Goal: Information Seeking & Learning: Learn about a topic

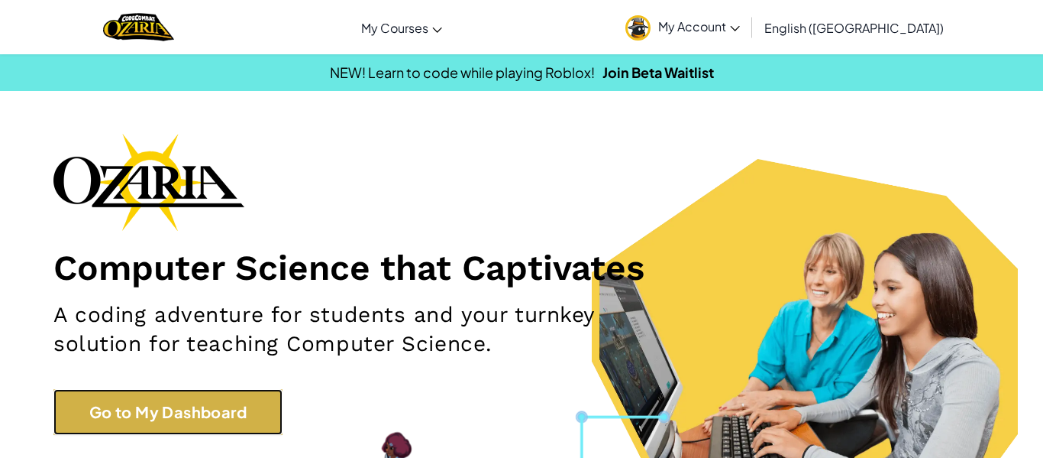
click at [112, 422] on link "Go to My Dashboard" at bounding box center [167, 412] width 229 height 46
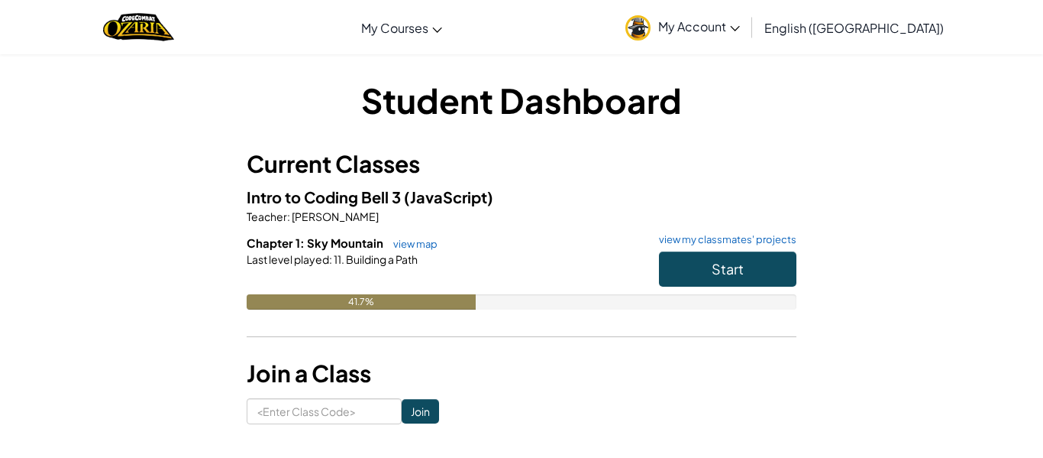
click at [685, 286] on div "Start" at bounding box center [720, 272] width 153 height 43
click at [679, 277] on button "Start" at bounding box center [727, 268] width 137 height 35
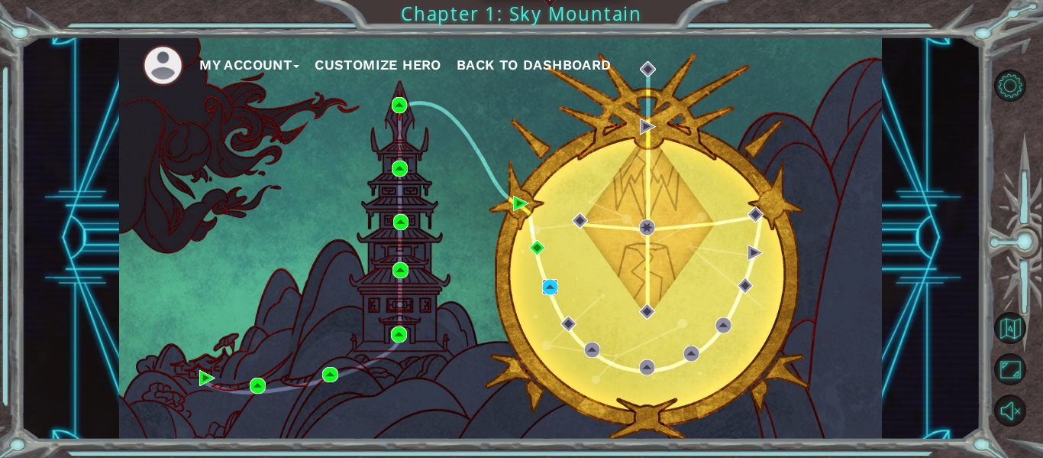
click at [550, 284] on img at bounding box center [550, 287] width 16 height 16
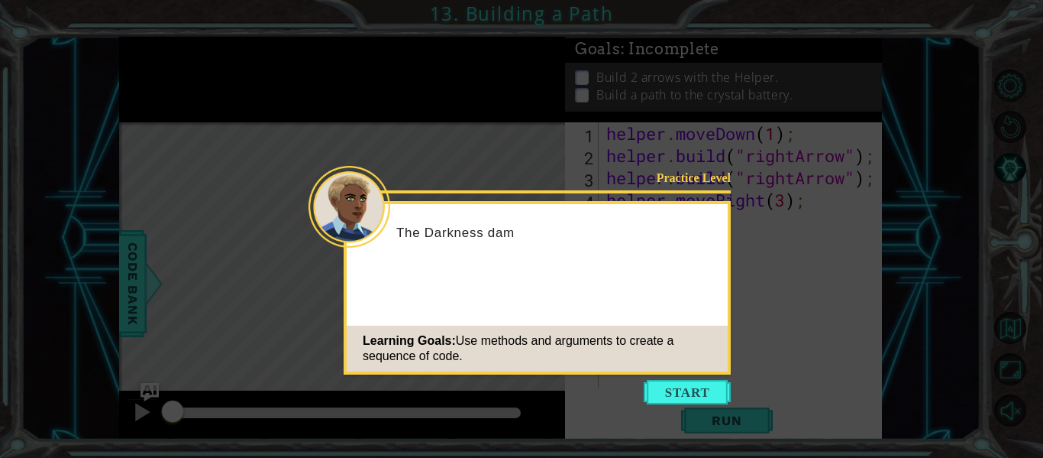
click at [742, 449] on icon at bounding box center [521, 229] width 1043 height 458
click at [644, 371] on div "Learning Goals: Use methods and arguments to create a sequence of code." at bounding box center [537, 348] width 381 height 46
click at [659, 382] on button "Start" at bounding box center [687, 392] width 87 height 24
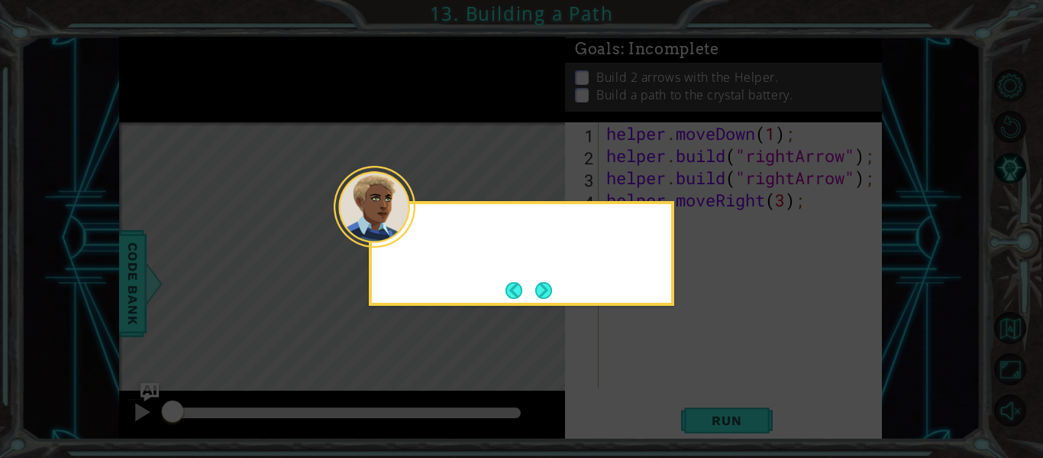
click at [659, 382] on icon at bounding box center [521, 229] width 1043 height 458
click at [535, 281] on button "Next" at bounding box center [544, 290] width 18 height 18
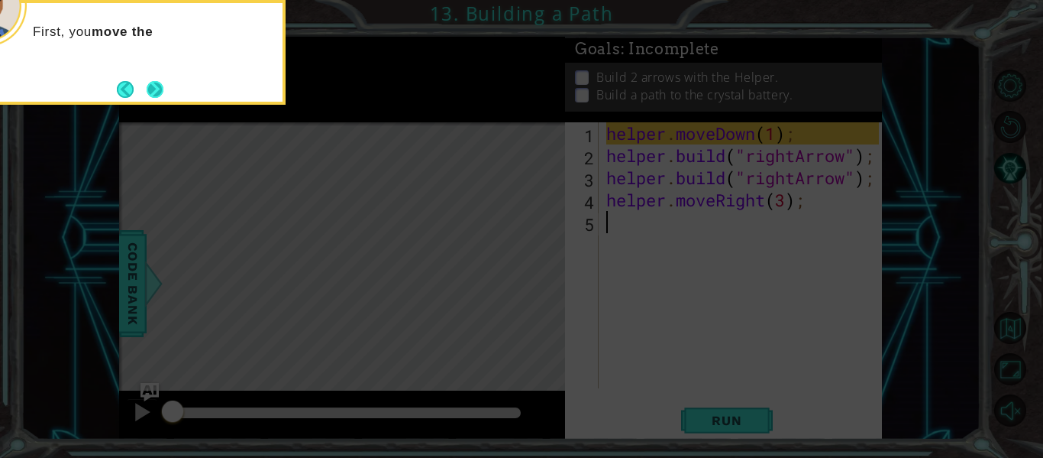
click at [157, 90] on button "Next" at bounding box center [155, 89] width 18 height 18
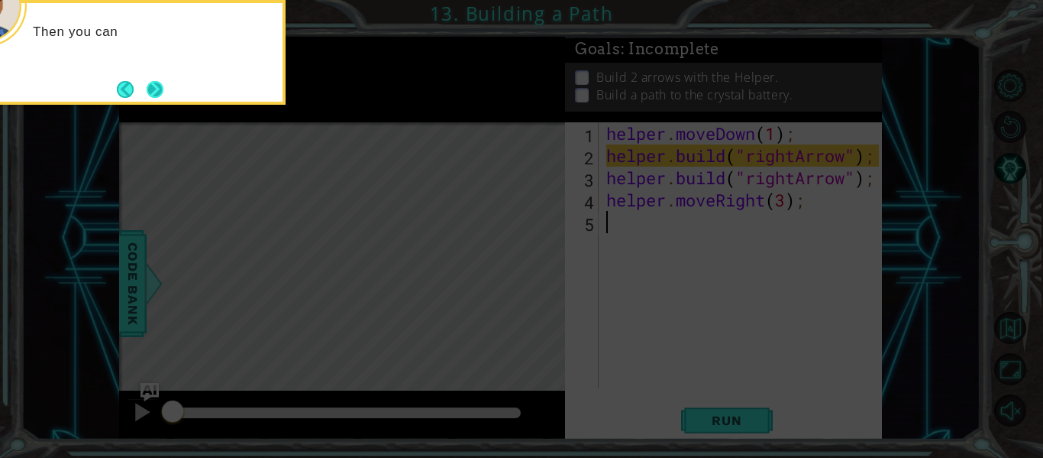
click at [157, 93] on button "Next" at bounding box center [155, 89] width 24 height 24
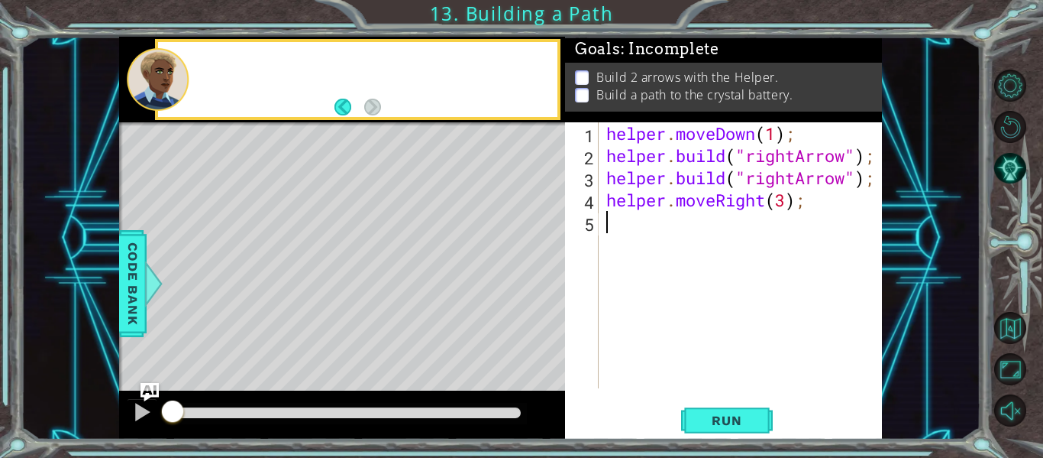
click at [157, 93] on div at bounding box center [158, 79] width 62 height 63
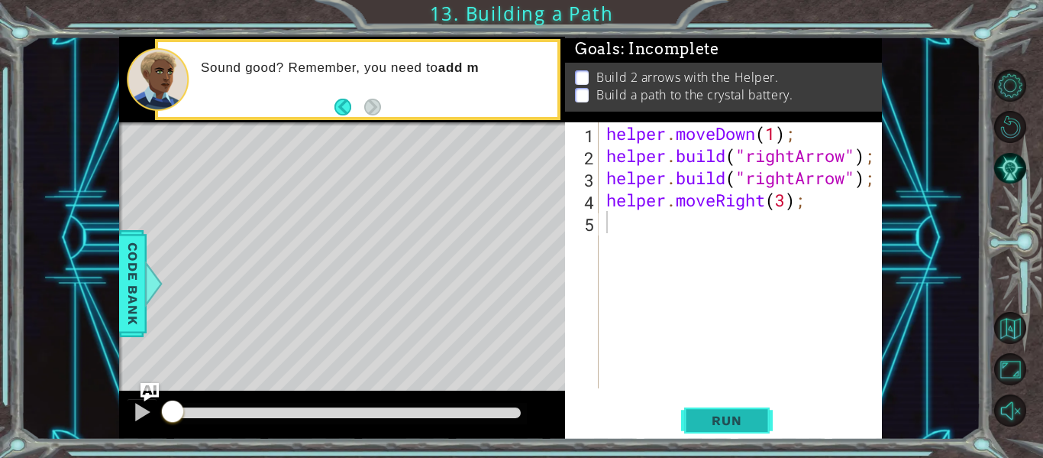
click at [761, 427] on button "Run" at bounding box center [727, 420] width 92 height 31
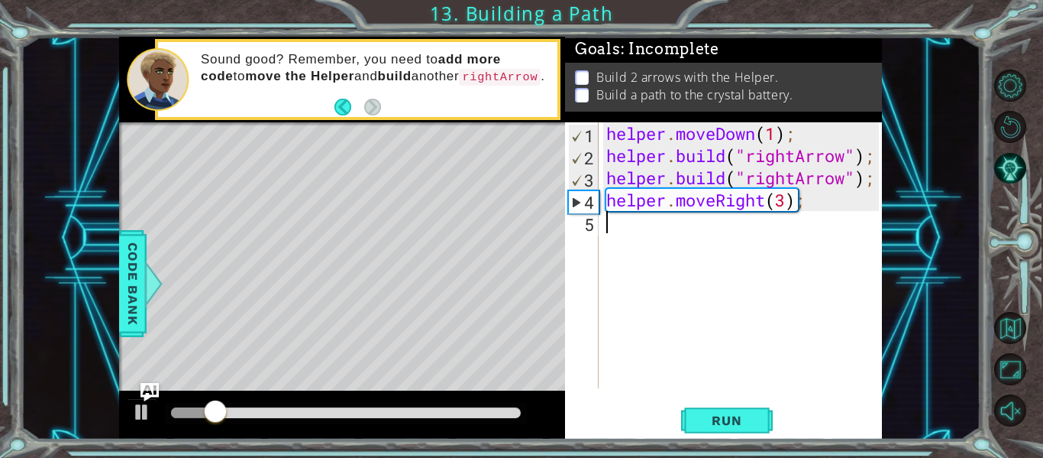
click at [754, 396] on div "1 2 3 4 5 helper . moveDown ( 1 ) ; helper . build ( "rightArrow" ) ; helper . …" at bounding box center [723, 280] width 317 height 317
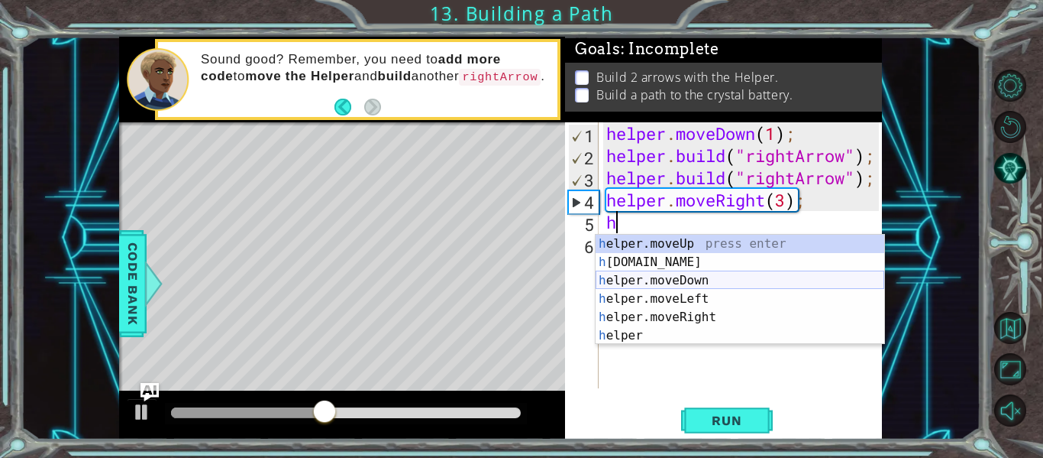
click at [690, 279] on div "h elper.moveUp press enter h [DOMAIN_NAME] press enter h elper.moveDown press e…" at bounding box center [740, 308] width 289 height 147
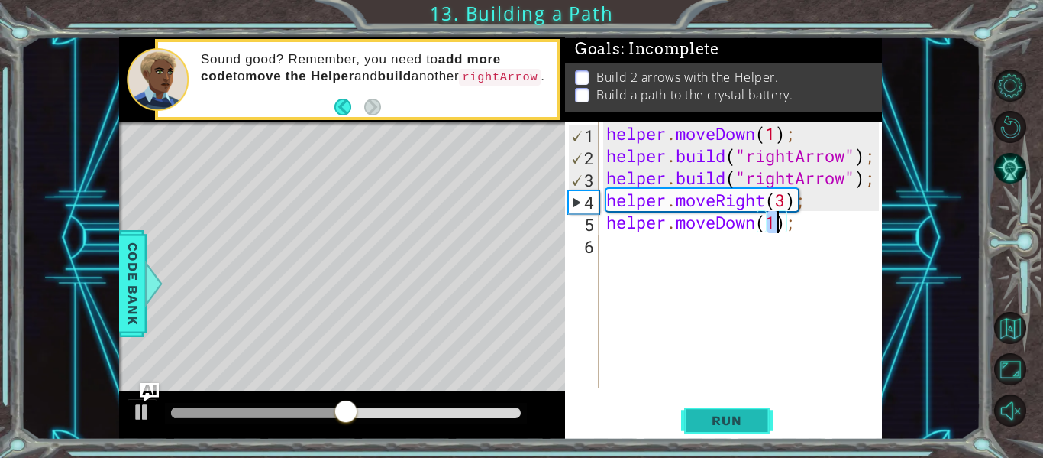
click at [711, 412] on span "Run" at bounding box center [727, 419] width 60 height 15
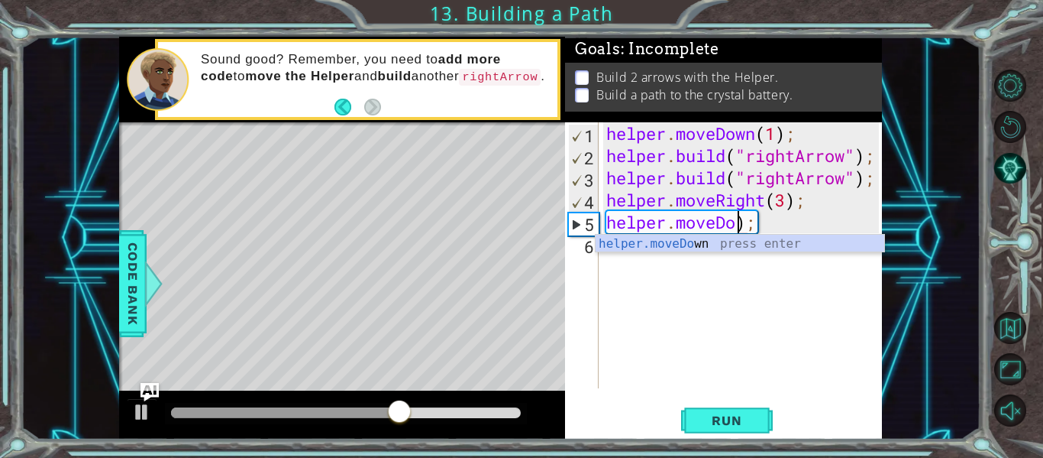
click at [765, 230] on div "helper . moveDown ( 1 ) ; helper . build ( "rightArrow" ) ; helper . build ( "r…" at bounding box center [744, 277] width 283 height 310
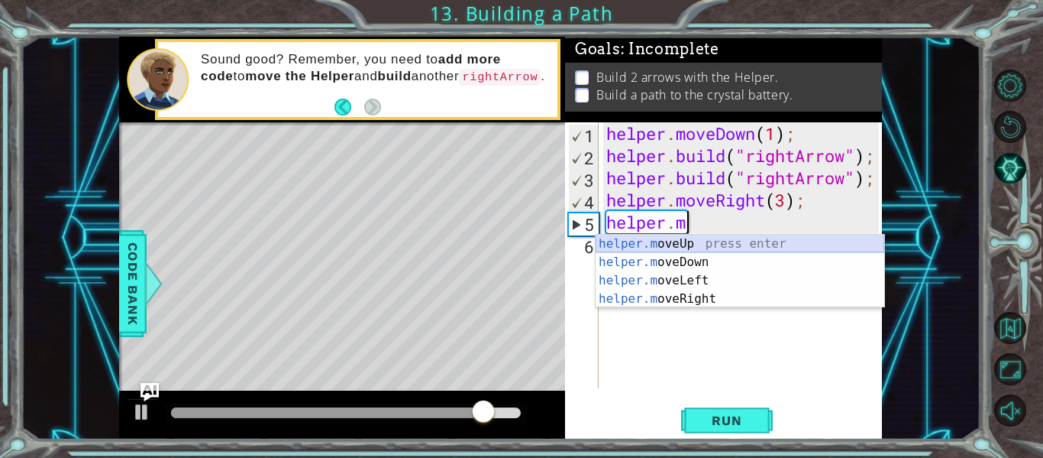
click at [714, 244] on div "helper.m oveUp press enter helper.m oveDown press enter helper.m oveLeft press …" at bounding box center [740, 290] width 289 height 110
type textarea "helper.moveUp(1);"
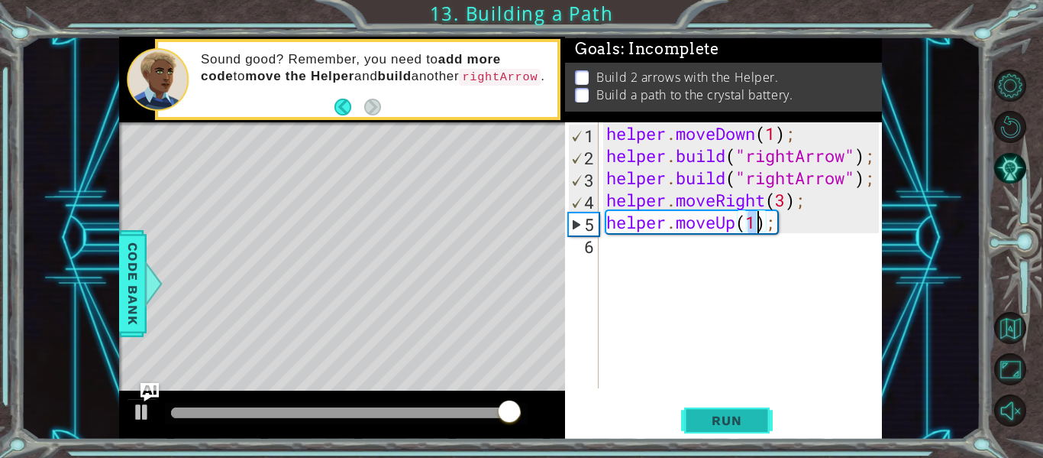
click at [701, 407] on button "Run" at bounding box center [727, 420] width 92 height 31
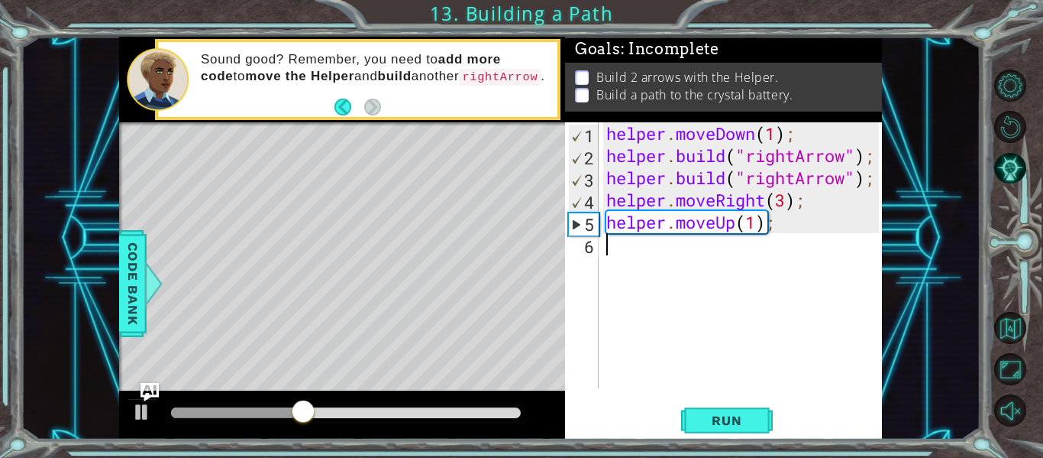
click at [698, 254] on div "helper . moveDown ( 1 ) ; helper . build ( "rightArrow" ) ; helper . build ( "r…" at bounding box center [744, 277] width 283 height 310
click at [696, 252] on div "helper . moveDown ( 1 ) ; helper . build ( "rightArrow" ) ; helper . build ( "r…" at bounding box center [744, 277] width 283 height 310
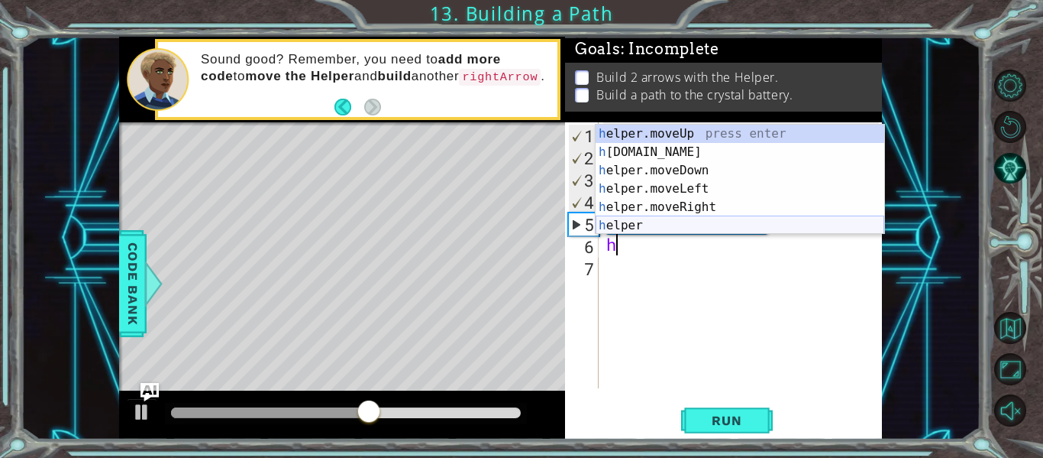
click at [678, 231] on div "h elper.moveUp press enter h [DOMAIN_NAME] press enter h elper.moveDown press e…" at bounding box center [740, 198] width 289 height 147
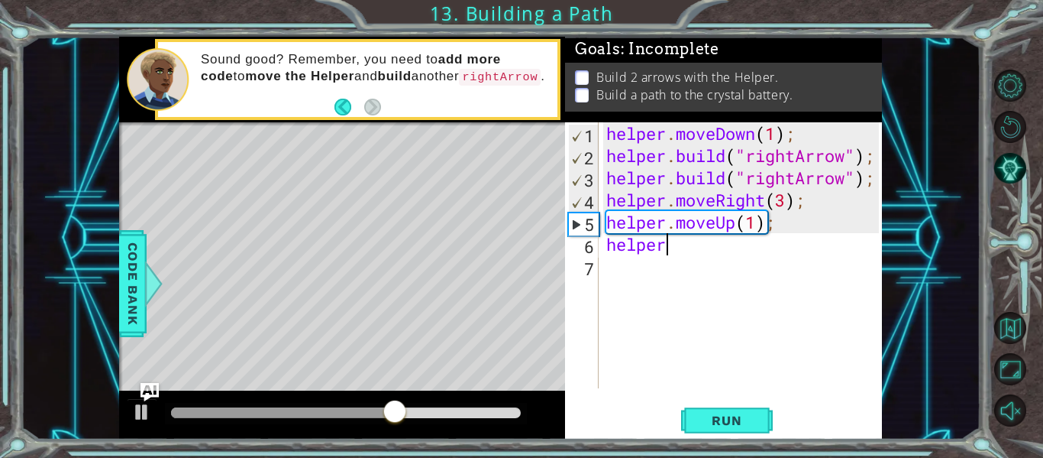
click at [703, 239] on div "helper . moveDown ( 1 ) ; helper . build ( "rightArrow" ) ; helper . build ( "r…" at bounding box center [744, 277] width 283 height 310
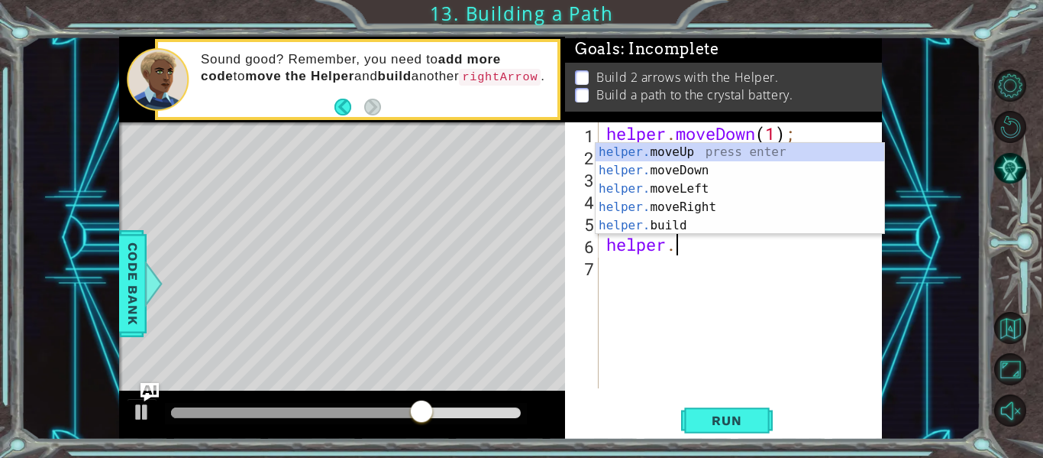
scroll to position [0, 2]
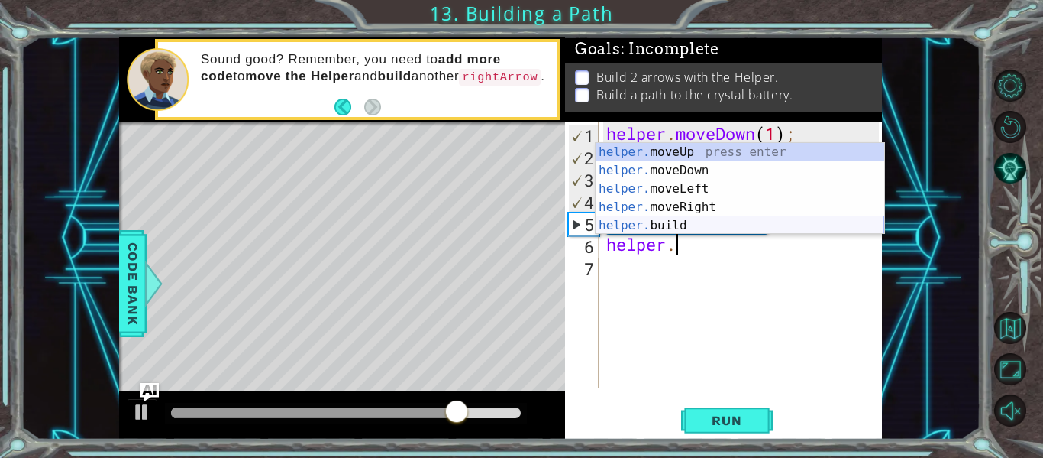
click at [700, 226] on div "helper. moveUp press enter helper. moveDown press enter helper. moveLeft press …" at bounding box center [740, 207] width 289 height 128
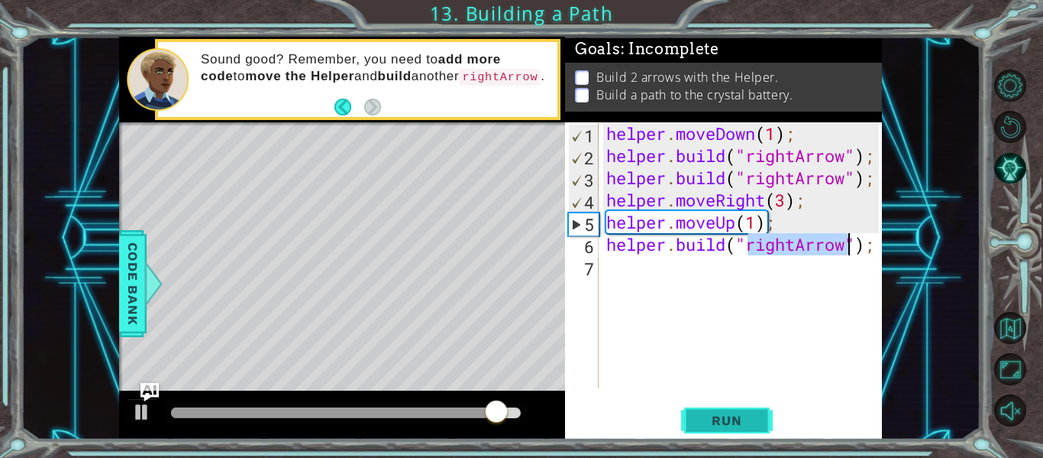
type textarea "[DOMAIN_NAME]("rightArrow");"
click at [719, 425] on span "Run" at bounding box center [727, 419] width 60 height 15
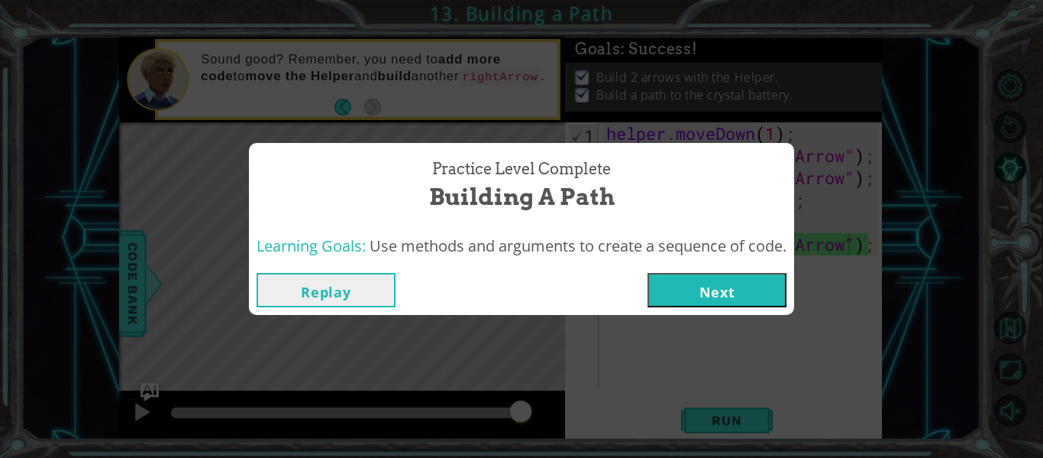
click at [717, 284] on button "Next" at bounding box center [717, 290] width 139 height 34
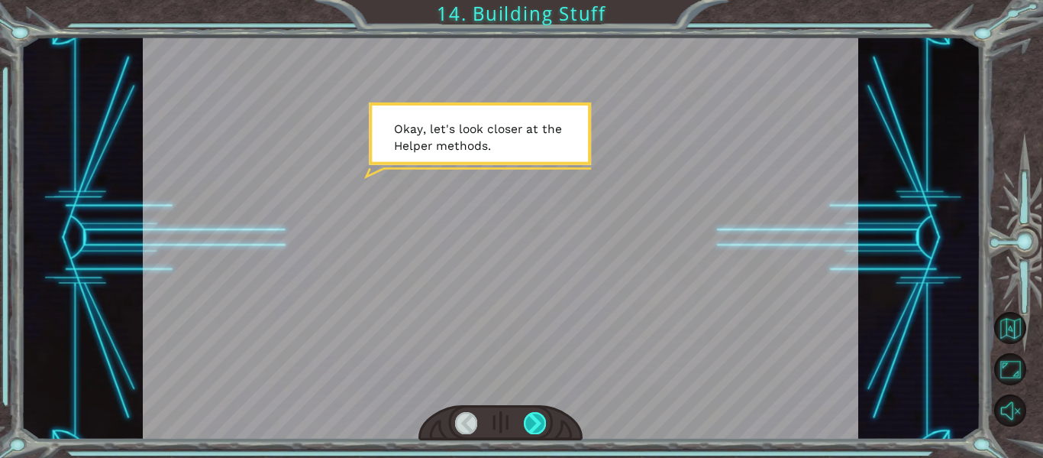
click at [542, 416] on div at bounding box center [535, 422] width 22 height 21
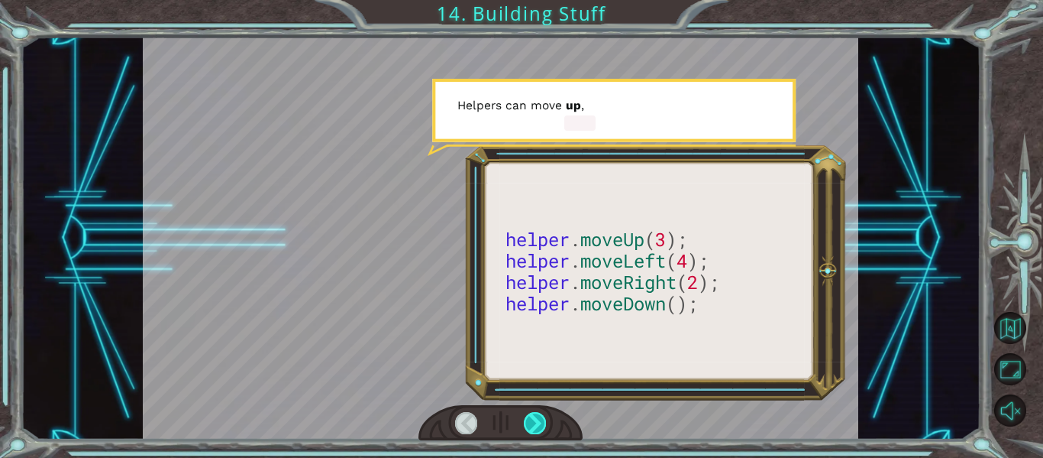
click at [542, 416] on div at bounding box center [535, 422] width 22 height 21
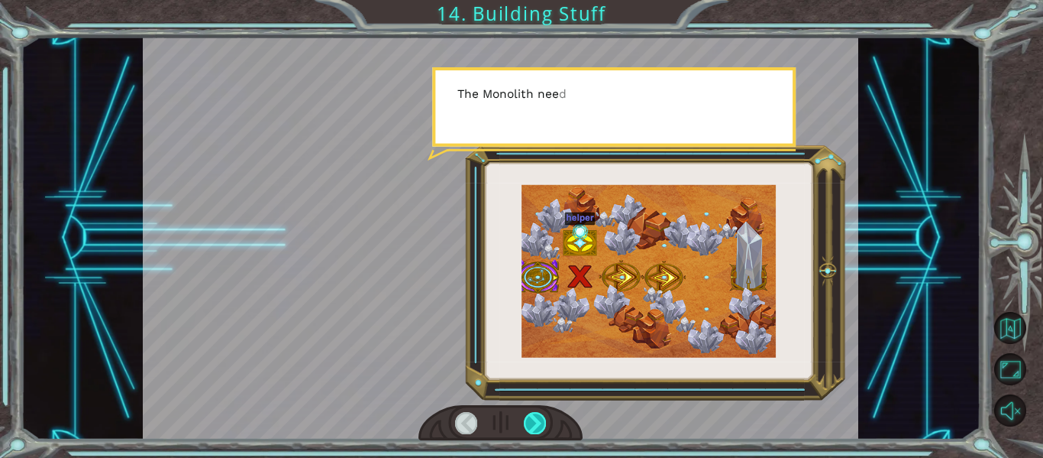
click at [542, 416] on div at bounding box center [535, 422] width 22 height 21
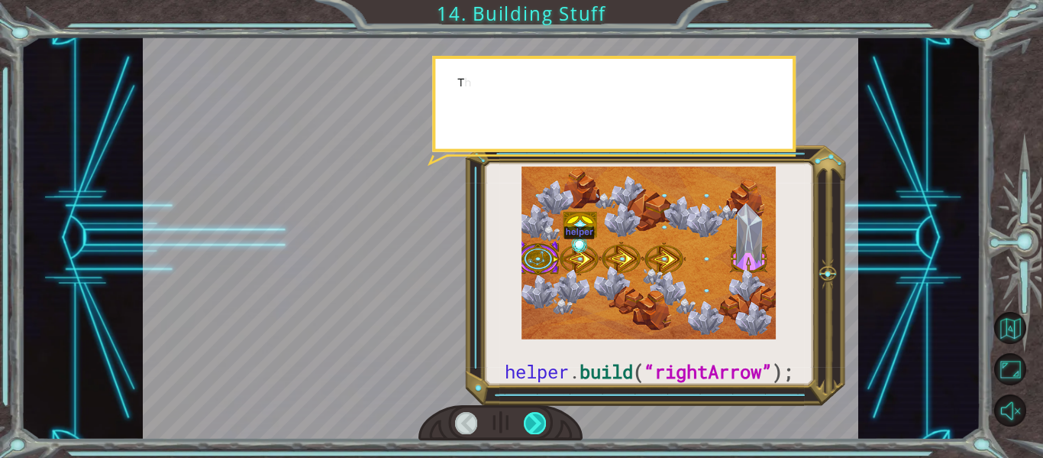
click at [542, 416] on div at bounding box center [535, 422] width 22 height 21
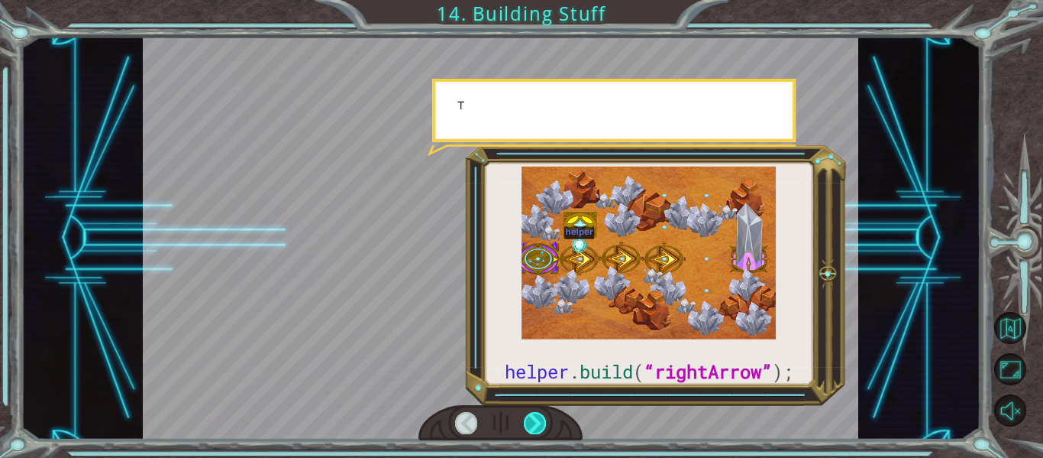
click at [542, 416] on div at bounding box center [535, 422] width 22 height 21
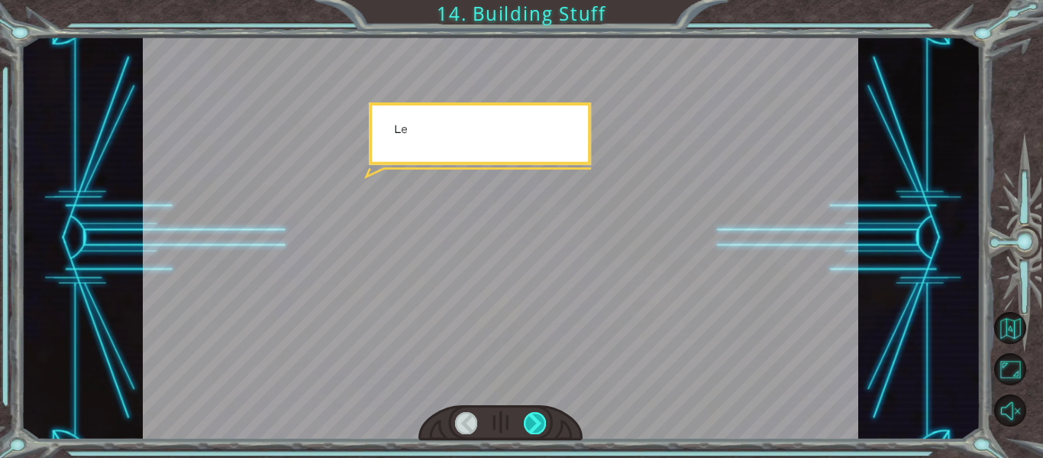
click at [542, 416] on div at bounding box center [535, 422] width 22 height 21
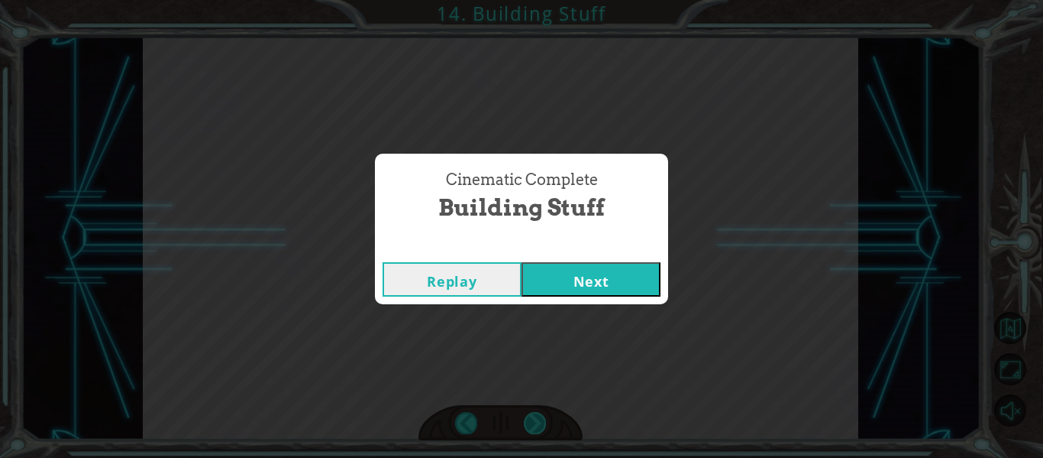
click at [542, 416] on div "Cinematic Complete Building Stuff Replay Next" at bounding box center [521, 229] width 1043 height 458
click at [610, 260] on div "Replay Next" at bounding box center [521, 279] width 293 height 50
click at [598, 270] on button "Next" at bounding box center [591, 279] width 139 height 34
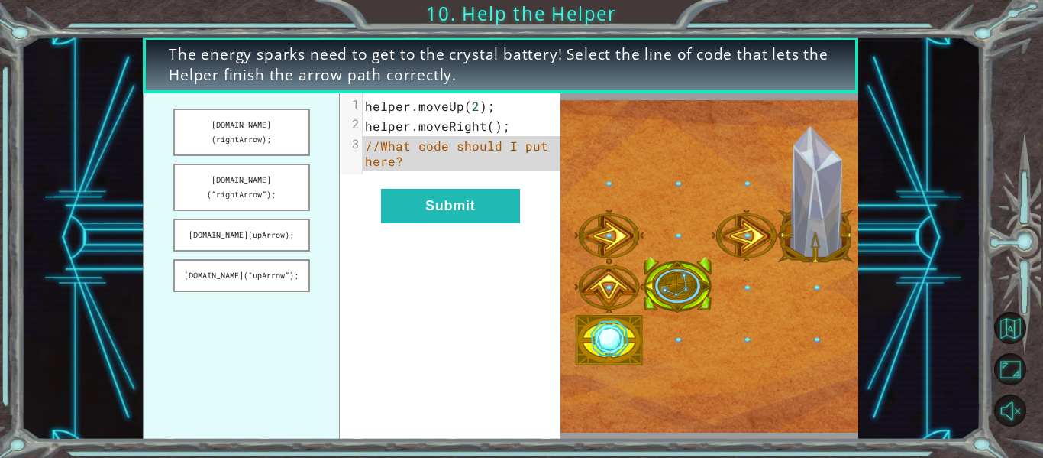
click at [367, 77] on span "The energy sparks need to get to the crystal battery! Select the line of code t…" at bounding box center [501, 65] width 664 height 42
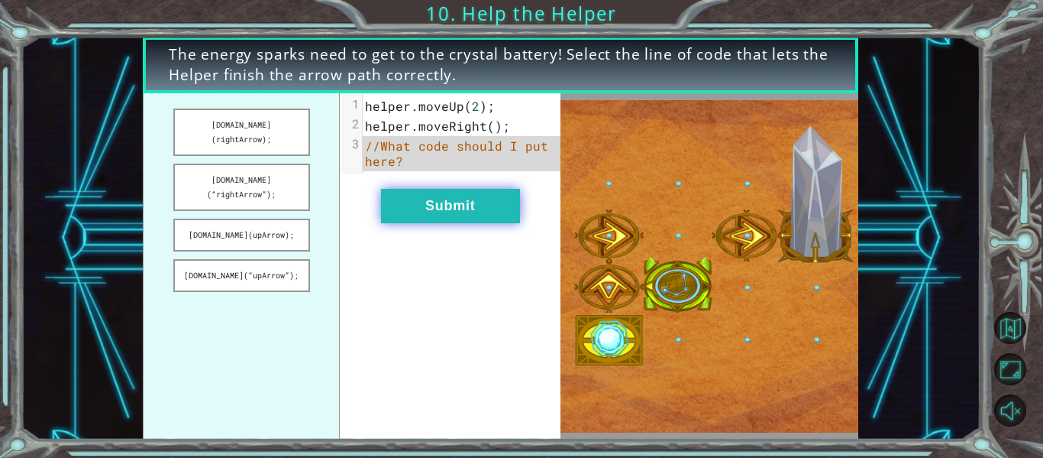
click at [465, 206] on button "Submit" at bounding box center [450, 206] width 139 height 34
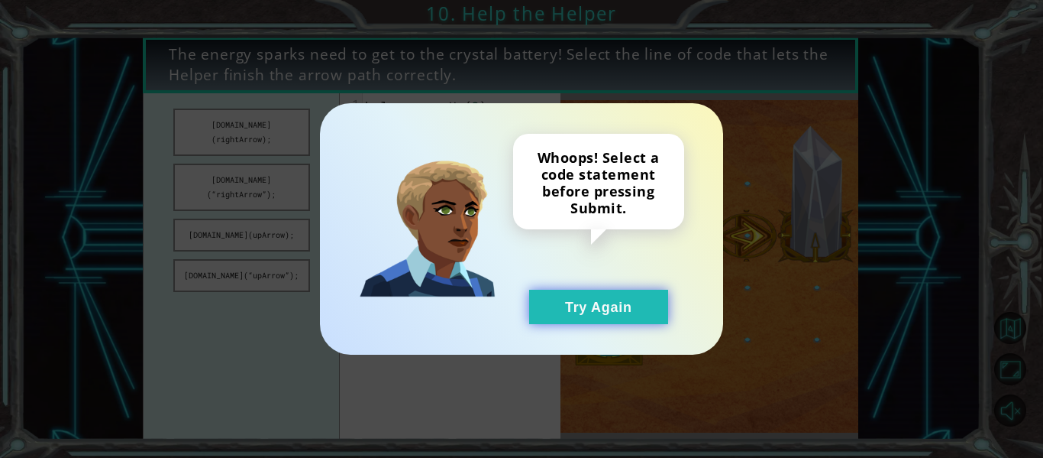
click at [592, 296] on button "Try Again" at bounding box center [598, 307] width 139 height 34
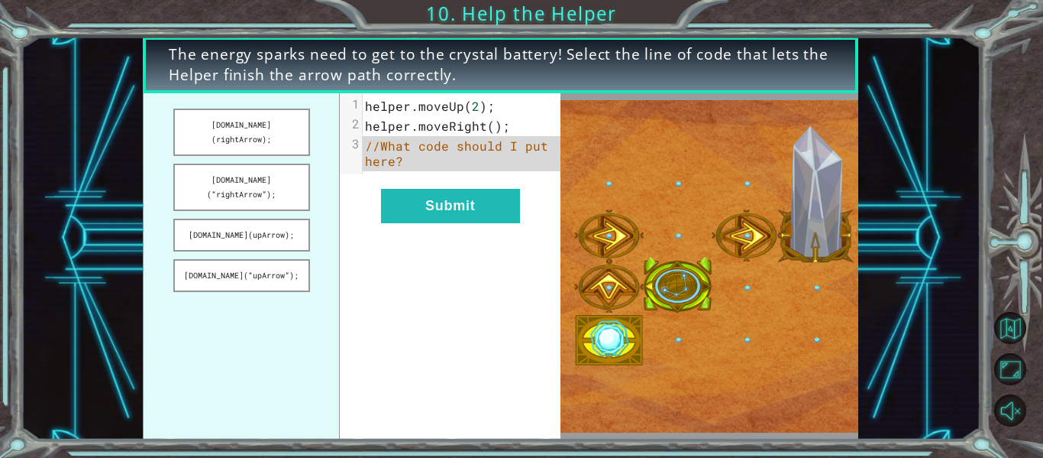
drag, startPoint x: 225, startPoint y: 138, endPoint x: 384, endPoint y: 154, distance: 159.6
click at [384, 154] on div "[DOMAIN_NAME](rightArrow); [DOMAIN_NAME](“rightArrow”); [DOMAIN_NAME](upArrow);…" at bounding box center [352, 266] width 418 height 346
click at [269, 174] on button "[DOMAIN_NAME](“rightArrow”);" at bounding box center [241, 186] width 137 height 47
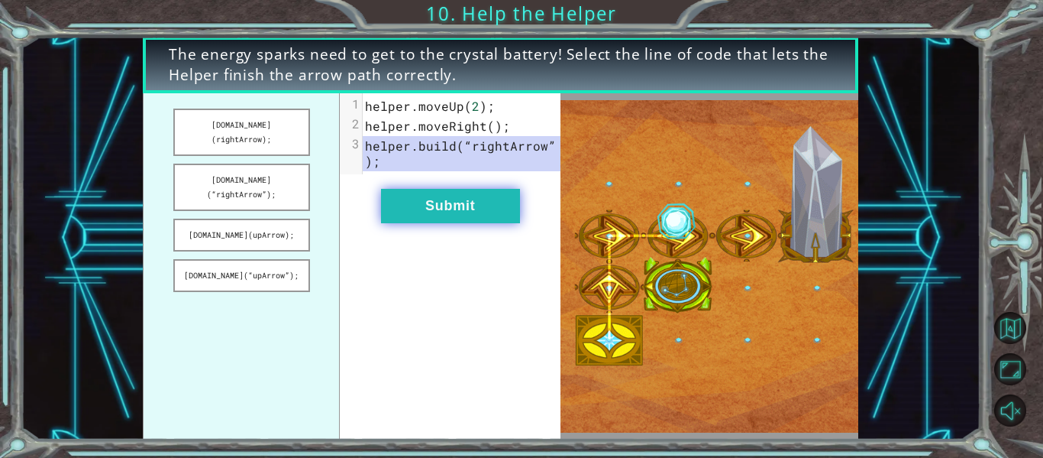
click at [409, 200] on button "Submit" at bounding box center [450, 206] width 139 height 34
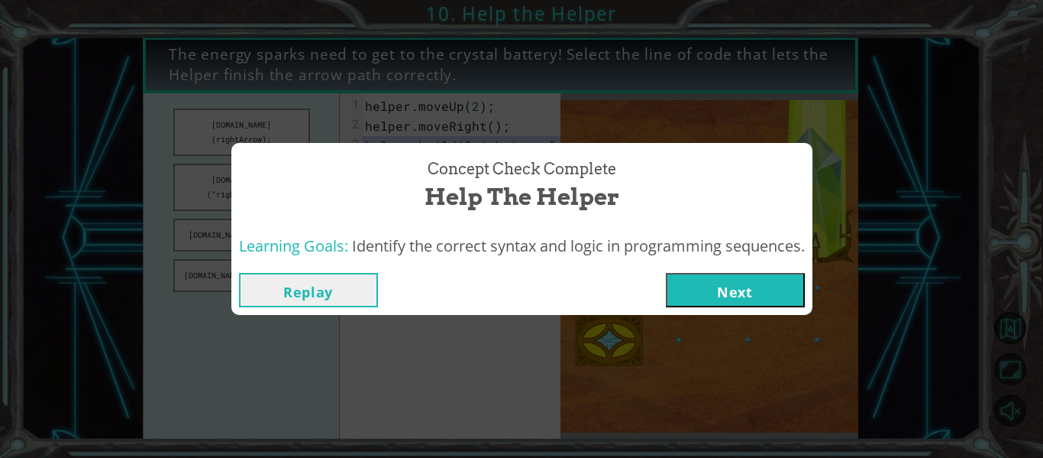
click at [695, 292] on button "Next" at bounding box center [735, 290] width 139 height 34
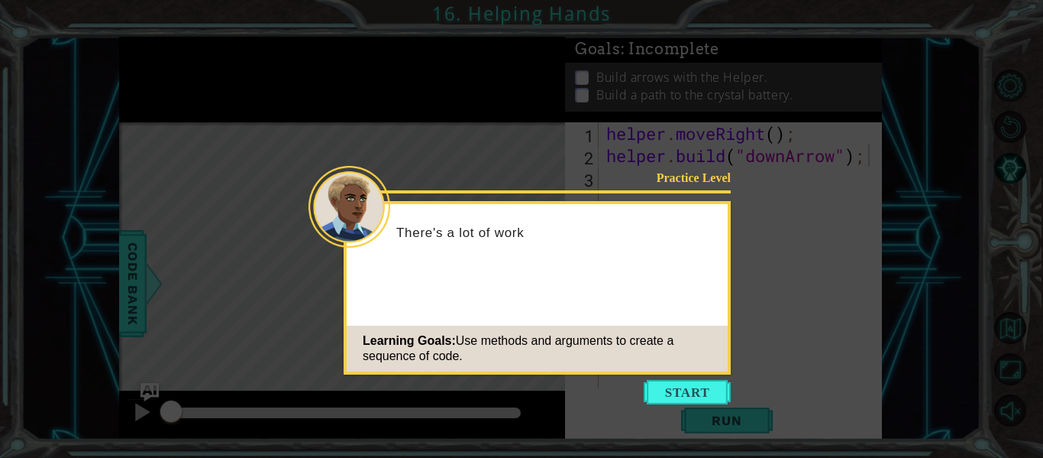
click at [712, 420] on icon at bounding box center [521, 229] width 1043 height 458
click at [692, 404] on icon at bounding box center [521, 229] width 1043 height 458
click at [691, 396] on button "Start" at bounding box center [687, 392] width 87 height 24
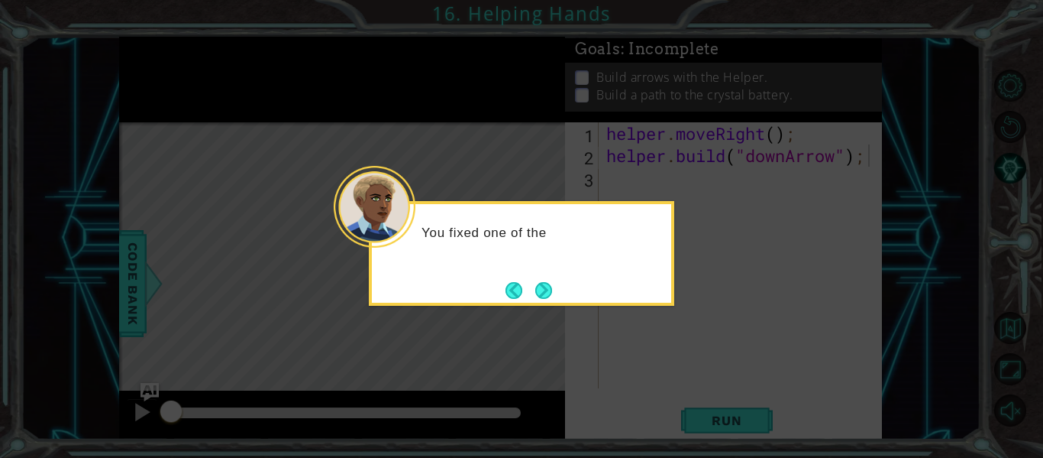
click at [691, 396] on icon at bounding box center [521, 229] width 1043 height 458
click at [535, 296] on button "Next" at bounding box center [544, 290] width 18 height 18
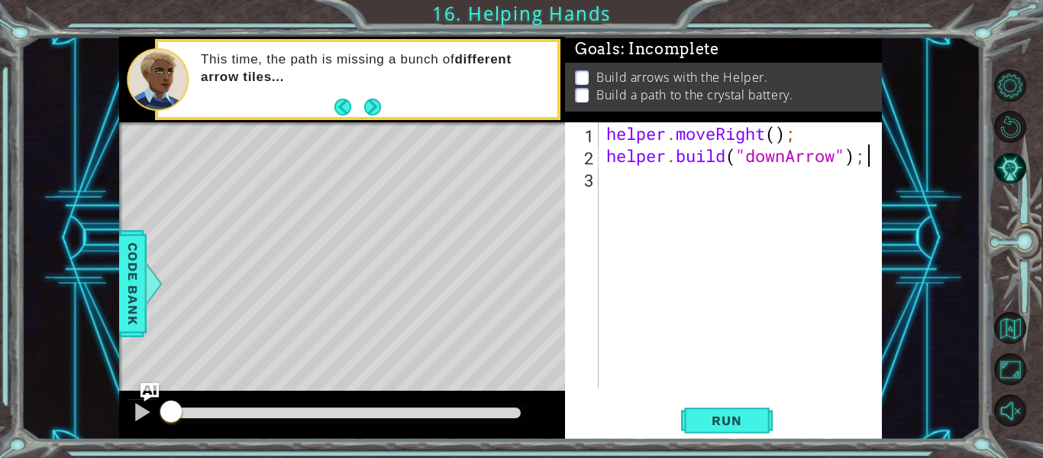
click at [638, 191] on div "helper . moveRight ( ) ; helper . build ( "downArrow" ) ;" at bounding box center [744, 277] width 283 height 310
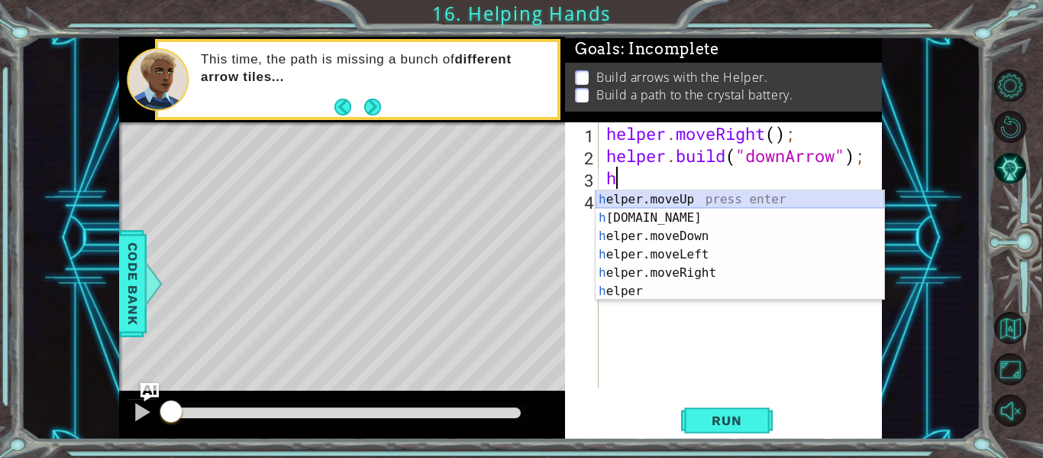
click at [696, 202] on div "h elper.moveUp press enter h [DOMAIN_NAME] press enter h elper.moveDown press e…" at bounding box center [740, 263] width 289 height 147
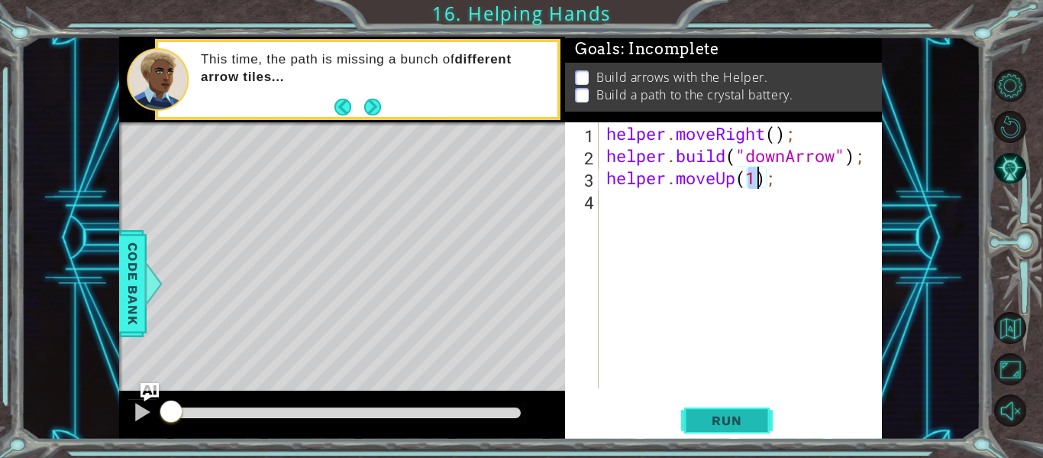
click at [739, 427] on span "Run" at bounding box center [727, 419] width 60 height 15
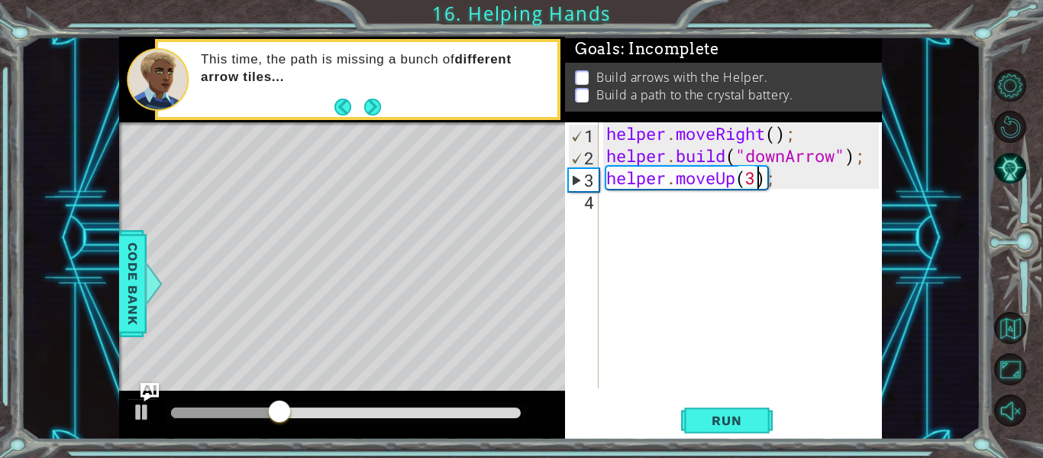
scroll to position [0, 7]
click at [710, 413] on span "Run" at bounding box center [727, 419] width 60 height 15
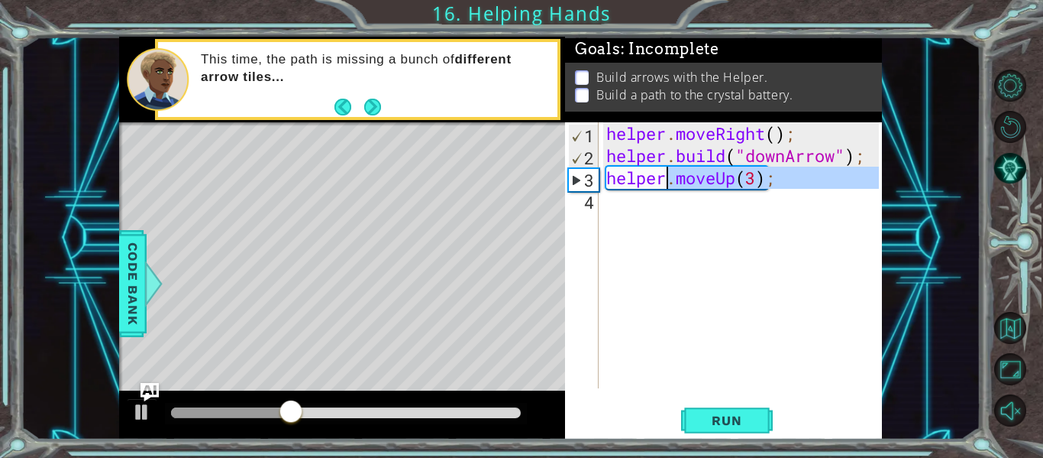
drag, startPoint x: 796, startPoint y: 199, endPoint x: 671, endPoint y: 176, distance: 127.4
click at [671, 176] on div "helper . moveRight ( ) ; helper . build ( "downArrow" ) ; helper . moveUp ( 3 )…" at bounding box center [744, 277] width 283 height 310
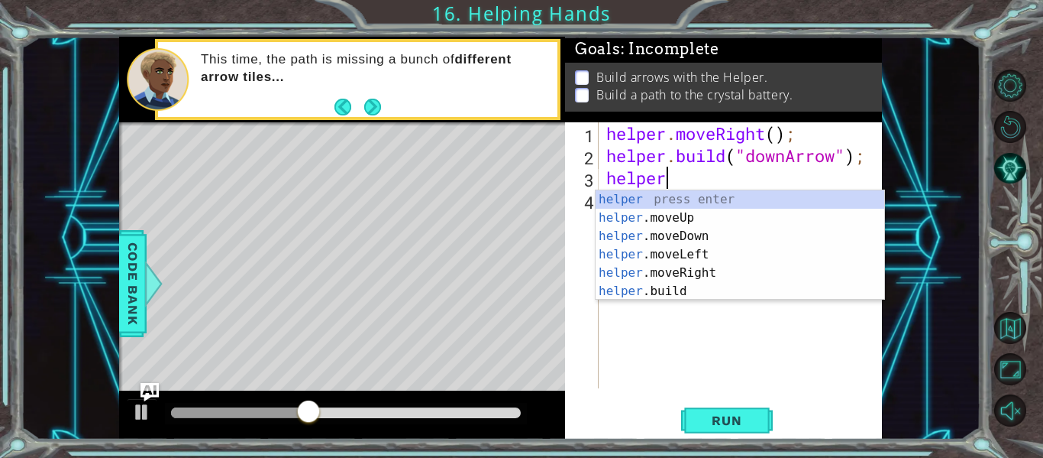
scroll to position [0, 2]
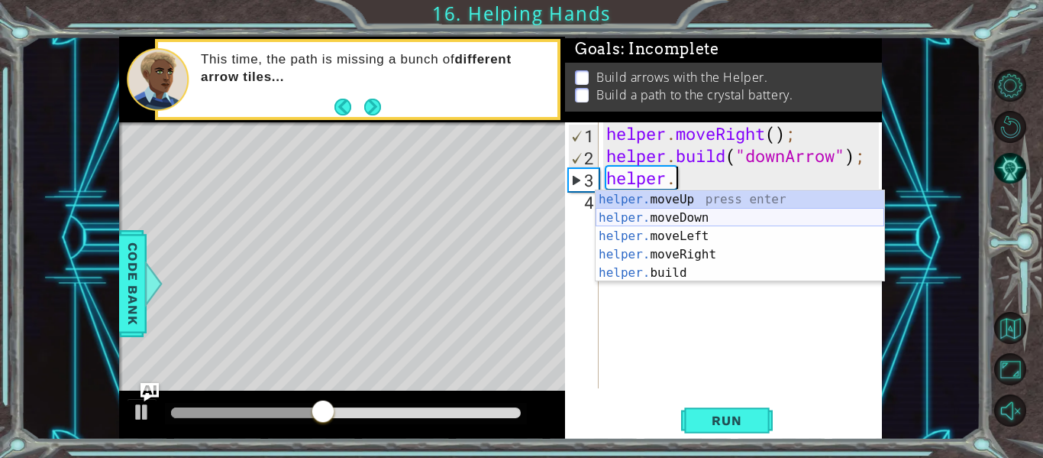
click at [704, 218] on div "helper. moveUp press enter helper. moveDown press enter helper. moveLeft press …" at bounding box center [740, 254] width 289 height 128
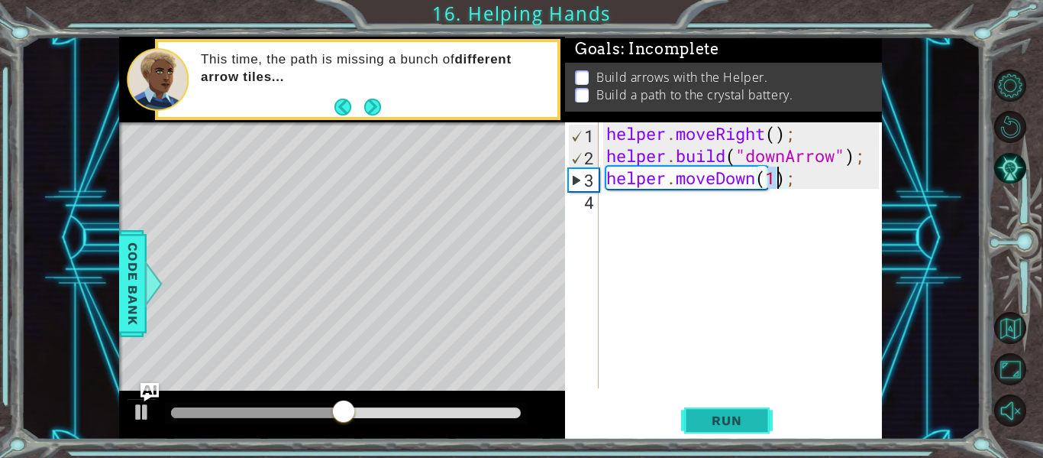
type textarea "helper.moveDown(1);"
click at [713, 422] on span "Run" at bounding box center [727, 419] width 60 height 15
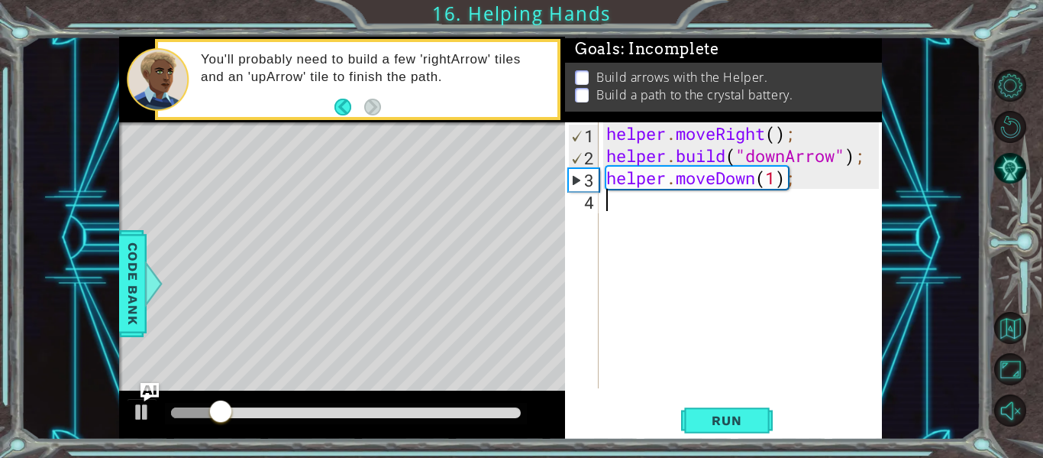
click at [731, 202] on div "helper . moveRight ( ) ; helper . build ( "downArrow" ) ; helper . moveDown ( 1…" at bounding box center [744, 277] width 283 height 310
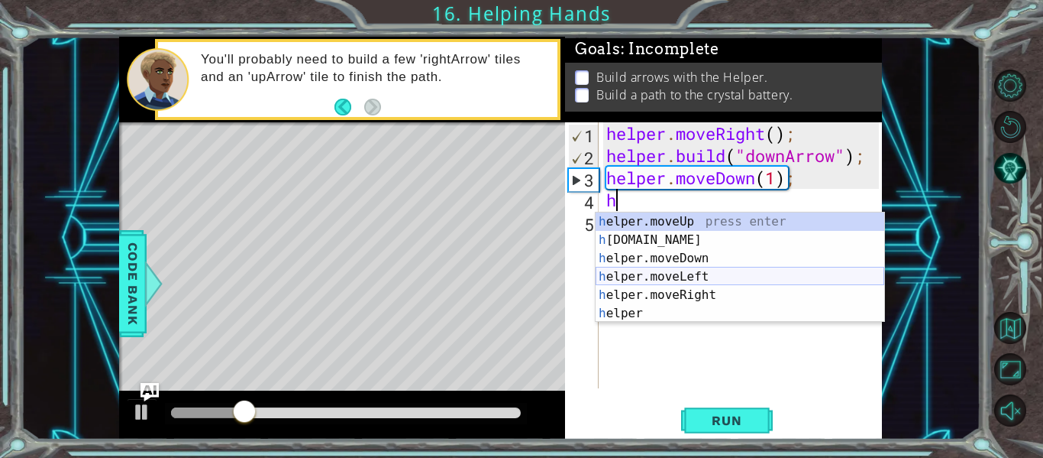
click at [713, 276] on div "h elper.moveUp press enter h [DOMAIN_NAME] press enter h elper.moveDown press e…" at bounding box center [740, 285] width 289 height 147
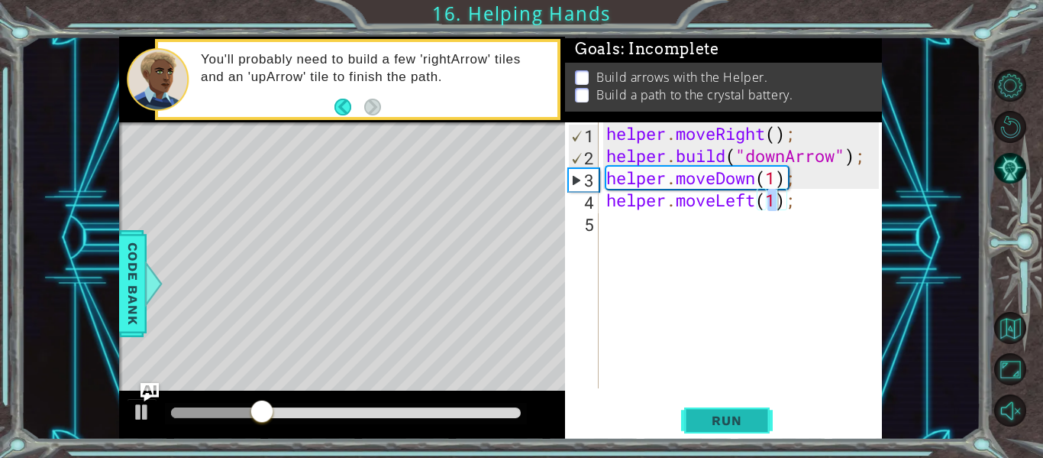
click at [718, 434] on button "Run" at bounding box center [727, 420] width 92 height 31
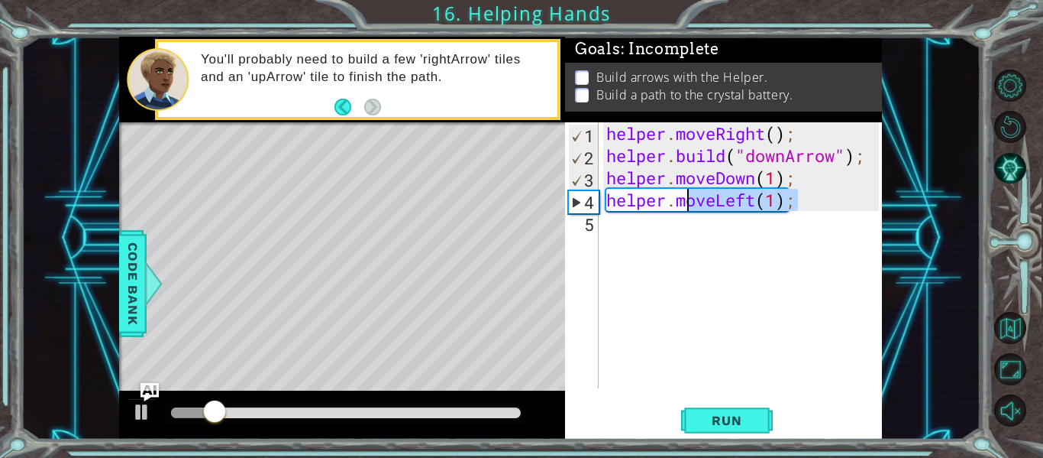
drag, startPoint x: 801, startPoint y: 211, endPoint x: 687, endPoint y: 209, distance: 113.1
click at [687, 209] on div "helper . moveRight ( ) ; helper . build ( "downArrow" ) ; helper . moveDown ( 1…" at bounding box center [744, 277] width 283 height 310
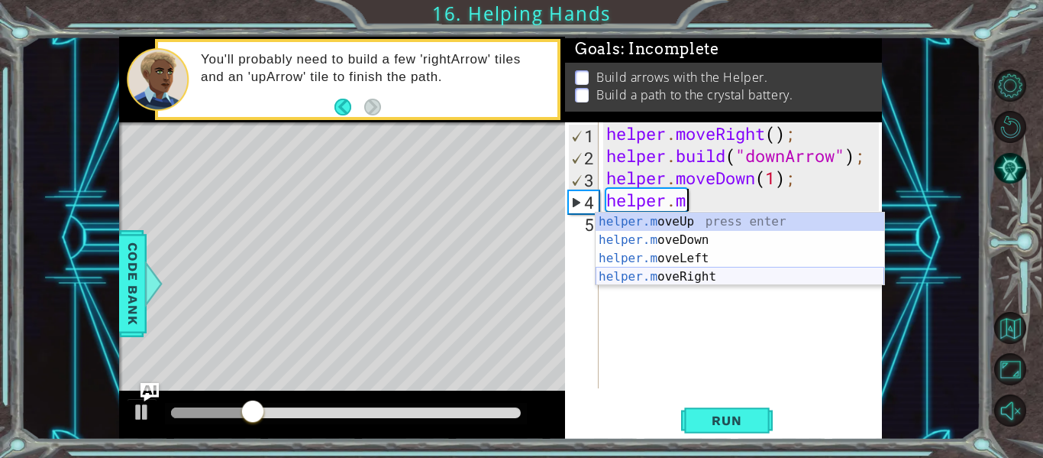
click at [767, 274] on div "helper.m oveUp press enter helper.m oveDown press enter helper.m oveLeft press …" at bounding box center [740, 267] width 289 height 110
type textarea "helper.moveRight(1);"
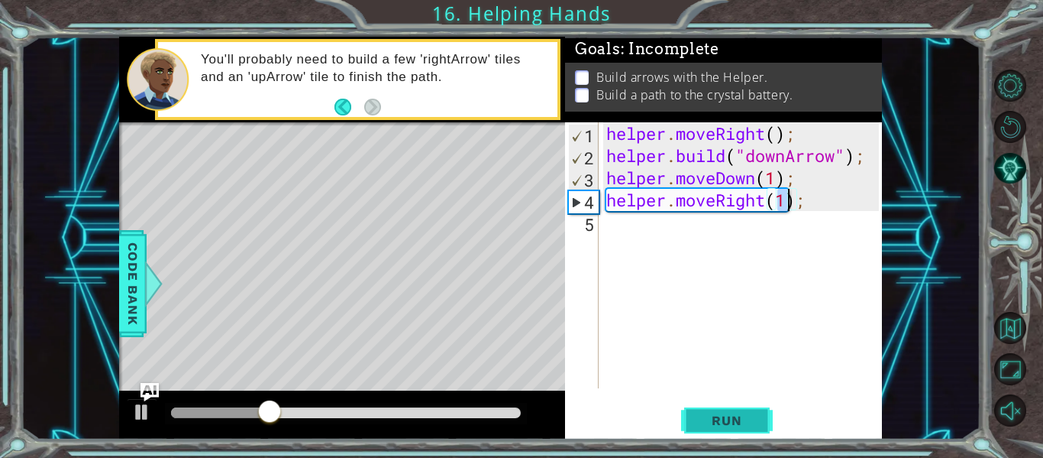
click at [724, 410] on button "Run" at bounding box center [727, 420] width 92 height 31
click at [804, 205] on div "helper . moveRight ( ) ; helper . build ( "downArrow" ) ; helper . moveDown ( 1…" at bounding box center [744, 277] width 283 height 310
click at [631, 222] on div "helper . moveRight ( ) ; helper . build ( "downArrow" ) ; helper . moveDown ( 1…" at bounding box center [744, 277] width 283 height 310
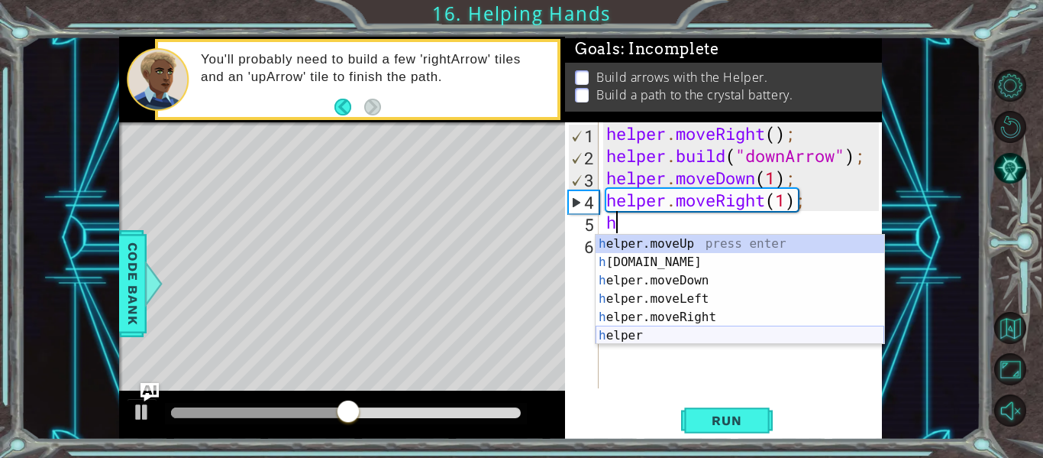
click at [673, 338] on div "h elper.moveUp press enter h [DOMAIN_NAME] press enter h elper.moveDown press e…" at bounding box center [740, 308] width 289 height 147
type textarea "helper"
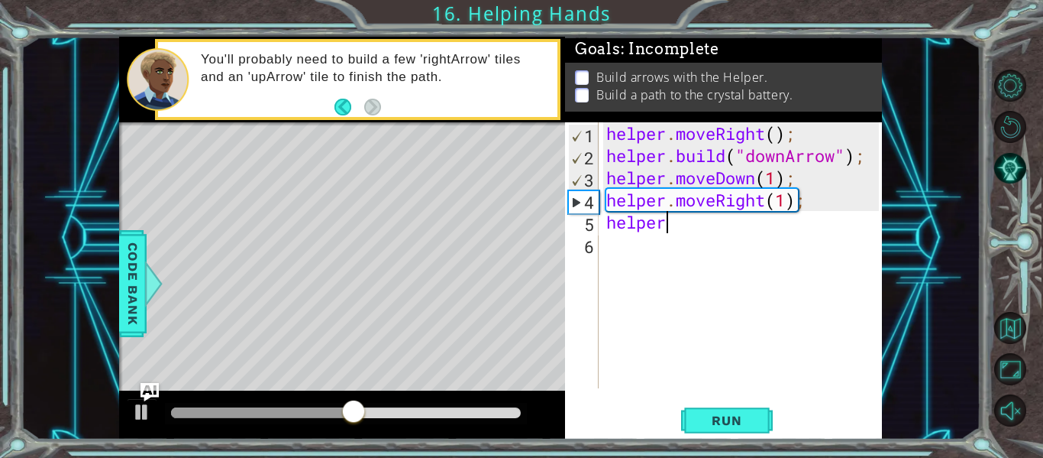
click at [673, 338] on div "helper . moveRight ( ) ; helper . build ( "downArrow" ) ; helper . moveDown ( 1…" at bounding box center [744, 277] width 283 height 310
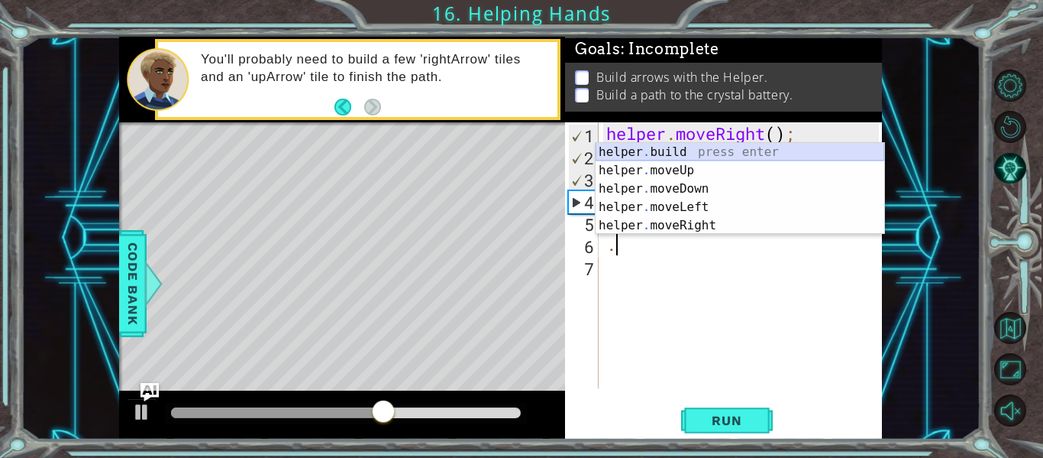
click at [739, 150] on div "helper . build press enter helper . moveUp press enter helper . moveDown press …" at bounding box center [740, 207] width 289 height 128
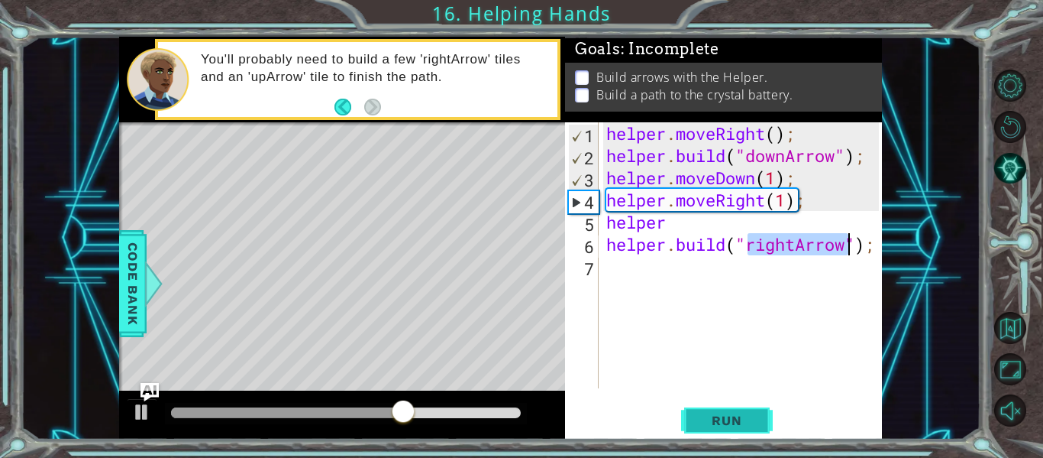
click at [755, 422] on span "Run" at bounding box center [727, 419] width 60 height 15
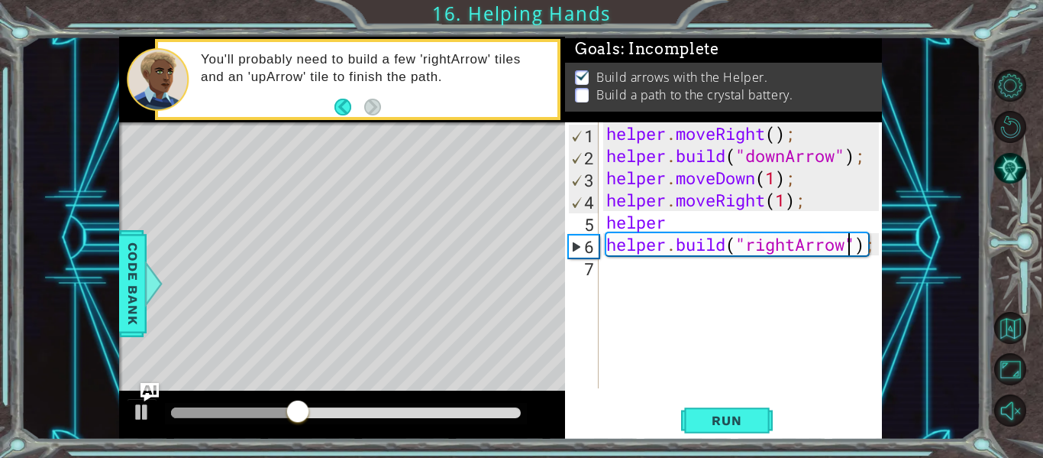
click at [734, 211] on div "helper . moveRight ( ) ; helper . build ( "downArrow" ) ; helper . moveDown ( 1…" at bounding box center [744, 277] width 283 height 310
click at [724, 237] on div "helper . moveRight ( ) ; helper . build ( "downArrow" ) ; helper . moveDown ( 1…" at bounding box center [744, 277] width 283 height 310
click at [698, 222] on div "helper . moveRight ( ) ; helper . build ( "downArrow" ) ; helper . moveDown ( 1…" at bounding box center [744, 277] width 283 height 310
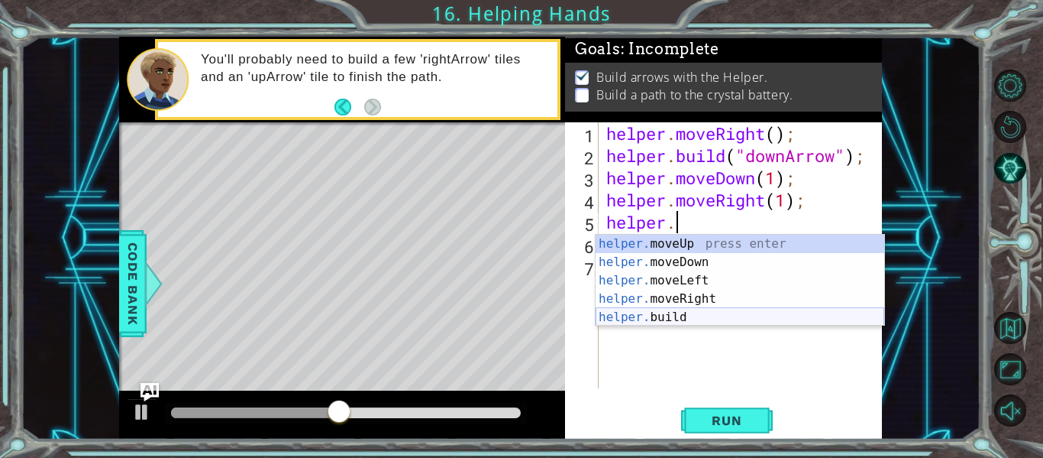
click at [676, 313] on div "helper. moveUp press enter helper. moveDown press enter helper. moveLeft press …" at bounding box center [740, 299] width 289 height 128
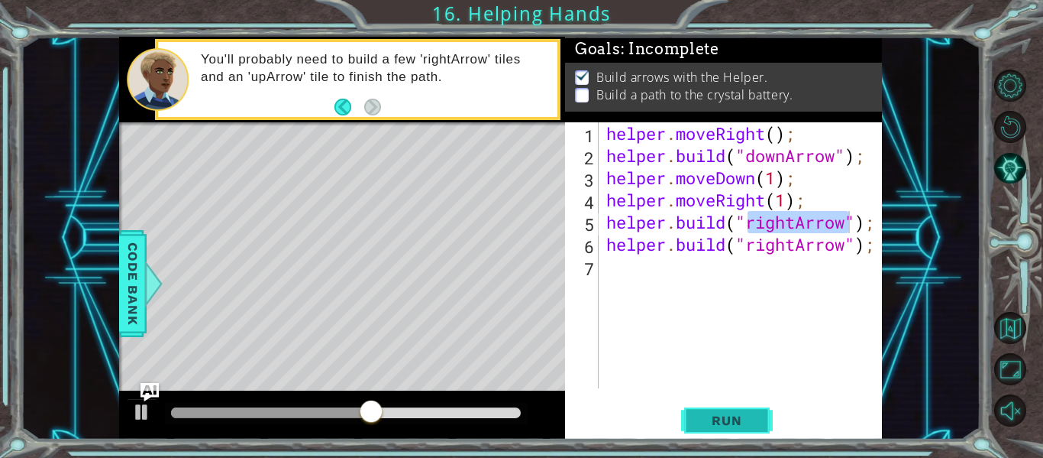
drag, startPoint x: 725, startPoint y: 427, endPoint x: 729, endPoint y: 409, distance: 18.9
click at [729, 409] on button "Run" at bounding box center [727, 420] width 92 height 31
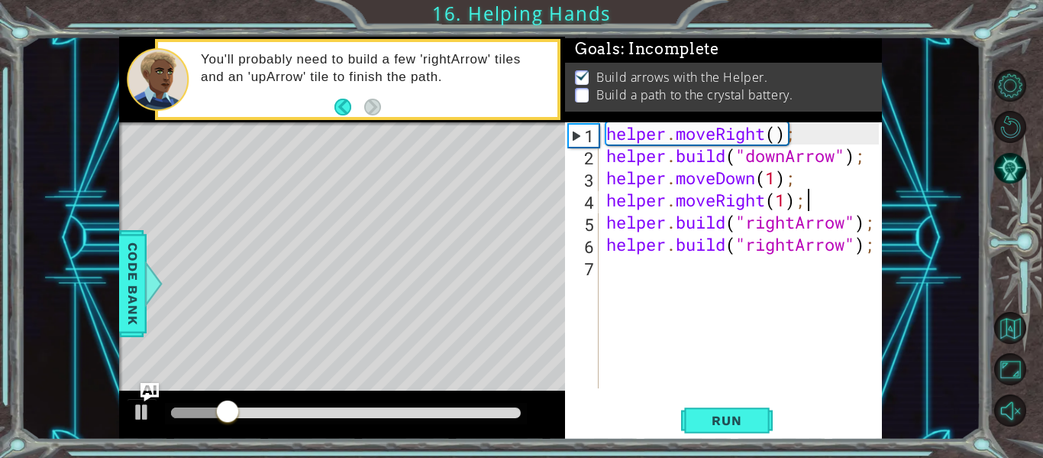
click at [807, 192] on div "helper . moveRight ( ) ; helper . build ( "downArrow" ) ; helper . moveDown ( 1…" at bounding box center [744, 277] width 283 height 310
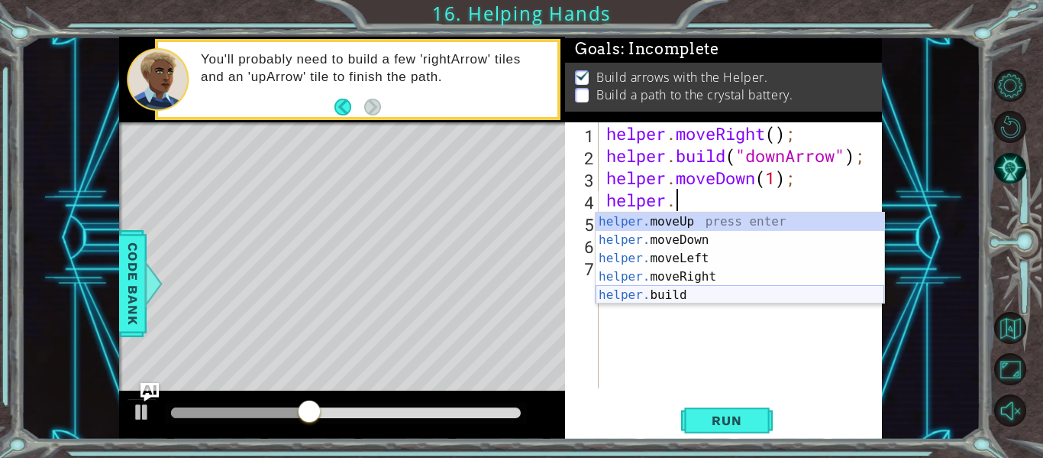
click at [745, 289] on div "helper. moveUp press enter helper. moveDown press enter helper. moveLeft press …" at bounding box center [740, 276] width 289 height 128
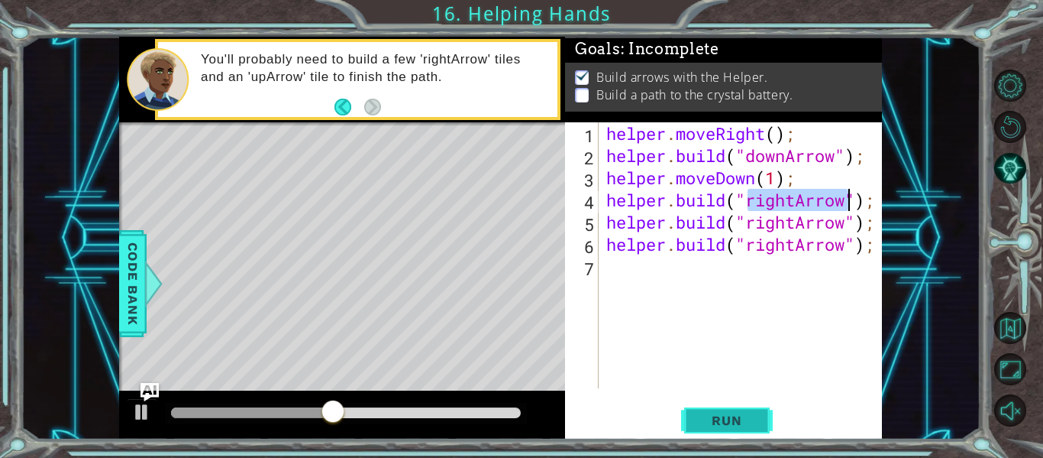
click at [733, 416] on span "Run" at bounding box center [727, 419] width 60 height 15
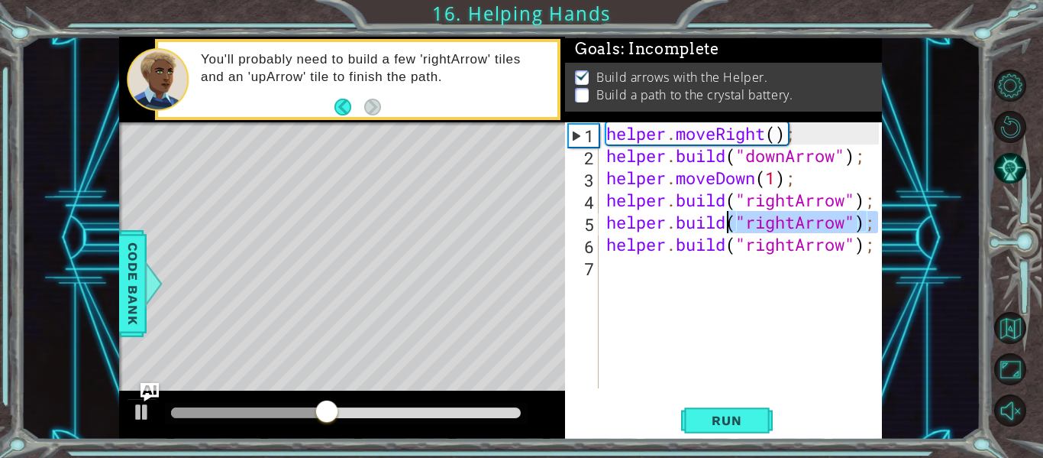
drag, startPoint x: 875, startPoint y: 224, endPoint x: 731, endPoint y: 226, distance: 144.4
click at [731, 226] on div "helper . moveRight ( ) ; helper . build ( "downArrow" ) ; helper . moveDown ( 1…" at bounding box center [744, 277] width 283 height 310
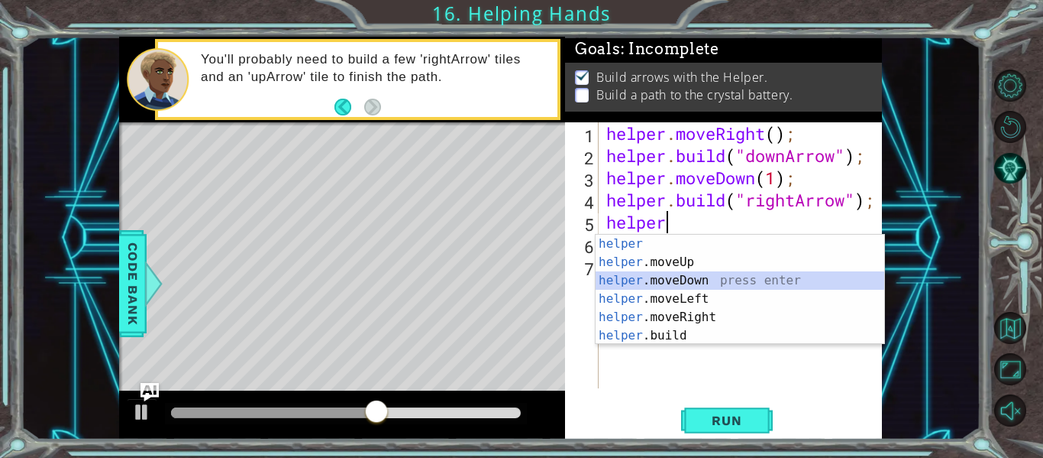
click at [712, 283] on div "helper press enter helper .moveUp press enter helper .moveDown press enter help…" at bounding box center [740, 308] width 289 height 147
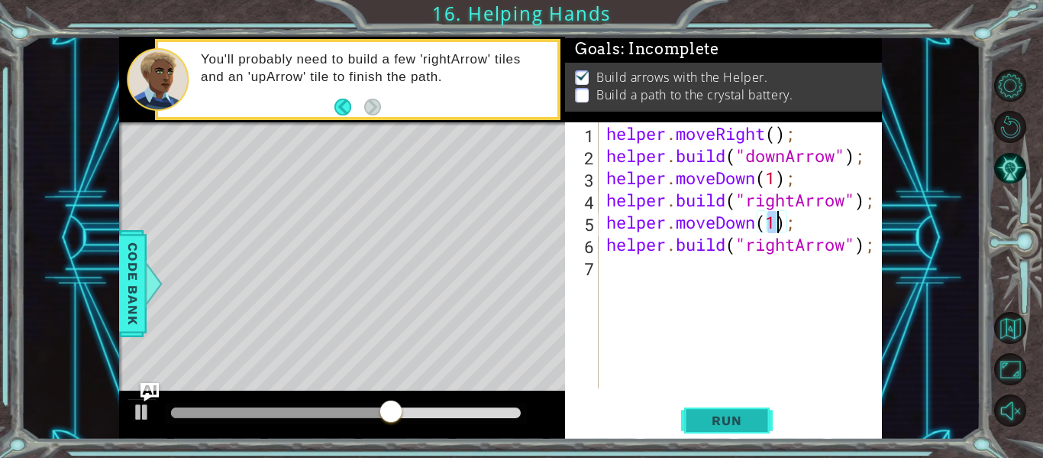
click at [729, 419] on span "Run" at bounding box center [727, 419] width 60 height 15
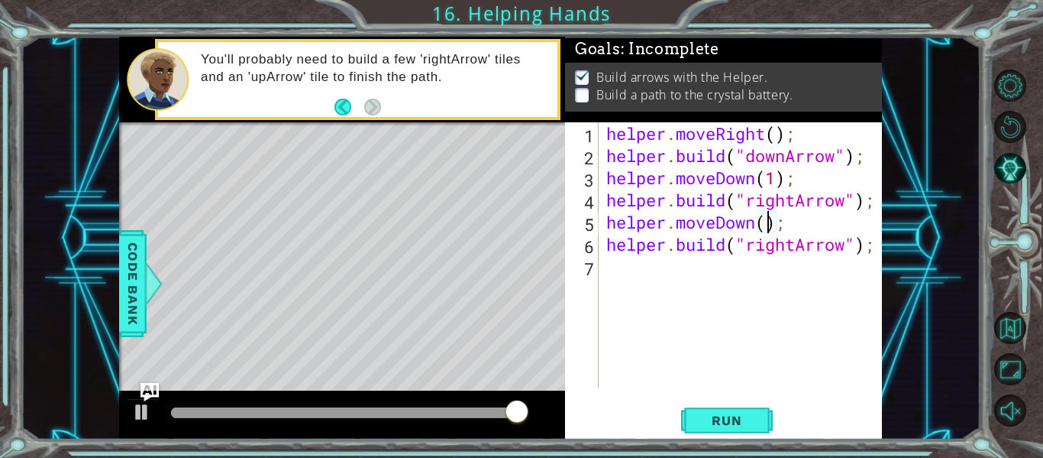
scroll to position [0, 8]
type textarea "helper.moveDown(2);"
click at [732, 408] on button "Run" at bounding box center [727, 420] width 92 height 31
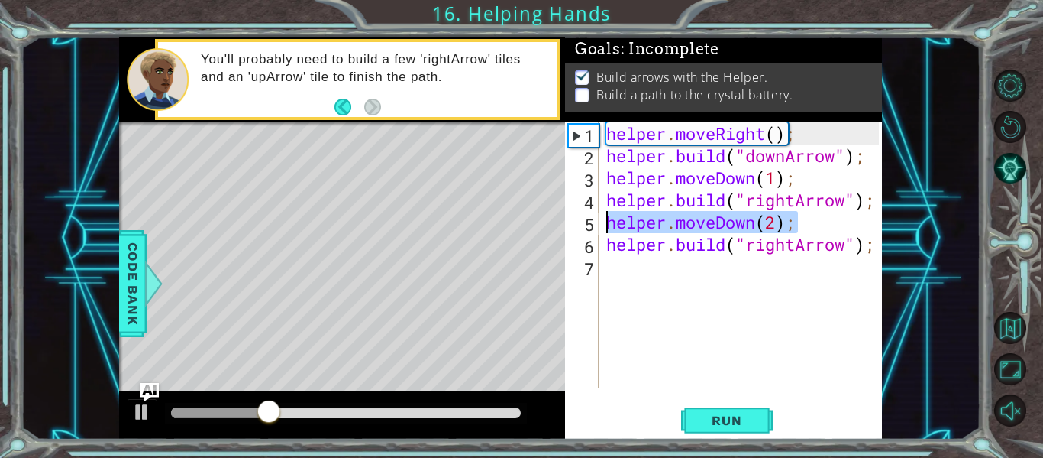
drag, startPoint x: 820, startPoint y: 229, endPoint x: 609, endPoint y: 224, distance: 210.9
click at [609, 224] on div "helper . moveRight ( ) ; helper . build ( "downArrow" ) ; helper . moveDown ( 1…" at bounding box center [744, 277] width 283 height 310
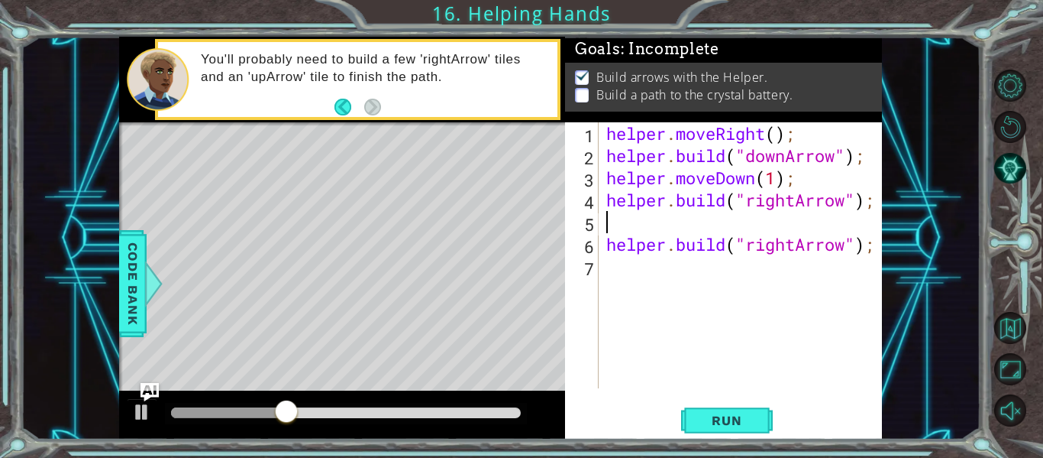
click at [636, 267] on div "helper . moveRight ( ) ; helper . build ( "downArrow" ) ; helper . moveDown ( 1…" at bounding box center [744, 277] width 283 height 310
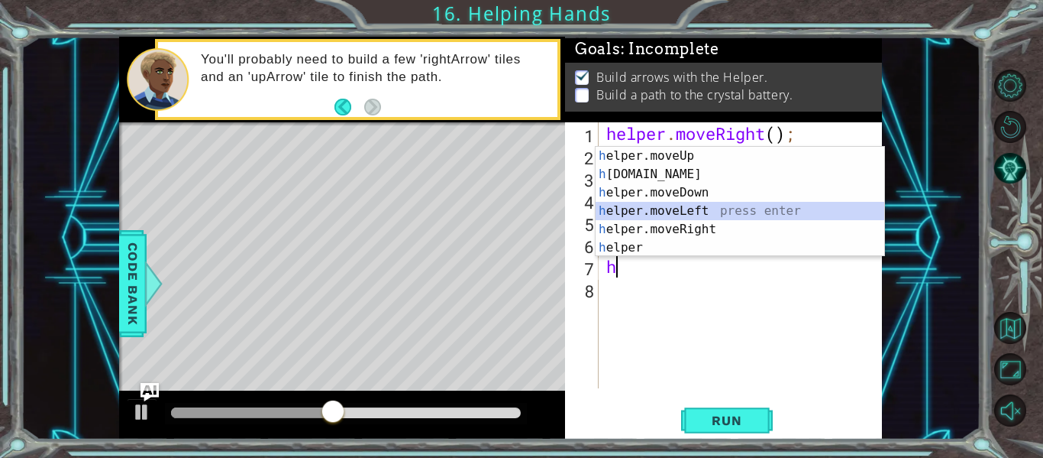
click at [691, 213] on div "h elper.moveUp press enter h [DOMAIN_NAME] press enter h elper.moveDown press e…" at bounding box center [740, 220] width 289 height 147
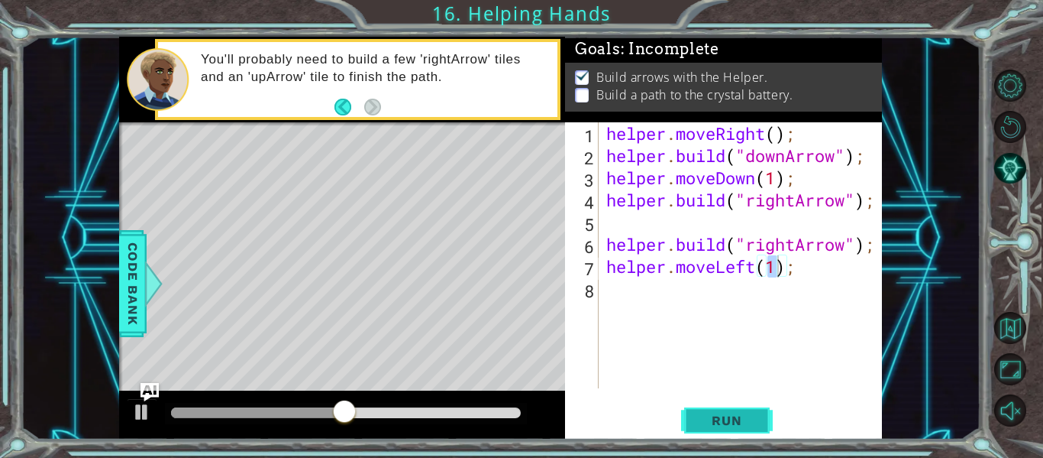
click at [754, 420] on span "Run" at bounding box center [727, 419] width 60 height 15
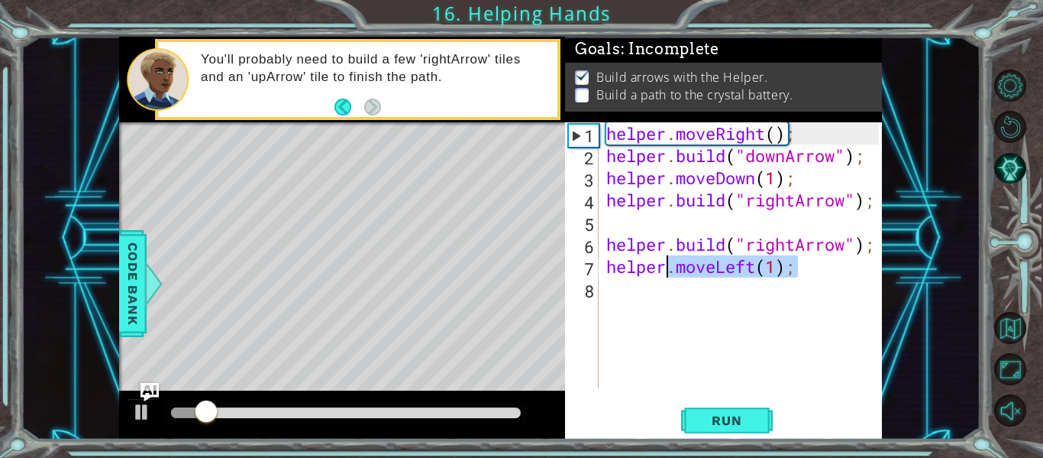
drag, startPoint x: 814, startPoint y: 274, endPoint x: 663, endPoint y: 275, distance: 151.2
click at [663, 275] on div "helper . moveRight ( ) ; helper . build ( "downArrow" ) ; helper . moveDown ( 1…" at bounding box center [744, 277] width 283 height 310
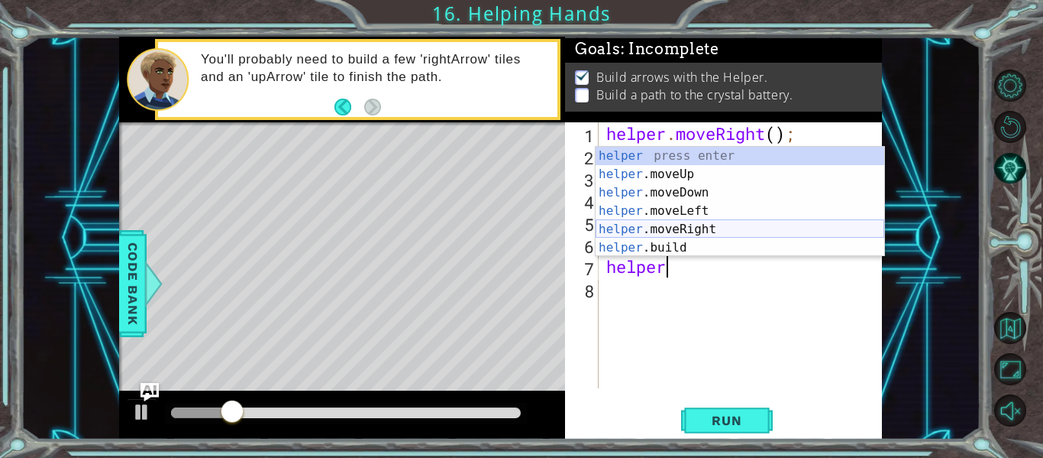
click at [698, 227] on div "helper press enter helper .moveUp press enter helper .moveDown press enter help…" at bounding box center [740, 220] width 289 height 147
type textarea "helper.moveRight(1);"
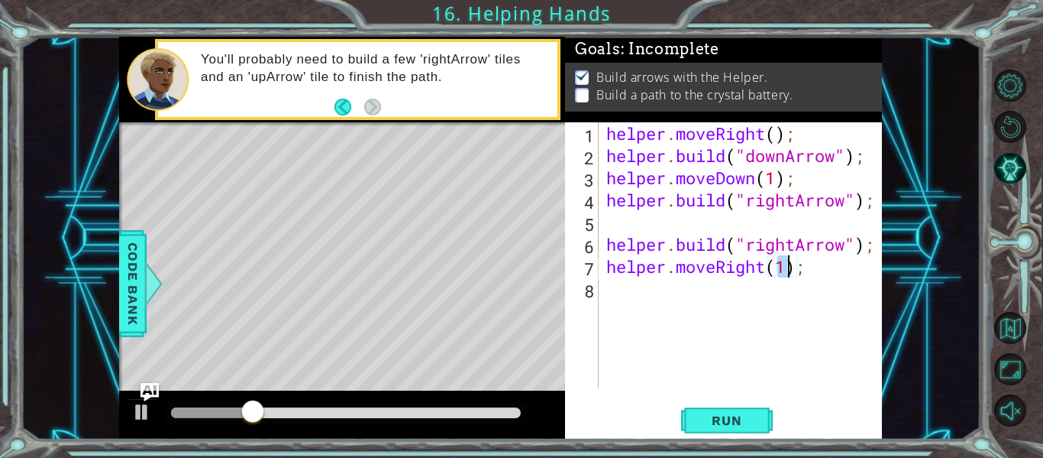
click at [725, 438] on div "helper.moveRight(1); 1 2 3 4 5 6 7 8 helper . moveRight ( ) ; helper . build ( …" at bounding box center [723, 280] width 317 height 317
click at [718, 419] on span "Run" at bounding box center [727, 419] width 60 height 15
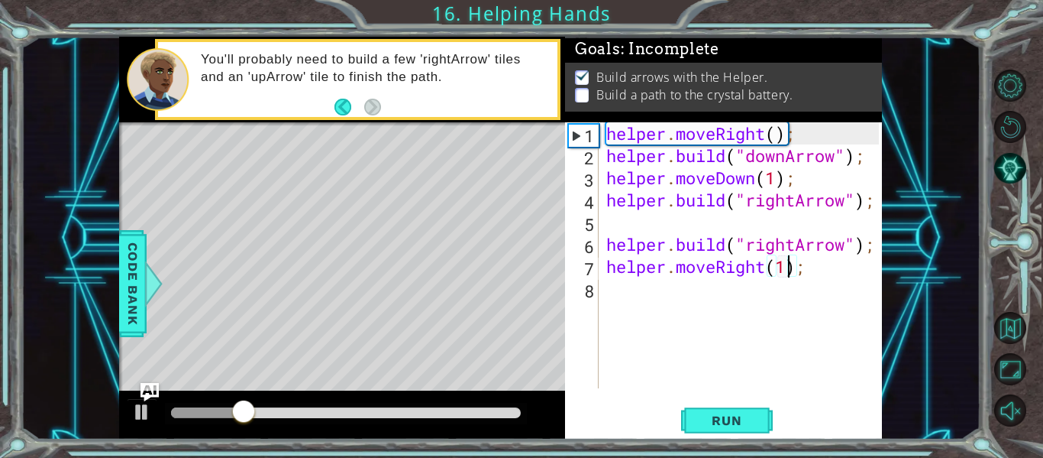
click at [681, 299] on div "helper . moveRight ( ) ; helper . build ( "downArrow" ) ; helper . moveDown ( 1…" at bounding box center [744, 277] width 283 height 310
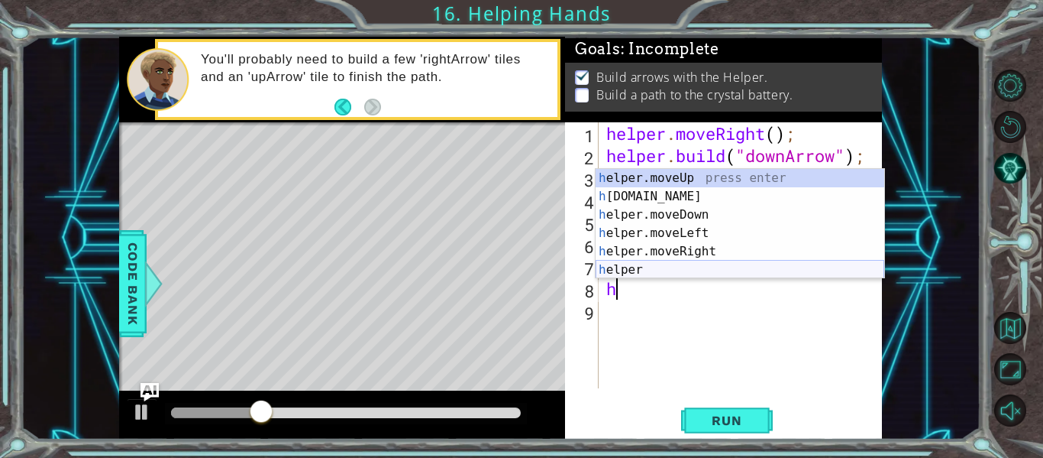
click at [719, 276] on div "h elper.moveUp press enter h [DOMAIN_NAME] press enter h elper.moveDown press e…" at bounding box center [740, 242] width 289 height 147
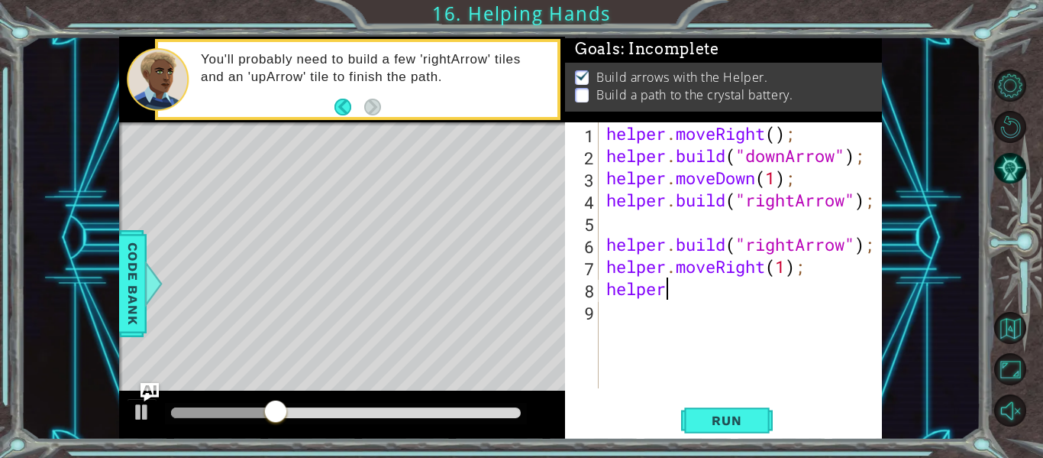
scroll to position [0, 2]
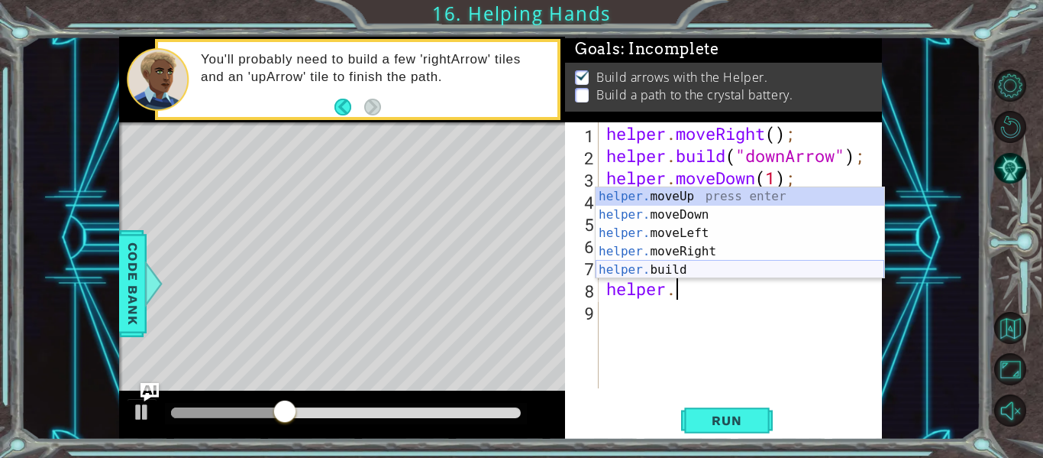
click at [709, 274] on div "helper. moveUp press enter helper. moveDown press enter helper. moveLeft press …" at bounding box center [740, 251] width 289 height 128
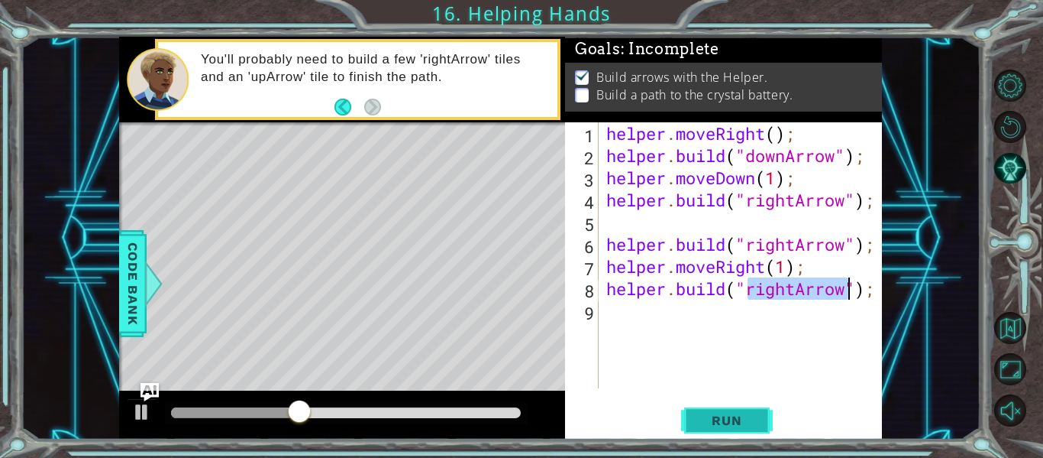
type textarea "[DOMAIN_NAME]("rightArrow");"
click at [753, 425] on span "Run" at bounding box center [727, 419] width 60 height 15
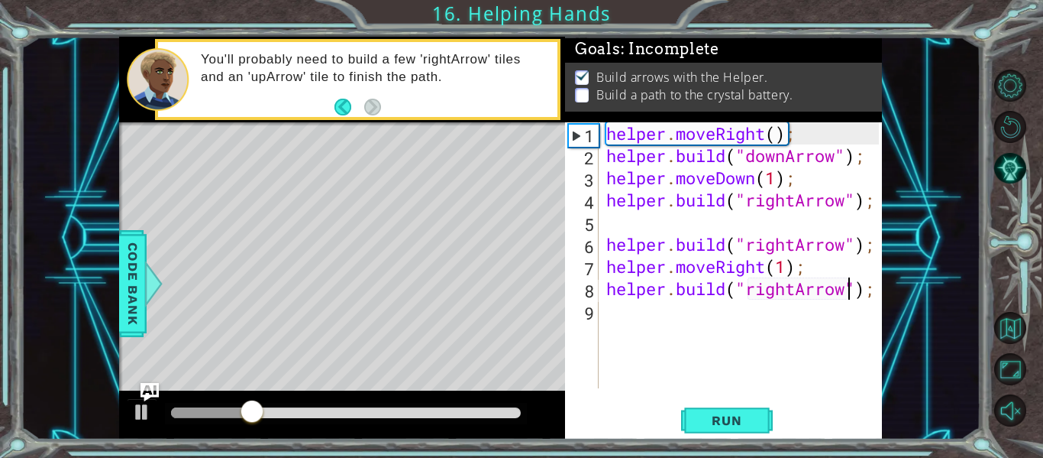
click at [770, 338] on div "helper . moveRight ( ) ; helper . build ( "downArrow" ) ; helper . moveDown ( 1…" at bounding box center [744, 277] width 283 height 310
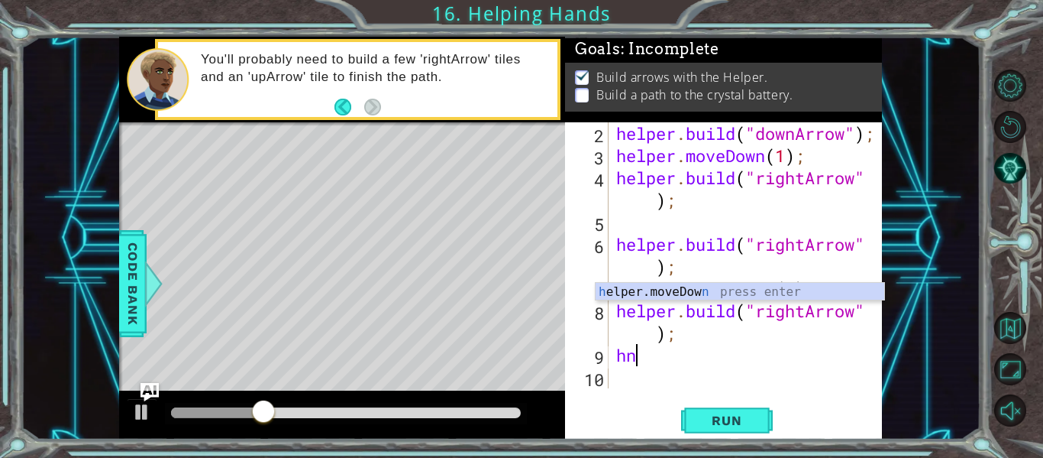
scroll to position [22, 0]
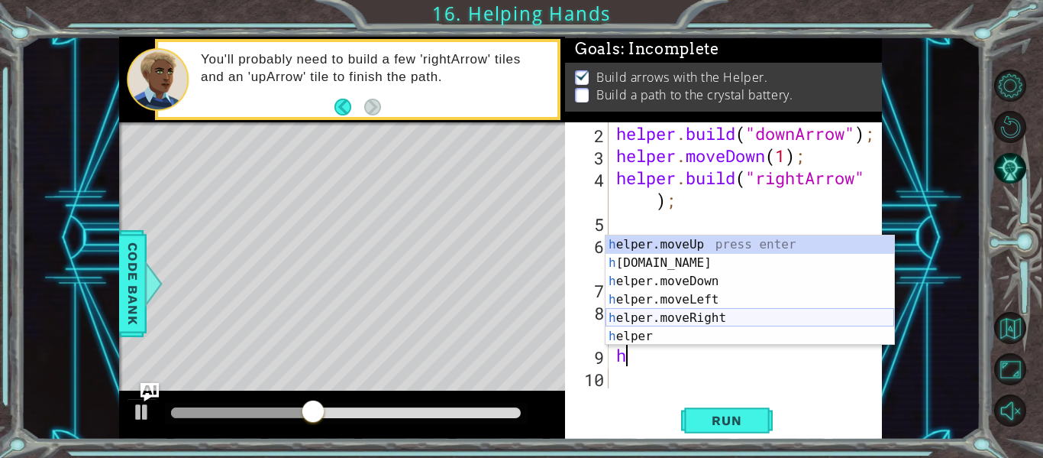
click at [734, 313] on div "h elper.moveUp press enter h [DOMAIN_NAME] press enter h elper.moveDown press e…" at bounding box center [750, 308] width 289 height 147
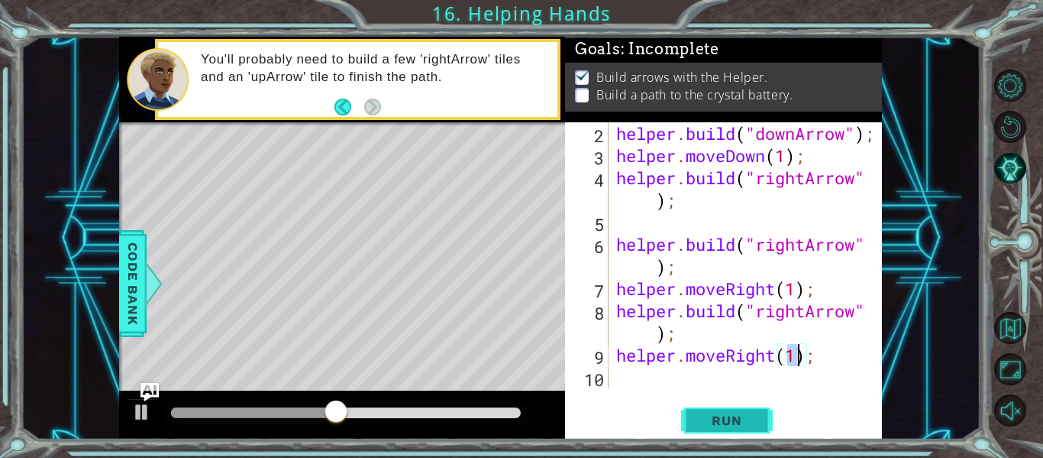
type textarea "helper.moveRight(1);"
click at [729, 412] on span "Run" at bounding box center [727, 419] width 60 height 15
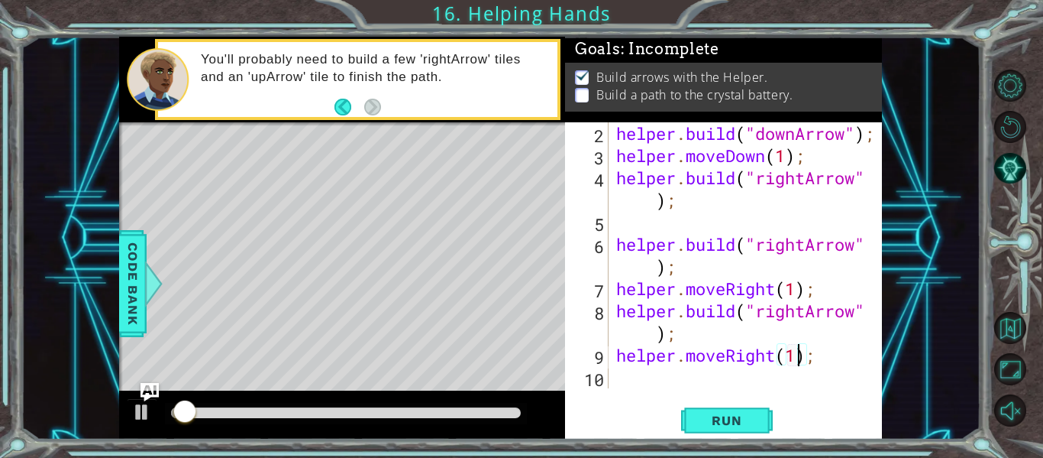
click at [744, 376] on div "helper . build ( "downArrow" ) ; helper . moveDown ( 1 ) ; helper . build ( "ri…" at bounding box center [749, 277] width 273 height 310
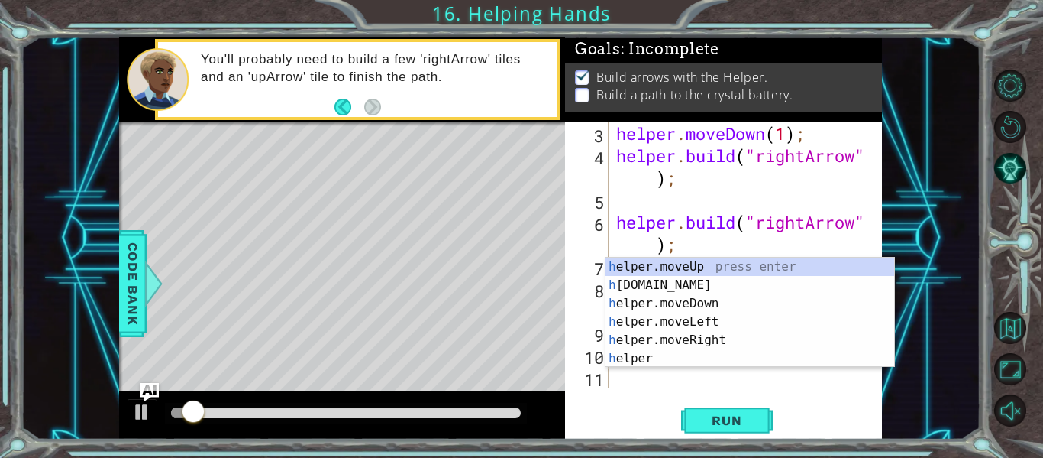
scroll to position [44, 0]
click at [751, 290] on div "h elper.moveUp press enter h [DOMAIN_NAME] press enter h elper.moveDown press e…" at bounding box center [750, 330] width 289 height 147
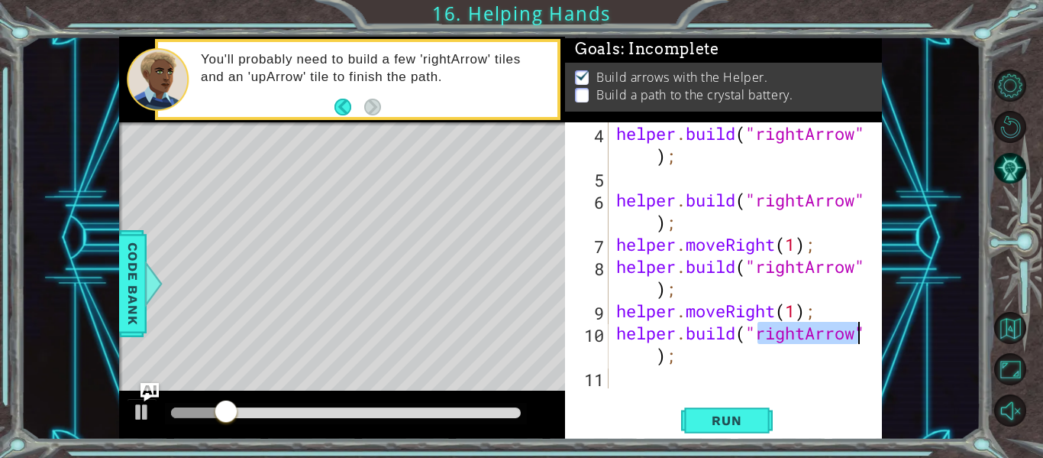
scroll to position [66, 0]
click at [744, 401] on div "[DOMAIN_NAME]("rightArrow"); 4 5 6 7 8 9 10 11 helper . build ( "rightArrow" ) …" at bounding box center [723, 280] width 317 height 317
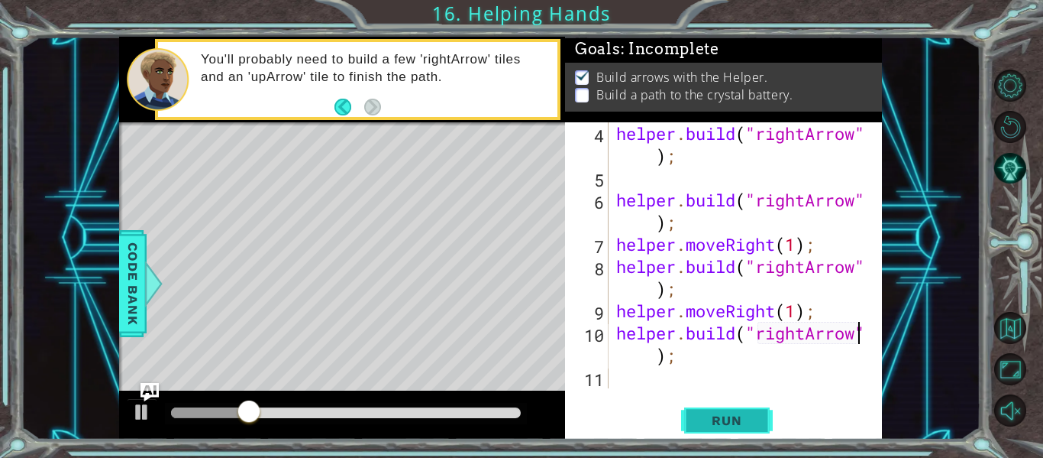
click at [755, 421] on span "Run" at bounding box center [727, 419] width 60 height 15
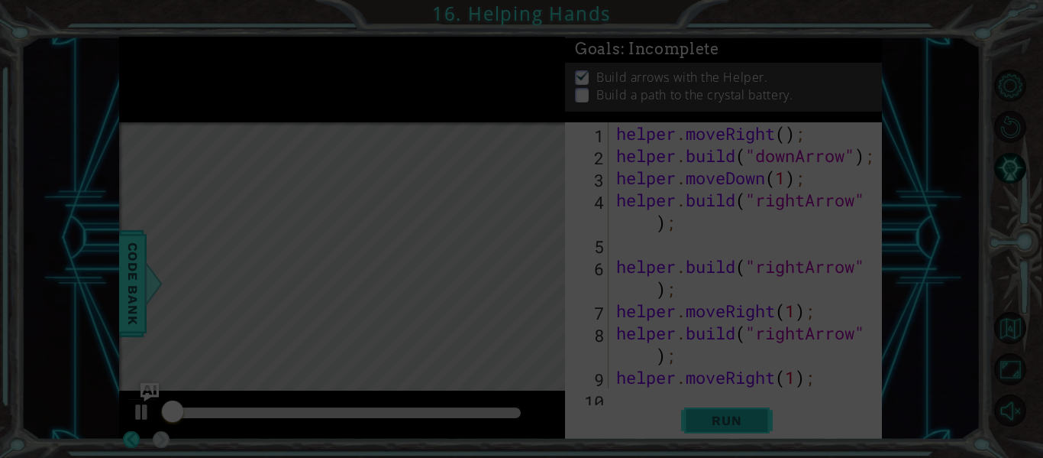
scroll to position [0, 0]
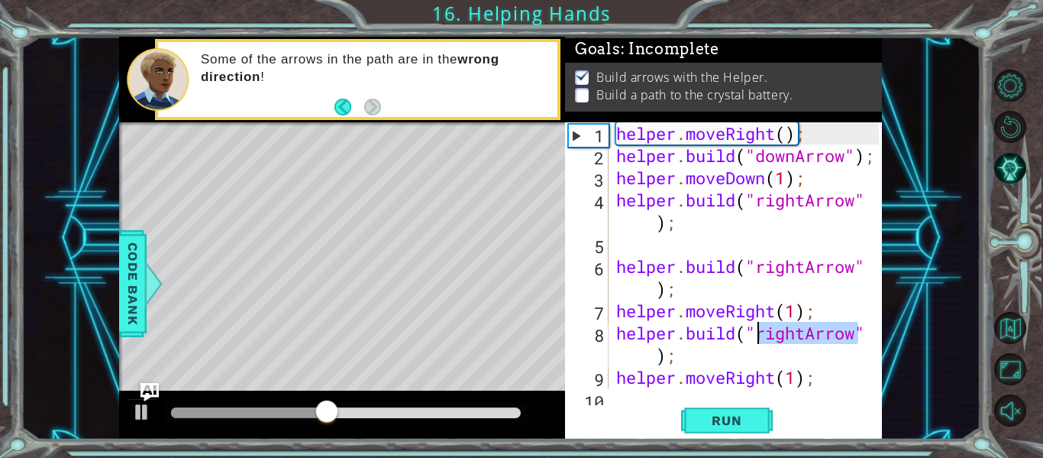
drag, startPoint x: 862, startPoint y: 335, endPoint x: 759, endPoint y: 332, distance: 103.2
click at [759, 332] on div "helper . moveRight ( ) ; helper . build ( "downArrow" ) ; helper . moveDown ( 1…" at bounding box center [749, 288] width 273 height 332
click at [862, 331] on div "helper . moveRight ( ) ; helper . build ( "downArrow" ) ; helper . moveDown ( 1…" at bounding box center [746, 255] width 266 height 266
drag, startPoint x: 869, startPoint y: 330, endPoint x: 763, endPoint y: 335, distance: 106.3
click at [763, 335] on div "[DOMAIN_NAME]("rightArrow"); 1 2 3 4 5 6 7 8 9 10 helper . moveRight ( ) ; help…" at bounding box center [722, 255] width 314 height 266
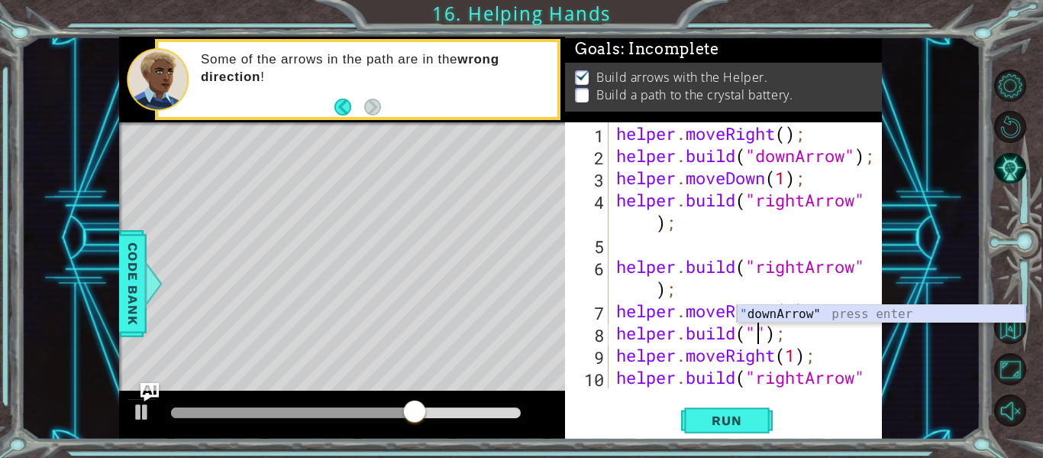
click at [790, 312] on div "" downArrow" press enter" at bounding box center [881, 332] width 289 height 55
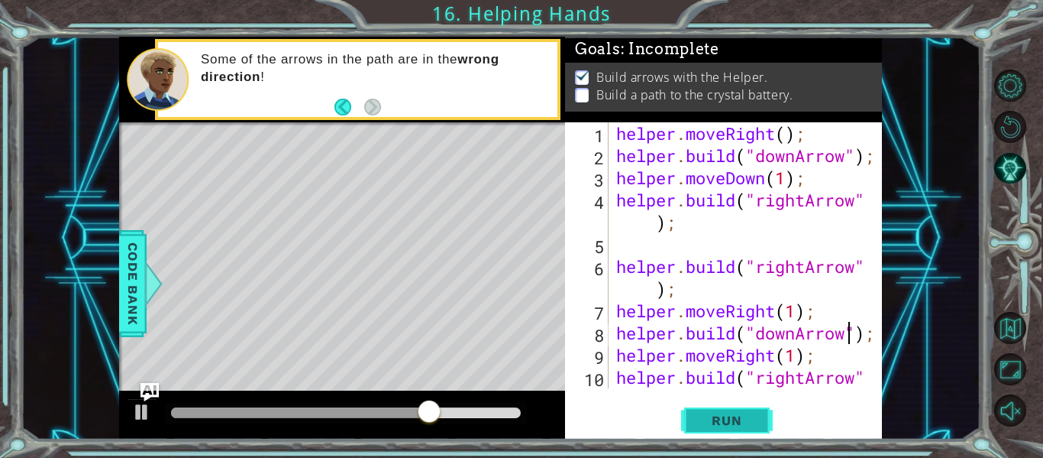
click at [739, 419] on span "Run" at bounding box center [727, 419] width 60 height 15
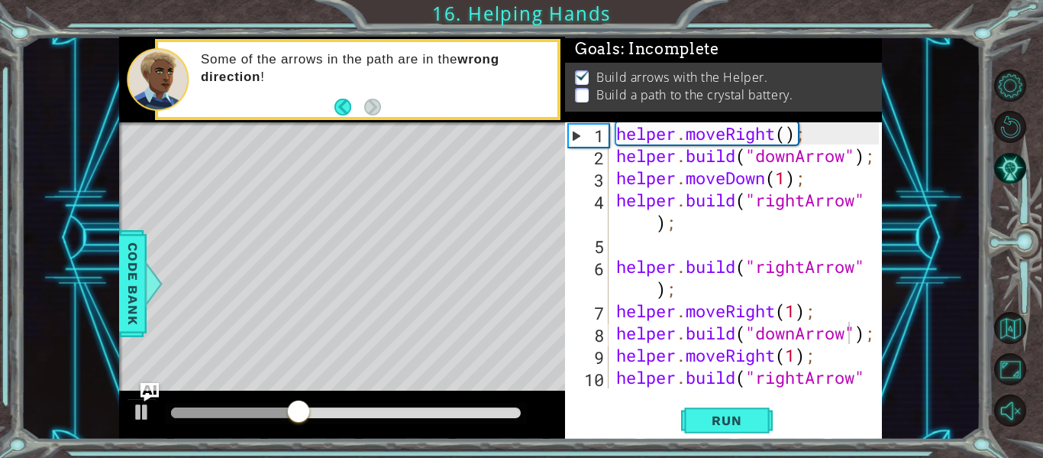
drag, startPoint x: 881, startPoint y: 332, endPoint x: 858, endPoint y: 332, distance: 22.9
click at [858, 332] on div "[DOMAIN_NAME]("downArrow"); 1 2 3 4 5 6 7 8 9 10 helper . moveRight ( ) ; helpe…" at bounding box center [723, 280] width 317 height 317
drag, startPoint x: 878, startPoint y: 332, endPoint x: 746, endPoint y: 333, distance: 132.9
click at [746, 333] on div "[DOMAIN_NAME]("downArrow"); 1 2 3 4 5 6 7 8 9 10 helper . moveRight ( ) ; helpe…" at bounding box center [722, 255] width 314 height 266
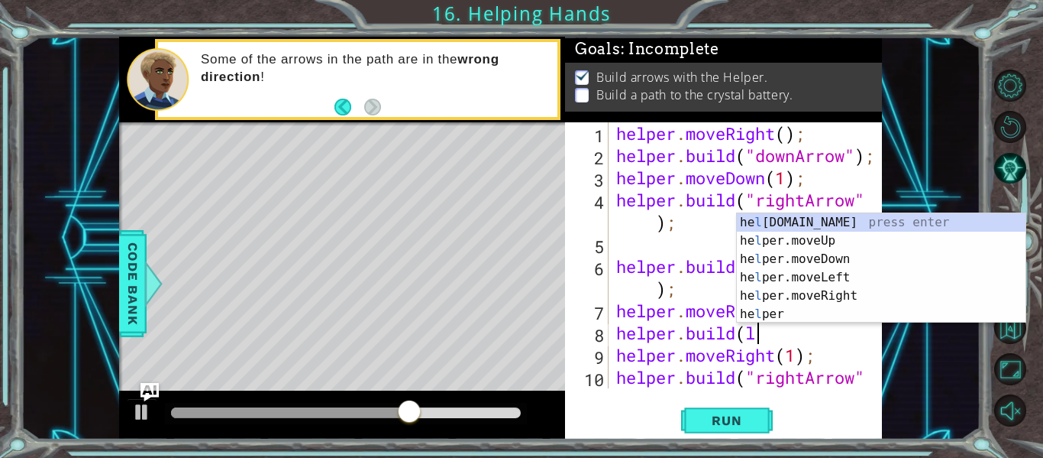
scroll to position [0, 6]
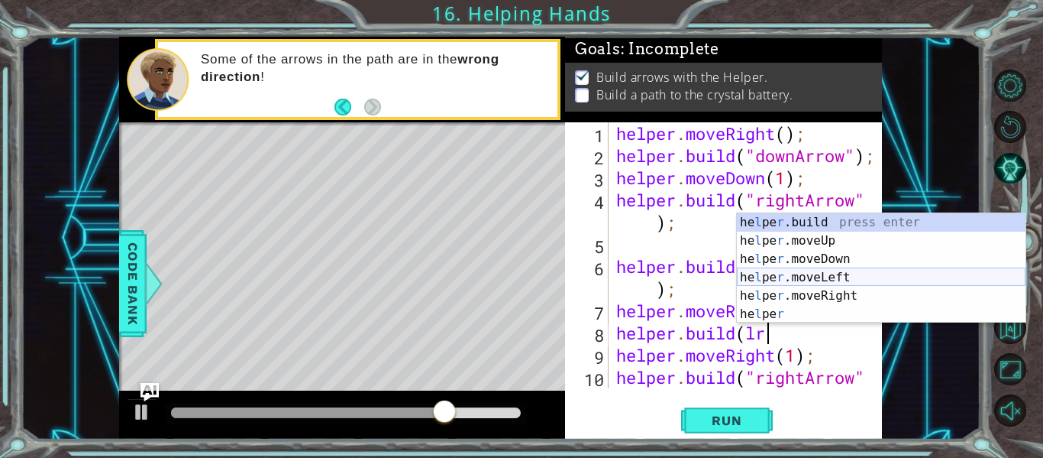
click at [827, 280] on div "he l pe r .build press enter he l pe r .moveUp press enter he l pe r .moveDown …" at bounding box center [881, 286] width 289 height 147
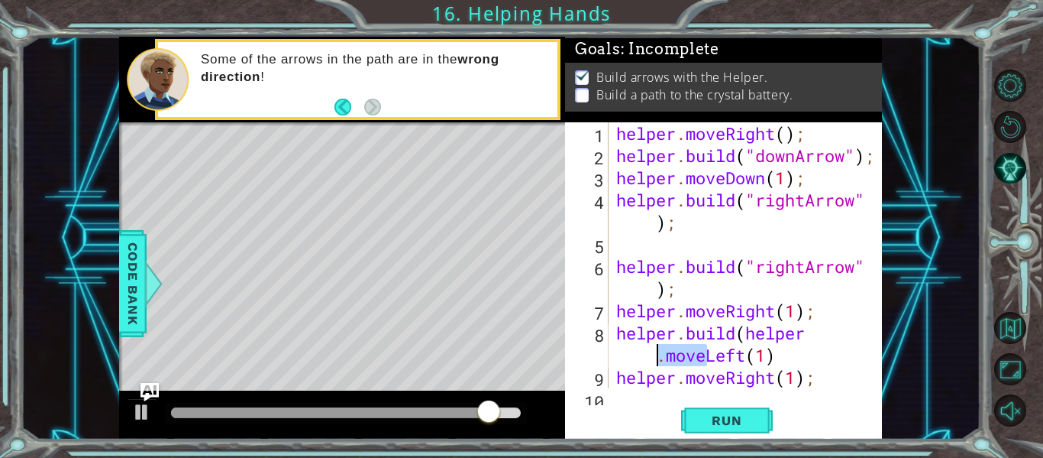
drag, startPoint x: 707, startPoint y: 359, endPoint x: 656, endPoint y: 357, distance: 50.4
click at [656, 357] on div "helper . moveRight ( ) ; helper . build ( "downArrow" ) ; helper . moveDown ( 1…" at bounding box center [749, 288] width 273 height 332
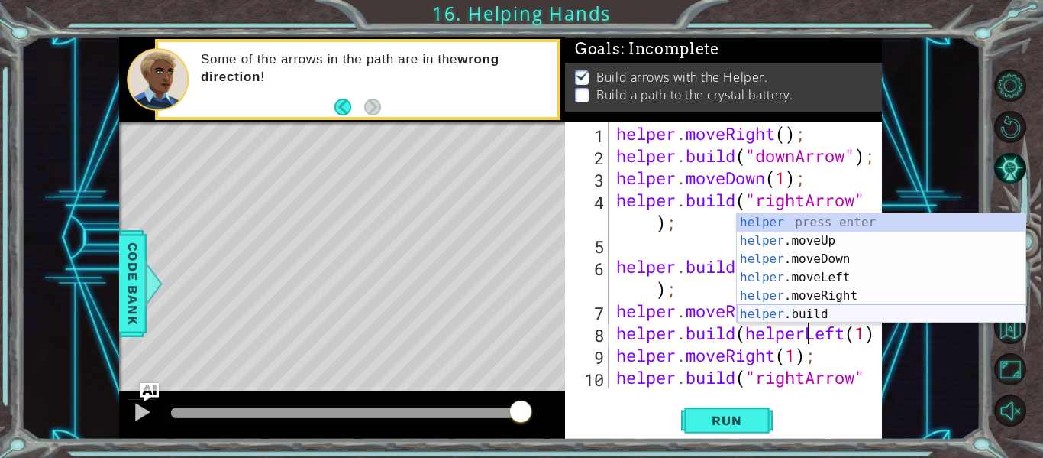
click at [790, 321] on div "helper press enter helper .moveUp press enter helper .moveDown press enter help…" at bounding box center [881, 286] width 289 height 147
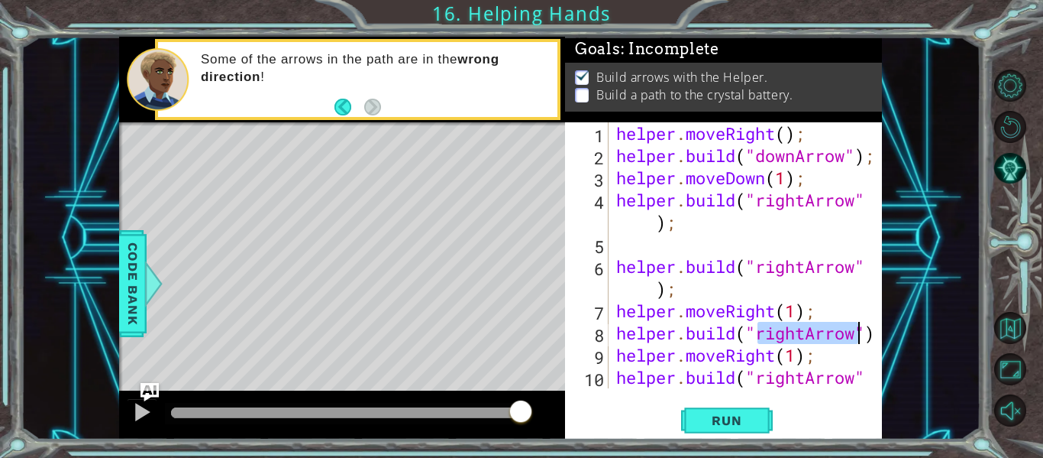
click at [804, 335] on div "helper . moveRight ( ) ; helper . build ( "downArrow" ) ; helper . moveDown ( 1…" at bounding box center [746, 255] width 266 height 266
click at [770, 417] on button "Run" at bounding box center [727, 420] width 92 height 31
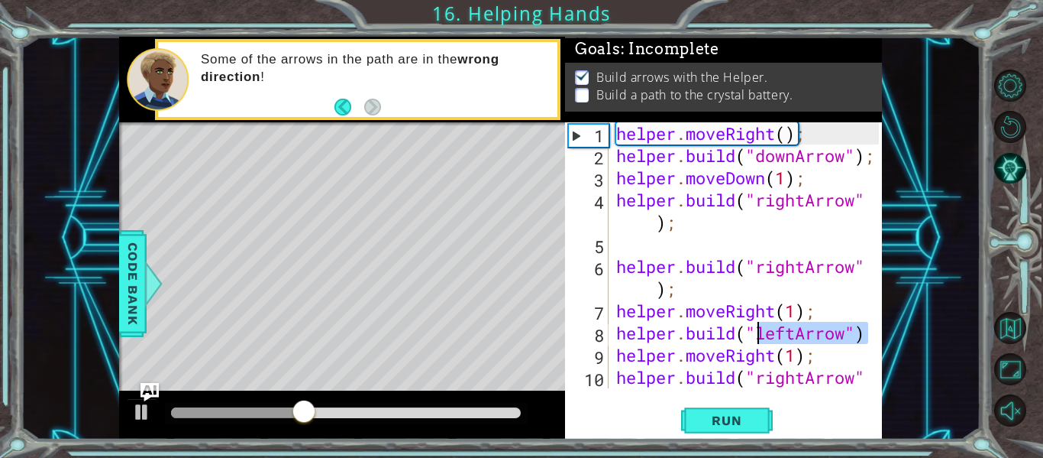
drag, startPoint x: 866, startPoint y: 336, endPoint x: 759, endPoint y: 339, distance: 107.7
click at [759, 339] on div "[DOMAIN_NAME]("leftArrow") 1 2 3 4 5 6 7 8 9 10 helper . moveRight ( ) ; helper…" at bounding box center [722, 255] width 314 height 266
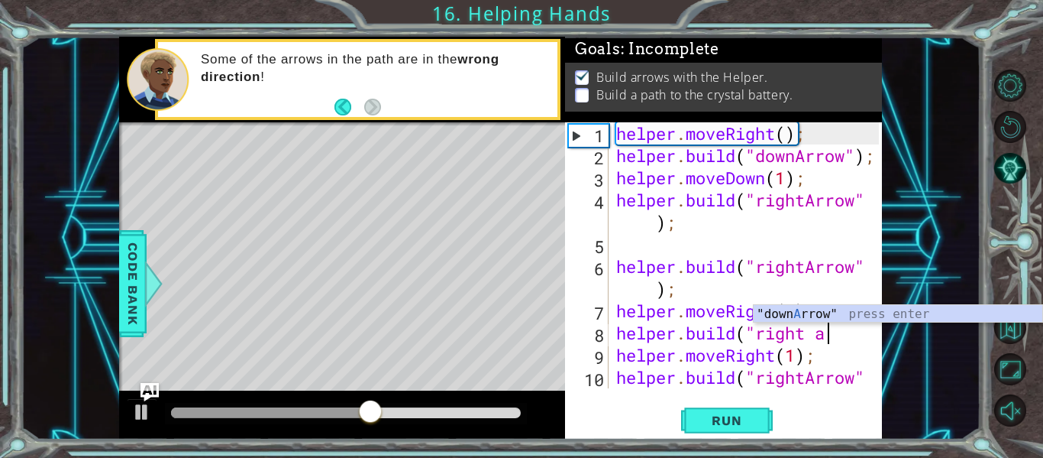
scroll to position [0, 9]
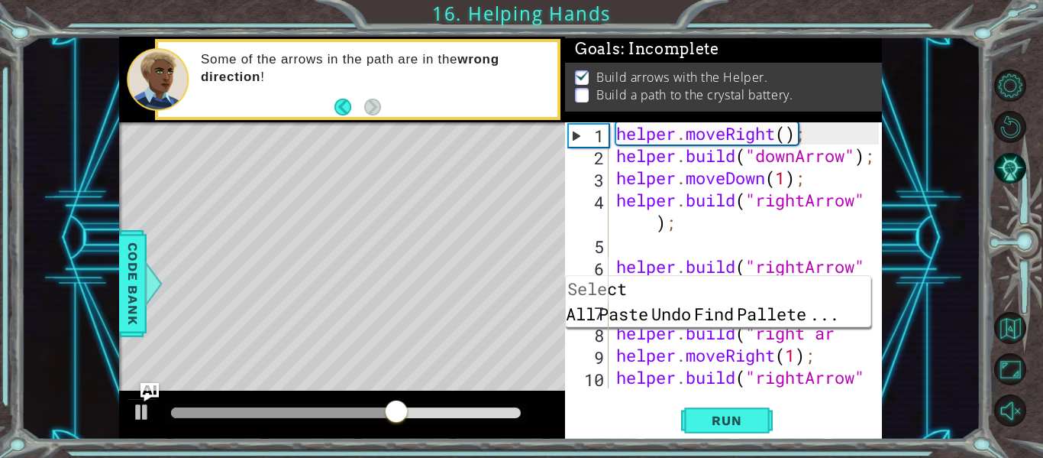
click at [843, 343] on div "helper . moveRight ( ) ; helper . build ( "downArrow" ) ; helper . moveDown ( 1…" at bounding box center [749, 288] width 273 height 332
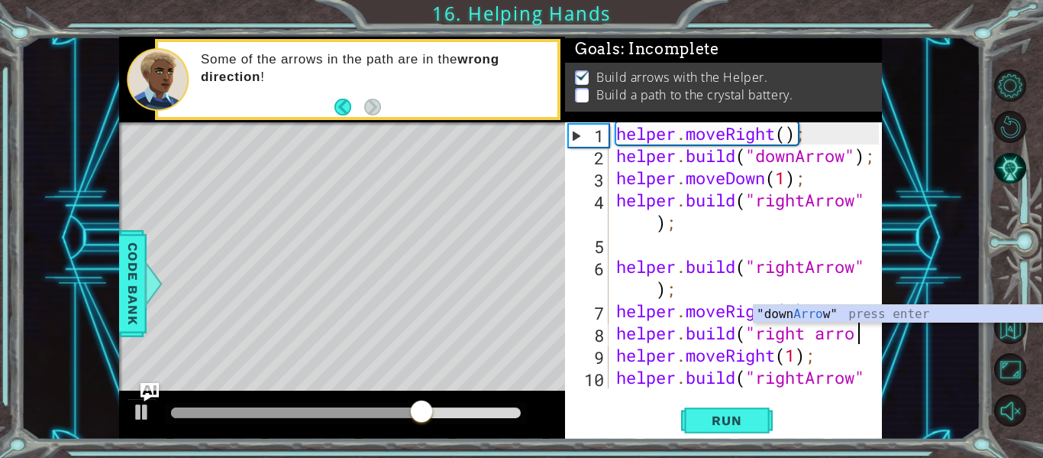
scroll to position [0, 11]
click at [739, 395] on div "[DOMAIN_NAME]("right arrow 1 2 3 4 5 6 7 8 9 10 helper . moveRight ( ) ; helper…" at bounding box center [723, 280] width 317 height 317
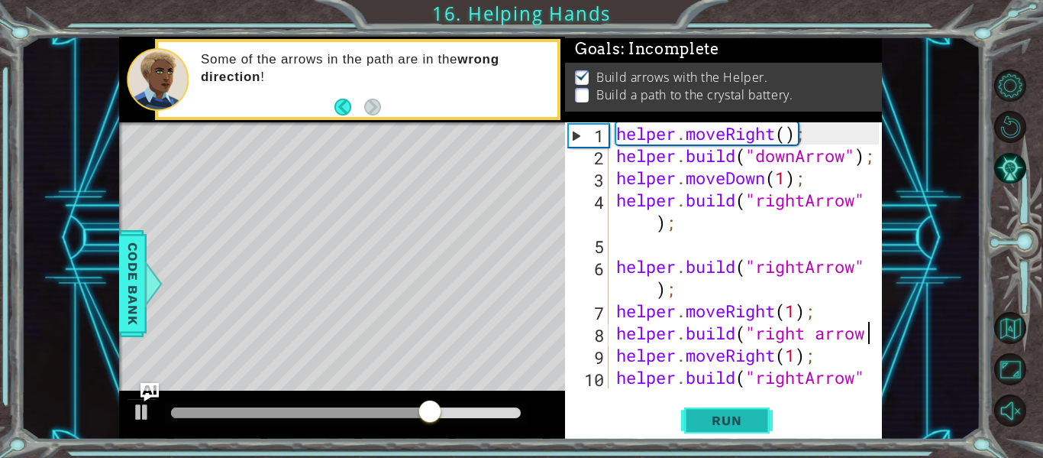
click at [732, 432] on button "Run" at bounding box center [727, 420] width 92 height 31
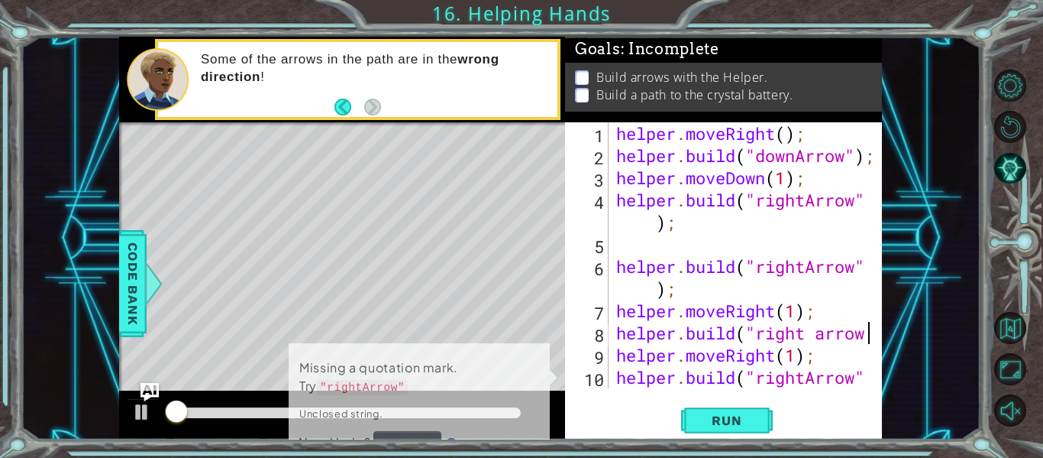
click at [0, 0] on span "..." at bounding box center [0, 0] width 0 height 0
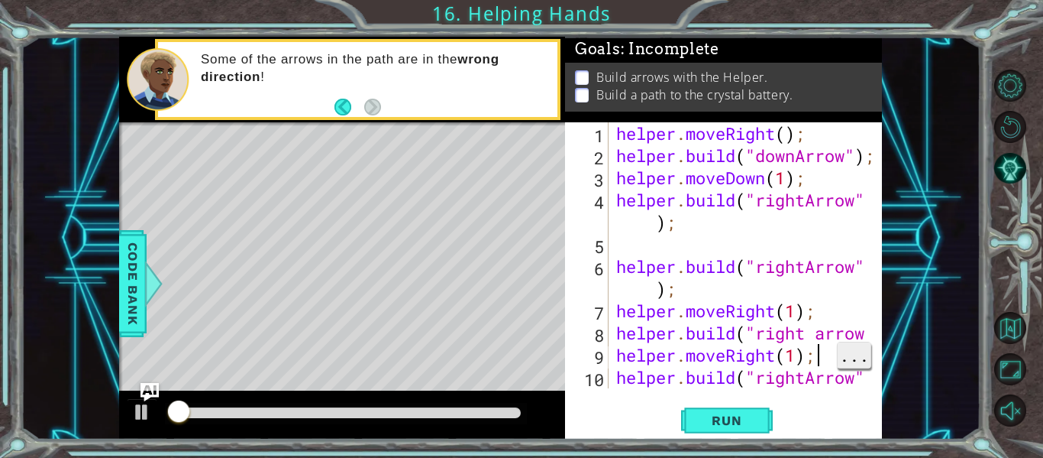
scroll to position [0, 8]
click at [873, 337] on div at bounding box center [871, 277] width 15 height 310
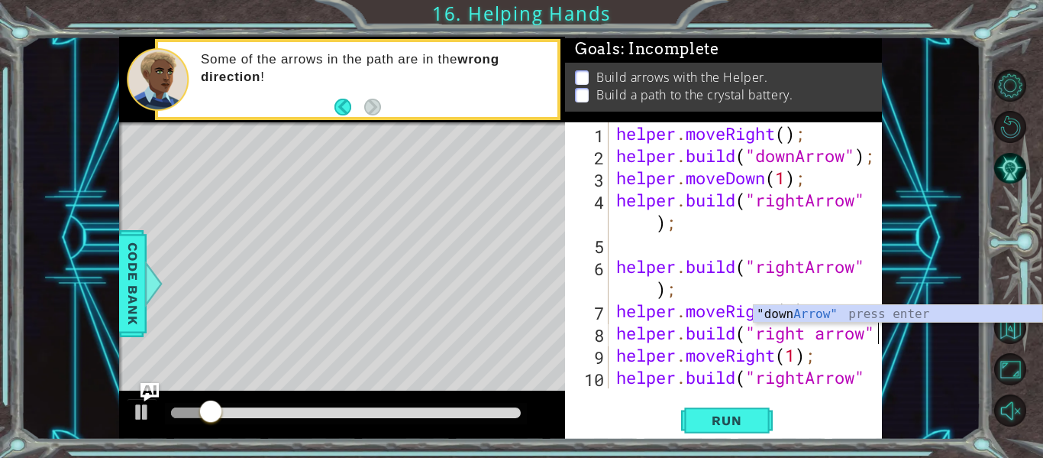
scroll to position [0, 11]
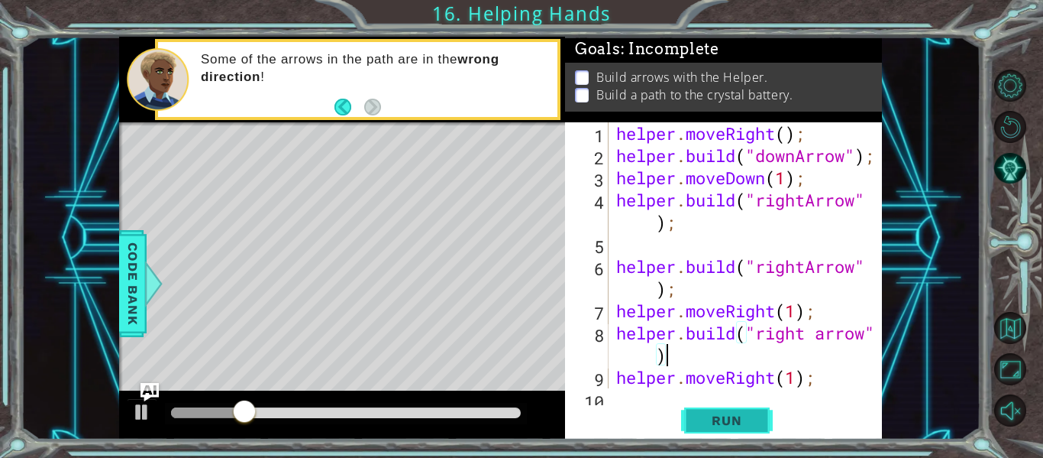
click at [733, 411] on button "Run" at bounding box center [727, 420] width 92 height 31
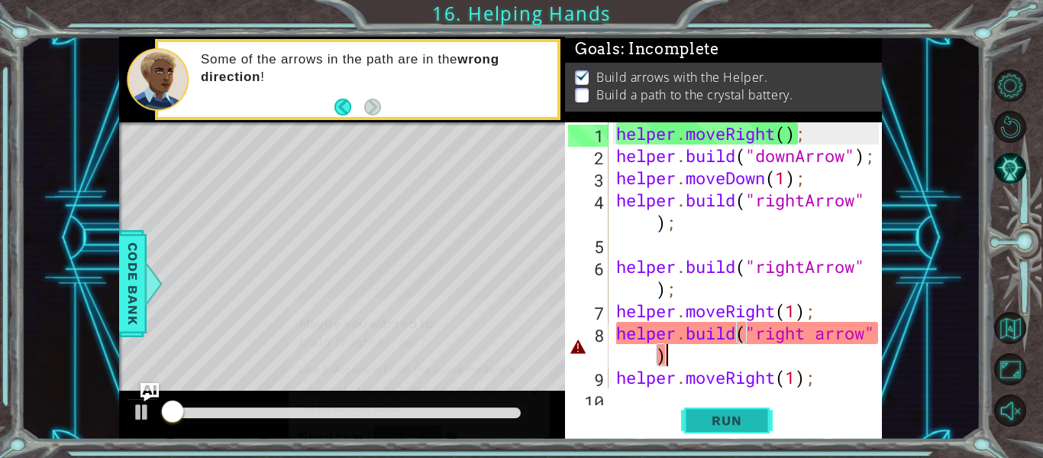
click at [733, 411] on button "Run" at bounding box center [727, 420] width 92 height 31
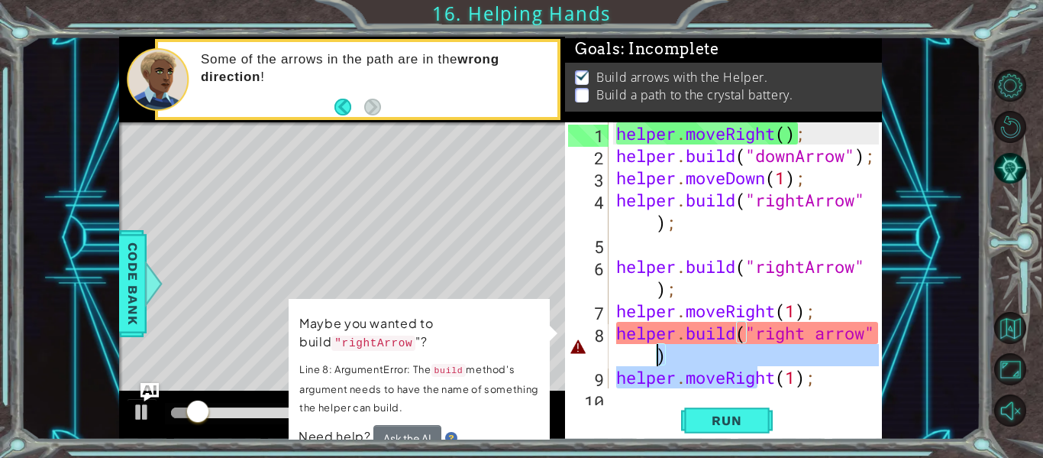
drag, startPoint x: 755, startPoint y: 376, endPoint x: 644, endPoint y: 353, distance: 113.1
click at [644, 353] on div "helper . moveRight ( ) ; helper . build ( "downArrow" ) ; helper . moveDown ( 1…" at bounding box center [749, 288] width 273 height 332
click at [644, 353] on div "helper . moveRight ( ) ; helper . build ( "downArrow" ) ; helper . moveDown ( 1…" at bounding box center [746, 255] width 266 height 266
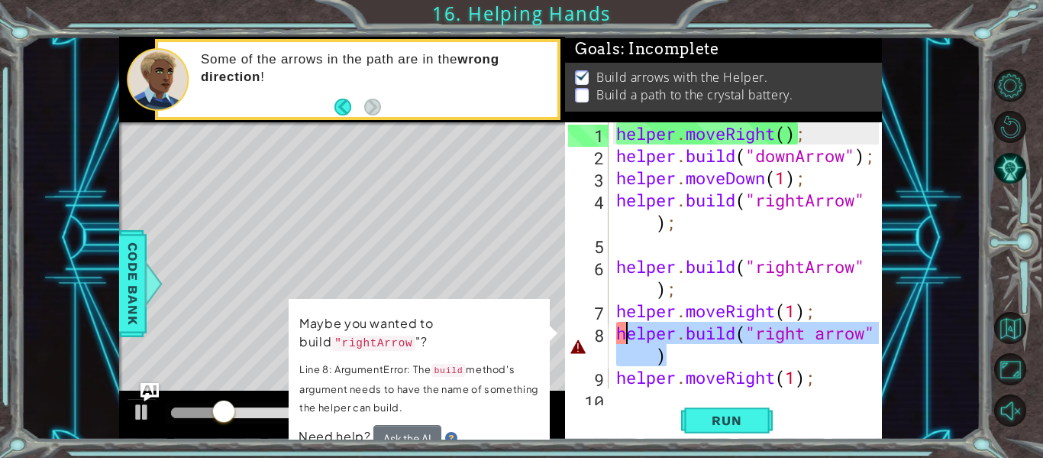
drag, startPoint x: 670, startPoint y: 361, endPoint x: 623, endPoint y: 338, distance: 52.6
click at [623, 338] on div "helper . moveRight ( ) ; helper . build ( "downArrow" ) ; helper . moveDown ( 1…" at bounding box center [749, 288] width 273 height 332
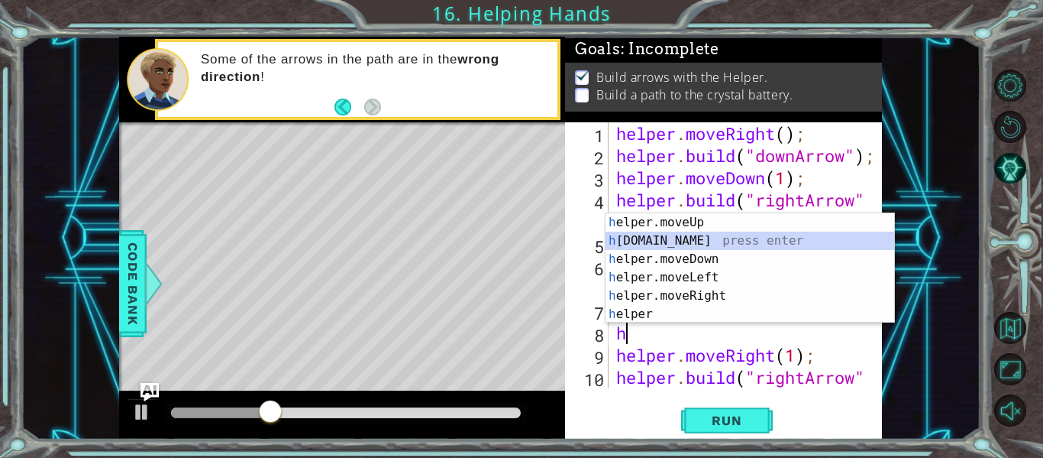
click at [694, 232] on div "h elper.moveUp press enter h [DOMAIN_NAME] press enter h elper.moveDown press e…" at bounding box center [750, 286] width 289 height 147
type textarea "[DOMAIN_NAME]("rightArrow");"
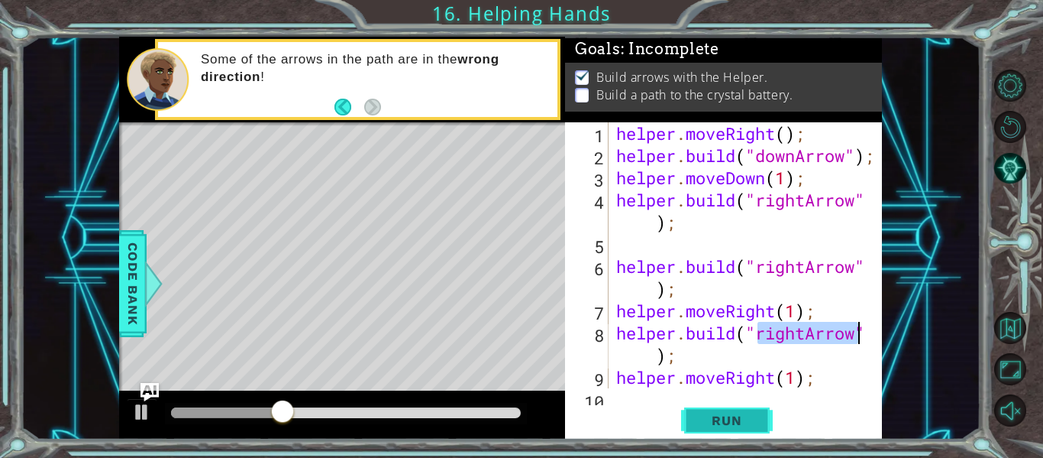
click at [733, 410] on button "Run" at bounding box center [727, 420] width 92 height 31
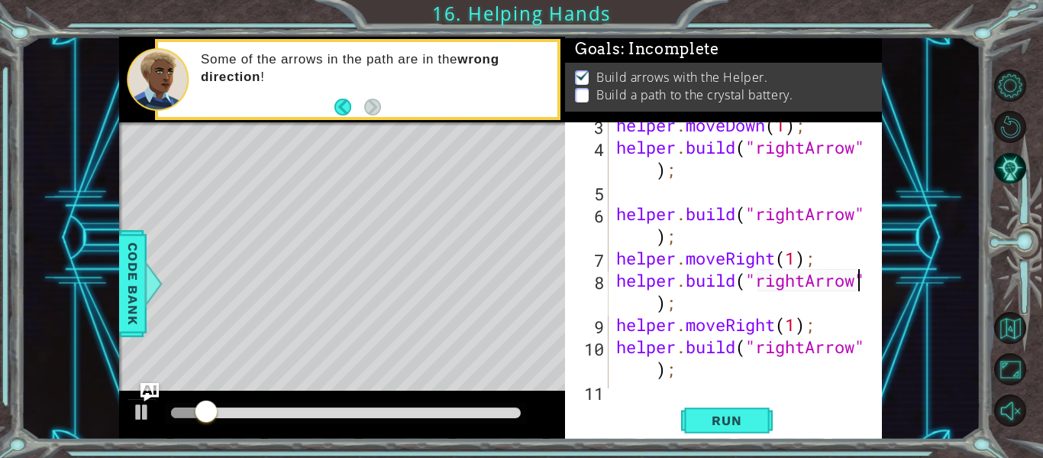
scroll to position [66, 0]
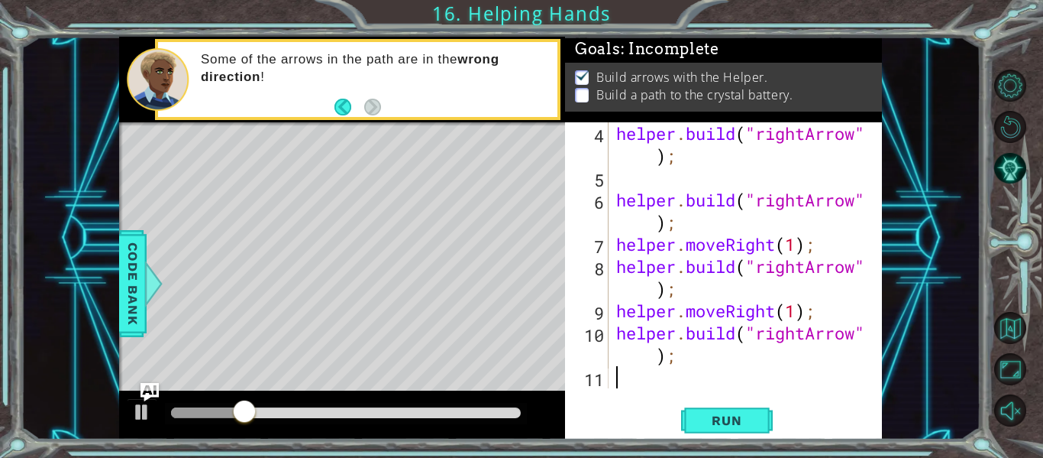
click at [623, 382] on div "helper . build ( "rightArrow" ) ; helper . build ( "rightArrow" ) ; helper . mo…" at bounding box center [749, 288] width 273 height 332
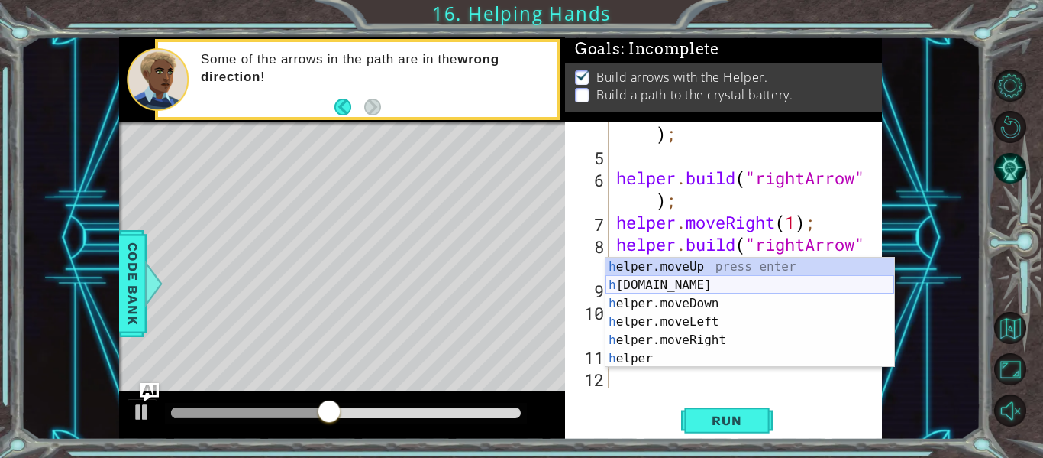
click at [699, 279] on div "h elper.moveUp press enter h [DOMAIN_NAME] press enter h elper.moveDown press e…" at bounding box center [750, 330] width 289 height 147
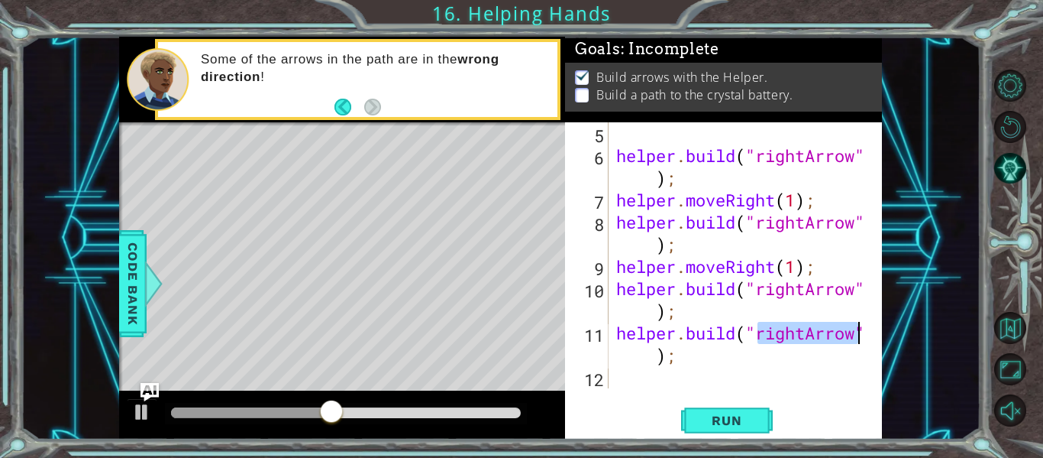
scroll to position [111, 0]
click at [740, 431] on button "Run" at bounding box center [727, 420] width 92 height 31
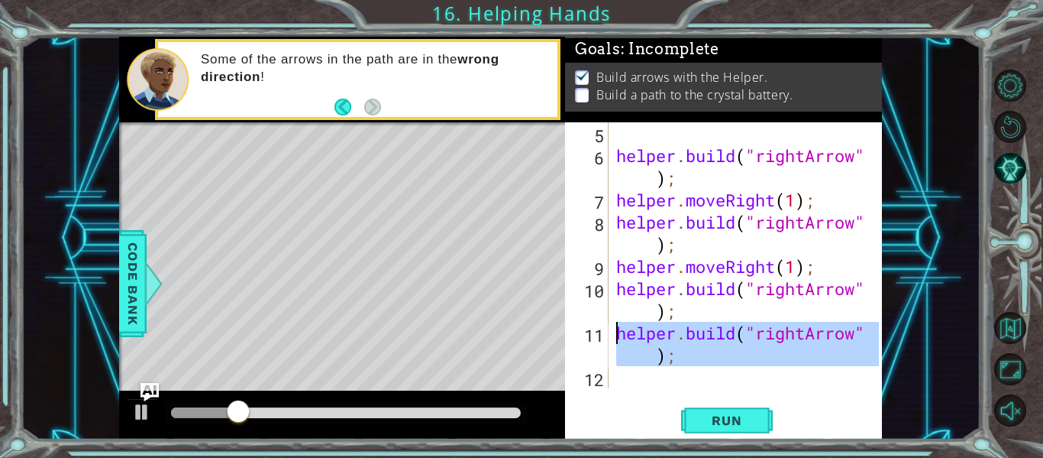
drag, startPoint x: 683, startPoint y: 369, endPoint x: 617, endPoint y: 340, distance: 71.8
click at [617, 340] on div "helper . build ( "rightArrow" ) ; helper . moveRight ( 1 ) ; helper . build ( "…" at bounding box center [749, 277] width 273 height 310
type textarea "[DOMAIN_NAME]("rightArrow");"
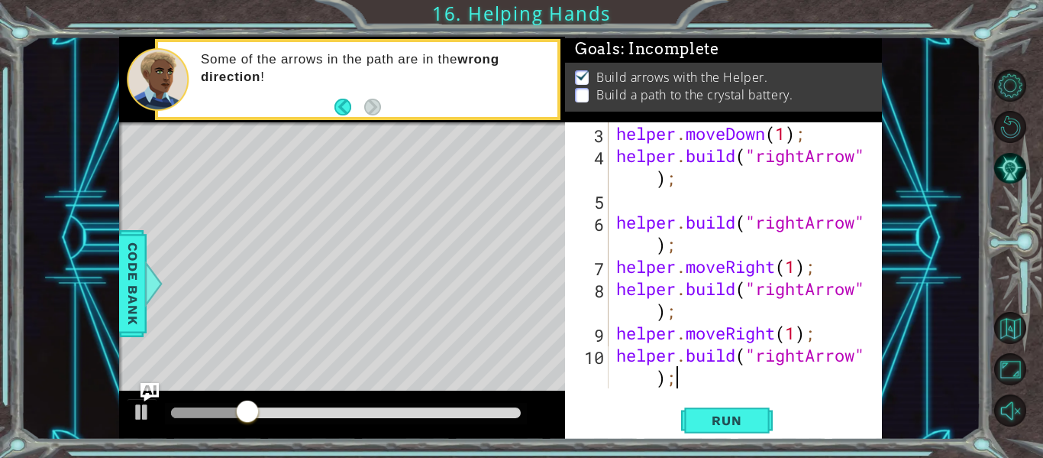
scroll to position [66, 0]
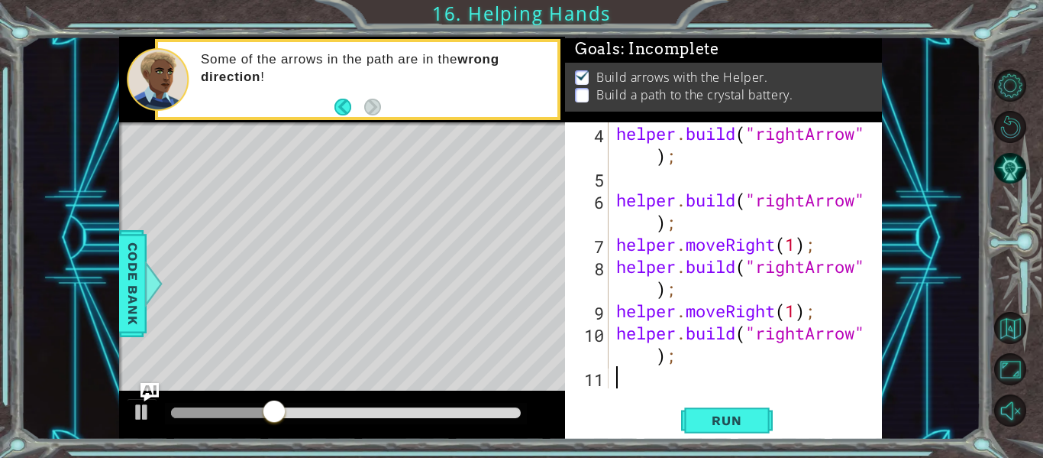
click at [637, 387] on div "helper . build ( "rightArrow" ) ; helper . build ( "rightArrow" ) ; helper . mo…" at bounding box center [749, 288] width 273 height 332
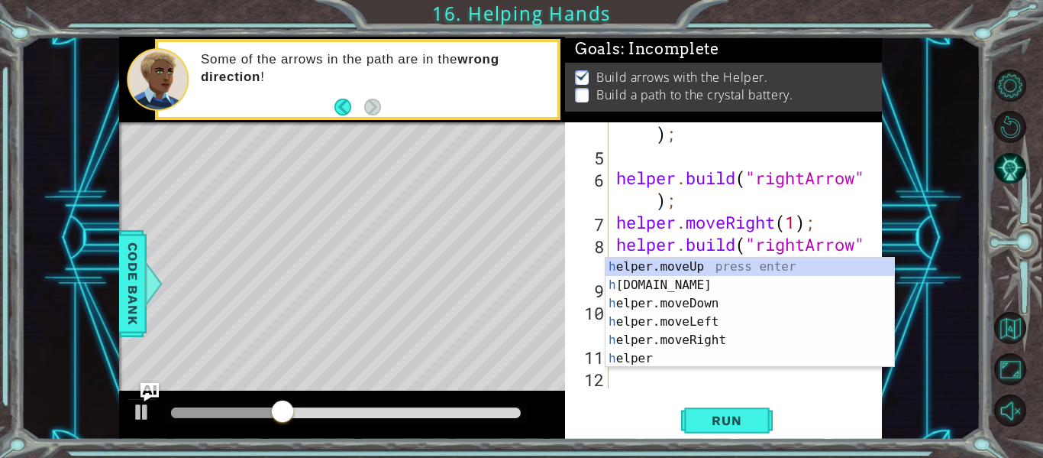
scroll to position [89, 0]
click at [676, 288] on div "h elper.moveUp press enter h [DOMAIN_NAME] press enter h elper.moveDown press e…" at bounding box center [750, 330] width 289 height 147
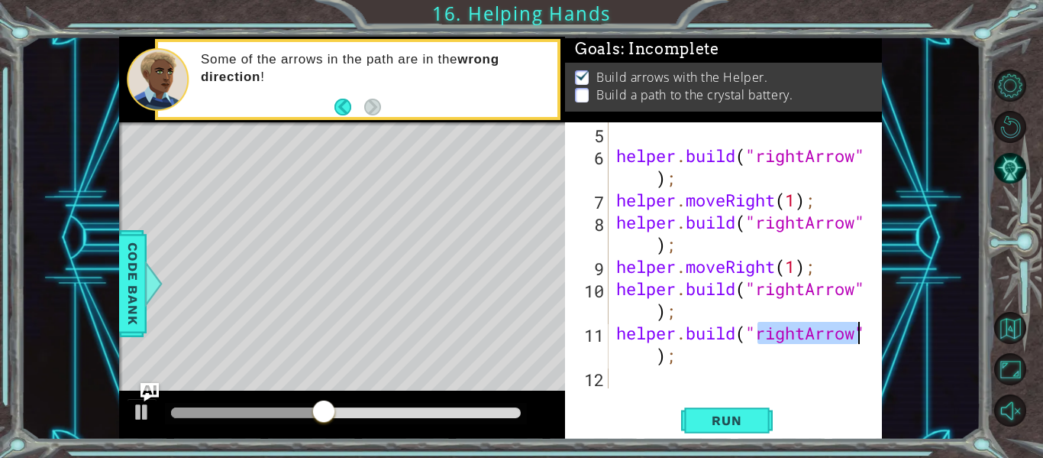
click at [808, 334] on div "helper . build ( "rightArrow" ) ; helper . moveRight ( 1 ) ; helper . build ( "…" at bounding box center [746, 255] width 266 height 266
click at [808, 334] on div "helper . build ( "rightArrow" ) ; helper . moveRight ( 1 ) ; helper . build ( "…" at bounding box center [749, 277] width 273 height 310
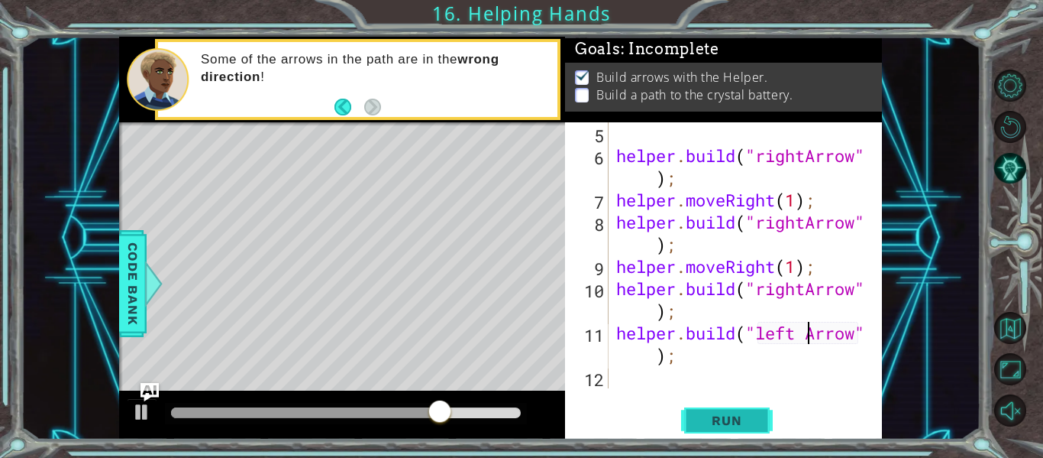
click at [757, 409] on button "Run" at bounding box center [727, 420] width 92 height 31
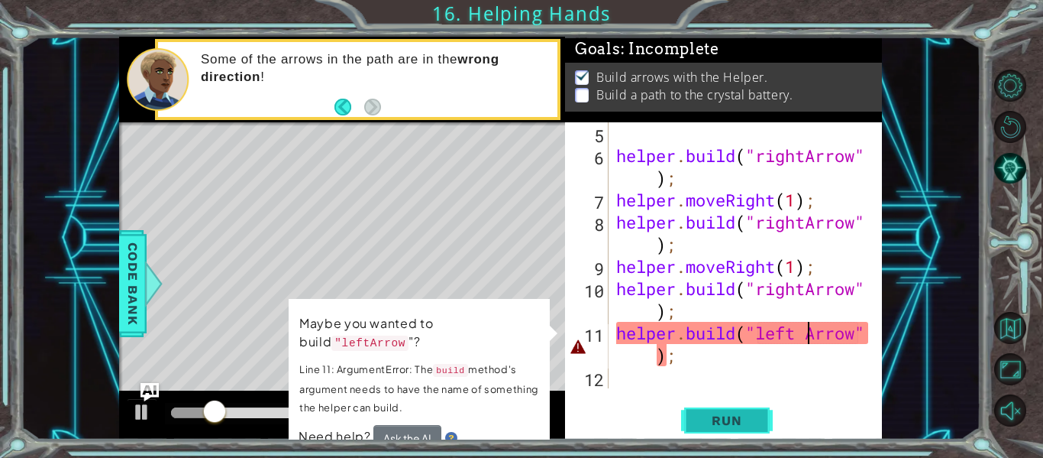
type textarea "[DOMAIN_NAME]("leftArrow");"
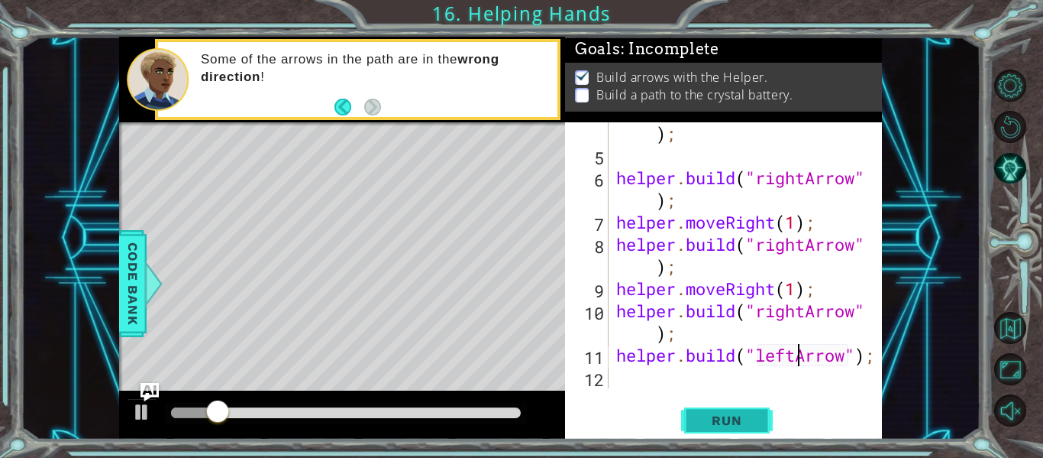
scroll to position [89, 0]
click at [806, 369] on div "helper . build ( "rightArrow" ) ; helper . build ( "rightArrow" ) ; helper . mo…" at bounding box center [749, 266] width 273 height 332
click at [821, 351] on div "helper . build ( "rightArrow" ) ; helper . build ( "rightArrow" ) ; helper . mo…" at bounding box center [749, 266] width 273 height 332
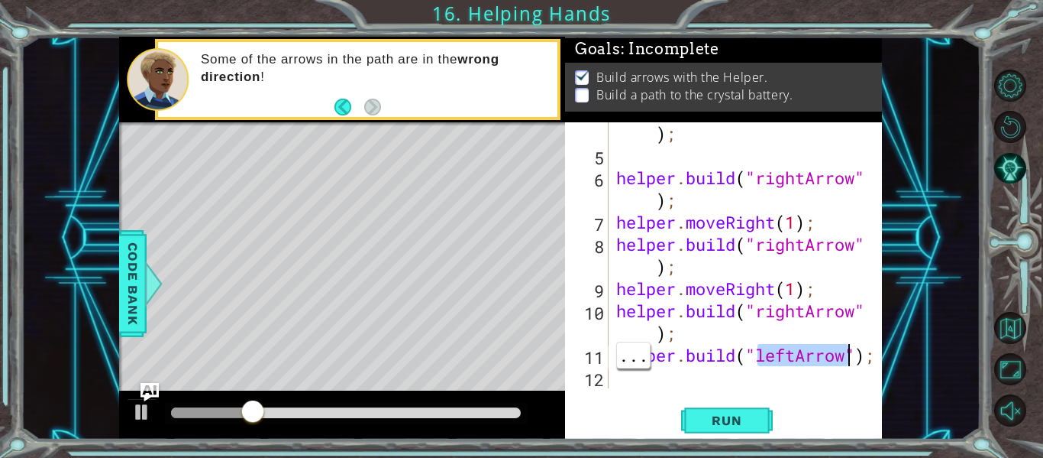
click at [814, 353] on div "helper . build ( "rightArrow" ) ; helper . build ( "rightArrow" ) ; helper . mo…" at bounding box center [749, 266] width 273 height 332
click at [804, 365] on div "helper . build ( "rightArrow" ) ; helper . build ( "rightArrow" ) ; helper . mo…" at bounding box center [749, 266] width 273 height 332
click at [774, 354] on div "helper . build ( "rightArrow" ) ; helper . build ( "rightArrow" ) ; helper . mo…" at bounding box center [749, 266] width 273 height 332
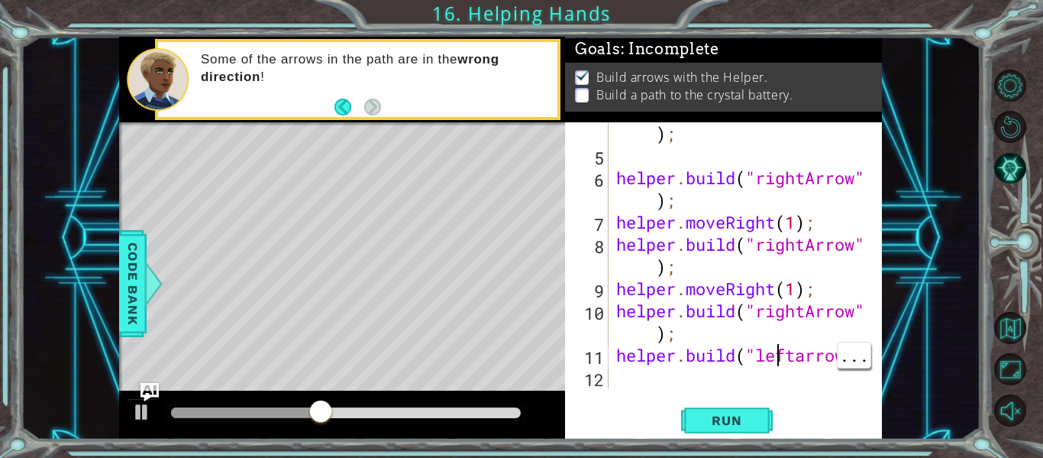
click at [766, 354] on div "helper . build ( "rightArrow" ) ; helper . build ( "rightArrow" ) ; helper . mo…" at bounding box center [749, 266] width 273 height 332
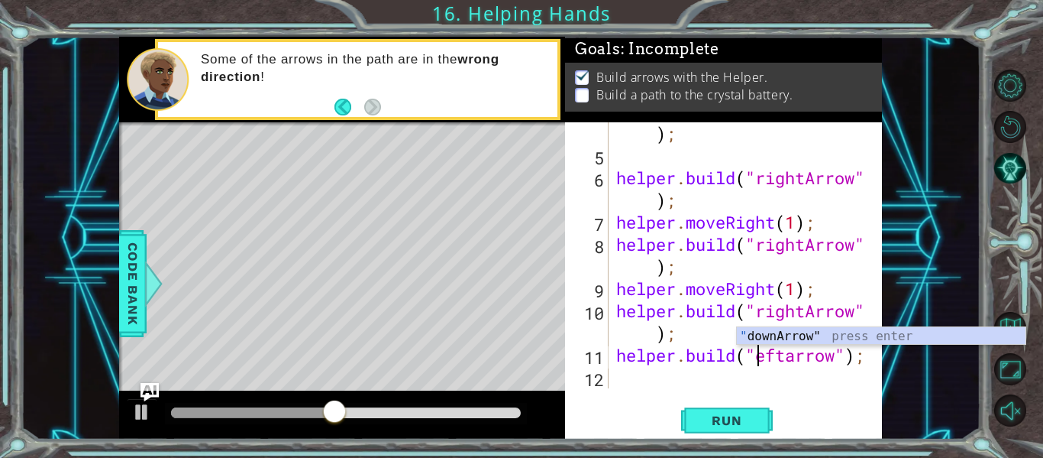
scroll to position [0, 8]
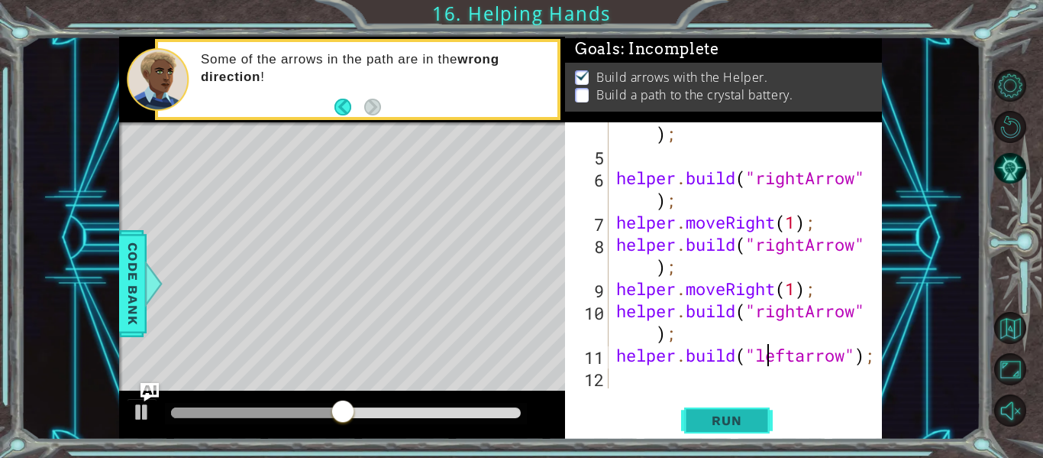
click at [755, 429] on button "Run" at bounding box center [727, 420] width 92 height 31
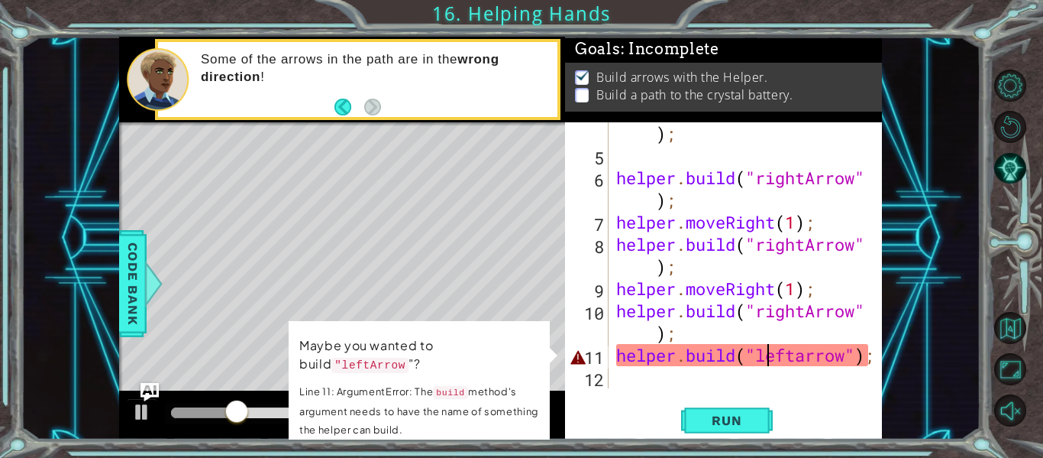
click at [837, 363] on div "helper . build ( "rightArrow" ) ; helper . build ( "rightArrow" ) ; helper . mo…" at bounding box center [749, 266] width 273 height 332
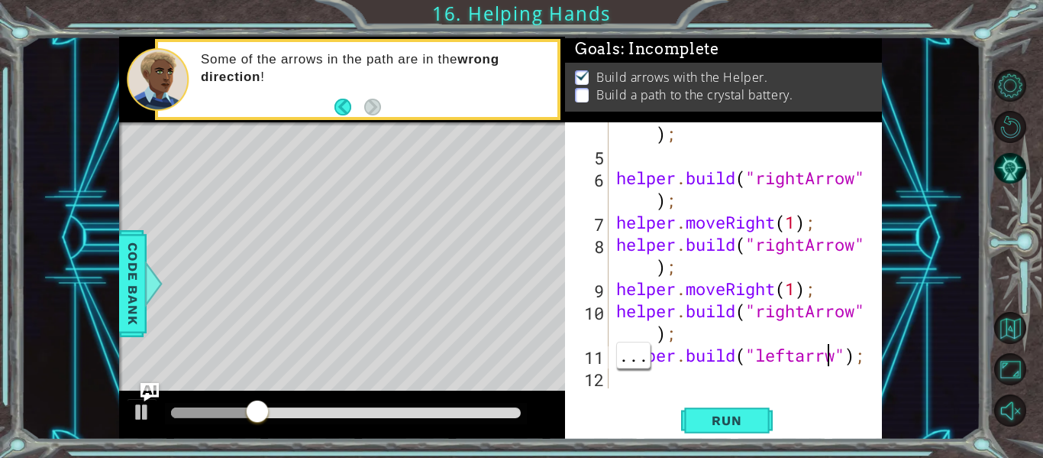
click at [864, 356] on div at bounding box center [871, 211] width 15 height 354
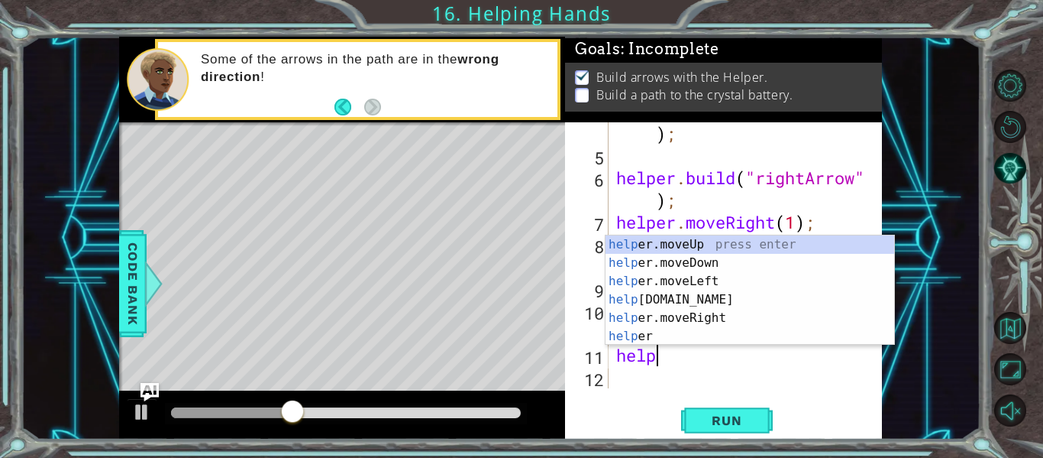
scroll to position [0, 0]
type textarea "h"
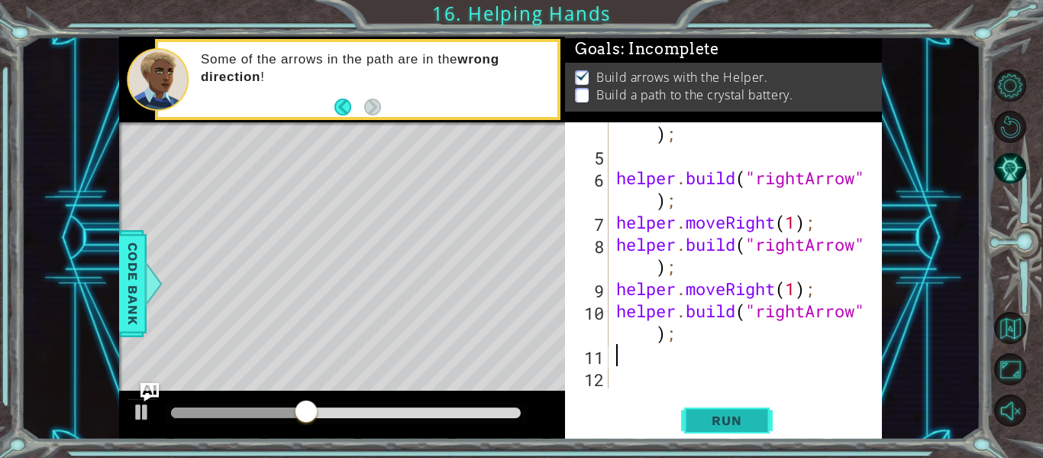
click at [739, 425] on span "Run" at bounding box center [727, 419] width 60 height 15
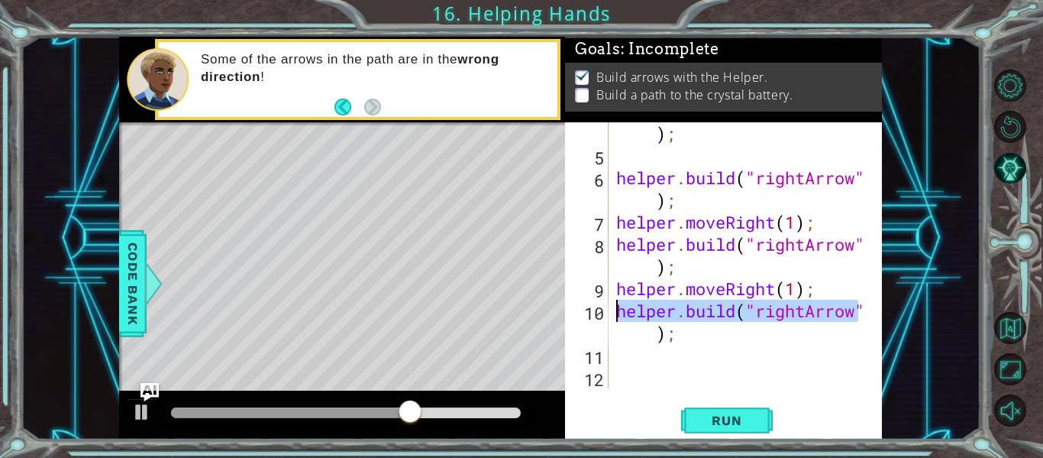
drag, startPoint x: 872, startPoint y: 303, endPoint x: 604, endPoint y: 312, distance: 268.3
click at [604, 312] on div "4 5 6 7 8 9 10 11 12 helper . build ( "rightArrow" ) ; helper . build ( "rightA…" at bounding box center [722, 255] width 314 height 266
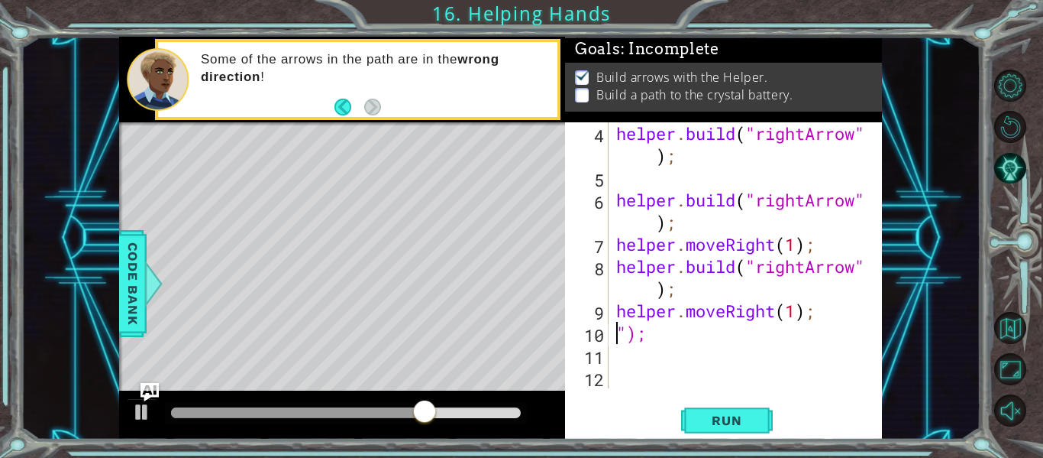
scroll to position [66, 0]
click at [729, 411] on button "Run" at bounding box center [727, 420] width 92 height 31
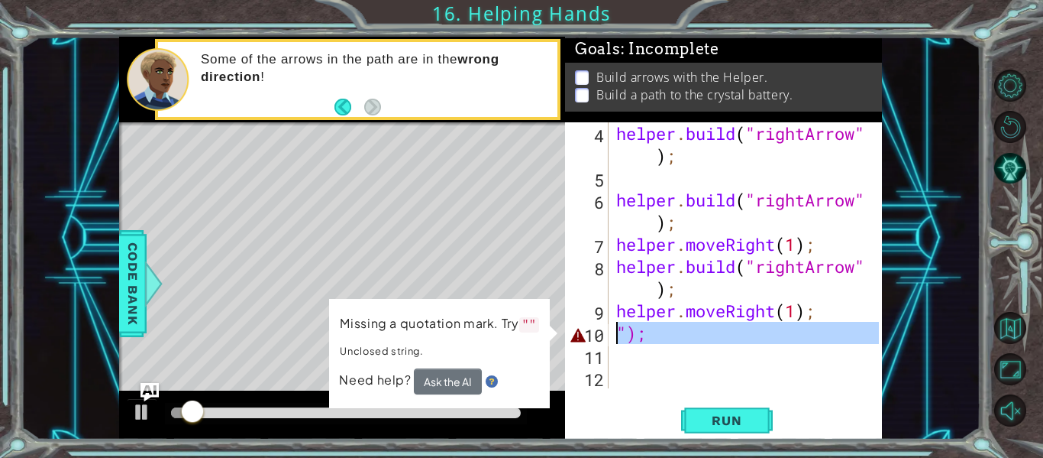
drag, startPoint x: 665, startPoint y: 346, endPoint x: 619, endPoint y: 339, distance: 45.6
click at [619, 339] on div "helper . build ( "rightArrow" ) ; helper . build ( "rightArrow" ) ; helper . mo…" at bounding box center [749, 288] width 273 height 332
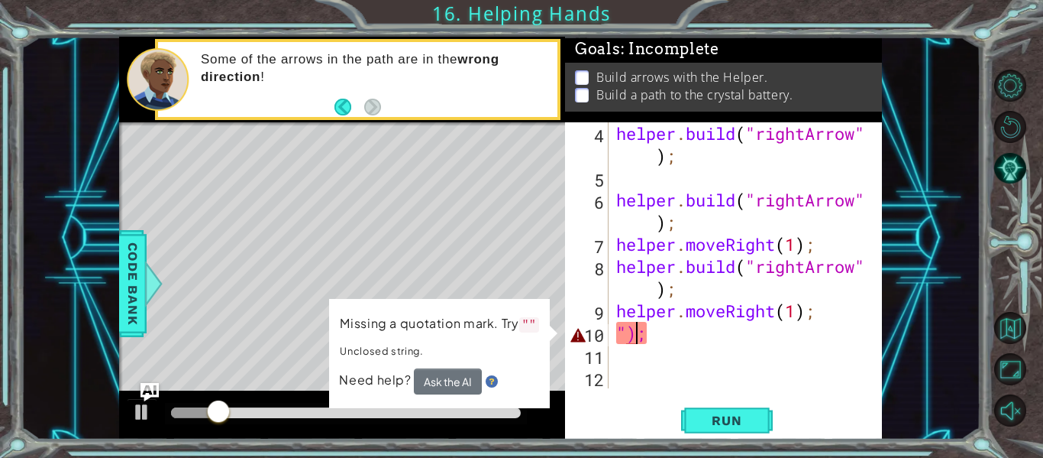
click at [645, 335] on div "helper . build ( "rightArrow" ) ; helper . build ( "rightArrow" ) ; helper . mo…" at bounding box center [749, 288] width 273 height 332
type textarea """
type textarea "helper.moveRight(1);"
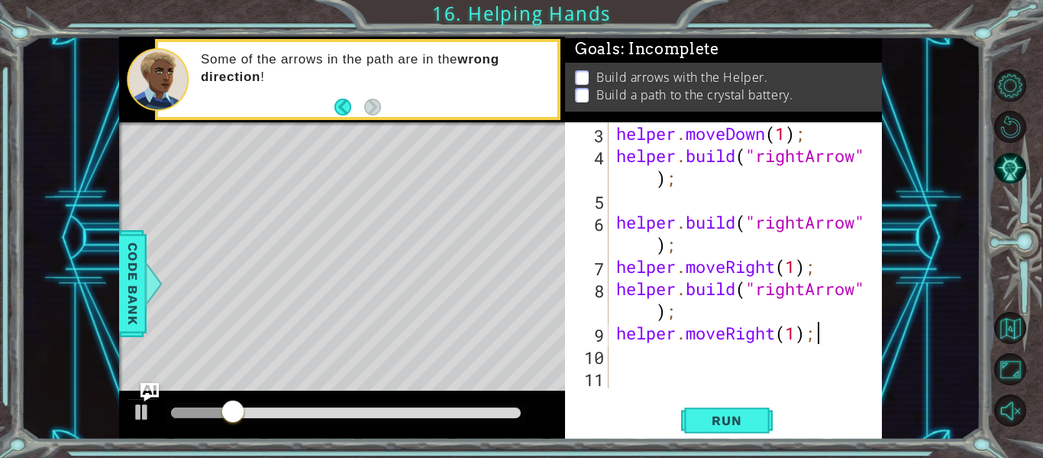
scroll to position [44, 0]
click at [649, 379] on div "helper . moveDown ( 1 ) ; helper . build ( "rightArrow" ) ; helper . build ( "r…" at bounding box center [749, 277] width 273 height 310
click at [650, 374] on div "helper . moveDown ( 1 ) ; helper . build ( "rightArrow" ) ; helper . build ( "r…" at bounding box center [749, 277] width 273 height 310
click at [704, 431] on button "Run" at bounding box center [727, 420] width 92 height 31
click at [663, 357] on div "helper . moveDown ( 1 ) ; helper . build ( "rightArrow" ) ; helper . build ( "r…" at bounding box center [749, 277] width 273 height 310
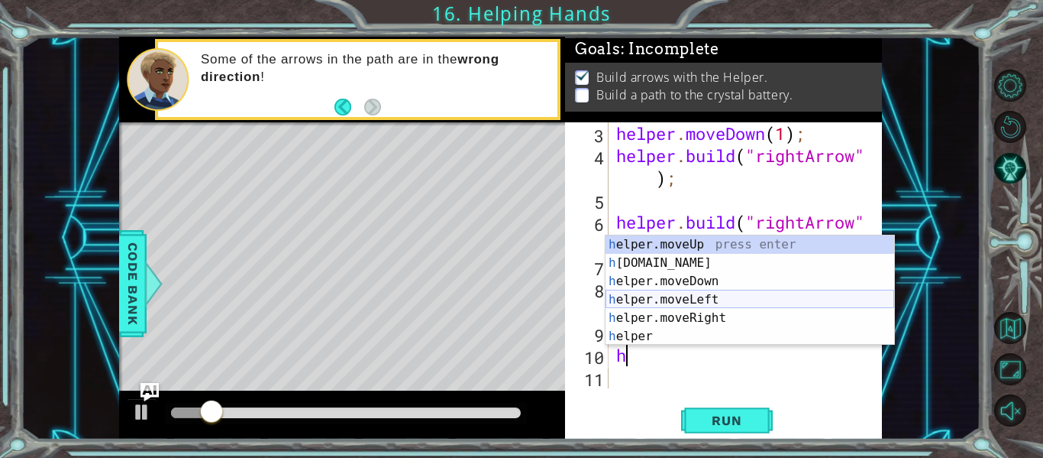
click at [721, 304] on div "h elper.moveUp press enter h [DOMAIN_NAME] press enter h elper.moveDown press e…" at bounding box center [750, 308] width 289 height 147
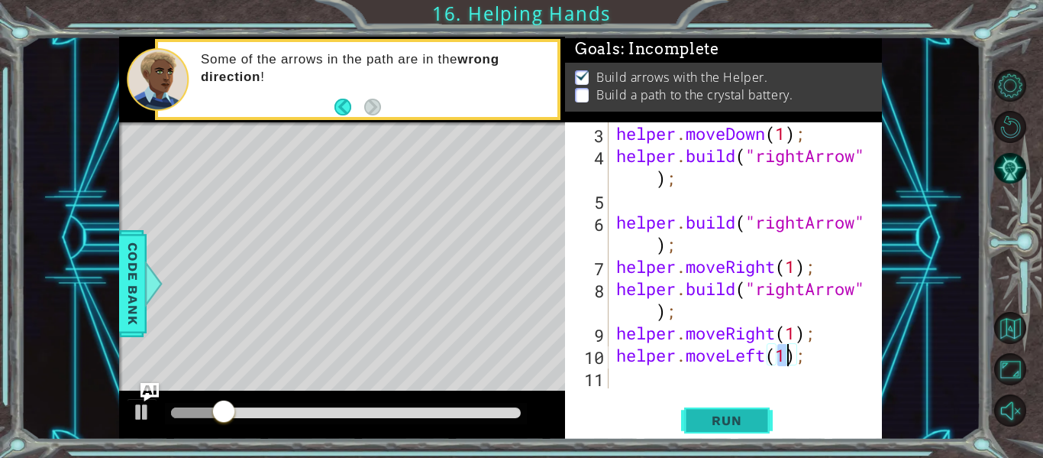
click at [757, 416] on button "Run" at bounding box center [727, 420] width 92 height 31
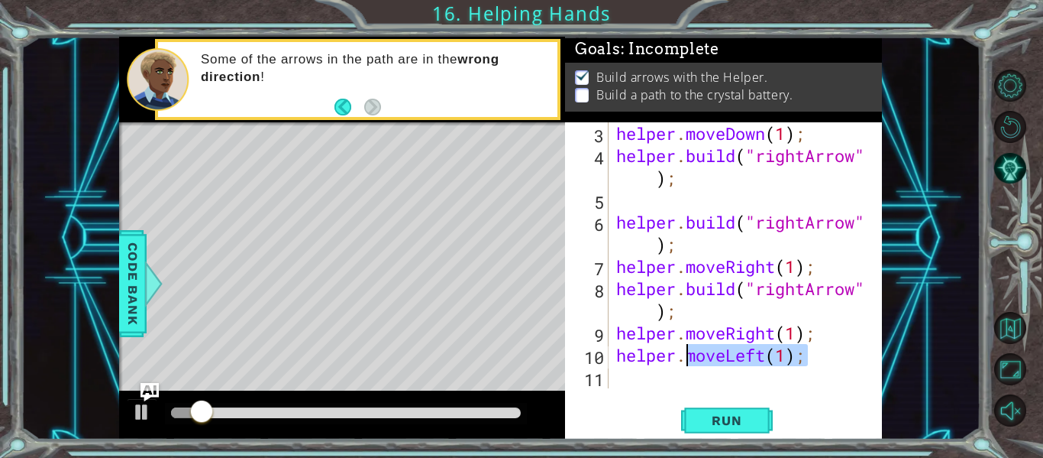
drag, startPoint x: 809, startPoint y: 353, endPoint x: 685, endPoint y: 357, distance: 123.8
click at [685, 357] on div "helper . moveDown ( 1 ) ; helper . build ( "rightArrow" ) ; helper . build ( "r…" at bounding box center [749, 277] width 273 height 310
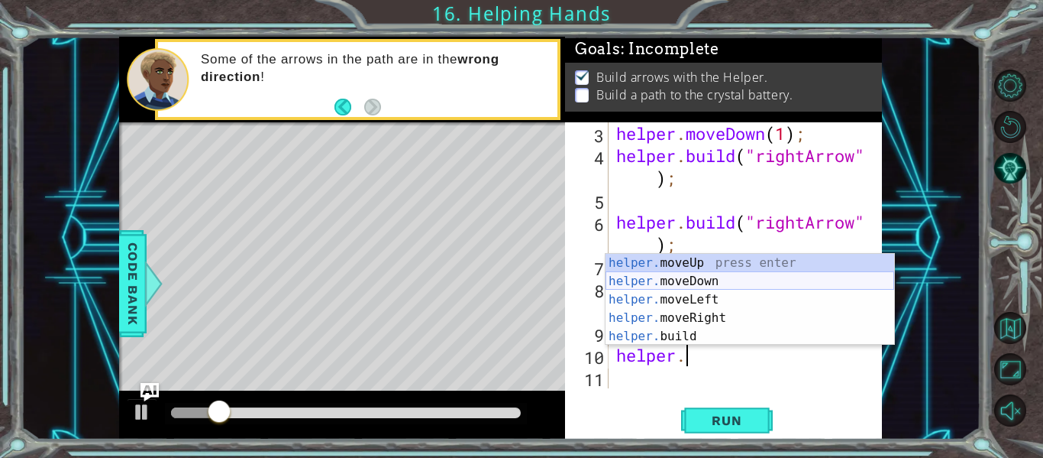
click at [687, 276] on div "helper. moveUp press enter helper. moveDown press enter helper. moveLeft press …" at bounding box center [750, 318] width 289 height 128
type textarea "helper.moveDown(1);"
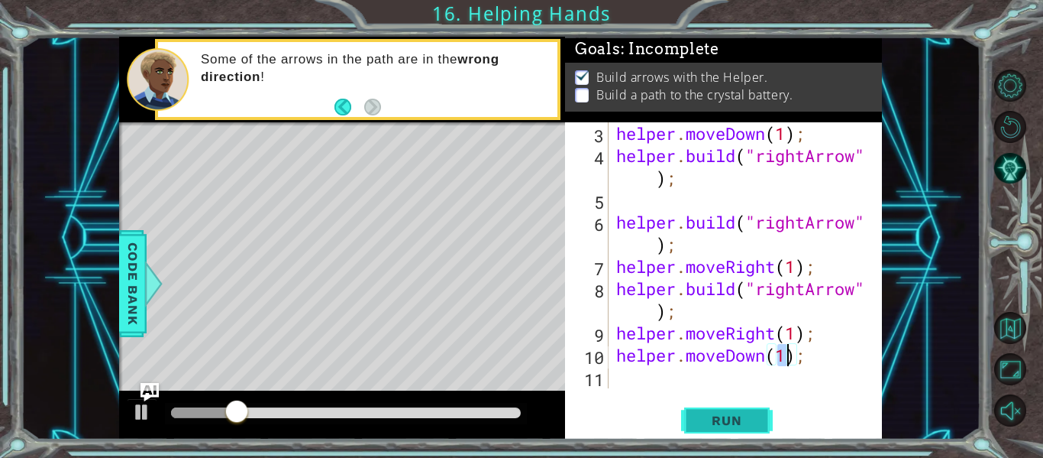
click at [757, 412] on button "Run" at bounding box center [727, 420] width 92 height 31
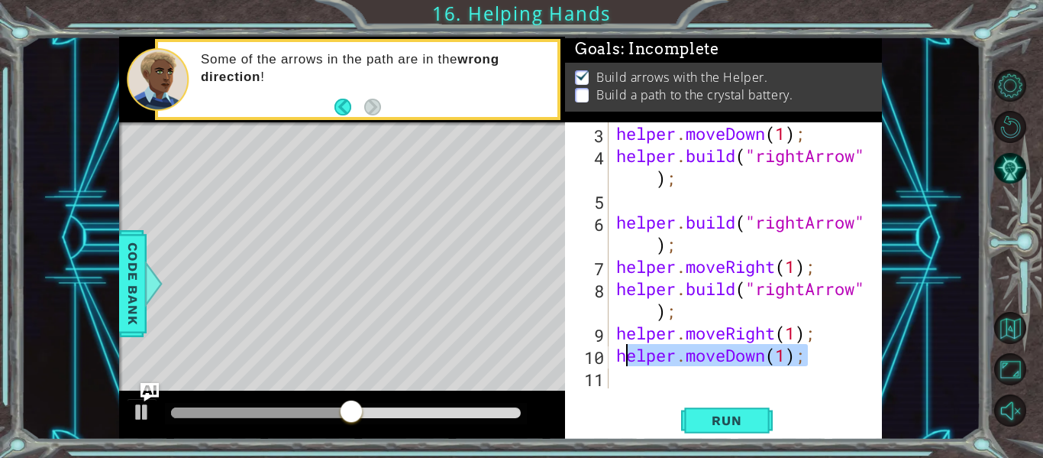
drag, startPoint x: 841, startPoint y: 361, endPoint x: 621, endPoint y: 357, distance: 220.0
click at [621, 357] on div "helper . moveDown ( 1 ) ; helper . build ( "rightArrow" ) ; helper . build ( "r…" at bounding box center [749, 277] width 273 height 310
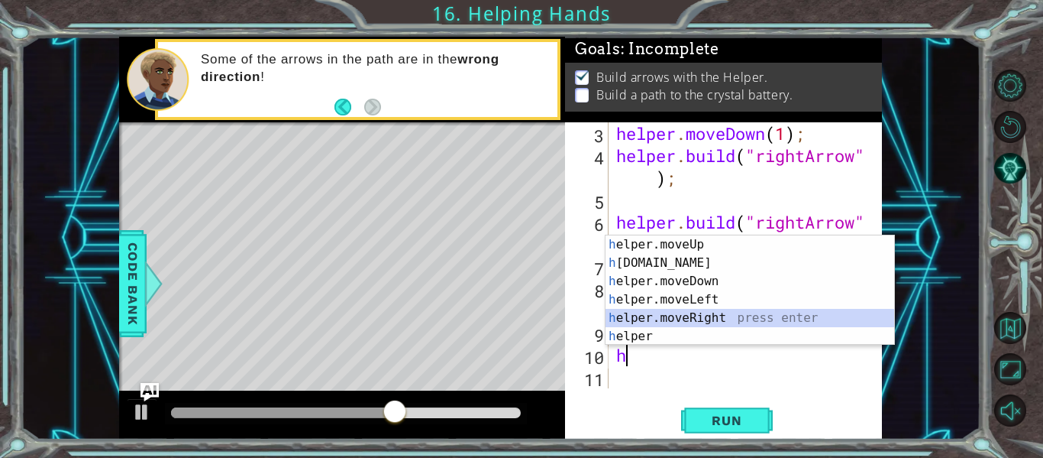
click at [760, 321] on div "h elper.moveUp press enter h [DOMAIN_NAME] press enter h elper.moveDown press e…" at bounding box center [750, 308] width 289 height 147
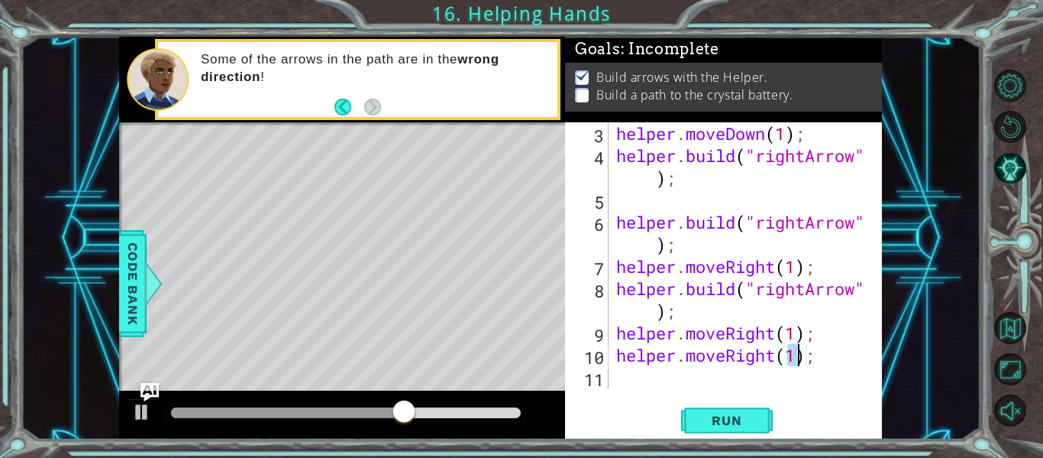
click at [738, 403] on div "helper.moveRight(1); 3 4 5 6 7 8 9 10 11 helper . moveDown ( 1 ) ; helper . bui…" at bounding box center [723, 280] width 317 height 317
click at [727, 403] on div "helper.moveRight(1); 3 4 5 6 7 8 9 10 11 helper . moveDown ( 1 ) ; helper . bui…" at bounding box center [723, 280] width 317 height 317
click at [741, 415] on span "Run" at bounding box center [727, 419] width 60 height 15
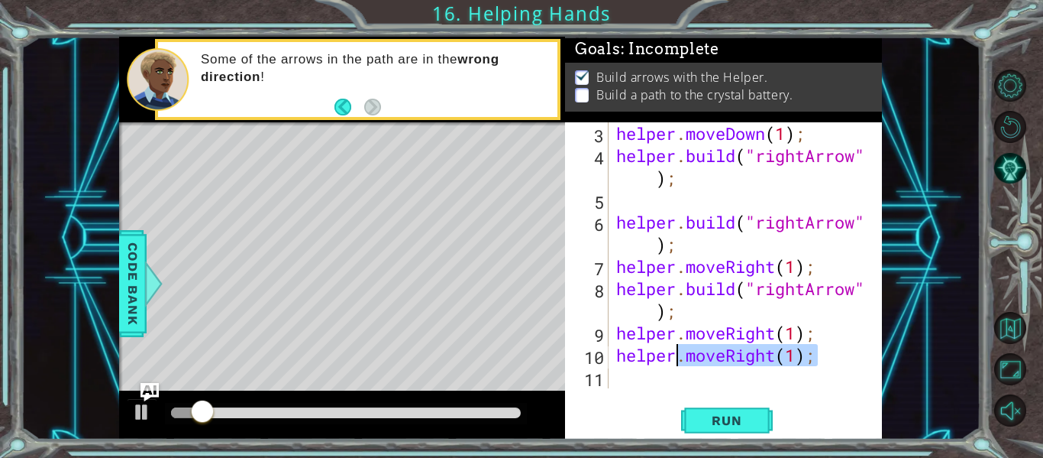
drag, startPoint x: 830, startPoint y: 354, endPoint x: 680, endPoint y: 358, distance: 150.5
click at [680, 358] on div "helper . moveDown ( 1 ) ; helper . build ( "rightArrow" ) ; helper . build ( "r…" at bounding box center [749, 277] width 273 height 310
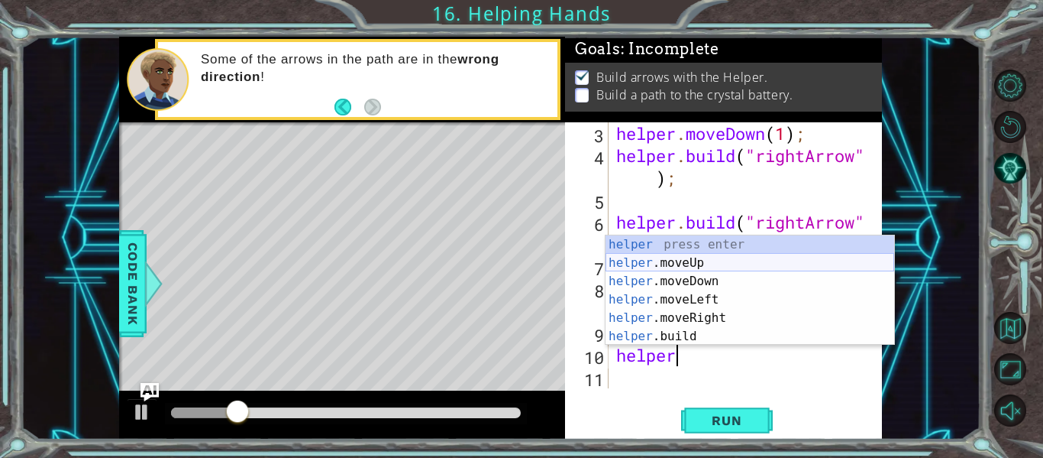
click at [698, 267] on div "helper press enter helper .moveUp press enter helper .moveDown press enter help…" at bounding box center [750, 308] width 289 height 147
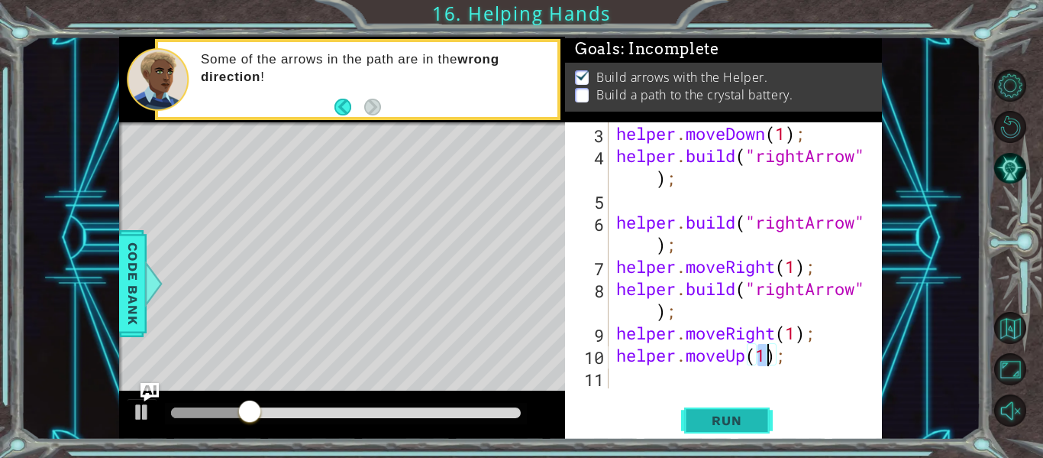
click at [720, 410] on button "Run" at bounding box center [727, 420] width 92 height 31
click at [700, 310] on div "helper . moveDown ( 1 ) ; helper . build ( "rightArrow" ) ; helper . build ( "r…" at bounding box center [749, 277] width 273 height 310
type textarea "[DOMAIN_NAME]("rightArrow");"
click at [700, 384] on div "helper . moveDown ( 1 ) ; helper . build ( "rightArrow" ) ; helper . build ( "r…" at bounding box center [749, 277] width 273 height 310
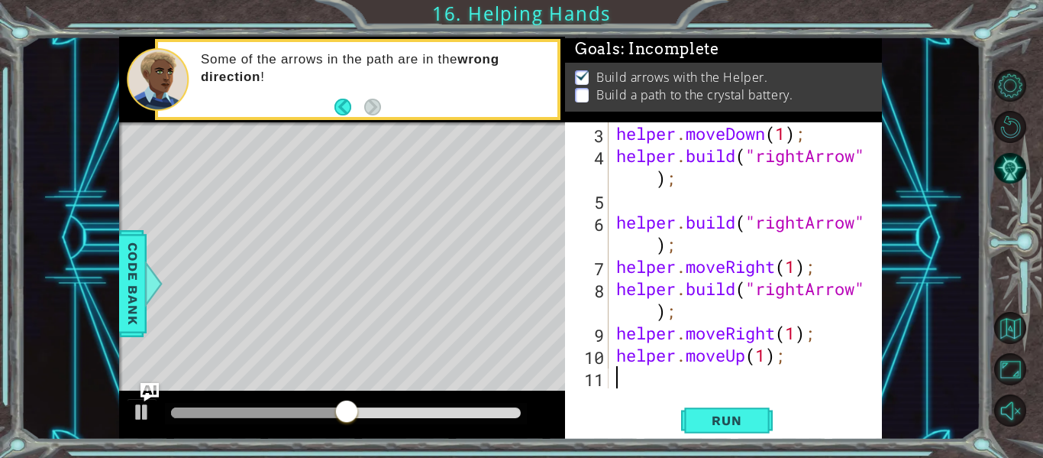
scroll to position [66, 0]
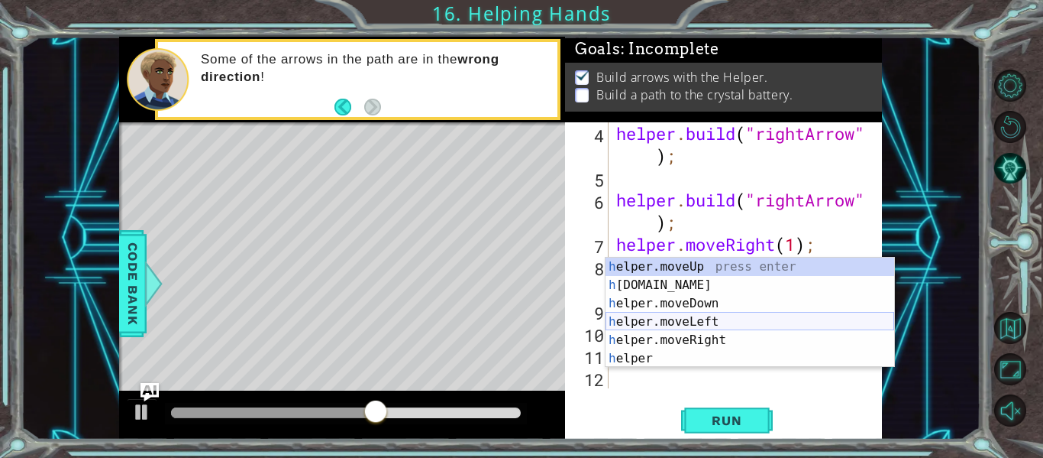
click at [732, 326] on div "h elper.moveUp press enter h [DOMAIN_NAME] press enter h elper.moveDown press e…" at bounding box center [750, 330] width 289 height 147
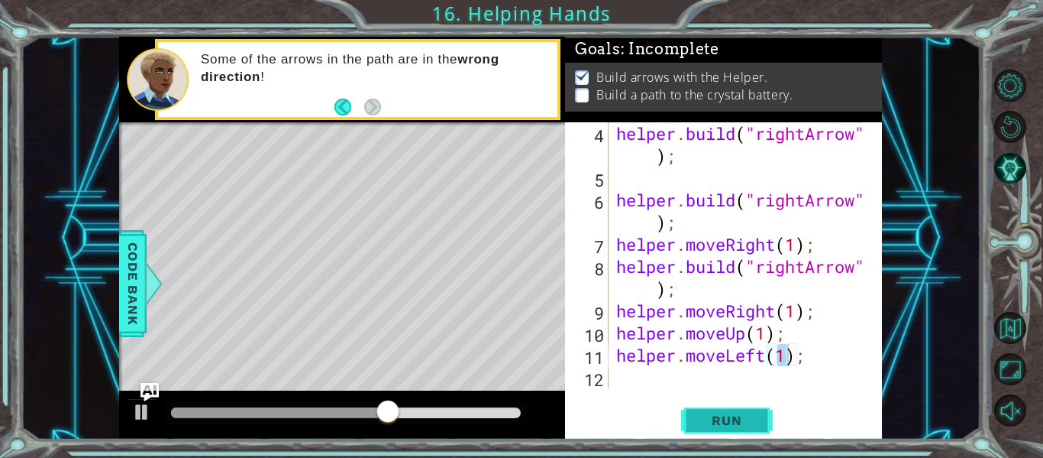
click at [730, 412] on span "Run" at bounding box center [727, 419] width 60 height 15
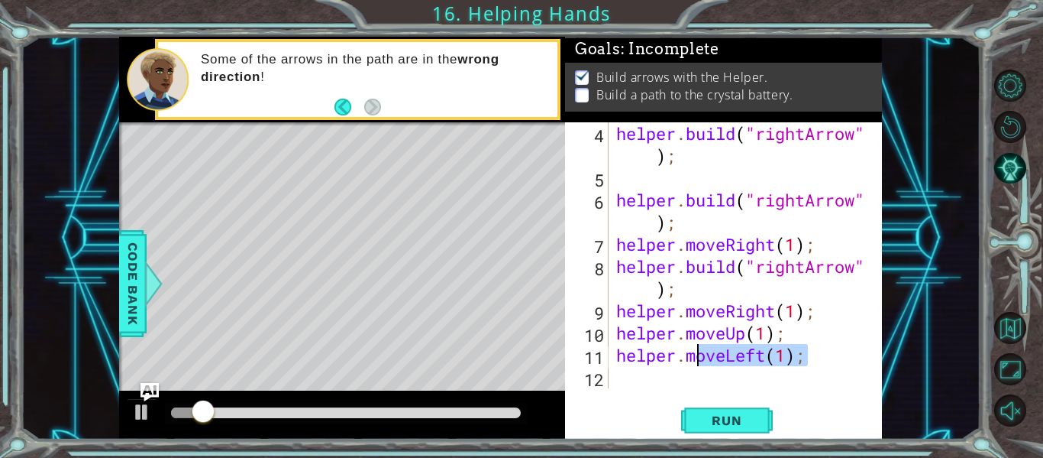
drag, startPoint x: 830, startPoint y: 356, endPoint x: 687, endPoint y: 362, distance: 143.7
click at [687, 362] on div "helper . build ( "rightArrow" ) ; helper . build ( "rightArrow" ) ; helper . mo…" at bounding box center [749, 288] width 273 height 332
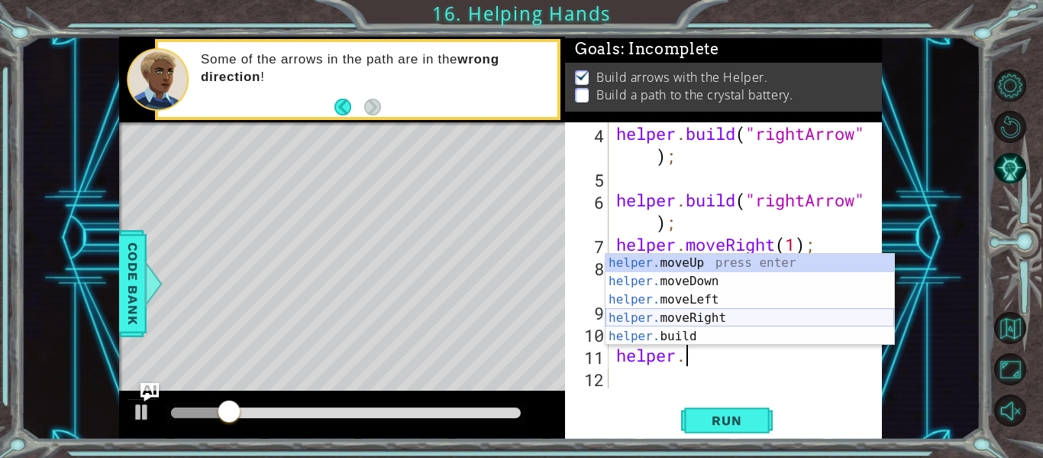
click at [731, 316] on div "helper. moveUp press enter helper. moveDown press enter helper. moveLeft press …" at bounding box center [750, 318] width 289 height 128
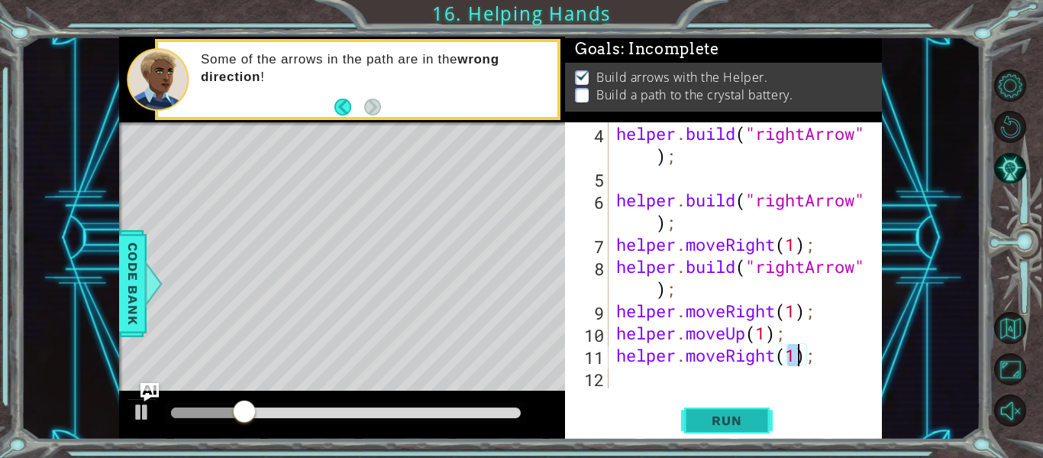
click at [728, 408] on button "Run" at bounding box center [727, 420] width 92 height 31
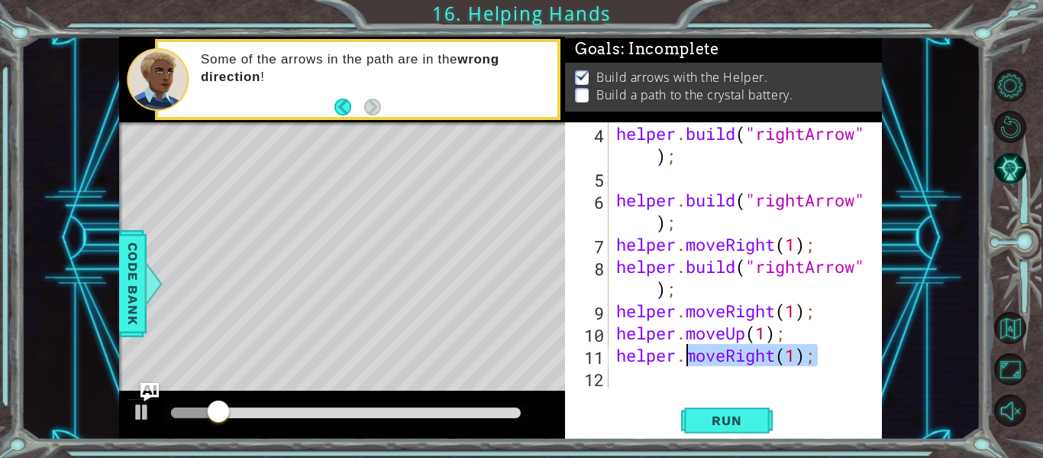
drag, startPoint x: 817, startPoint y: 361, endPoint x: 685, endPoint y: 364, distance: 132.2
click at [685, 364] on div "helper . build ( "rightArrow" ) ; helper . build ( "rightArrow" ) ; helper . mo…" at bounding box center [749, 288] width 273 height 332
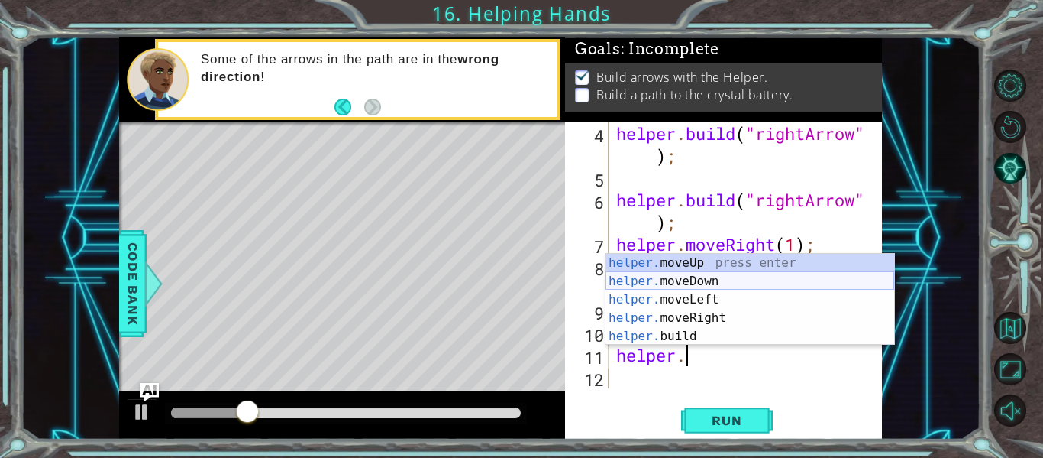
click at [761, 283] on div "helper. moveUp press enter helper. moveDown press enter helper. moveLeft press …" at bounding box center [750, 318] width 289 height 128
type textarea "helper.moveDown(1);"
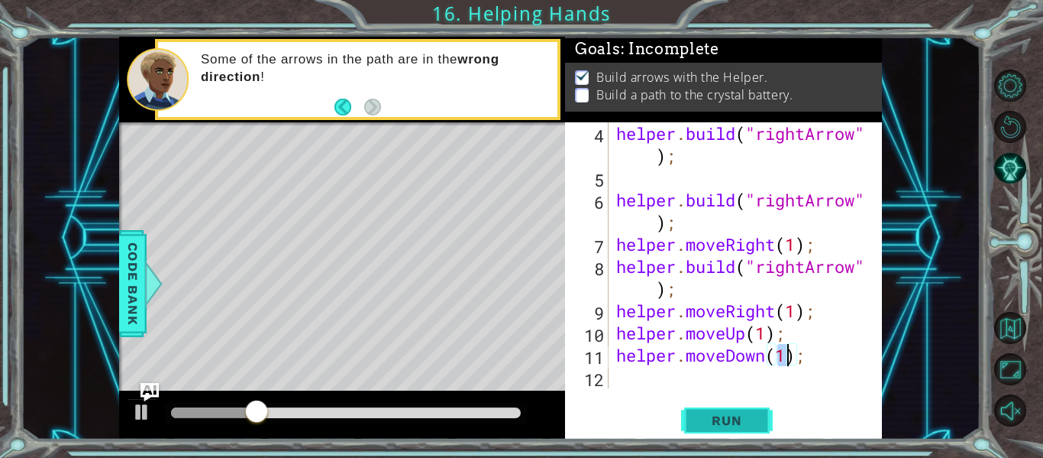
click at [742, 422] on span "Run" at bounding box center [727, 419] width 60 height 15
click at [636, 375] on div "helper . build ( "rightArrow" ) ; helper . build ( "rightArrow" ) ; helper . mo…" at bounding box center [749, 288] width 273 height 332
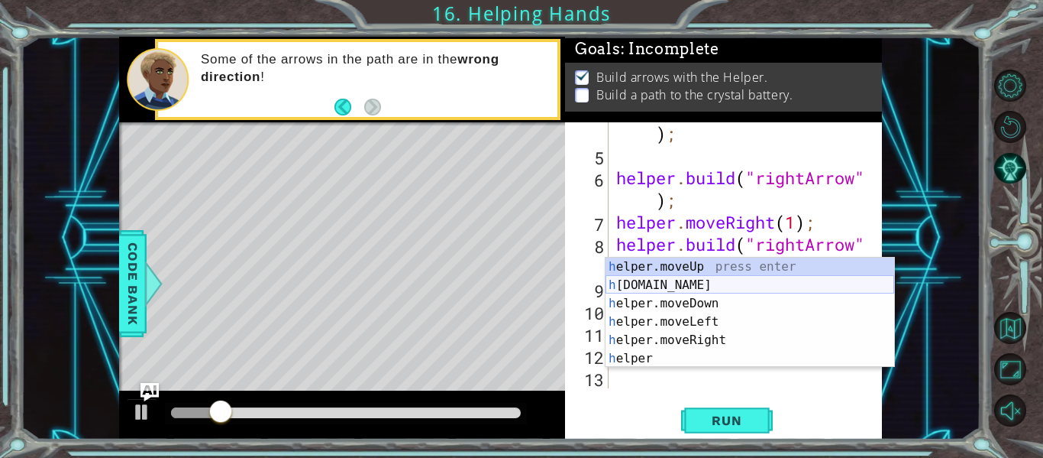
click at [707, 283] on div "h elper.moveUp press enter h [DOMAIN_NAME] press enter h elper.moveDown press e…" at bounding box center [750, 330] width 289 height 147
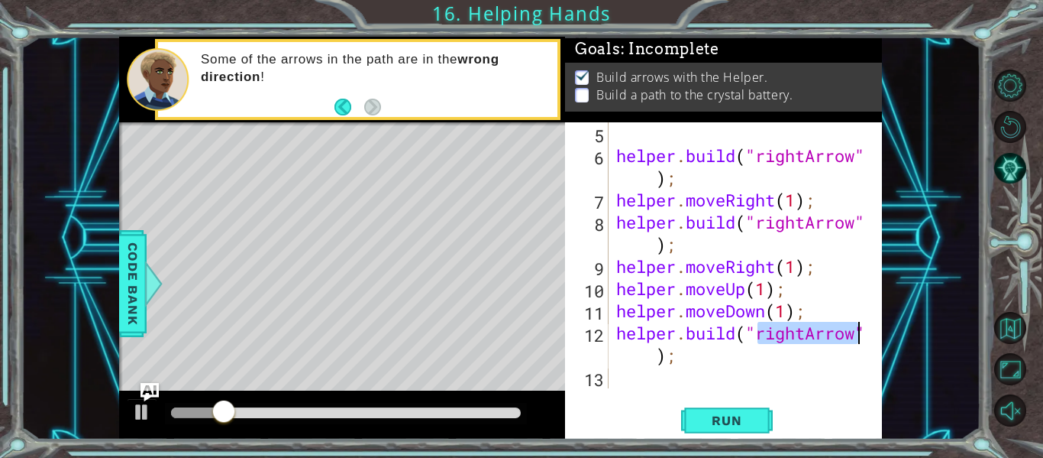
scroll to position [111, 0]
click at [735, 406] on button "Run" at bounding box center [727, 420] width 92 height 31
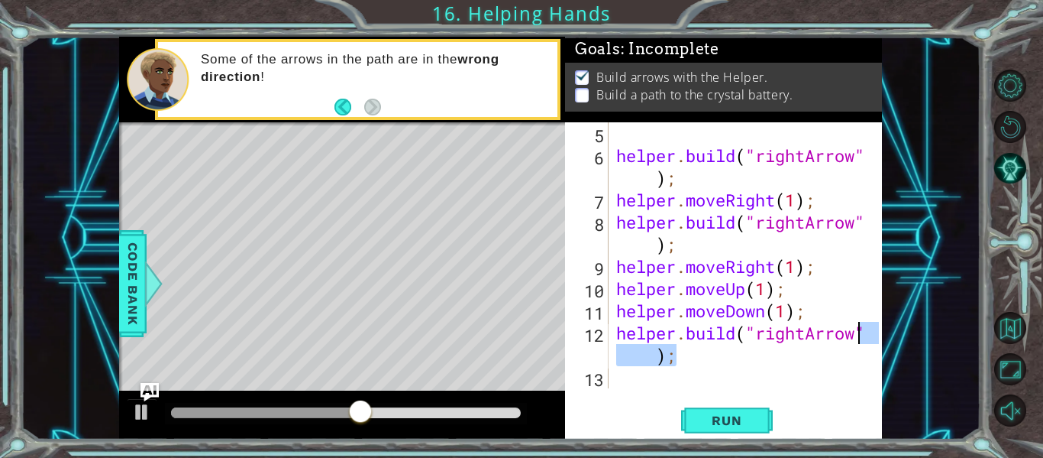
drag, startPoint x: 700, startPoint y: 364, endPoint x: 868, endPoint y: 340, distance: 169.8
click at [868, 340] on div "[DOMAIN_NAME]("rightArrow"); 5 6 7 8 9 10 11 12 13 helper . build ( "rightArrow…" at bounding box center [722, 255] width 314 height 266
click at [807, 331] on div "helper . build ( "rightArrow" ) ; helper . moveRight ( 1 ) ; helper . build ( "…" at bounding box center [749, 277] width 273 height 310
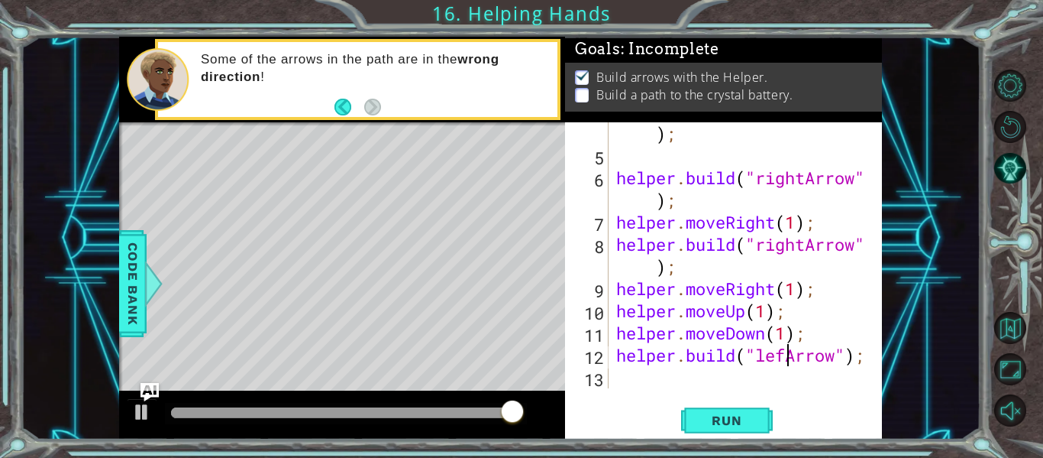
scroll to position [0, 8]
click at [765, 415] on button "Run" at bounding box center [727, 420] width 92 height 31
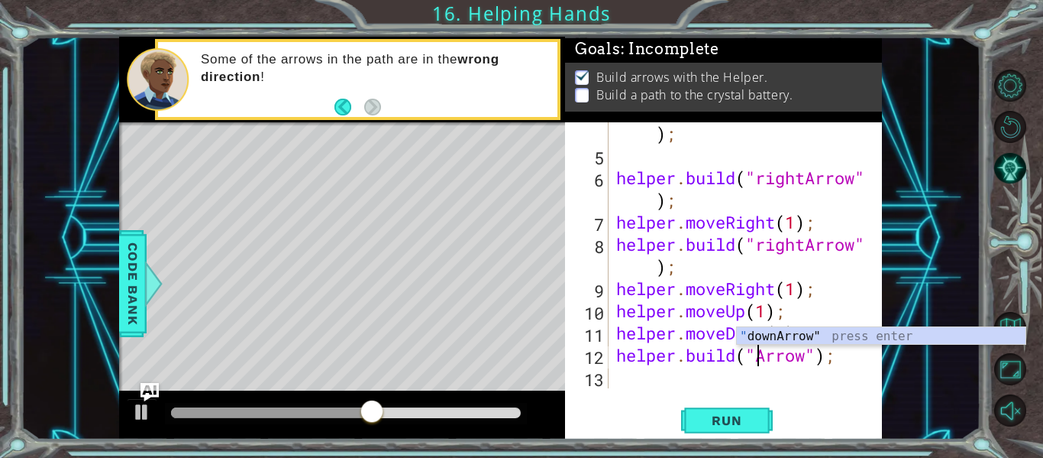
click at [830, 338] on div "" downArrow" press enter" at bounding box center [881, 354] width 289 height 55
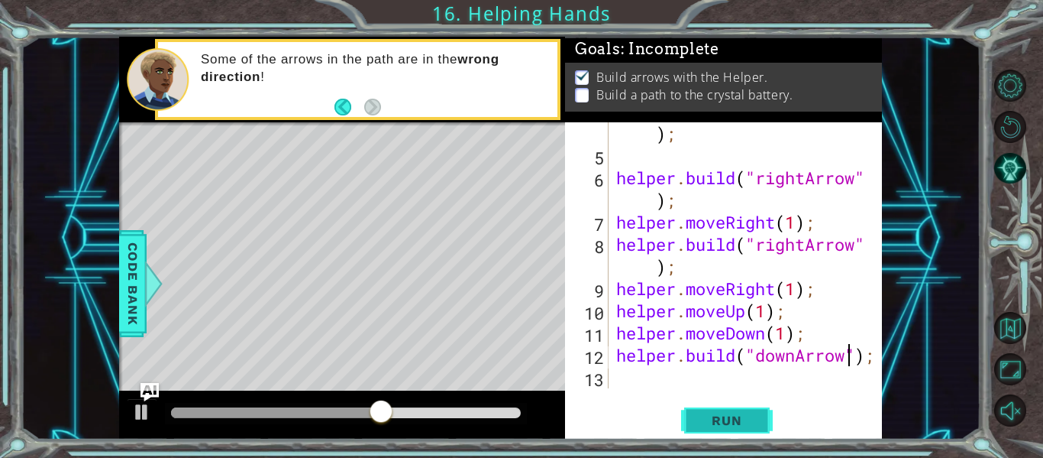
click at [742, 426] on span "Run" at bounding box center [727, 419] width 60 height 15
click at [884, 364] on div "1 ההההההההההההההההההההההההההההההההההההההההההההההההההההההההההההההההההההההההההההה…" at bounding box center [501, 238] width 960 height 403
click at [785, 364] on div "helper . build ( "rightArrow" ) ; helper . build ( "rightArrow" ) ; helper . mo…" at bounding box center [749, 266] width 273 height 332
click at [801, 354] on div "helper . build ( "rightArrow" ) ; helper . build ( "rightArrow" ) ; helper . mo…" at bounding box center [749, 266] width 273 height 332
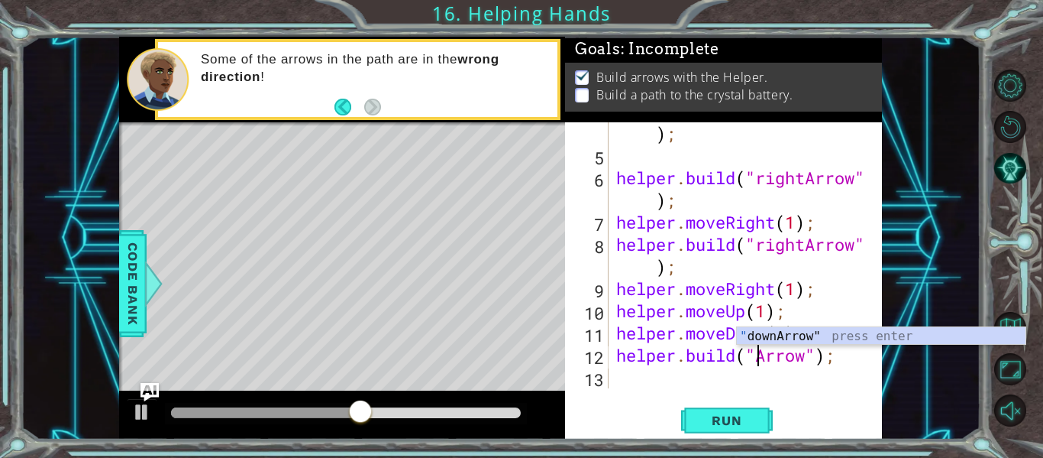
scroll to position [0, 8]
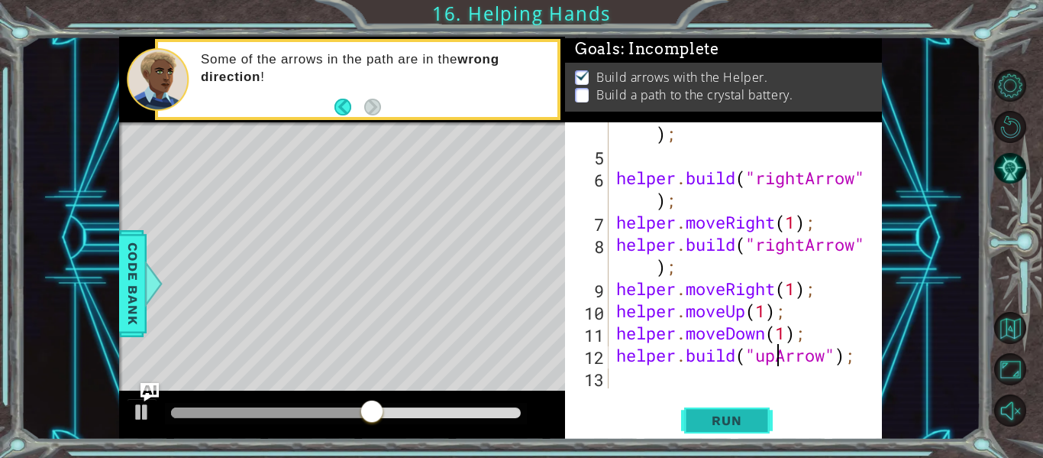
type textarea "[DOMAIN_NAME]("upArrow");"
click at [749, 435] on button "Run" at bounding box center [727, 420] width 92 height 31
click at [757, 416] on span "Run" at bounding box center [727, 419] width 60 height 15
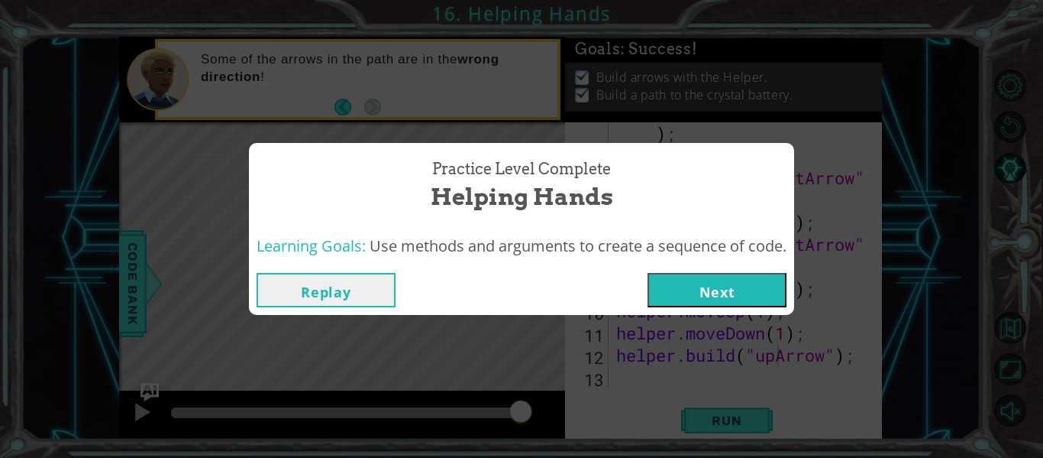
click at [732, 301] on button "Next" at bounding box center [717, 290] width 139 height 34
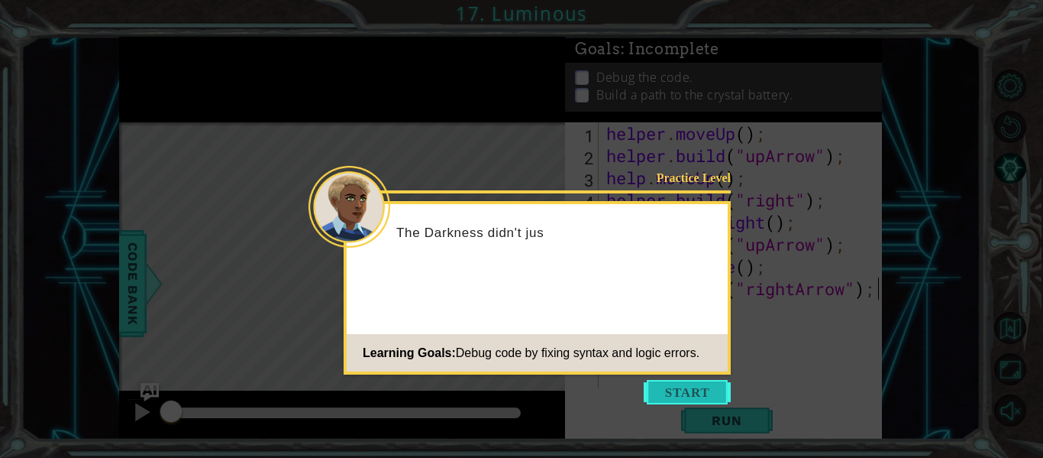
click at [679, 397] on button "Start" at bounding box center [687, 392] width 87 height 24
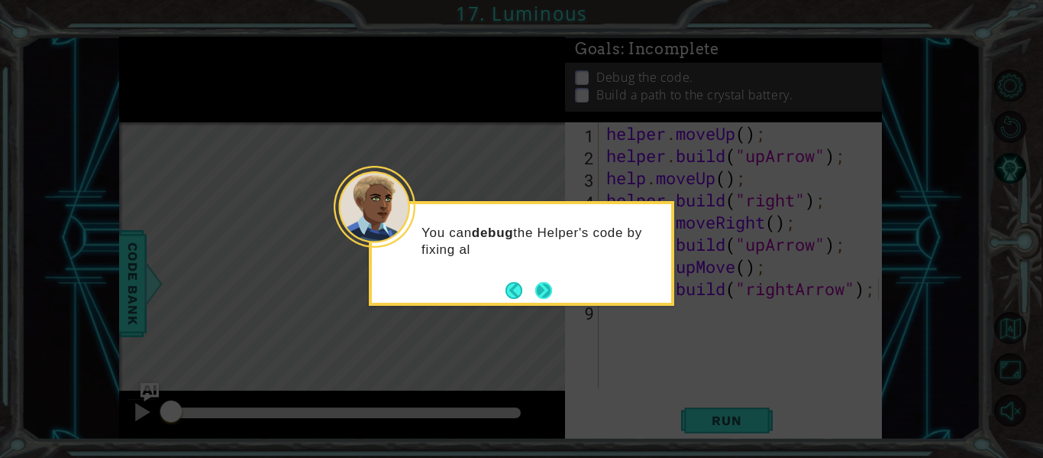
click at [551, 302] on div "You can debug the Helper's code by fixing al" at bounding box center [522, 253] width 306 height 105
click at [549, 301] on div "You can debug the Helper's code by fixing all the mistakes." at bounding box center [522, 253] width 306 height 105
click at [545, 297] on button "Next" at bounding box center [543, 290] width 17 height 17
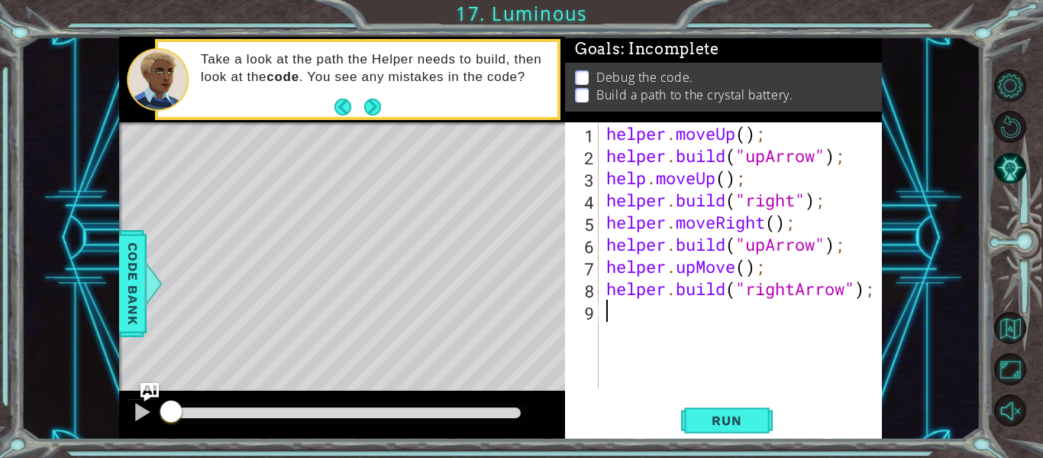
click at [684, 334] on div "helper . moveUp ( ) ; helper . build ( "upArrow" ) ; help . moveUp ( ) ; helper…" at bounding box center [744, 277] width 283 height 310
click at [731, 410] on button "Run" at bounding box center [727, 420] width 92 height 31
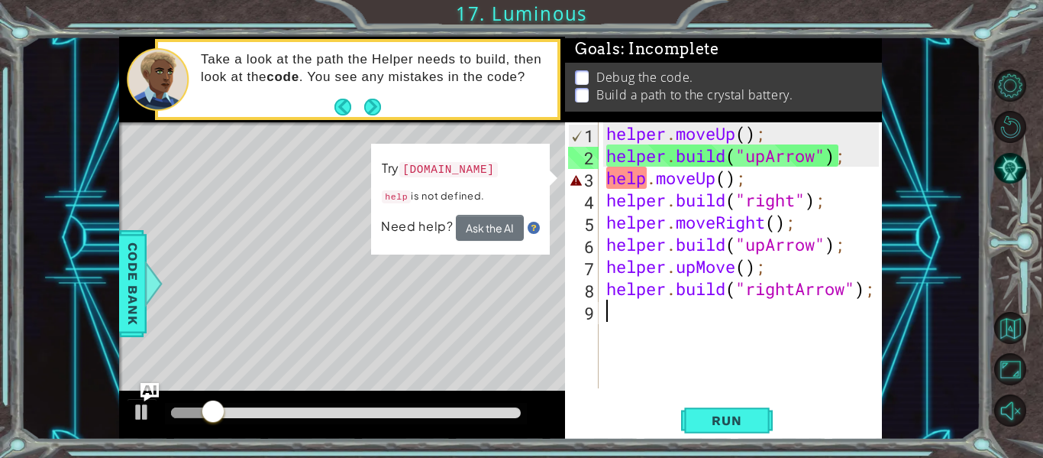
click at [702, 169] on div "helper . moveUp ( ) ; helper . build ( "upArrow" ) ; help . moveUp ( ) ; helper…" at bounding box center [744, 277] width 283 height 310
type textarea "help.moveUp();"
click at [659, 170] on div "helper . moveUp ( ) ; helper . build ( "upArrow" ) ; help . moveUp ( ) ; helper…" at bounding box center [744, 277] width 283 height 310
click at [645, 175] on div "helper . moveUp ( ) ; helper . build ( "upArrow" ) ; help . moveUp ( ) ; helper…" at bounding box center [744, 277] width 283 height 310
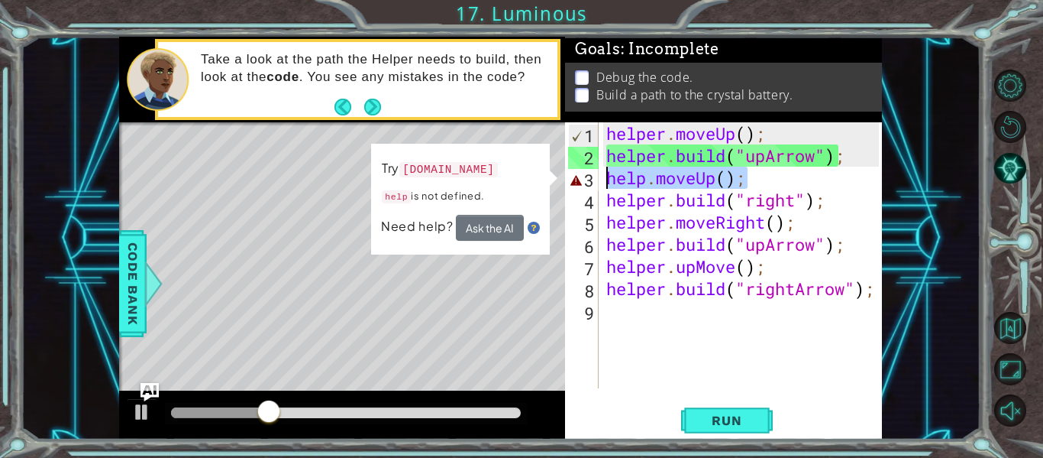
drag, startPoint x: 781, startPoint y: 168, endPoint x: 607, endPoint y: 180, distance: 175.3
click at [607, 180] on div "helper . moveUp ( ) ; helper . build ( "upArrow" ) ; help . moveUp ( ) ; helper…" at bounding box center [744, 277] width 283 height 310
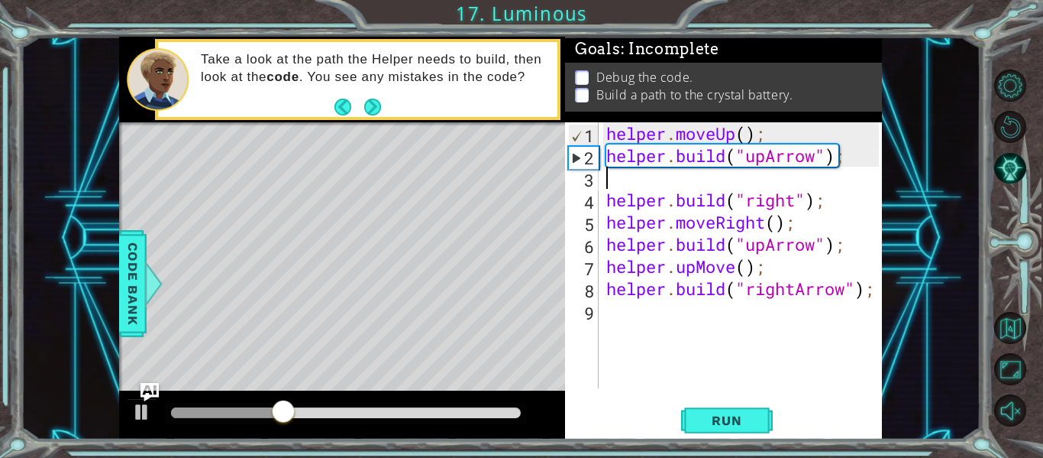
click at [756, 394] on div "1 2 3 4 5 6 7 8 9 helper . moveUp ( ) ; helper . build ( "upArrow" ) ; helper .…" at bounding box center [723, 280] width 317 height 317
click at [746, 419] on span "Run" at bounding box center [727, 419] width 60 height 15
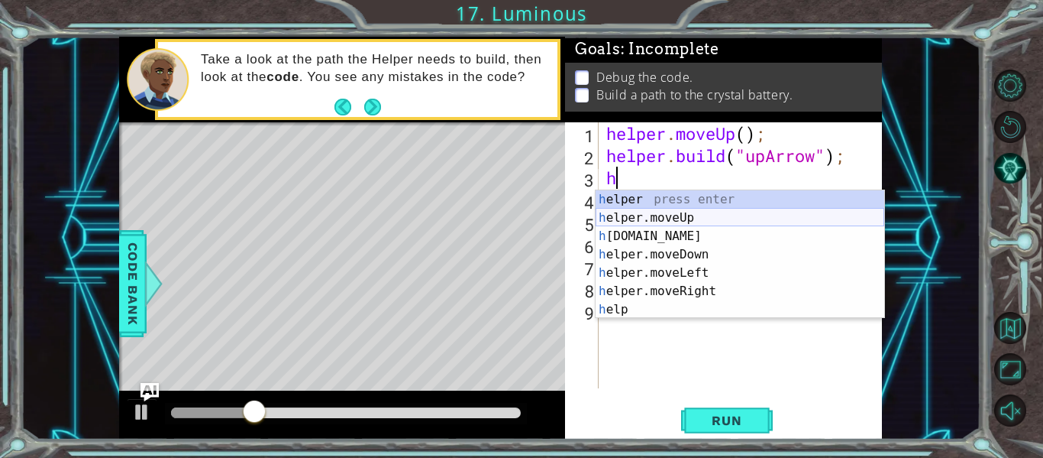
click at [741, 212] on div "h elper press enter h elper.moveUp press enter h [DOMAIN_NAME] press enter h el…" at bounding box center [740, 272] width 289 height 165
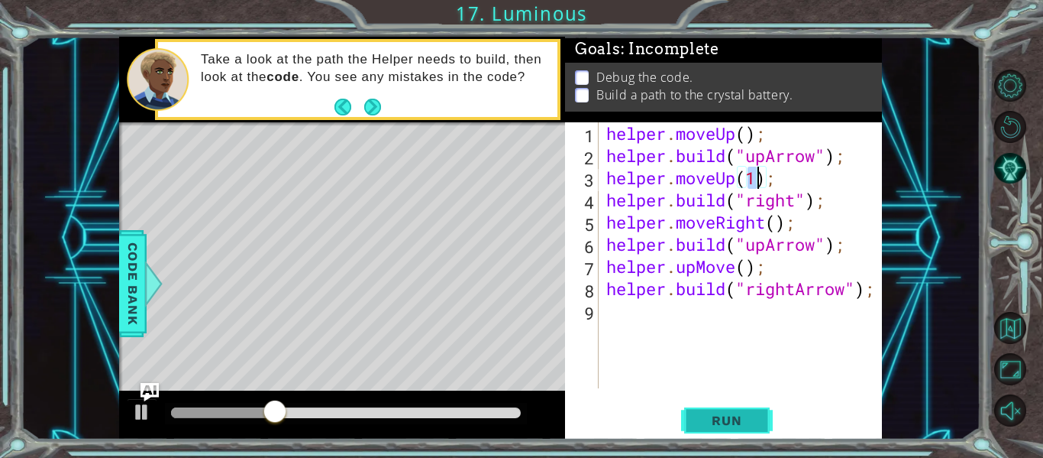
click at [754, 409] on button "Run" at bounding box center [727, 420] width 92 height 31
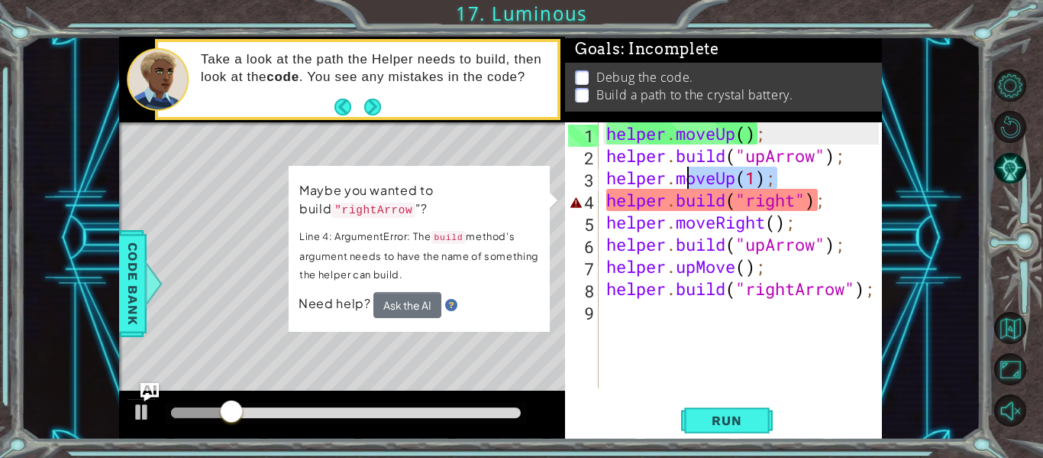
drag, startPoint x: 774, startPoint y: 180, endPoint x: 683, endPoint y: 183, distance: 91.0
click at [683, 183] on div "helper . moveUp ( ) ; helper . build ( "upArrow" ) ; helper . moveUp ( 1 ) ; he…" at bounding box center [744, 277] width 283 height 310
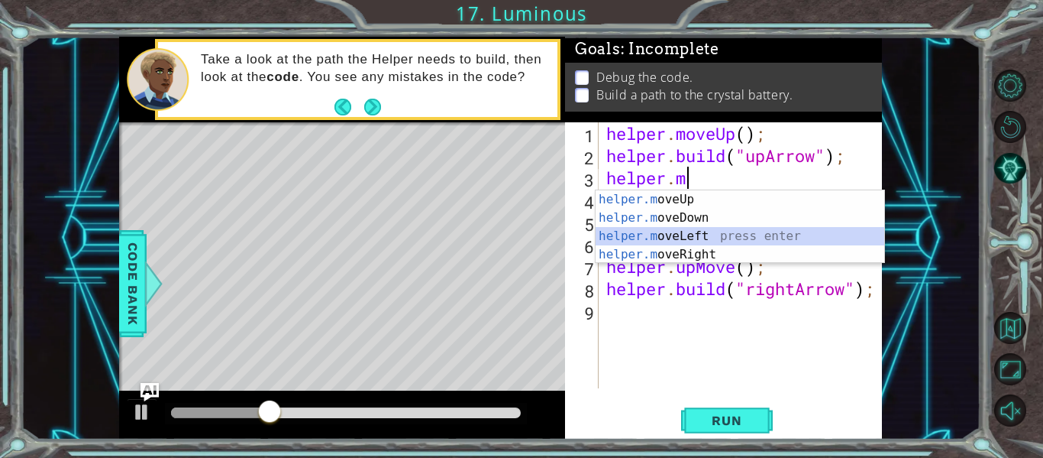
click at [699, 234] on div "helper.m oveUp press enter helper.m oveDown press enter helper.m oveLeft press …" at bounding box center [740, 245] width 289 height 110
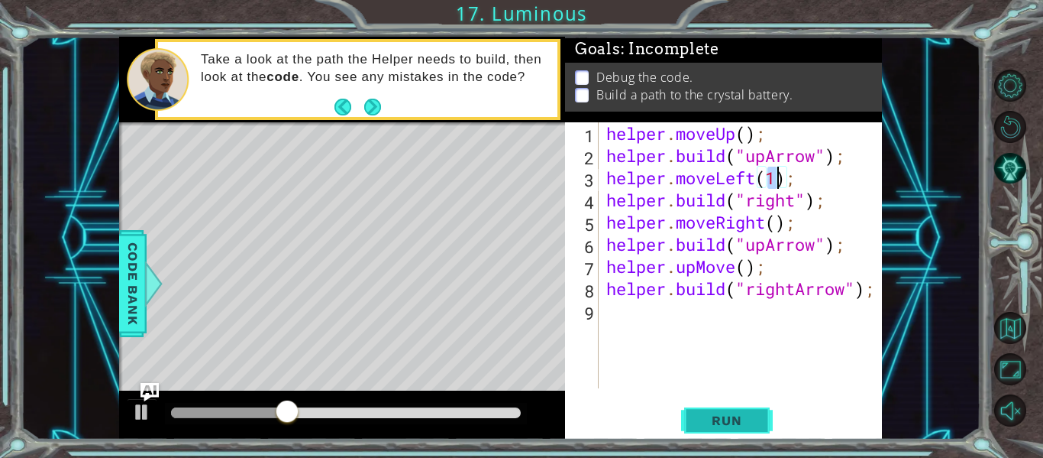
click at [744, 408] on button "Run" at bounding box center [727, 420] width 92 height 31
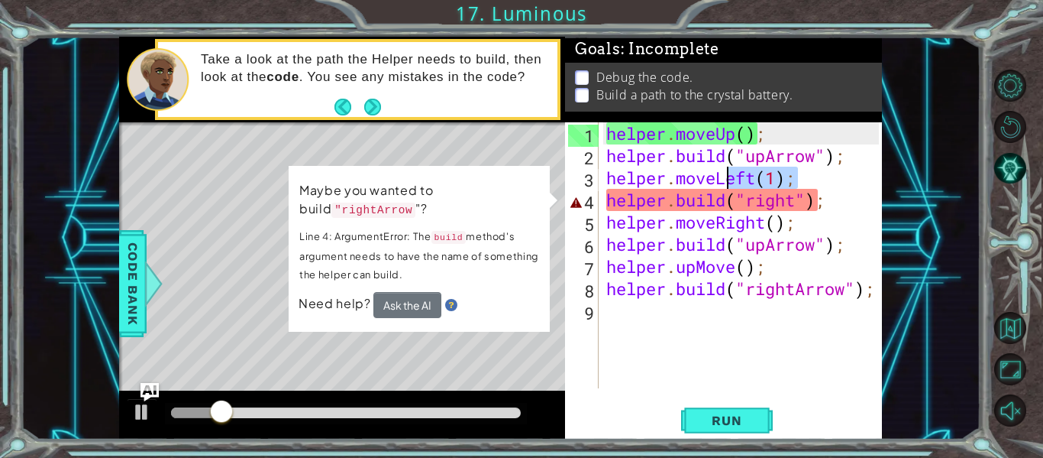
drag, startPoint x: 816, startPoint y: 184, endPoint x: 727, endPoint y: 179, distance: 88.8
click at [727, 179] on div "helper . moveUp ( ) ; helper . build ( "upArrow" ) ; helper . moveLeft ( 1 ) ; …" at bounding box center [744, 277] width 283 height 310
click at [787, 271] on div "helper . moveUp ( ) ; helper . build ( "upArrow" ) ; helper . moveLeft ( 1 ) ; …" at bounding box center [744, 277] width 283 height 310
drag, startPoint x: 806, startPoint y: 173, endPoint x: 720, endPoint y: 179, distance: 86.5
click at [720, 179] on div "helper . moveUp ( ) ; helper . build ( "upArrow" ) ; helper . moveLeft ( 1 ) ; …" at bounding box center [744, 277] width 283 height 310
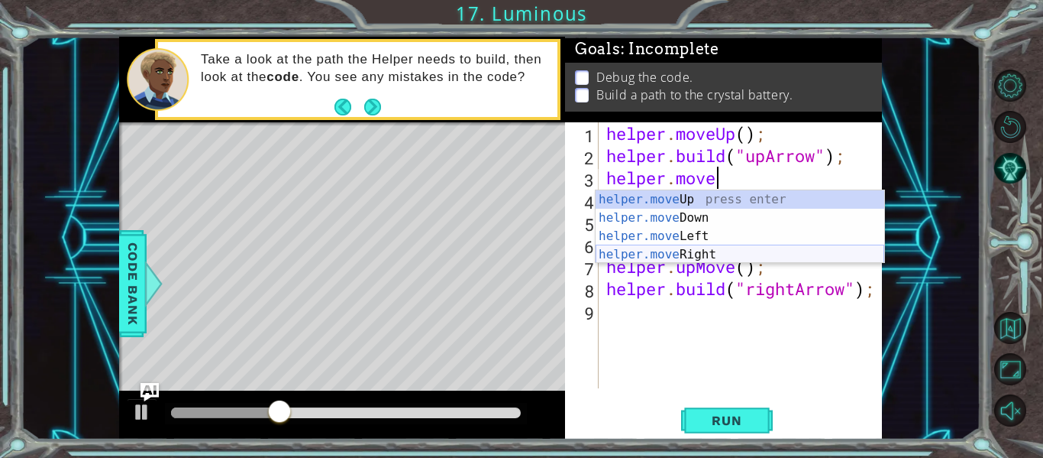
click at [756, 253] on div "helper.move Up press enter helper.move Down press enter helper.move Left press …" at bounding box center [740, 245] width 289 height 110
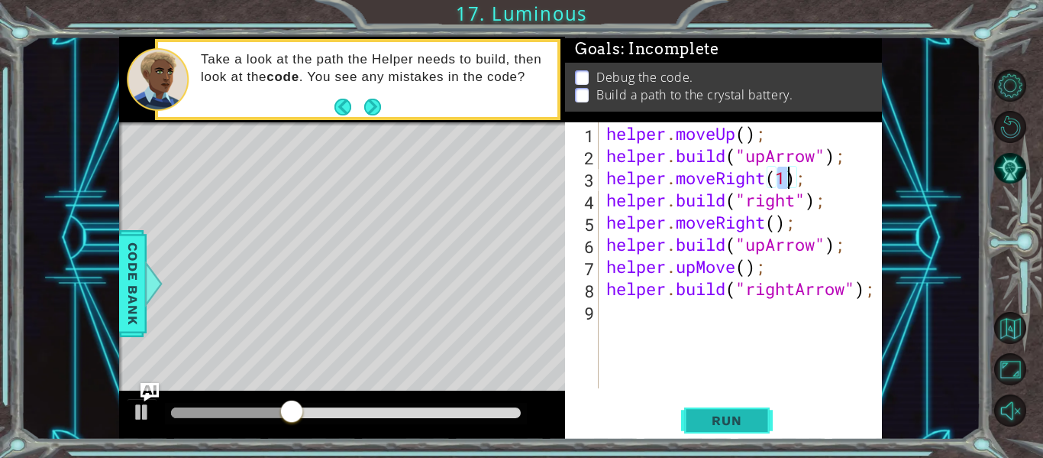
click at [760, 420] on button "Run" at bounding box center [727, 420] width 92 height 31
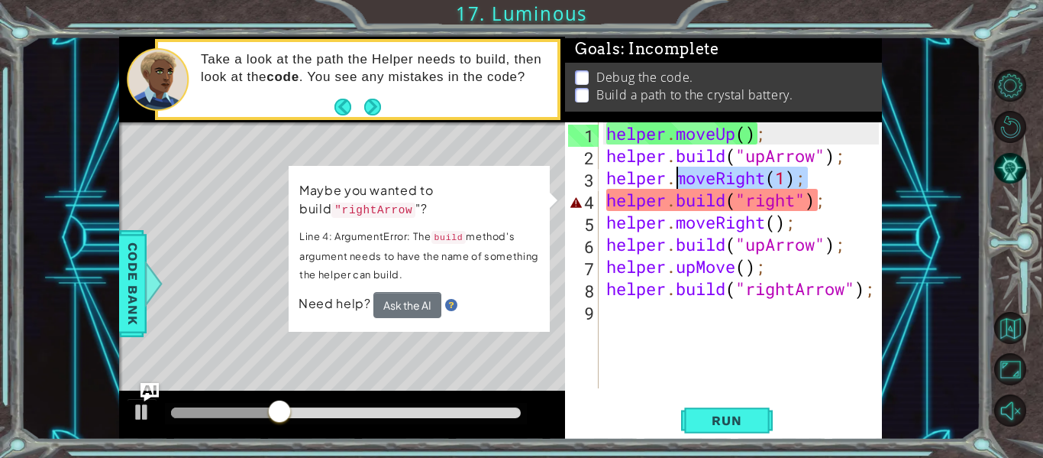
drag, startPoint x: 810, startPoint y: 177, endPoint x: 679, endPoint y: 180, distance: 130.6
click at [679, 180] on div "helper . moveUp ( ) ; helper . build ( "upArrow" ) ; helper . moveRight ( 1 ) ;…" at bounding box center [744, 277] width 283 height 310
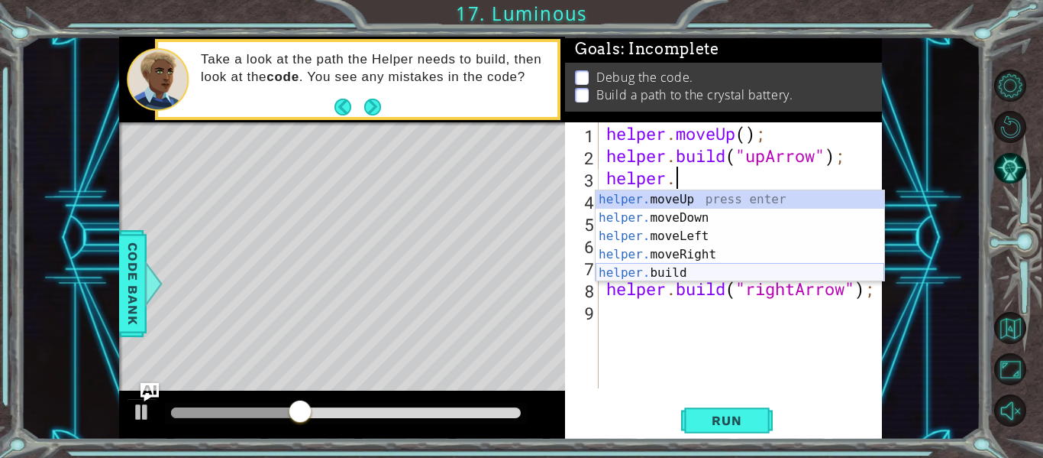
click at [690, 267] on div "helper. moveUp press enter helper. moveDown press enter helper. moveLeft press …" at bounding box center [740, 254] width 289 height 128
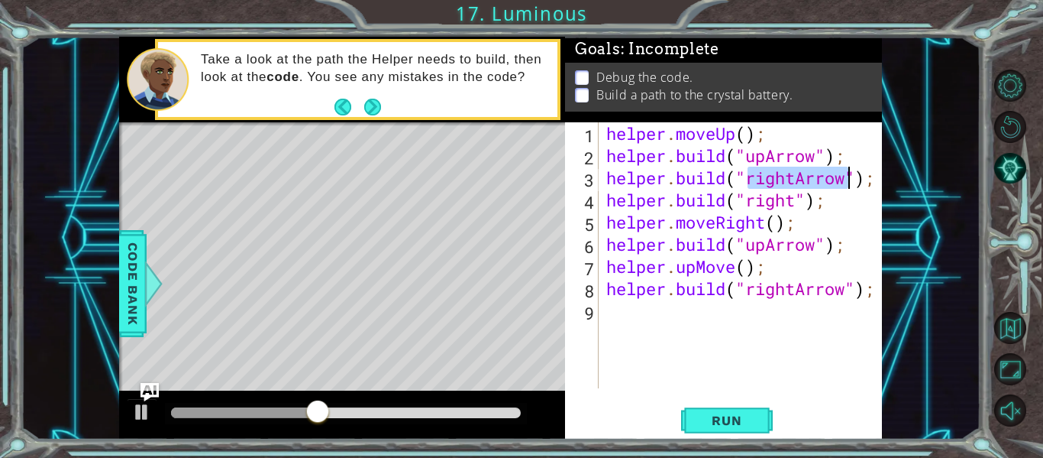
click at [749, 438] on div "[DOMAIN_NAME]("rightArrow"); 1 2 3 4 5 6 7 8 9 helper . moveUp ( ) ; helper . b…" at bounding box center [723, 280] width 317 height 317
click at [740, 425] on span "Run" at bounding box center [727, 419] width 60 height 15
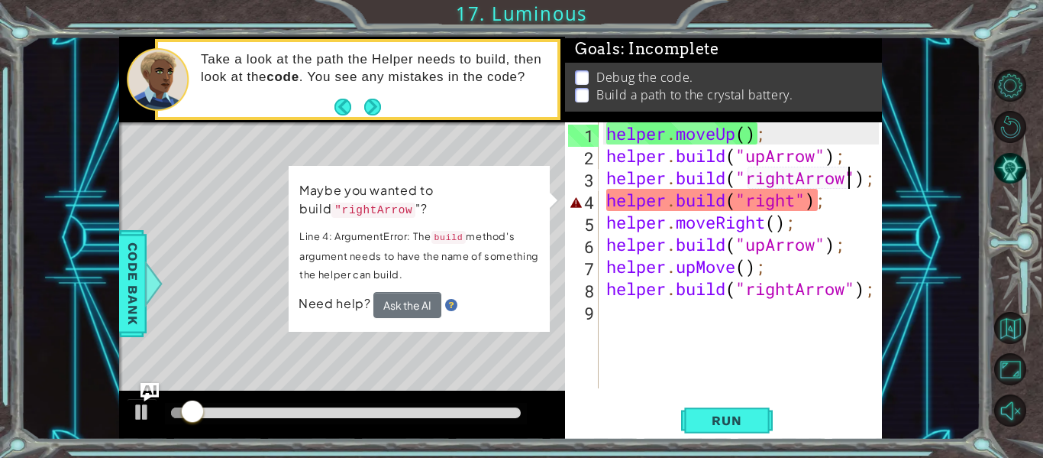
click at [807, 209] on div "helper . moveUp ( ) ; helper . build ( "upArrow" ) ; helper . build ( "rightArr…" at bounding box center [744, 277] width 283 height 310
click at [802, 206] on div "helper . moveUp ( ) ; helper . build ( "upArrow" ) ; helper . build ( "rightArr…" at bounding box center [744, 277] width 283 height 310
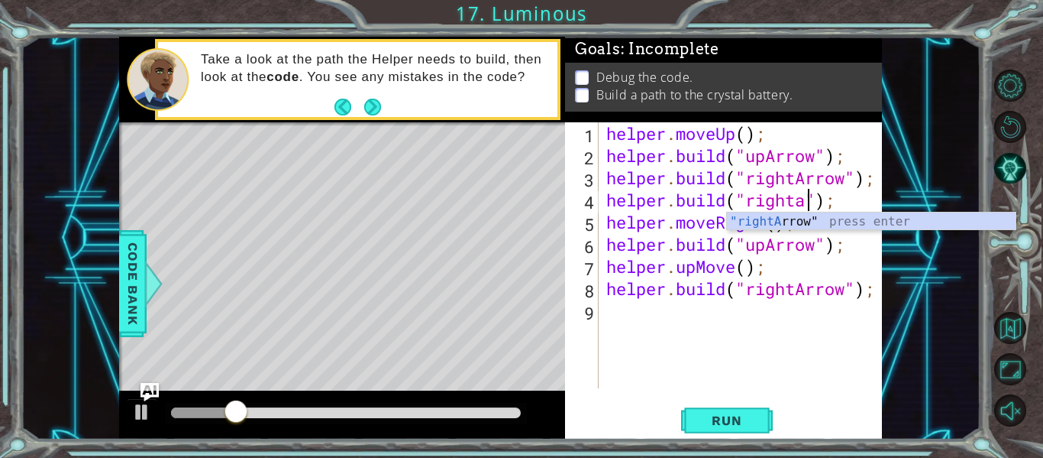
click at [901, 227] on div ""rightA rrow" press enter" at bounding box center [871, 239] width 289 height 55
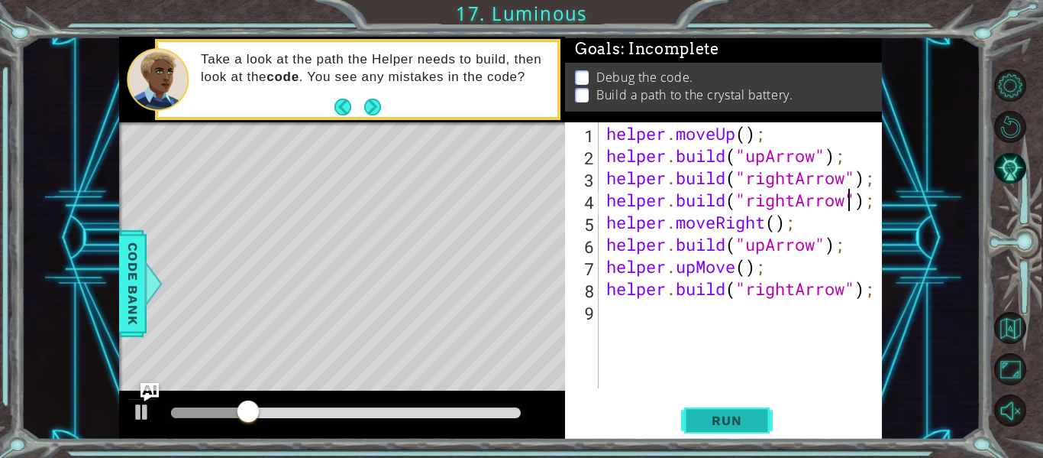
click at [729, 422] on span "Run" at bounding box center [727, 419] width 60 height 15
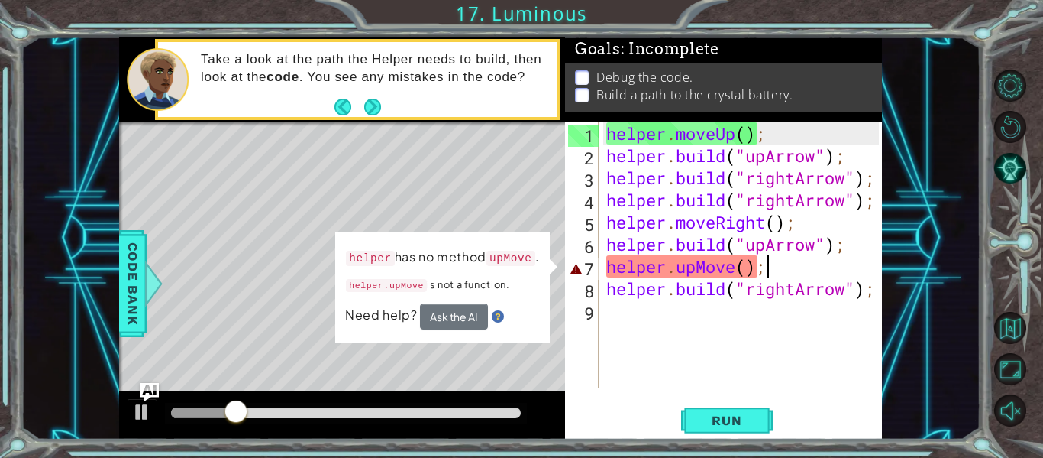
click at [765, 267] on div "helper . moveUp ( ) ; helper . build ( "upArrow" ) ; helper . build ( "rightArr…" at bounding box center [744, 277] width 283 height 310
type textarea "helper.upMove();"
drag, startPoint x: 765, startPoint y: 267, endPoint x: 626, endPoint y: 265, distance: 138.3
click at [626, 265] on div "helper . moveUp ( ) ; helper . build ( "upArrow" ) ; helper . build ( "rightArr…" at bounding box center [744, 277] width 283 height 310
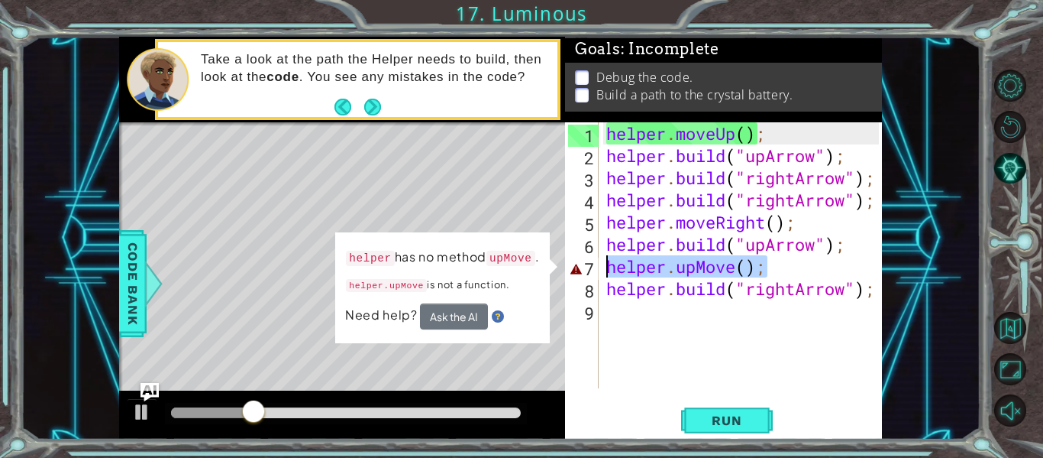
scroll to position [0, 0]
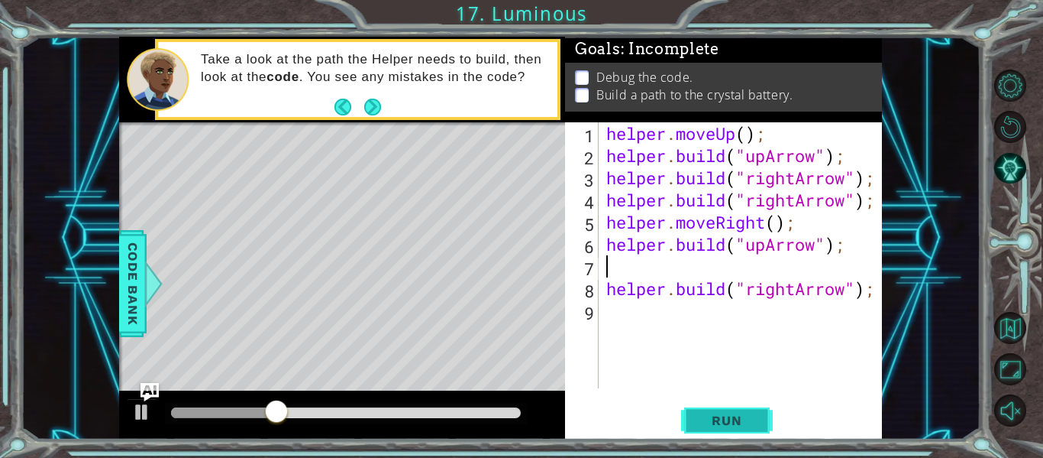
click at [741, 430] on button "Run" at bounding box center [727, 420] width 92 height 31
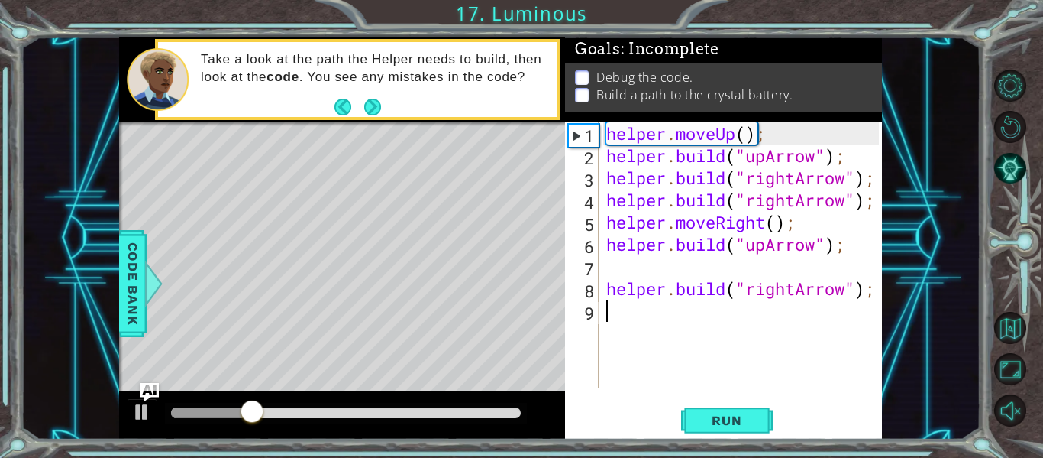
click at [649, 321] on div "helper . moveUp ( ) ; helper . build ( "upArrow" ) ; helper . build ( "rightArr…" at bounding box center [744, 277] width 283 height 310
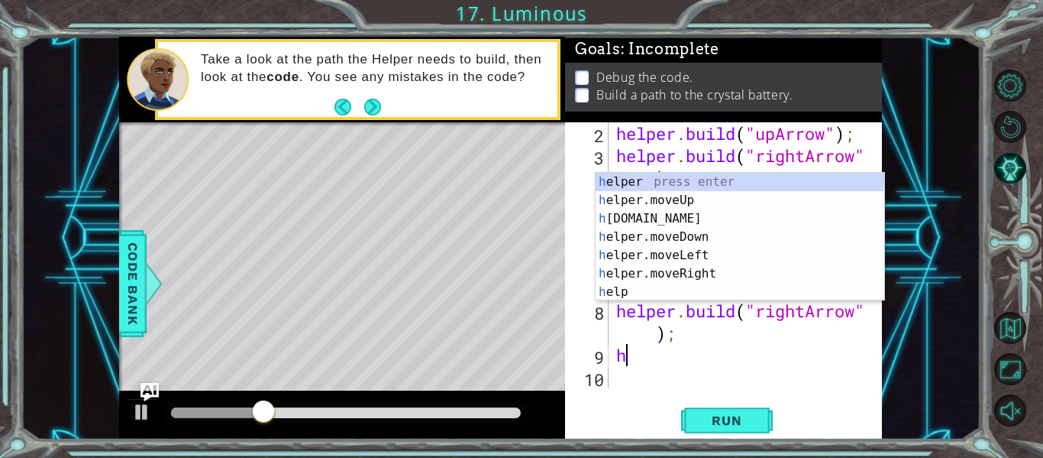
scroll to position [22, 0]
click at [699, 225] on div "h elper press enter h elper.moveUp press enter h [DOMAIN_NAME] press enter h el…" at bounding box center [740, 255] width 289 height 165
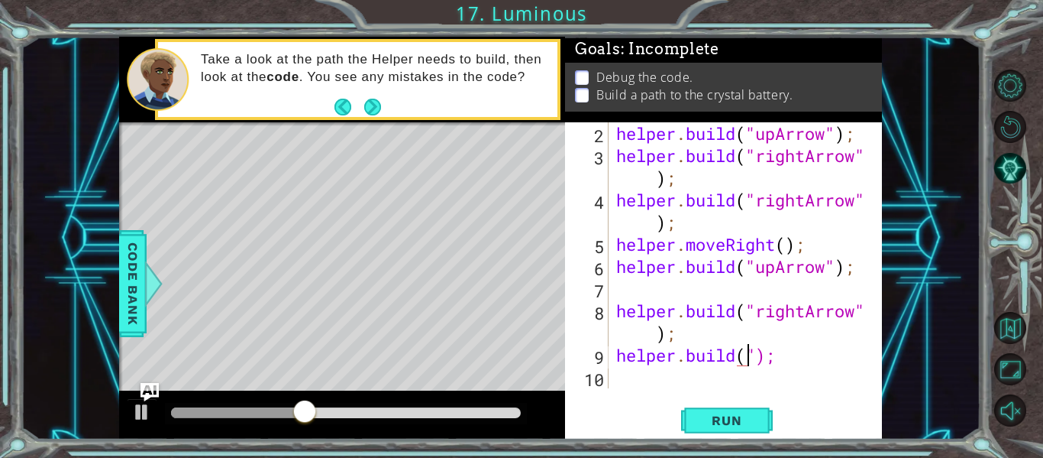
type textarea "[DOMAIN_NAME]");"
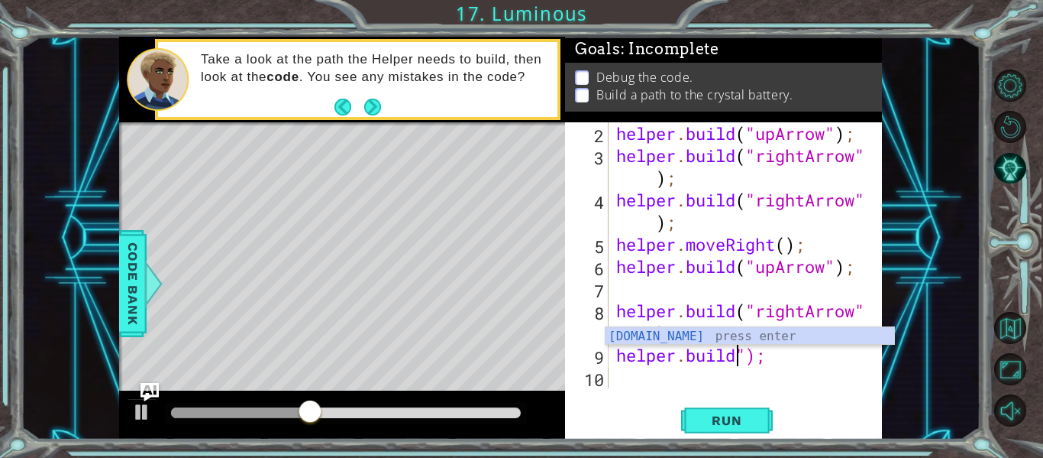
click at [799, 374] on div "helper . build ( "upArrow" ) ; helper . build ( "rightArrow" ) ; helper . build…" at bounding box center [749, 277] width 273 height 310
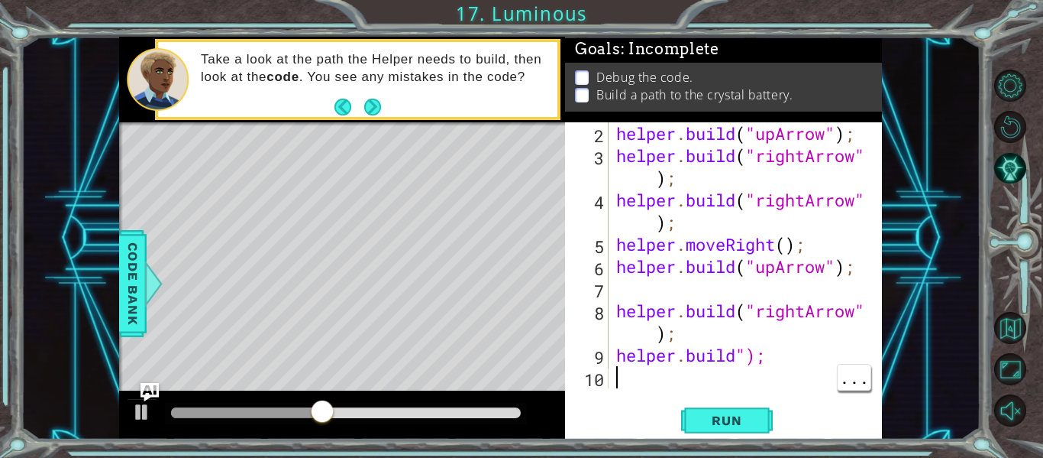
click at [779, 349] on div "helper . build ( "upArrow" ) ; helper . build ( "rightArrow" ) ; helper . build…" at bounding box center [749, 277] width 273 height 310
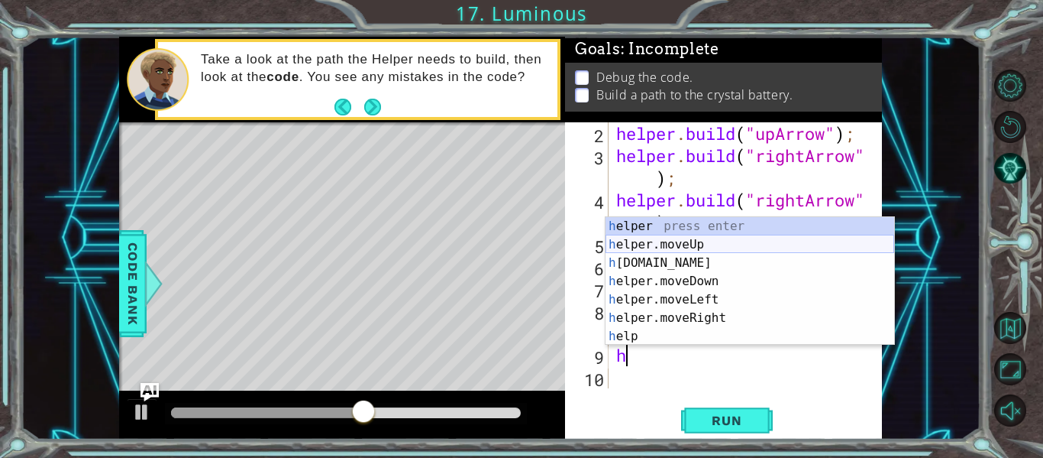
click at [710, 241] on div "h elper press enter h elper.moveUp press enter h [DOMAIN_NAME] press enter h el…" at bounding box center [750, 299] width 289 height 165
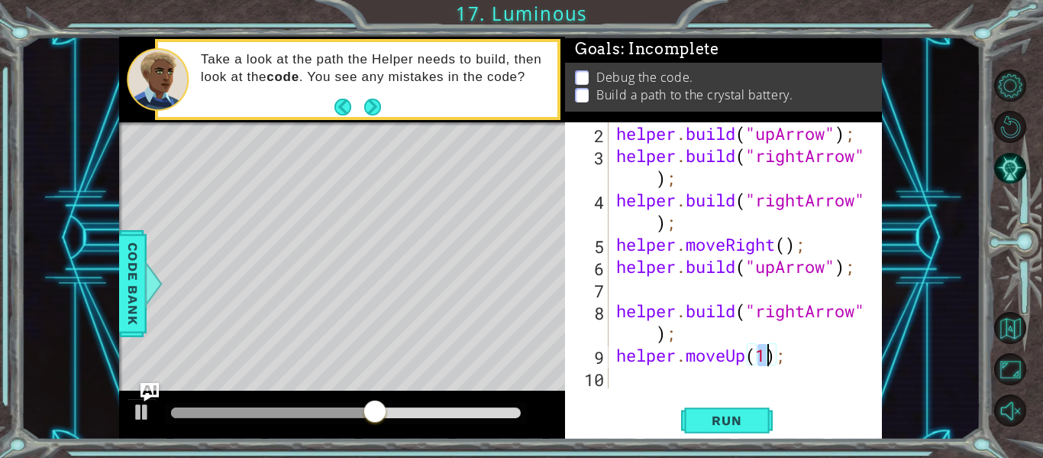
type textarea "helper.moveUp(1);"
click at [726, 449] on div "1 ההההההההההההההההההההההההההההההההההההההההההההההההההההההההההההההההההההההההההההה…" at bounding box center [521, 229] width 1043 height 458
click at [749, 417] on span "Run" at bounding box center [727, 419] width 60 height 15
click at [710, 380] on div "helper . build ( "upArrow" ) ; helper . build ( "rightArrow" ) ; helper . build…" at bounding box center [749, 277] width 273 height 310
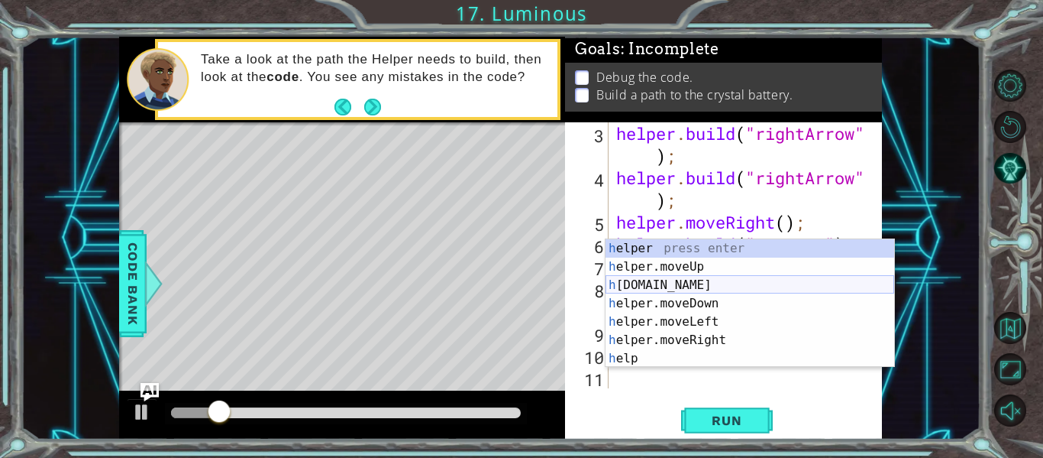
click at [758, 284] on div "h elper press enter h elper.moveUp press enter h [DOMAIN_NAME] press enter h el…" at bounding box center [750, 321] width 289 height 165
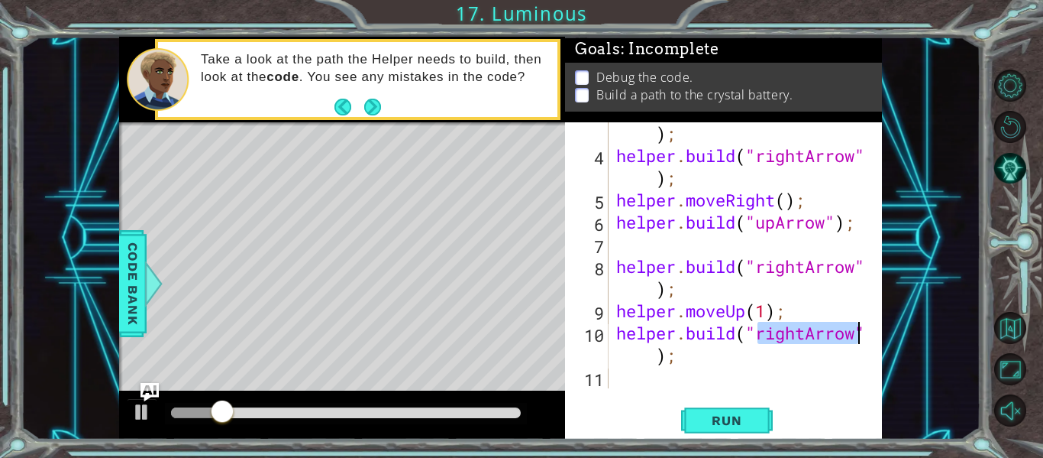
scroll to position [66, 0]
click at [755, 402] on div "[DOMAIN_NAME]("rightArrow"); 3 4 5 6 7 8 9 10 11 helper . build ( "rightArrow" …" at bounding box center [723, 280] width 317 height 317
drag, startPoint x: 754, startPoint y: 406, endPoint x: 736, endPoint y: 346, distance: 63.1
click at [736, 346] on div "[DOMAIN_NAME]("rightArrow"); 3 4 5 6 7 8 9 10 11 helper . build ( "rightArrow" …" at bounding box center [723, 280] width 317 height 317
click at [874, 334] on div at bounding box center [871, 222] width 15 height 332
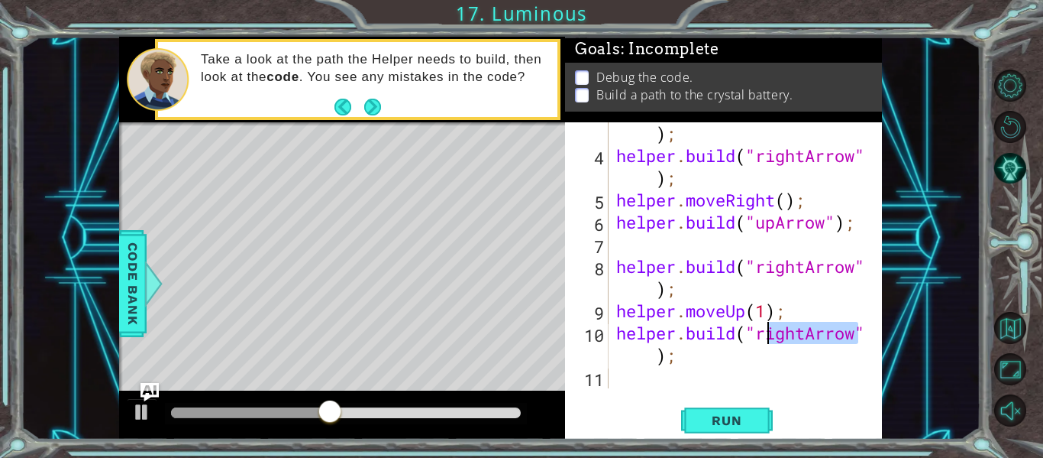
drag, startPoint x: 873, startPoint y: 334, endPoint x: 765, endPoint y: 342, distance: 108.8
click at [765, 342] on div "[DOMAIN_NAME]("rightArrow"); 3 4 5 6 7 8 9 10 11 helper . build ( "rightArrow" …" at bounding box center [722, 255] width 314 height 266
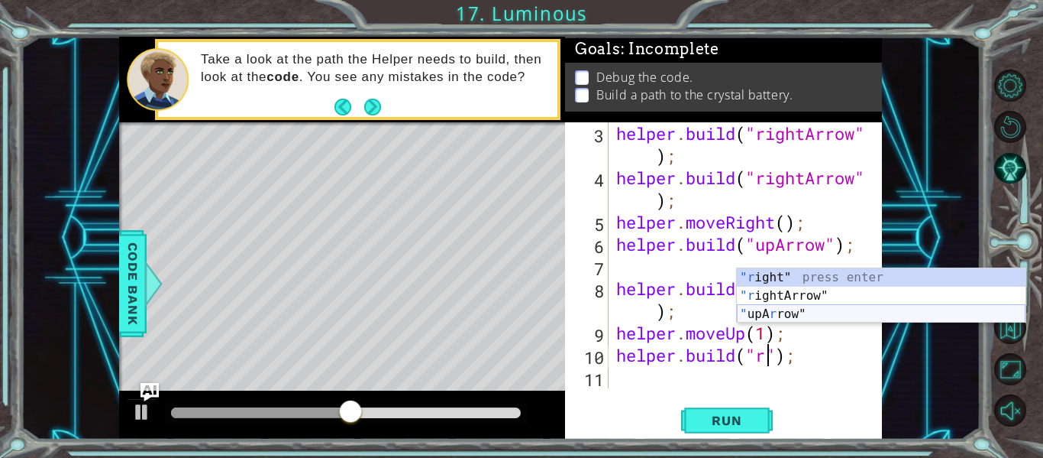
click at [790, 318] on div ""r ight" press enter "r ightArrow" press enter " upA r row" press enter" at bounding box center [881, 314] width 289 height 92
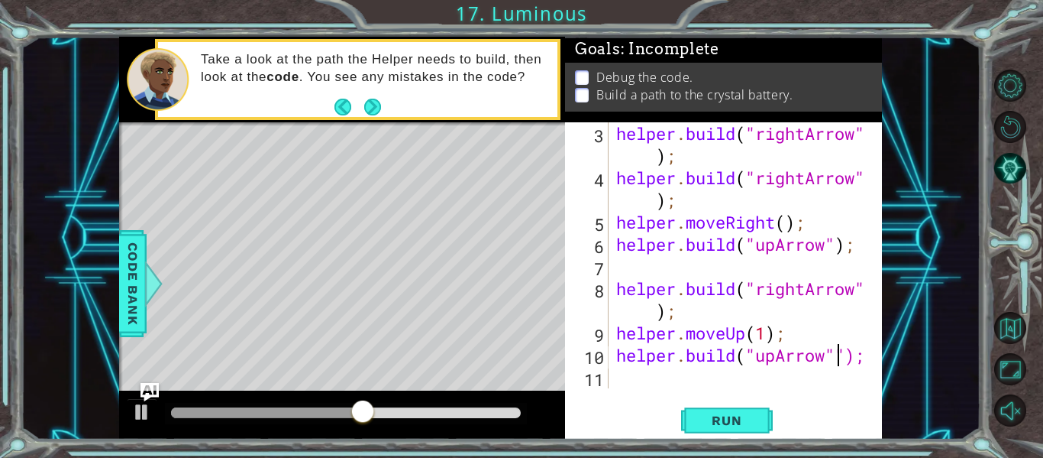
click at [727, 436] on div "[DOMAIN_NAME]("upArrow""); 3 4 5 6 7 8 9 10 11 helper . build ( "rightArrow" ) …" at bounding box center [723, 280] width 317 height 317
click at [738, 419] on span "Run" at bounding box center [727, 419] width 60 height 15
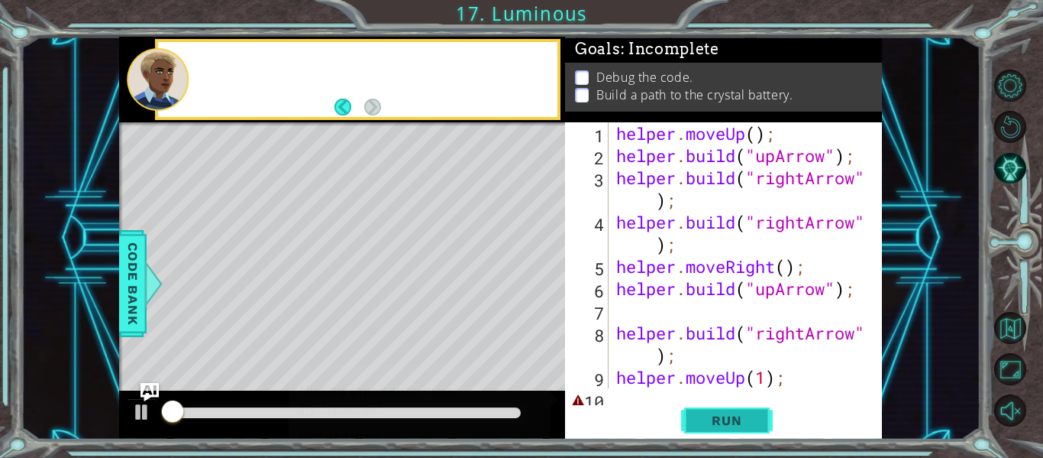
scroll to position [0, 0]
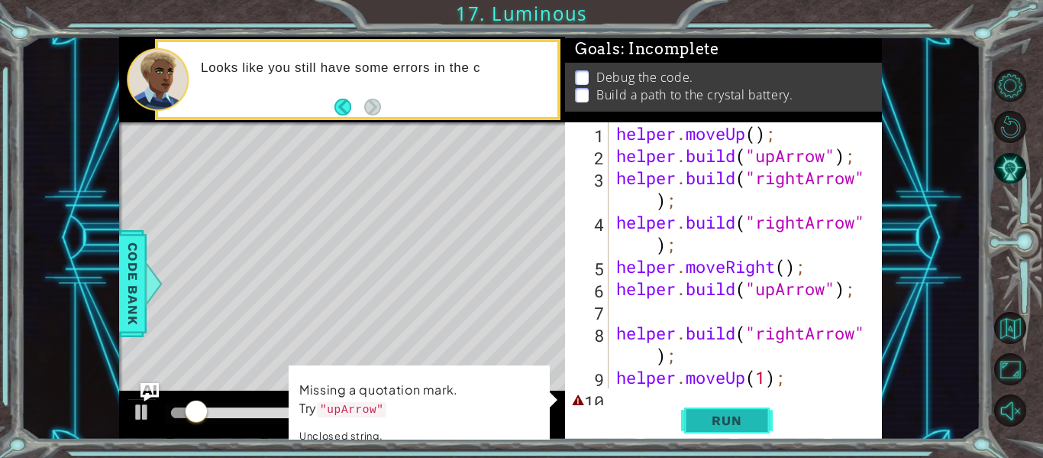
click at [749, 421] on span "Run" at bounding box center [727, 419] width 60 height 15
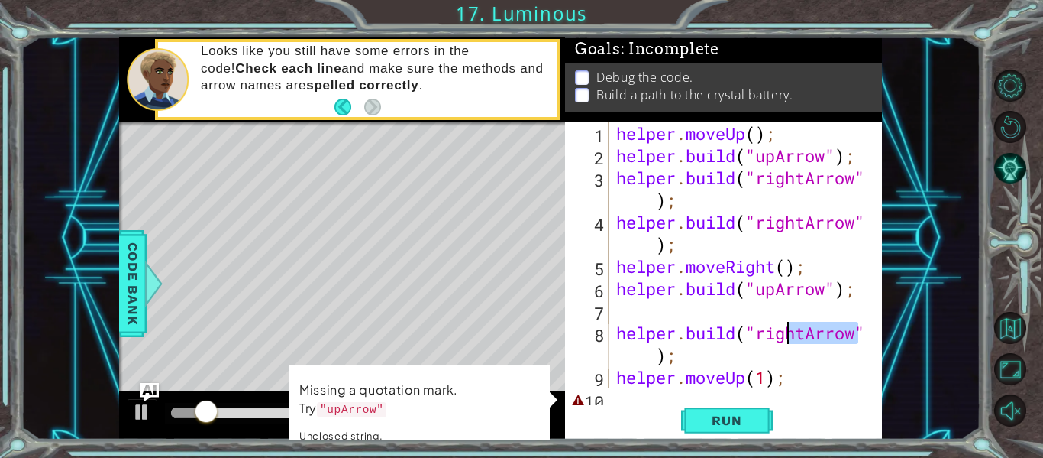
drag, startPoint x: 868, startPoint y: 329, endPoint x: 790, endPoint y: 341, distance: 78.9
click at [790, 341] on div "[DOMAIN_NAME]("upArrow""); 1 2 3 4 5 6 7 8 9 10 helper . moveUp ( ) ; helper . …" at bounding box center [722, 255] width 314 height 266
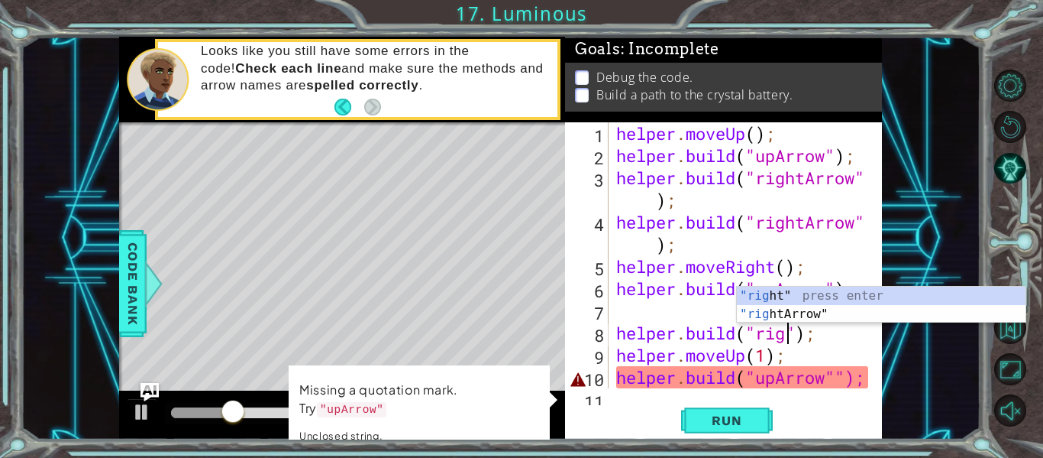
click at [820, 328] on div "helper . moveUp ( ) ; helper . build ( "upArrow" ) ; helper . build ( "rightArr…" at bounding box center [749, 277] width 273 height 310
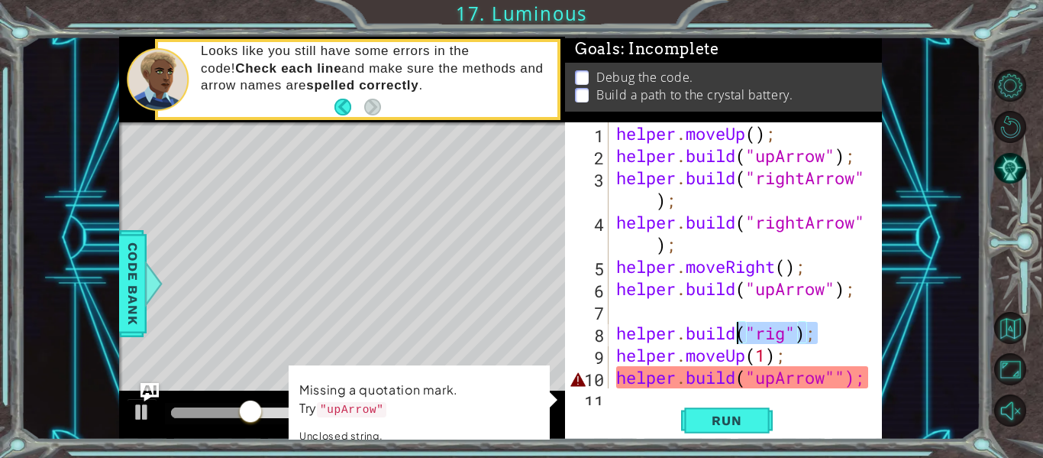
drag, startPoint x: 820, startPoint y: 328, endPoint x: 733, endPoint y: 336, distance: 87.4
click at [733, 336] on div "helper . moveUp ( ) ; helper . build ( "upArrow" ) ; helper . build ( "rightArr…" at bounding box center [749, 277] width 273 height 310
type textarea "[DOMAIN_NAME]"
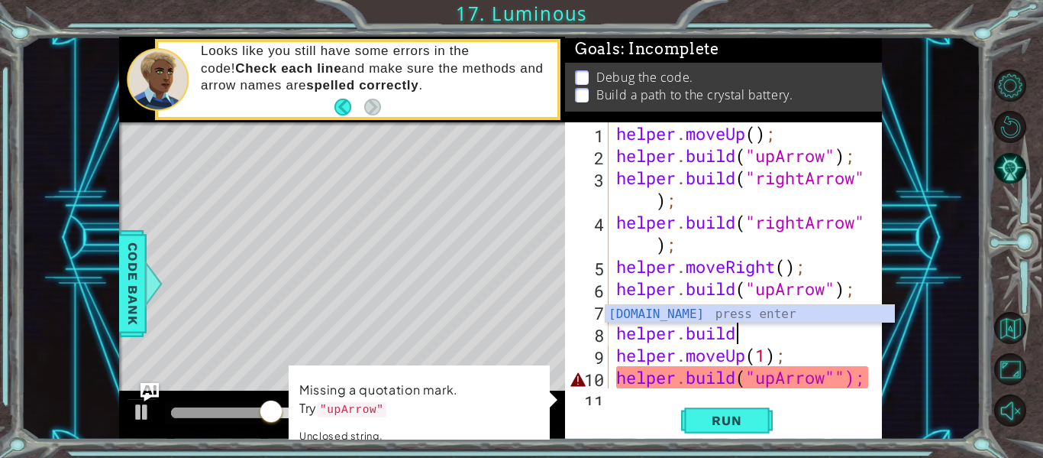
click at [758, 322] on body "1 ההההההההההההההההההההההההההההההההההההההההההההההההההההההההההההההההההההההההההההה…" at bounding box center [521, 229] width 1043 height 458
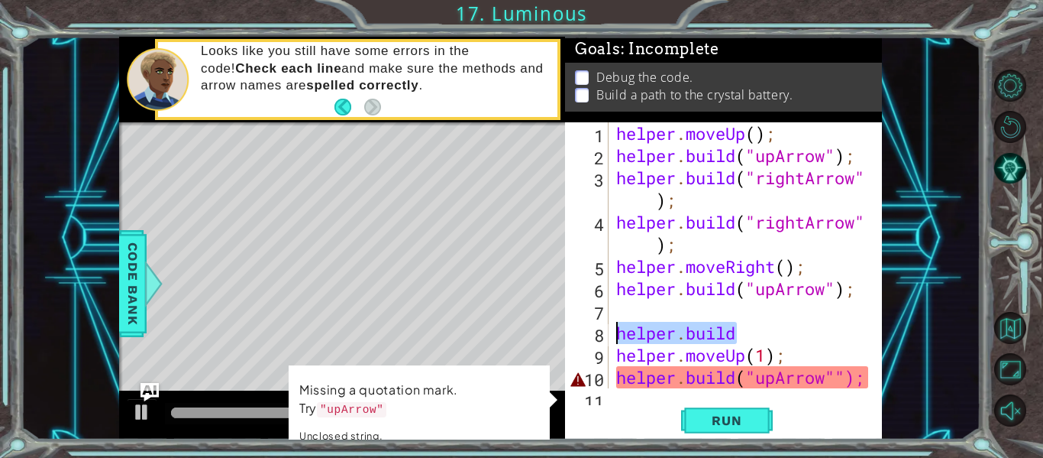
drag, startPoint x: 758, startPoint y: 335, endPoint x: 607, endPoint y: 335, distance: 150.5
click at [607, 335] on div "[DOMAIN_NAME] 1 2 3 4 5 6 7 8 9 10 11 helper . moveUp ( ) ; helper . build ( "u…" at bounding box center [722, 255] width 314 height 266
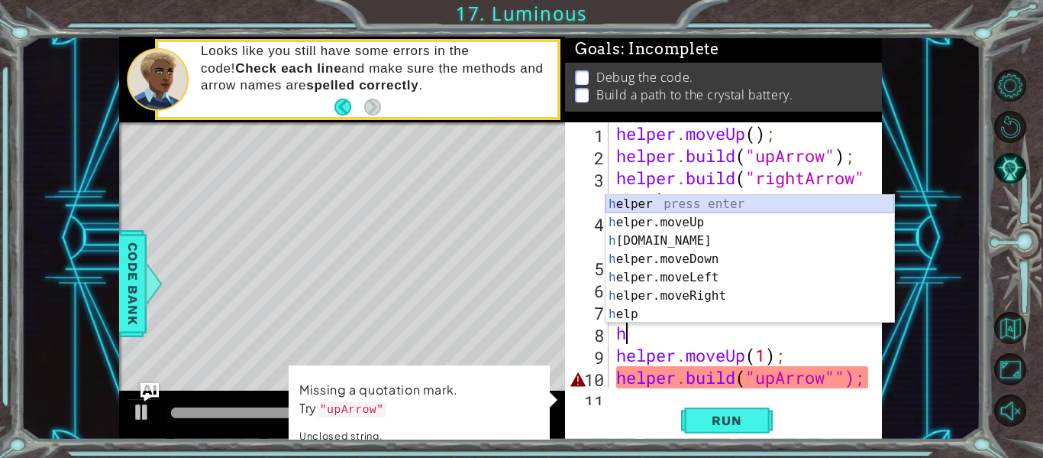
click at [651, 195] on div "h elper press enter h elper.moveUp press enter h [DOMAIN_NAME] press enter h el…" at bounding box center [750, 277] width 289 height 165
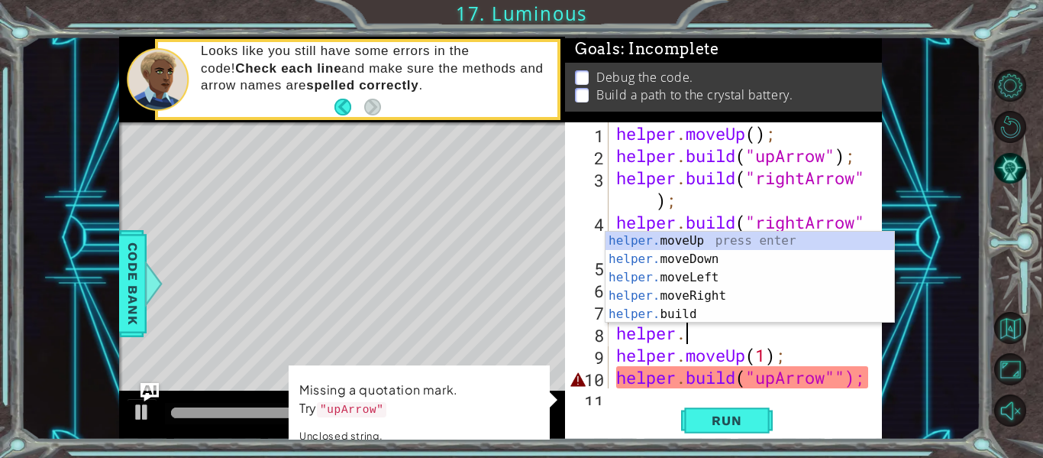
scroll to position [0, 2]
click at [701, 322] on div "helper. moveUp press enter helper. moveDown press enter helper. moveLeft press …" at bounding box center [750, 295] width 289 height 128
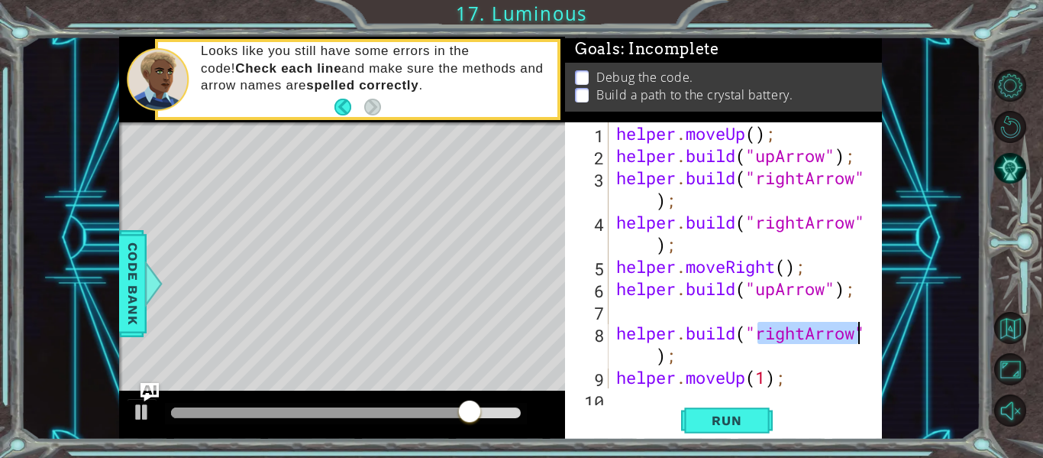
click at [803, 334] on div "helper . moveUp ( ) ; helper . build ( "upArrow" ) ; helper . build ( "rightArr…" at bounding box center [746, 255] width 266 height 266
click at [808, 334] on div "helper . moveUp ( ) ; helper . build ( "upArrow" ) ; helper . build ( "rightArr…" at bounding box center [749, 277] width 273 height 310
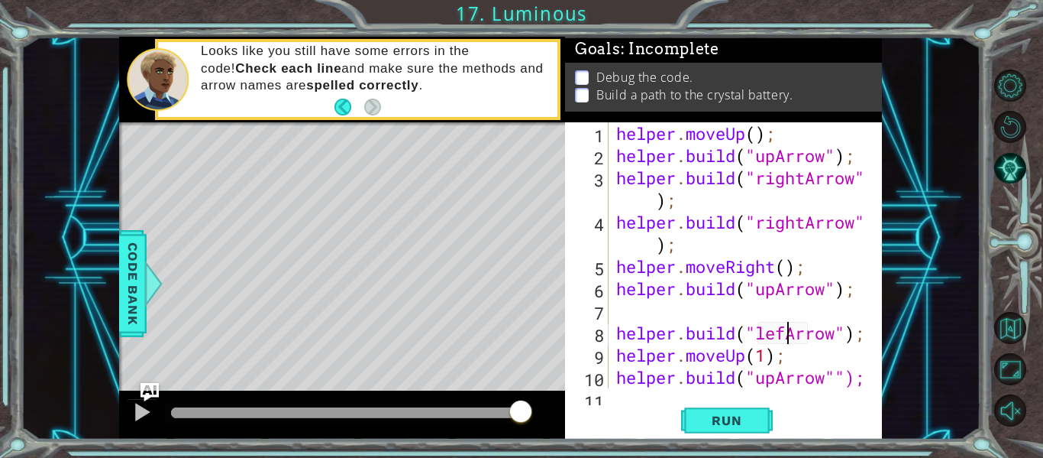
scroll to position [0, 8]
click at [748, 428] on span "Run" at bounding box center [727, 419] width 60 height 15
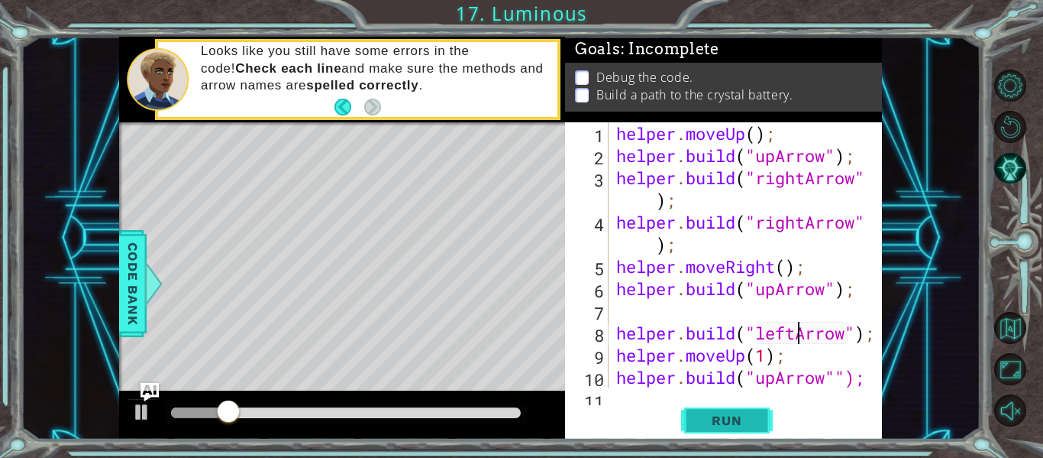
click at [768, 411] on button "Run" at bounding box center [727, 420] width 92 height 31
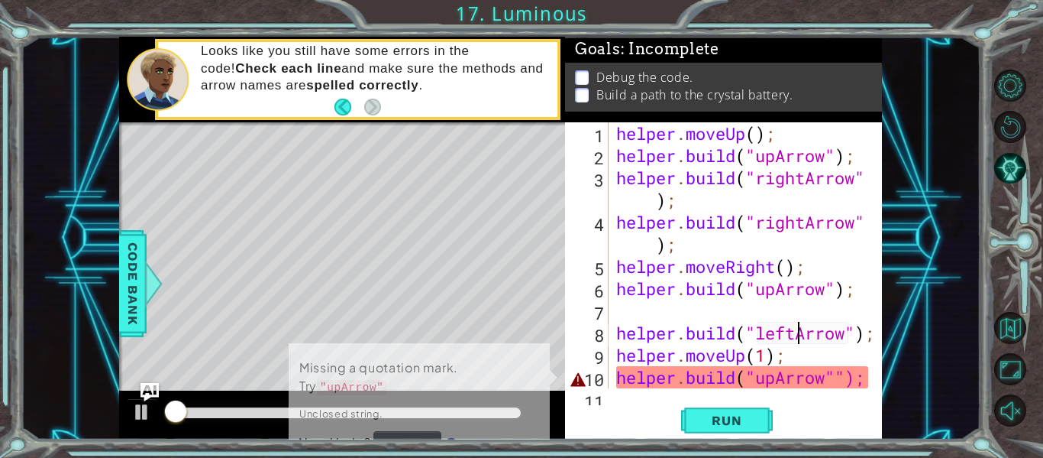
click at [905, 278] on div "1 ההההההההההההההההההההההההההההההההההההההההההההההההההההההההההההההההההההההההההההה…" at bounding box center [501, 238] width 960 height 403
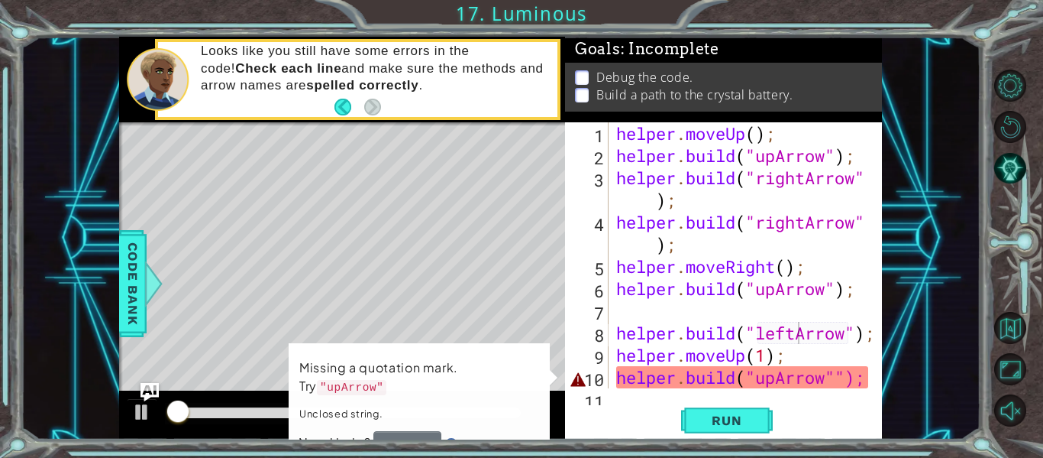
click at [897, 299] on div "1 ההההההההההההההההההההההההההההההההההההההההההההההההההההההההההההההההההההההההההההה…" at bounding box center [501, 238] width 960 height 403
click at [865, 372] on div at bounding box center [871, 266] width 15 height 288
click at [863, 379] on div "helper . moveUp ( ) ; helper . build ( "upArrow" ) ; helper . build ( "rightArr…" at bounding box center [749, 277] width 273 height 310
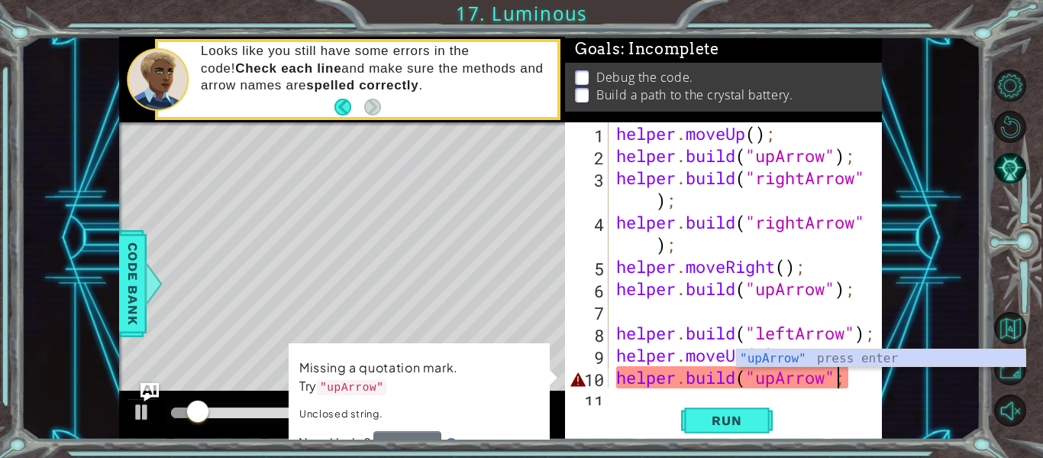
click at [873, 378] on div at bounding box center [871, 266] width 15 height 288
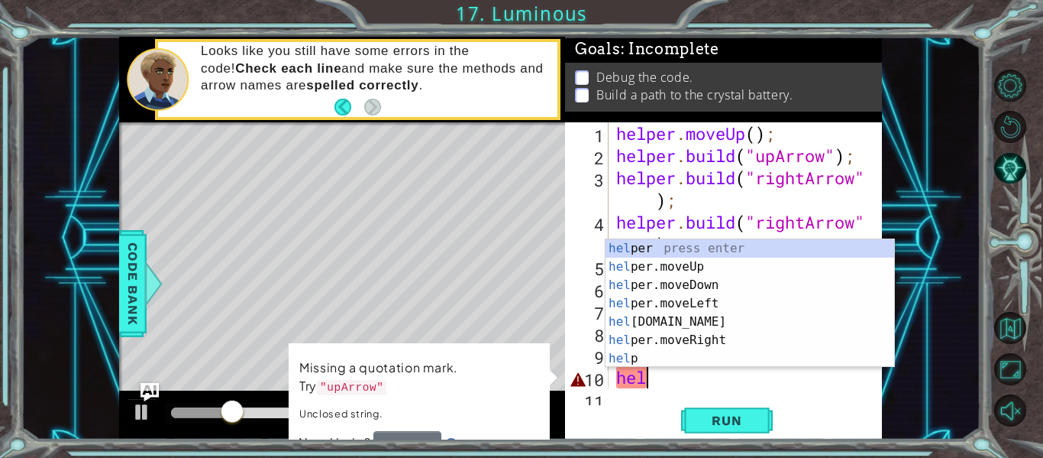
scroll to position [0, 0]
type textarea "h"
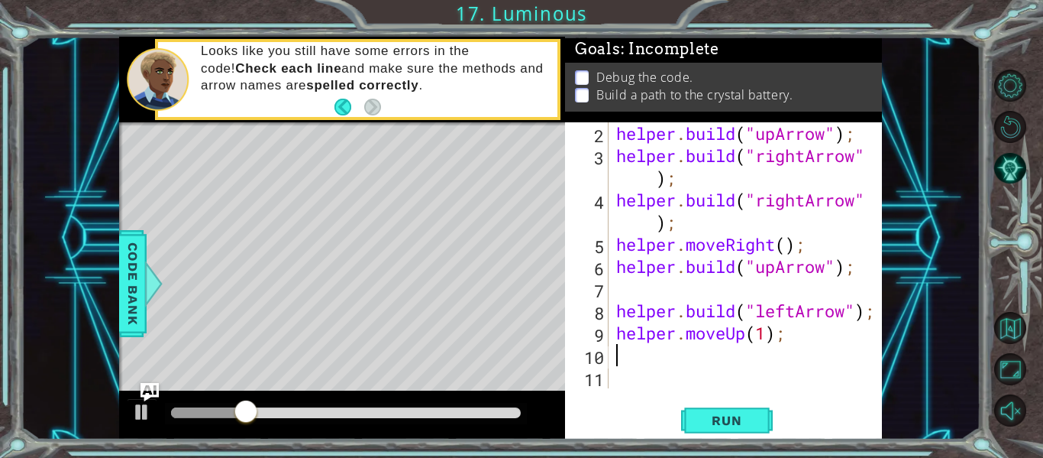
scroll to position [22, 0]
click at [748, 422] on span "Run" at bounding box center [727, 419] width 60 height 15
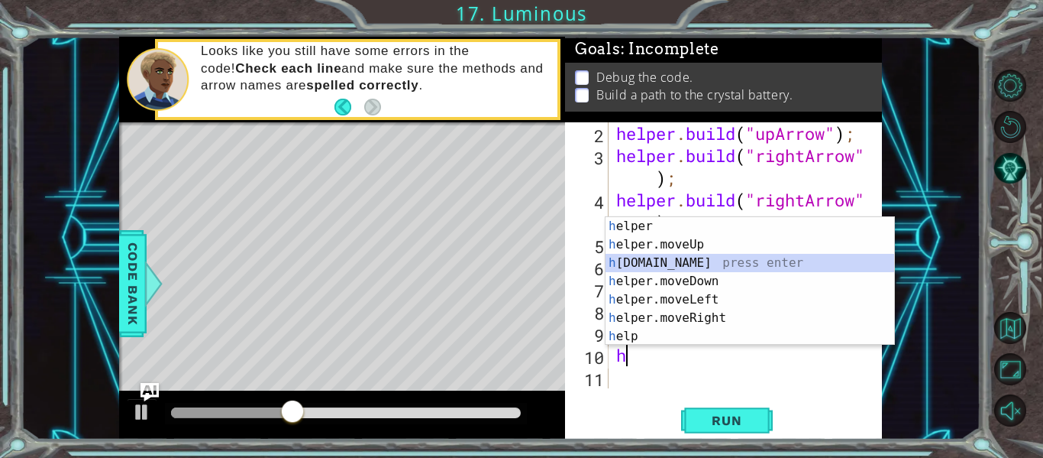
click at [777, 266] on div "h elper press enter h elper.moveUp press enter h [DOMAIN_NAME] press enter h el…" at bounding box center [750, 299] width 289 height 165
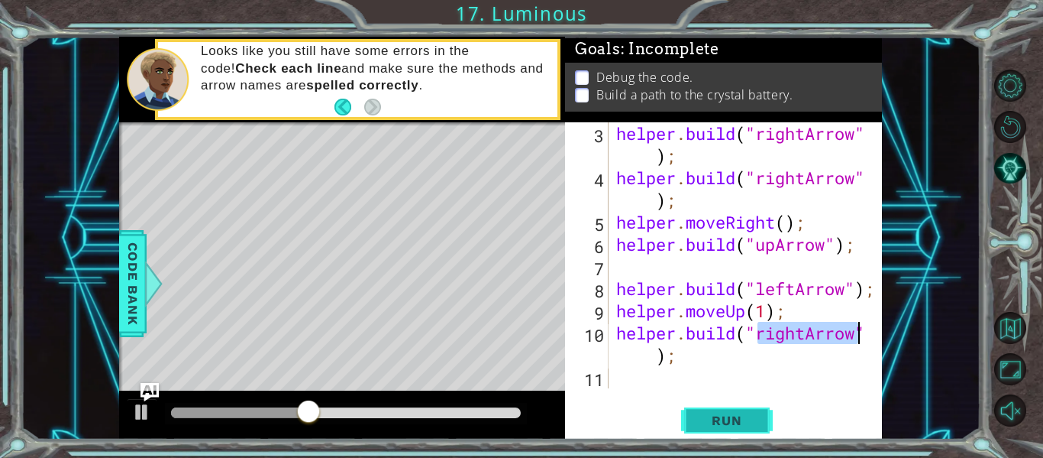
type textarea "[DOMAIN_NAME]("rightArrow");"
click at [762, 422] on button "Run" at bounding box center [727, 420] width 92 height 31
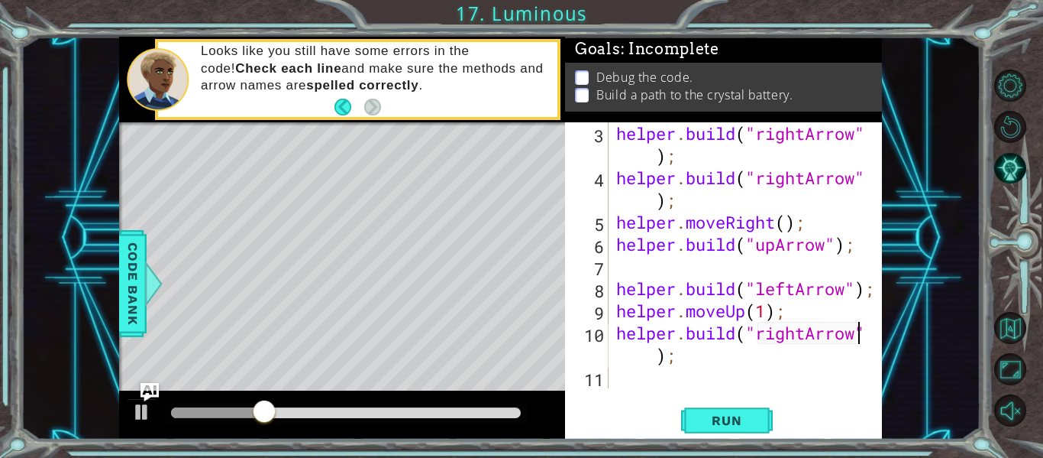
click at [733, 373] on div "helper . build ( "rightArrow" ) ; helper . build ( "rightArrow" ) ; helper . mo…" at bounding box center [749, 288] width 273 height 332
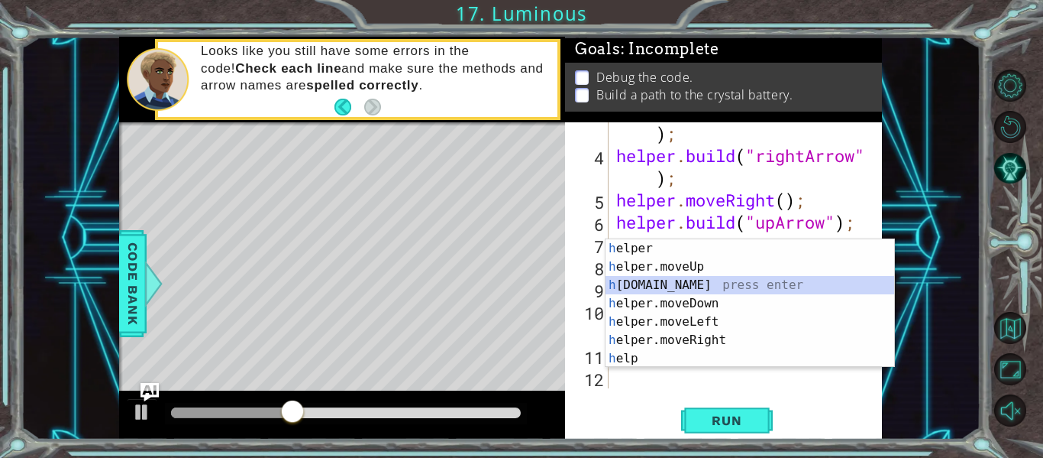
click at [716, 282] on div "h elper press enter h elper.moveUp press enter h [DOMAIN_NAME] press enter h el…" at bounding box center [750, 321] width 289 height 165
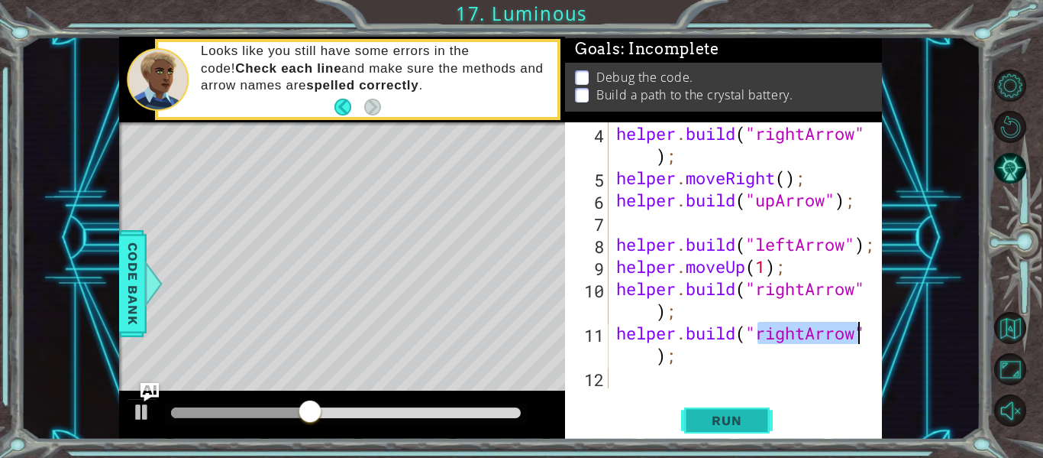
type textarea "[DOMAIN_NAME]("rightArrow");"
click at [748, 430] on button "Run" at bounding box center [727, 420] width 92 height 31
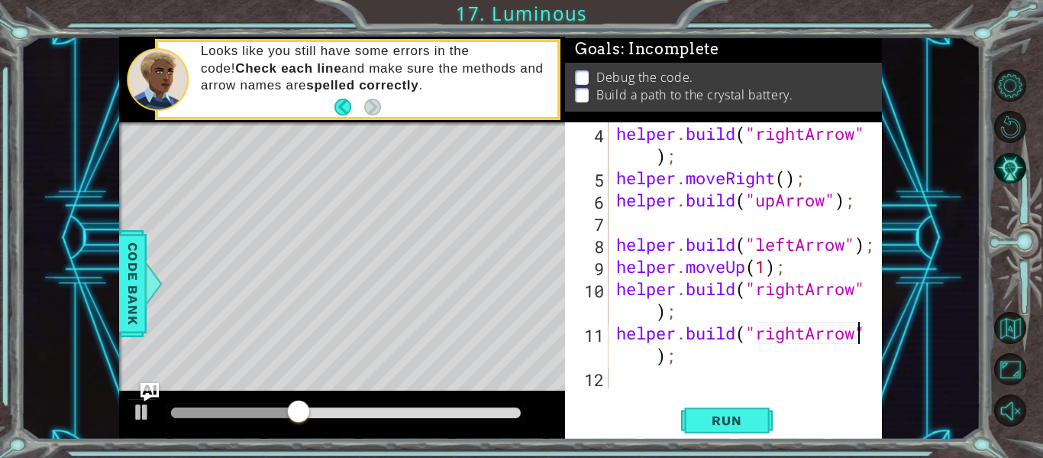
click at [710, 312] on div "helper . build ( "rightArrow" ) ; helper . moveRight ( ) ; helper . build ( "up…" at bounding box center [749, 288] width 273 height 332
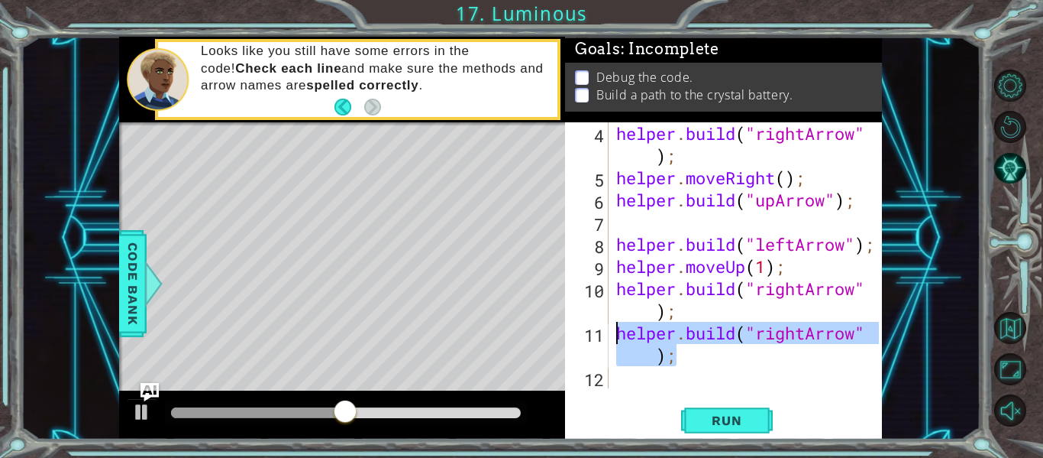
drag, startPoint x: 691, startPoint y: 361, endPoint x: 619, endPoint y: 340, distance: 74.2
click at [619, 340] on div "helper . build ( "rightArrow" ) ; helper . moveRight ( ) ; helper . build ( "up…" at bounding box center [749, 288] width 273 height 332
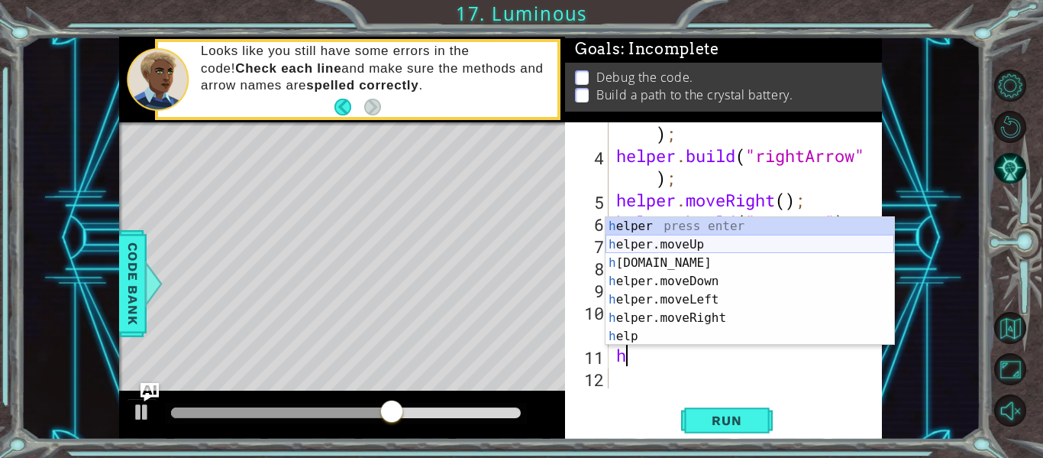
click at [679, 238] on div "h elper press enter h elper.moveUp press enter h [DOMAIN_NAME] press enter h el…" at bounding box center [750, 299] width 289 height 165
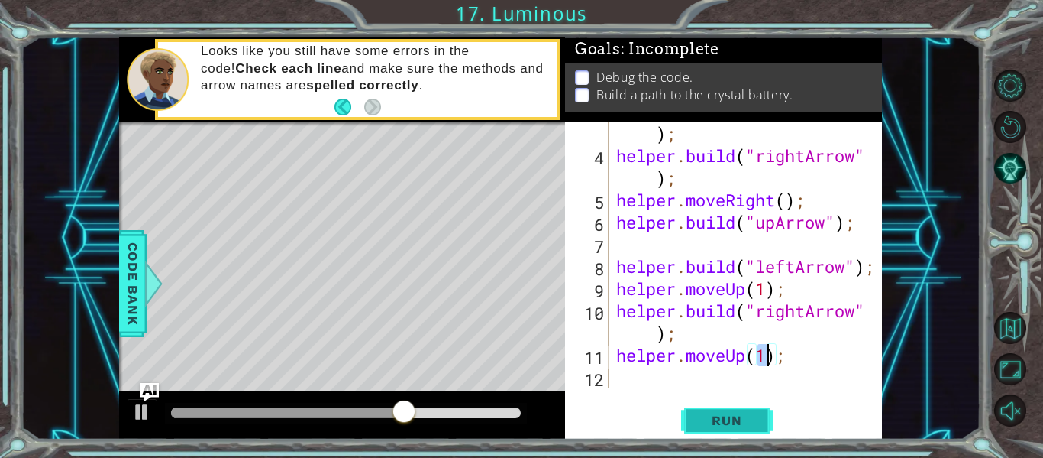
click at [738, 419] on span "Run" at bounding box center [727, 419] width 60 height 15
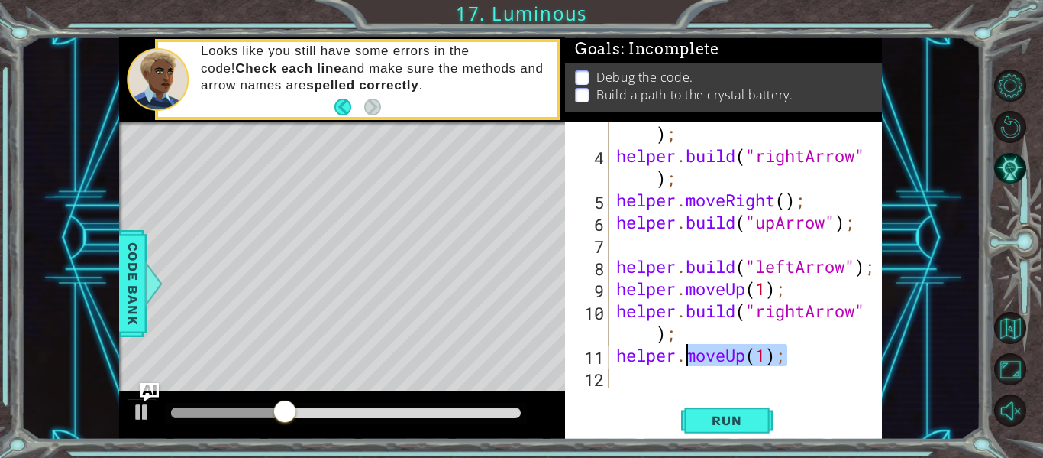
drag, startPoint x: 787, startPoint y: 356, endPoint x: 690, endPoint y: 359, distance: 97.1
click at [690, 359] on div "helper . build ( "rightArrow" ) ; helper . build ( "rightArrow" ) ; helper . mo…" at bounding box center [749, 266] width 273 height 332
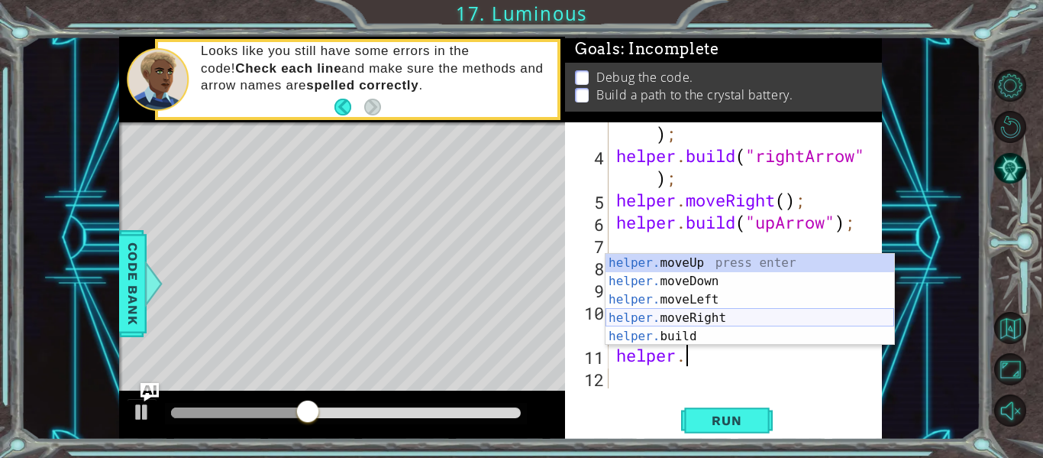
click at [717, 313] on div "helper. moveUp press enter helper. moveDown press enter helper. moveLeft press …" at bounding box center [750, 318] width 289 height 128
type textarea "helper.moveRight(1);"
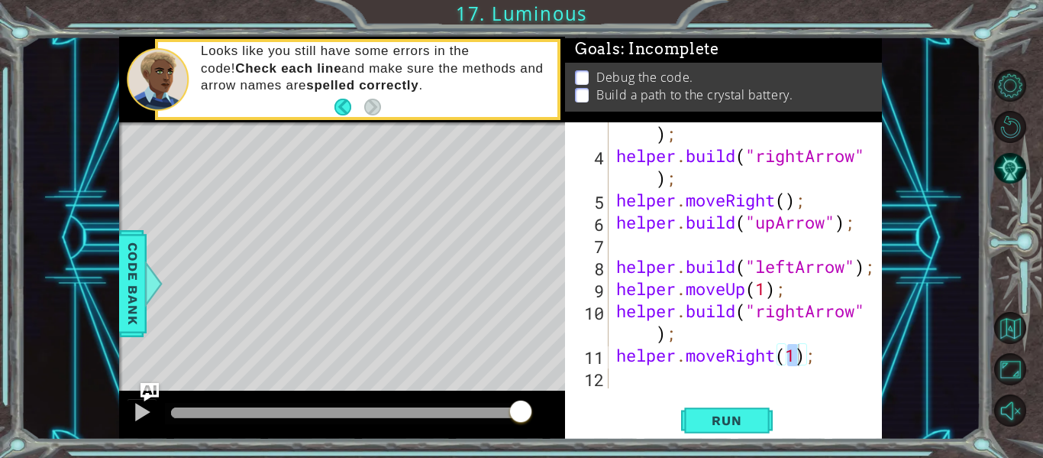
click at [765, 444] on div "1 ההההההההההההההההההההההההההההההההההההההההההההההההההההההההההההההההההההההההההההה…" at bounding box center [521, 229] width 1043 height 458
click at [761, 441] on div "1 ההההההההההההההההההההההההההההההההההההההההההההההההההההההההההההההההההההההההההההה…" at bounding box center [521, 229] width 1043 height 458
click at [739, 429] on button "Run" at bounding box center [727, 420] width 92 height 31
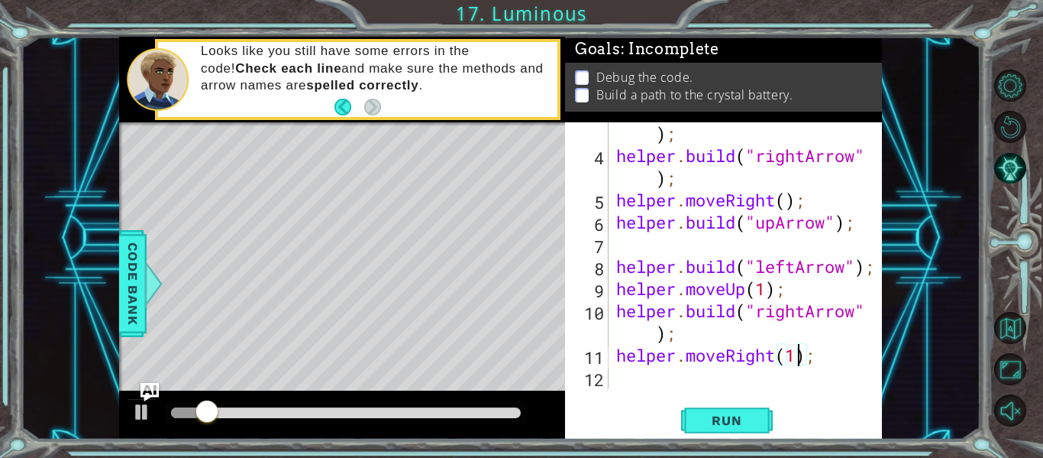
click at [662, 383] on div "helper . build ( "rightArrow" ) ; helper . build ( "rightArrow" ) ; helper . mo…" at bounding box center [749, 266] width 273 height 332
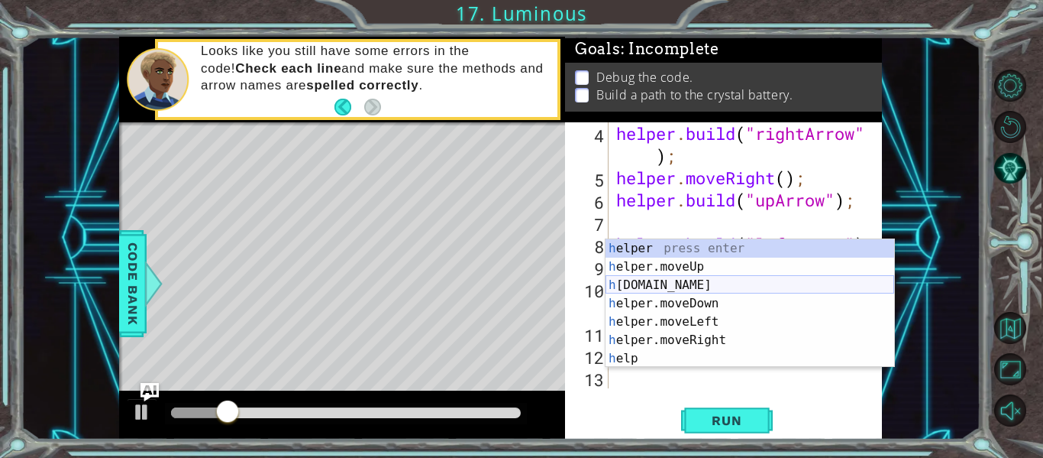
click at [726, 292] on div "h elper press enter h elper.moveUp press enter h [DOMAIN_NAME] press enter h el…" at bounding box center [750, 321] width 289 height 165
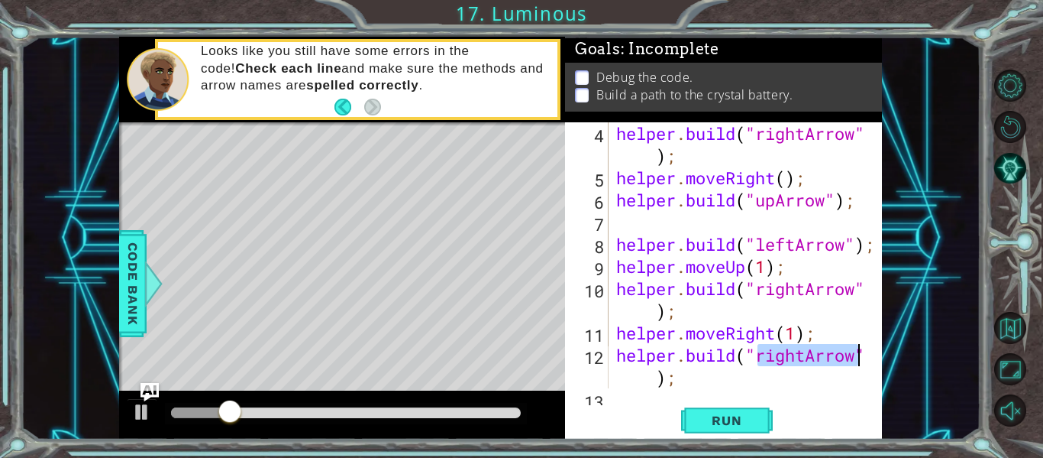
scroll to position [111, 0]
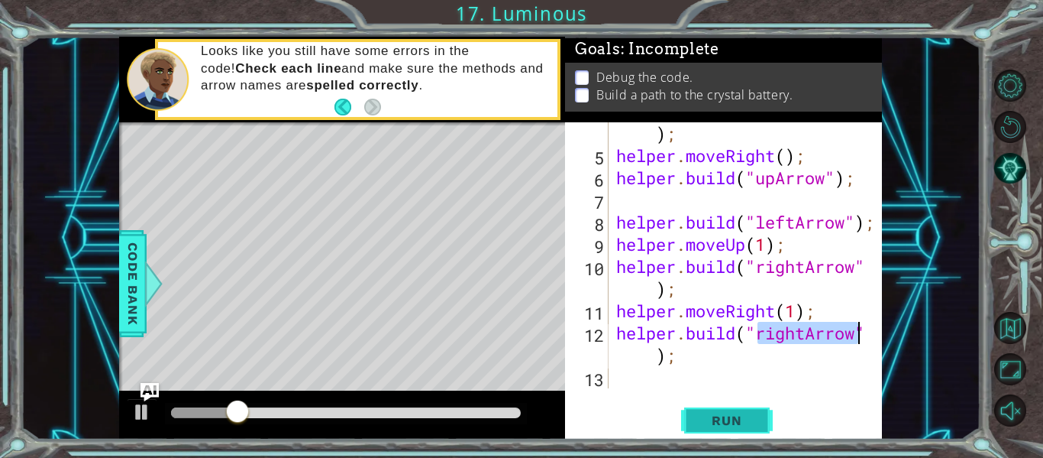
type textarea "[DOMAIN_NAME]("rightArrow");"
click at [750, 426] on span "Run" at bounding box center [727, 419] width 60 height 15
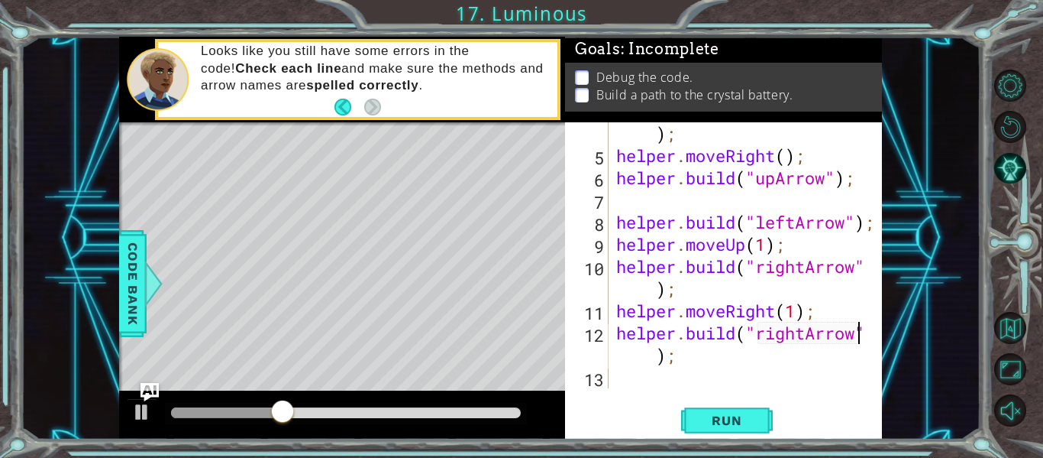
click at [715, 385] on div "helper . build ( "rightArrow" ) ; helper . moveRight ( ) ; helper . build ( "up…" at bounding box center [749, 266] width 273 height 332
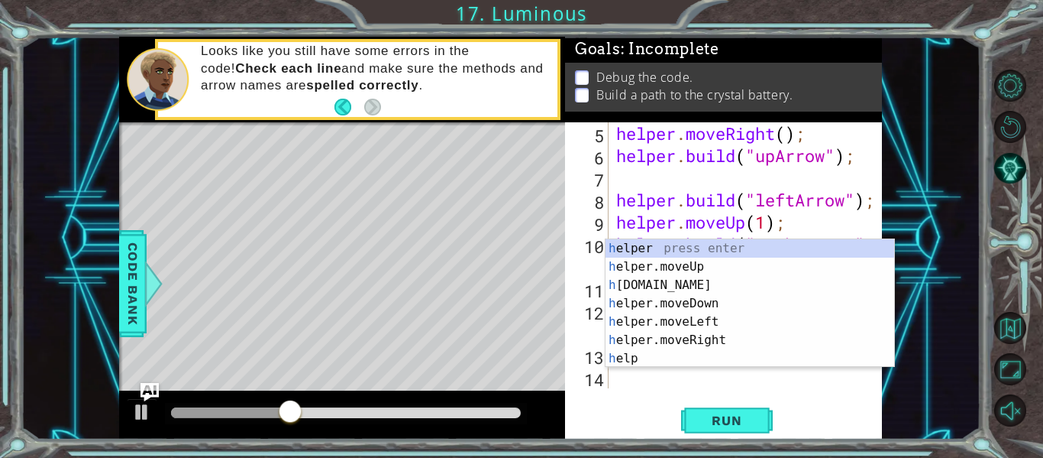
scroll to position [133, 0]
click at [773, 279] on div "h elper press enter h elper.moveUp press enter h [DOMAIN_NAME] press enter h el…" at bounding box center [750, 321] width 289 height 165
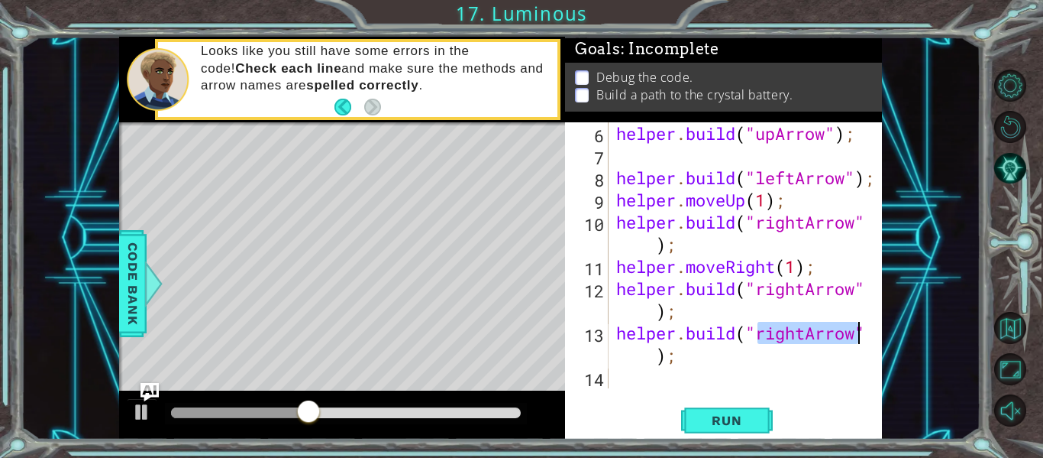
scroll to position [155, 0]
click at [764, 429] on button "Run" at bounding box center [727, 420] width 92 height 31
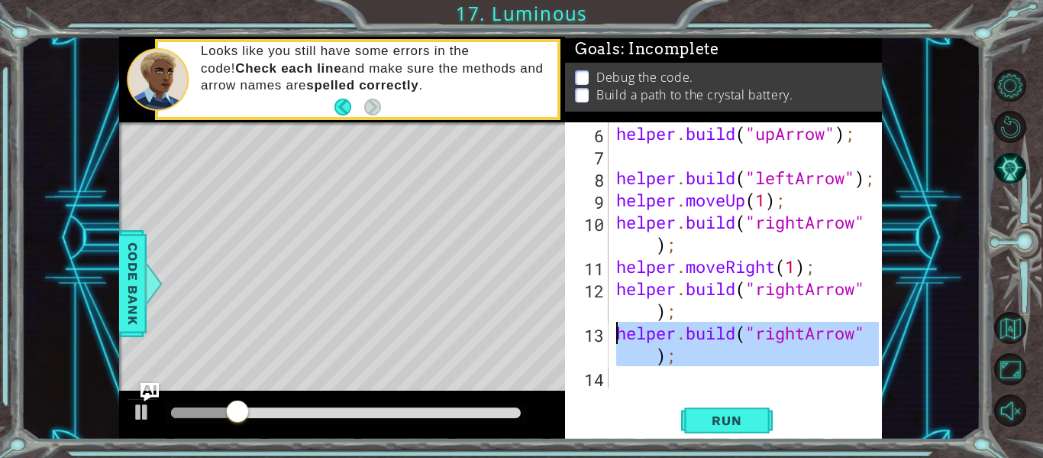
drag, startPoint x: 694, startPoint y: 377, endPoint x: 616, endPoint y: 337, distance: 86.8
click at [616, 337] on div "helper . build ( "upArrow" ) ; helper . build ( "leftArrow" ) ; helper . moveUp…" at bounding box center [749, 277] width 273 height 310
type textarea "[DOMAIN_NAME]("rightArrow");"
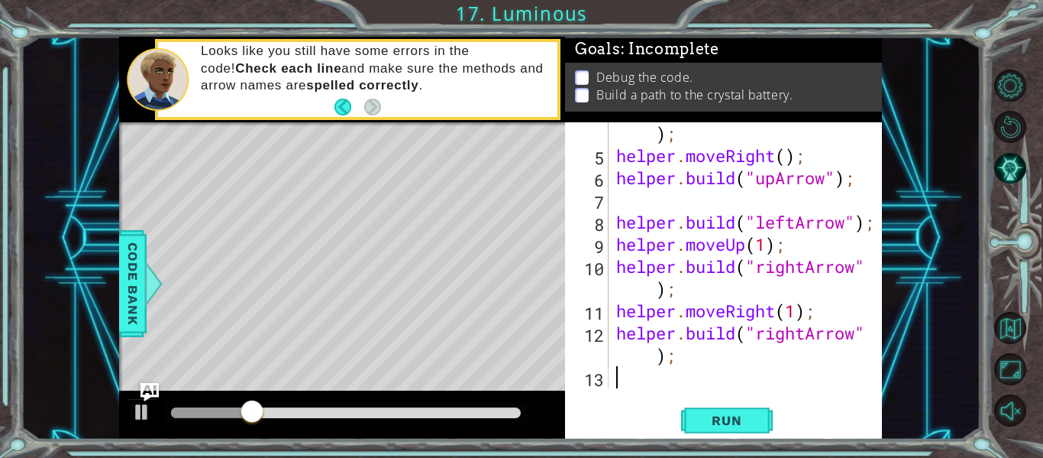
scroll to position [133, 0]
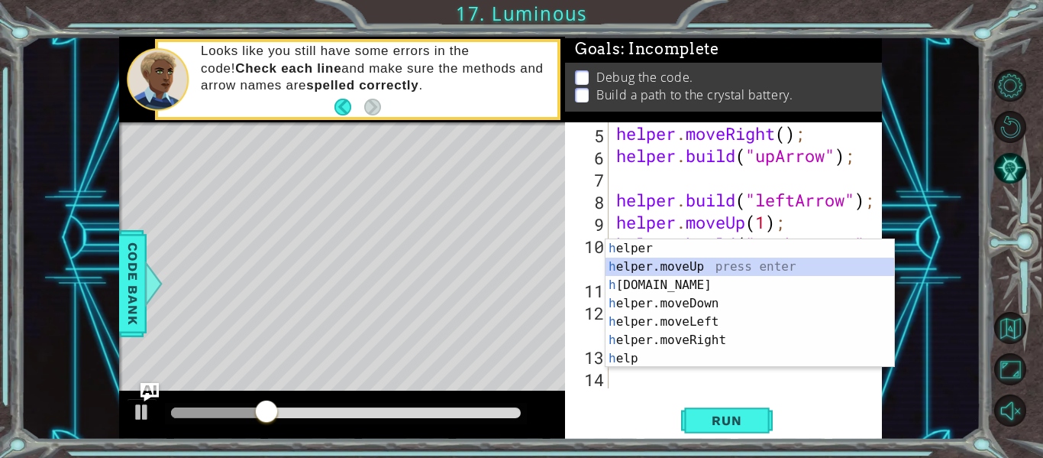
click at [755, 274] on div "h elper press enter h elper.moveUp press enter h [DOMAIN_NAME] press enter h el…" at bounding box center [750, 321] width 289 height 165
type textarea "helper.moveUp(1);"
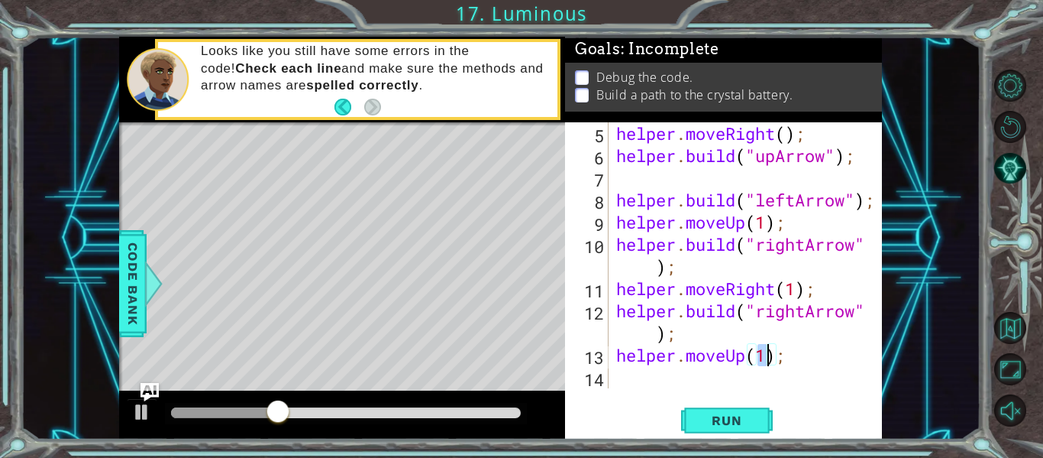
click at [743, 381] on div "helper . moveRight ( ) ; helper . build ( "upArrow" ) ; helper . build ( "leftA…" at bounding box center [749, 277] width 273 height 310
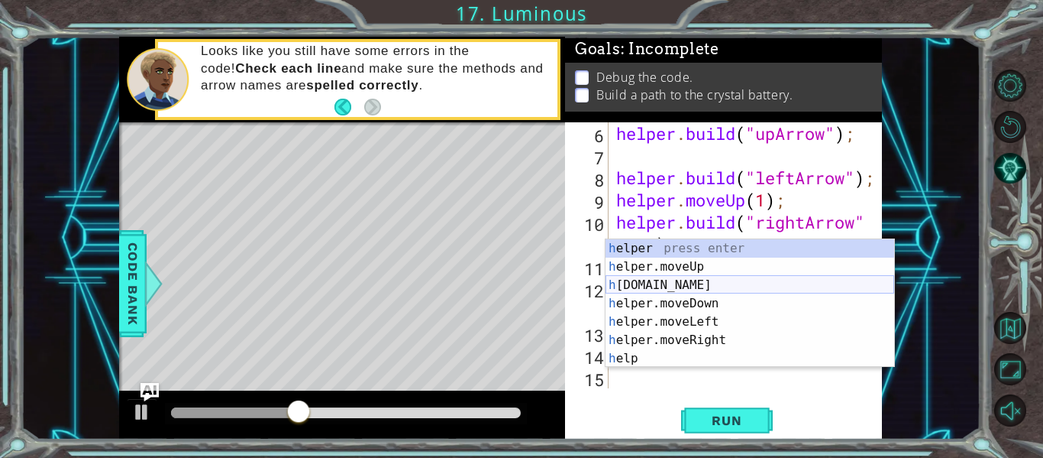
click at [785, 286] on div "h elper press enter h elper.moveUp press enter h [DOMAIN_NAME] press enter h el…" at bounding box center [750, 321] width 289 height 165
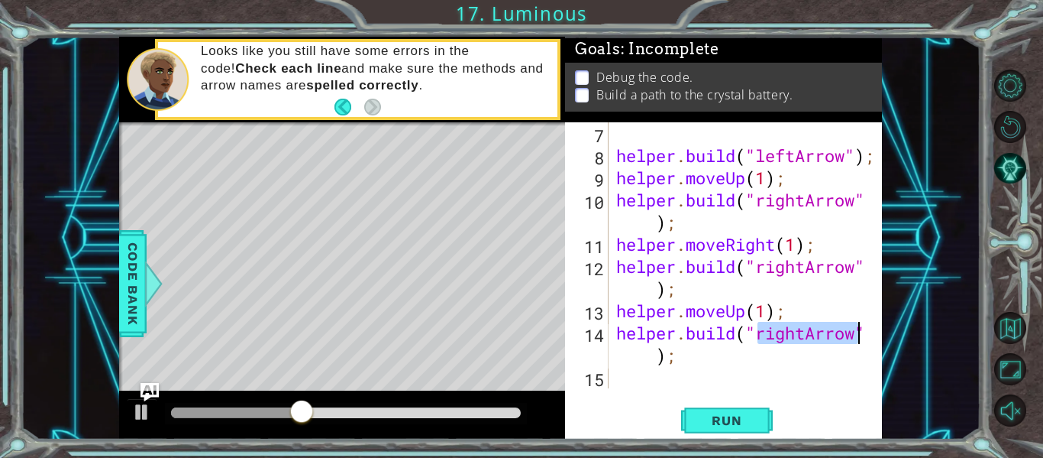
scroll to position [177, 0]
click at [765, 435] on button "Run" at bounding box center [727, 420] width 92 height 31
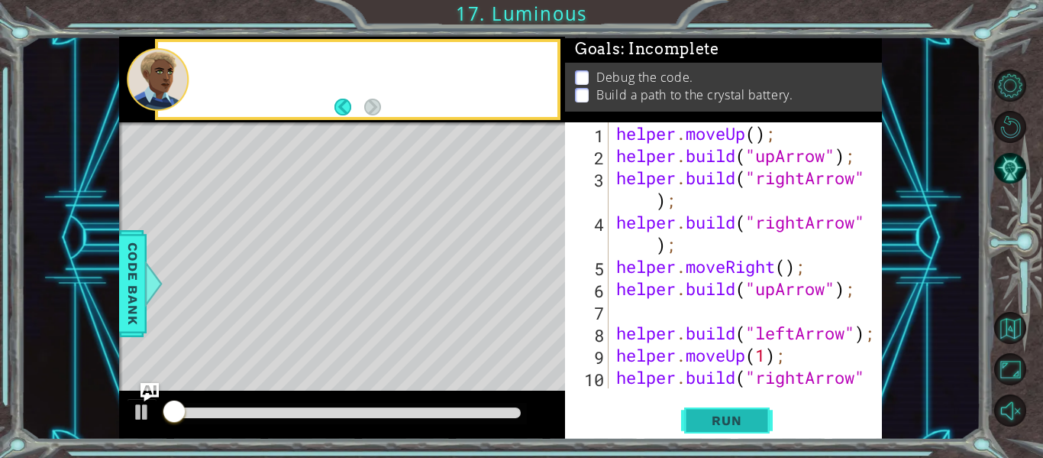
scroll to position [0, 0]
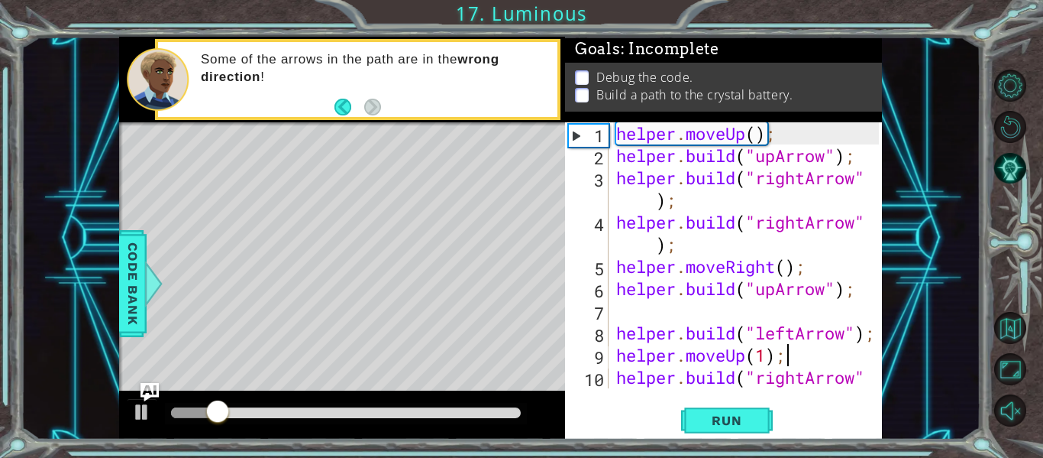
drag, startPoint x: 822, startPoint y: 351, endPoint x: 788, endPoint y: 359, distance: 35.2
click at [788, 359] on div "helper . moveUp ( ) ; helper . build ( "upArrow" ) ; helper . build ( "rightArr…" at bounding box center [749, 288] width 273 height 332
click at [868, 197] on div at bounding box center [871, 343] width 15 height 443
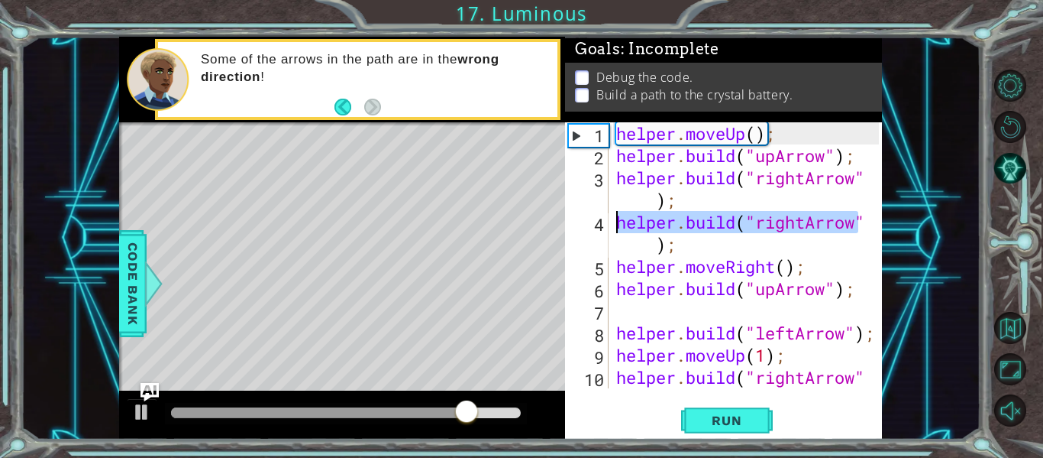
drag, startPoint x: 875, startPoint y: 216, endPoint x: 603, endPoint y: 217, distance: 271.9
click at [603, 217] on div "[DOMAIN_NAME]("rightArrow"); 1 2 3 4 5 6 7 8 9 10 helper . moveUp ( ) ; helper …" at bounding box center [722, 255] width 314 height 266
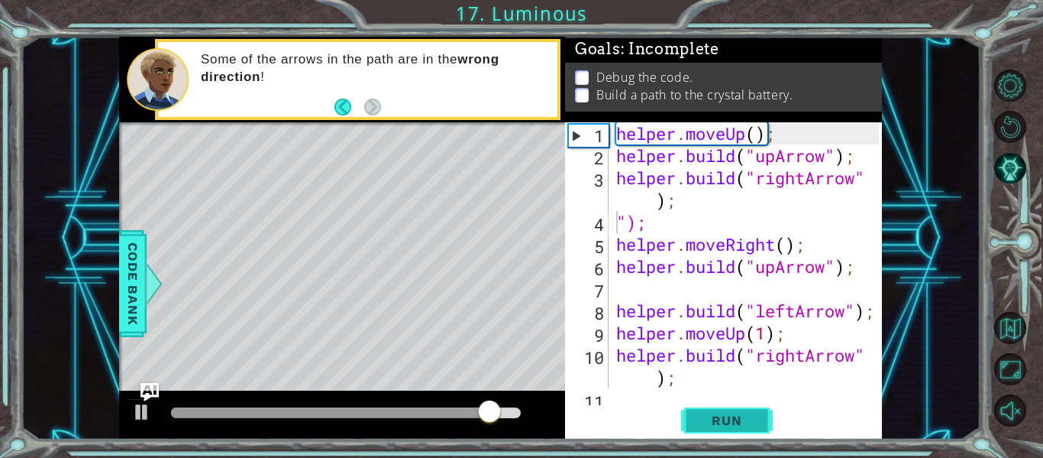
click at [756, 411] on button "Run" at bounding box center [727, 420] width 92 height 31
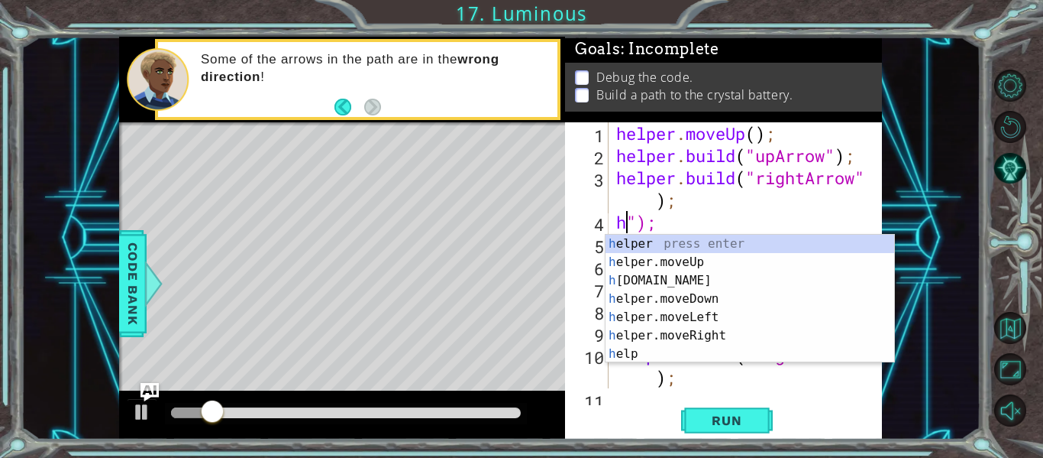
scroll to position [0, 1]
click at [688, 286] on div "h elper press enter h elper.moveUp press enter h [DOMAIN_NAME] press enter h el…" at bounding box center [750, 317] width 289 height 165
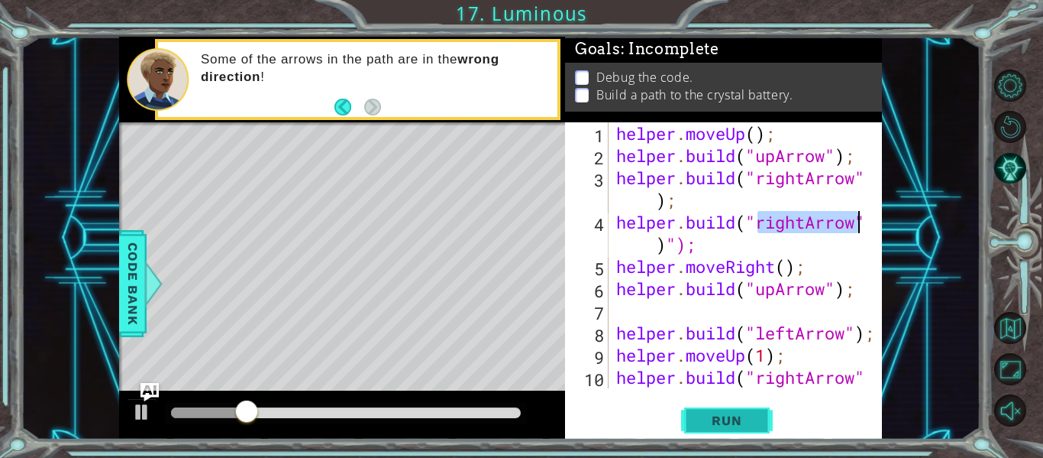
type textarea "[DOMAIN_NAME]("rightArrow")");"
click at [736, 405] on button "Run" at bounding box center [727, 420] width 92 height 31
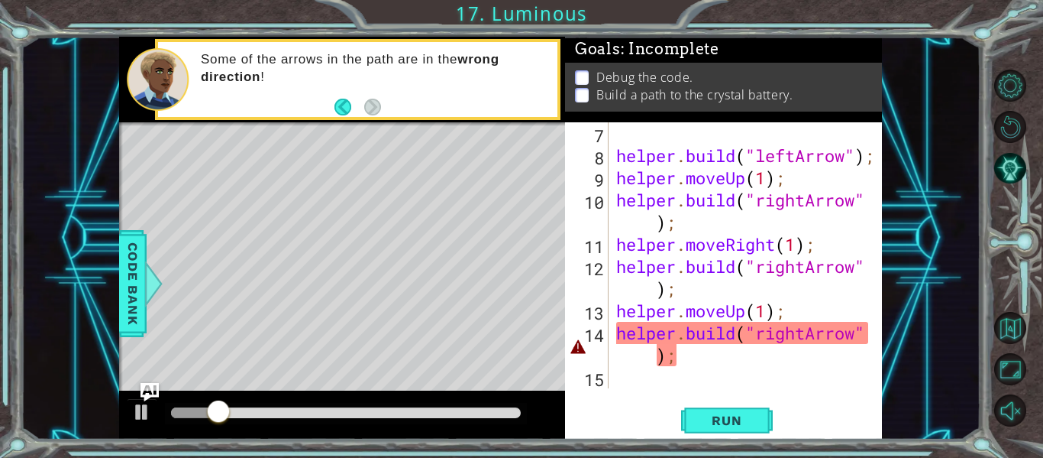
scroll to position [177, 0]
click at [696, 371] on div "helper . build ( "leftArrow" ) ; helper . moveUp ( 1 ) ; helper . build ( "righ…" at bounding box center [749, 277] width 273 height 310
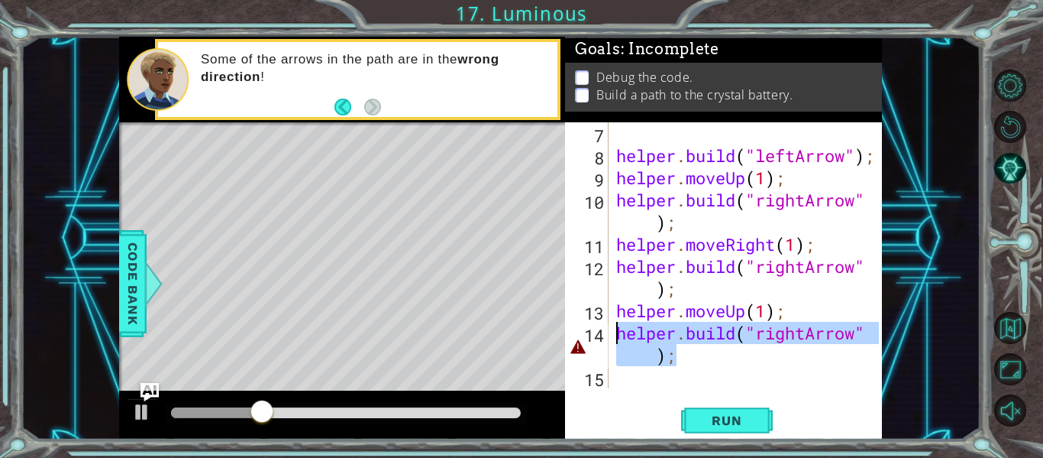
drag, startPoint x: 686, startPoint y: 361, endPoint x: 611, endPoint y: 334, distance: 79.7
click at [611, 334] on div "7 8 9 10 11 12 13 14 15 helper . build ( "leftArrow" ) ; helper . moveUp ( 1 ) …" at bounding box center [722, 255] width 314 height 266
type textarea "[DOMAIN_NAME]("rightArrow");"
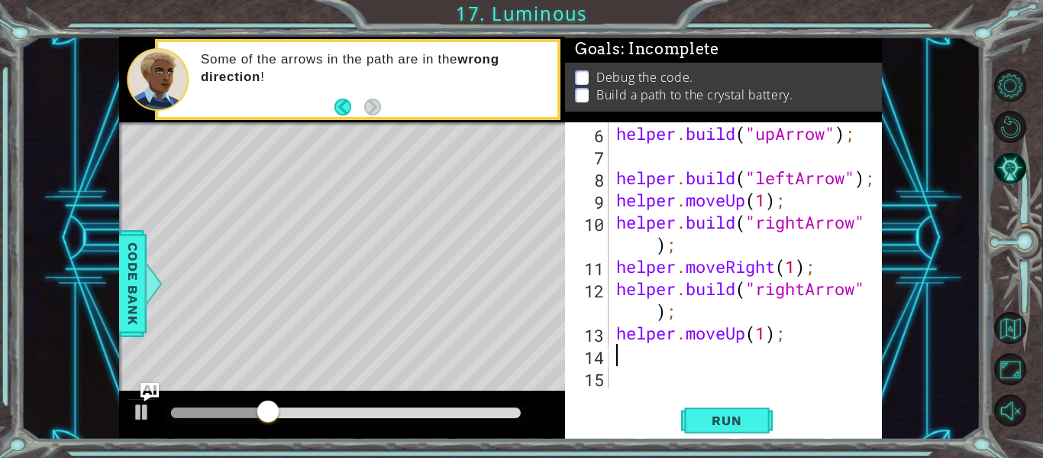
scroll to position [155, 0]
click at [726, 421] on span "Run" at bounding box center [727, 419] width 60 height 15
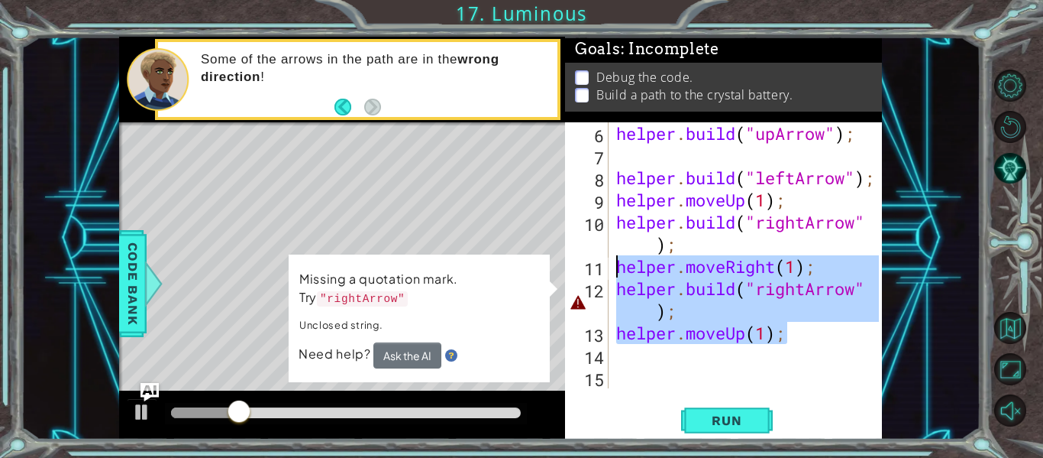
drag, startPoint x: 784, startPoint y: 329, endPoint x: 617, endPoint y: 273, distance: 175.9
click at [617, 273] on div "helper . build ( "upArrow" ) ; helper . build ( "leftArrow" ) ; helper . moveUp…" at bounding box center [749, 277] width 273 height 310
type textarea "helper.moveRight(1); [DOMAIN_NAME]("rightArrow");"
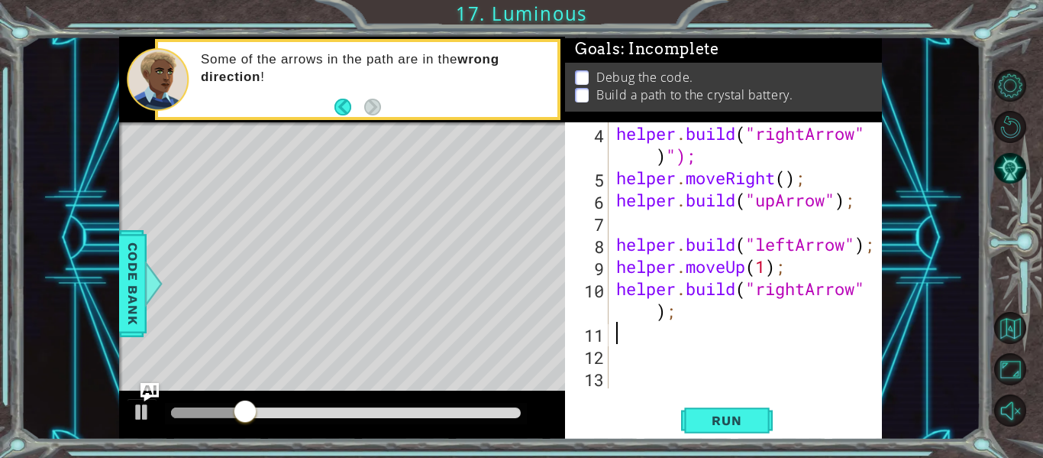
scroll to position [89, 0]
click at [706, 420] on span "Run" at bounding box center [727, 419] width 60 height 15
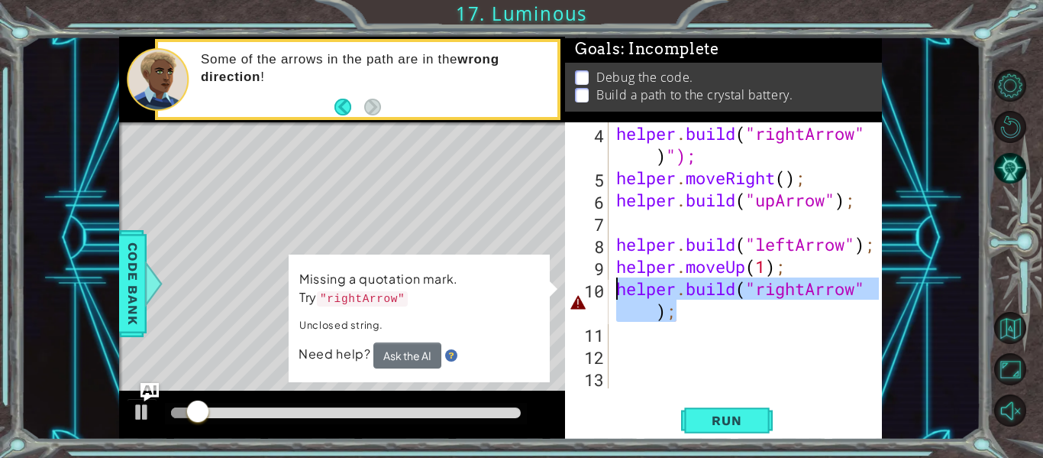
drag, startPoint x: 713, startPoint y: 314, endPoint x: 612, endPoint y: 287, distance: 104.3
click at [612, 287] on div "4 5 6 7 8 9 10 11 12 13 helper . build ( "rightArrow" ) "); helper . moveRight …" at bounding box center [722, 255] width 314 height 266
type textarea "[DOMAIN_NAME]("rightArrow");"
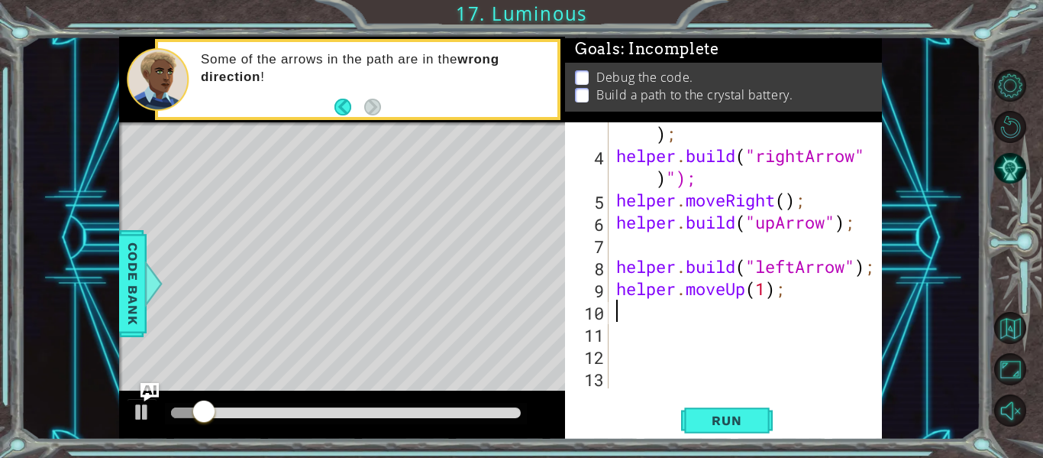
scroll to position [66, 0]
click at [728, 438] on div "3 4 5 6 7 8 9 10 11 12 13 helper . build ( "rightArrow" ) ; helper . build ( "r…" at bounding box center [723, 280] width 317 height 317
click at [706, 436] on div "3 4 5 6 7 8 9 10 11 12 13 helper . build ( "rightArrow" ) ; helper . build ( "r…" at bounding box center [723, 280] width 317 height 317
click at [702, 432] on button "Run" at bounding box center [727, 420] width 92 height 31
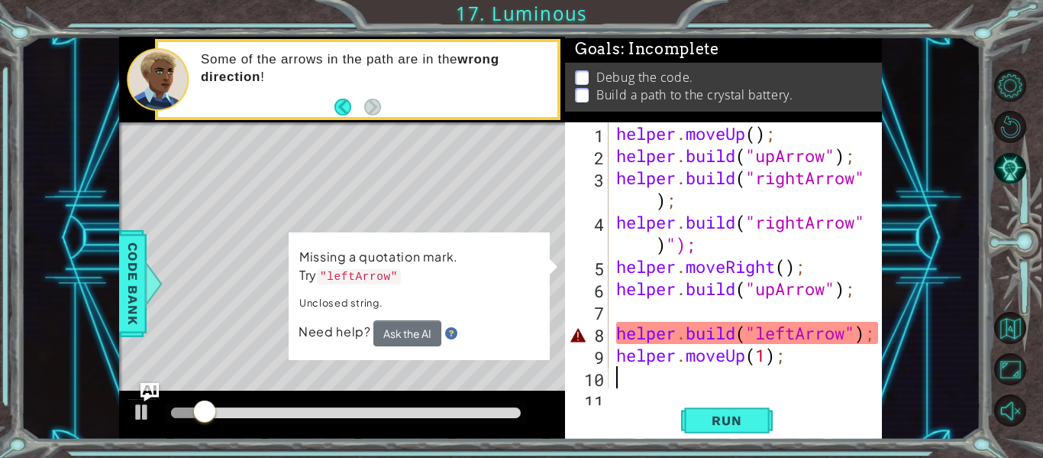
scroll to position [0, 0]
